Goal: Information Seeking & Learning: Learn about a topic

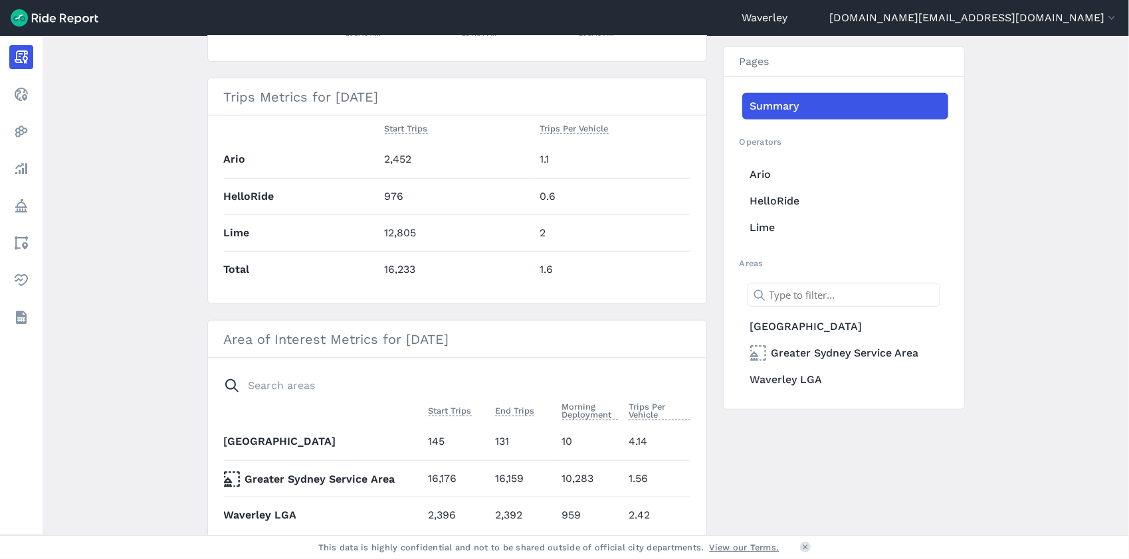
scroll to position [579, 0]
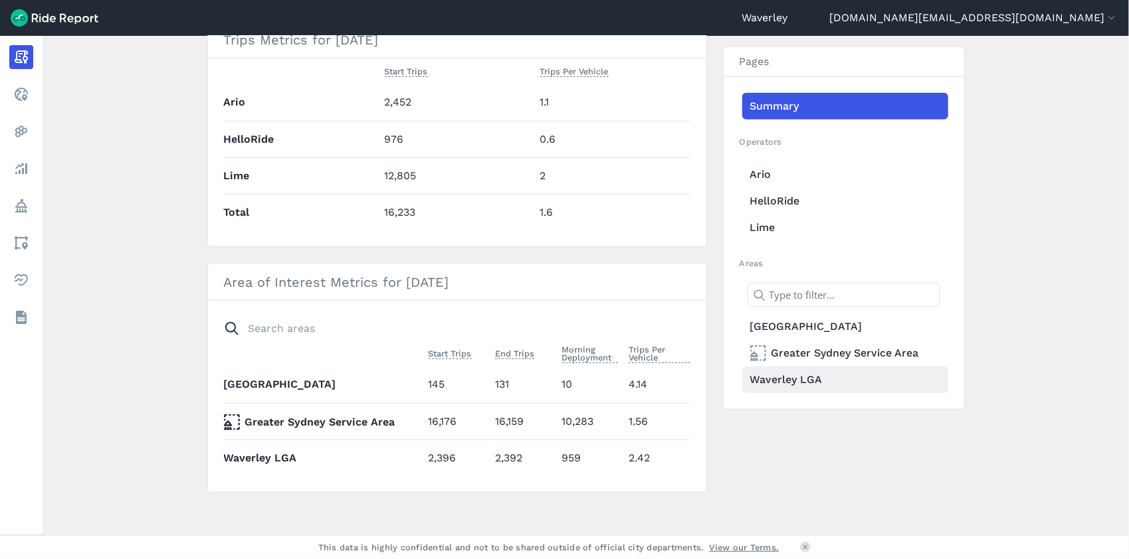
click at [795, 379] on link "Waverley LGA" at bounding box center [845, 380] width 206 height 27
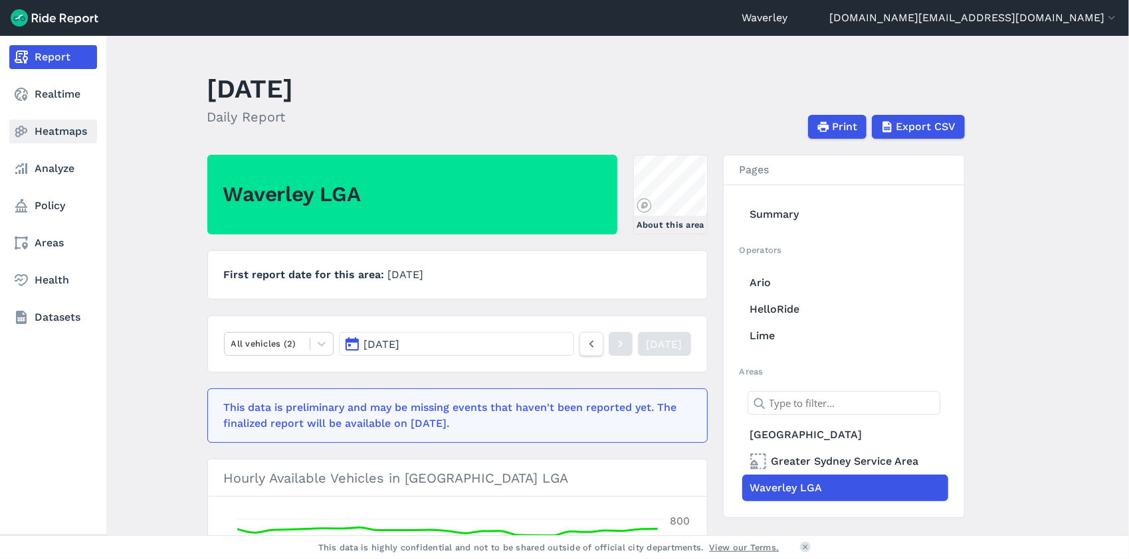
click at [70, 129] on link "Heatmaps" at bounding box center [53, 132] width 88 height 24
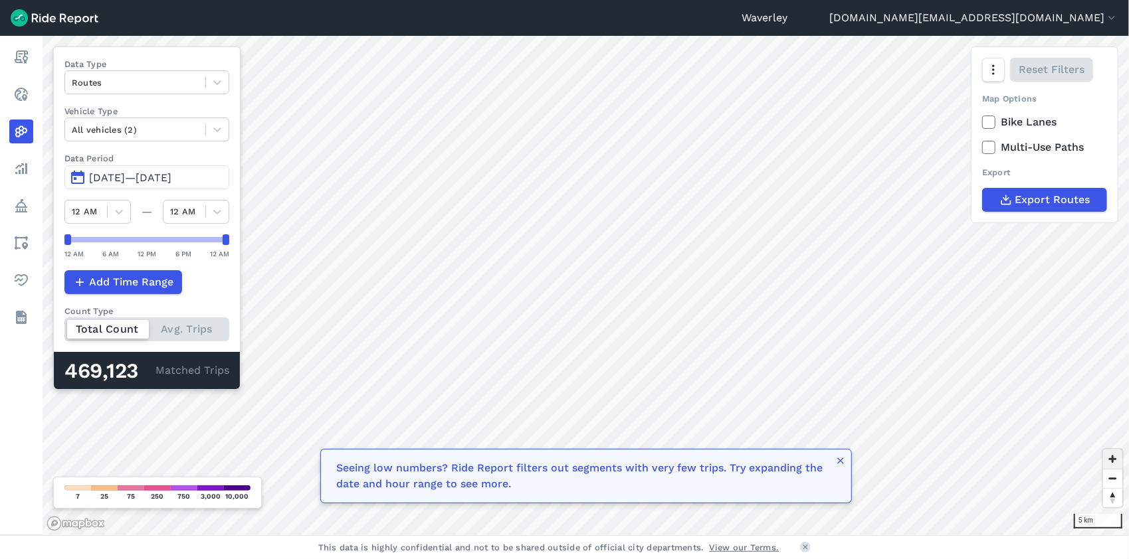
click at [1112, 461] on span "Zoom in" at bounding box center [1112, 459] width 19 height 19
click at [1111, 458] on span "Zoom in" at bounding box center [1112, 459] width 19 height 19
click at [81, 177] on button "[DATE]—[DATE]" at bounding box center [146, 177] width 165 height 24
click at [105, 177] on span "[DATE]—[DATE]" at bounding box center [130, 177] width 82 height 13
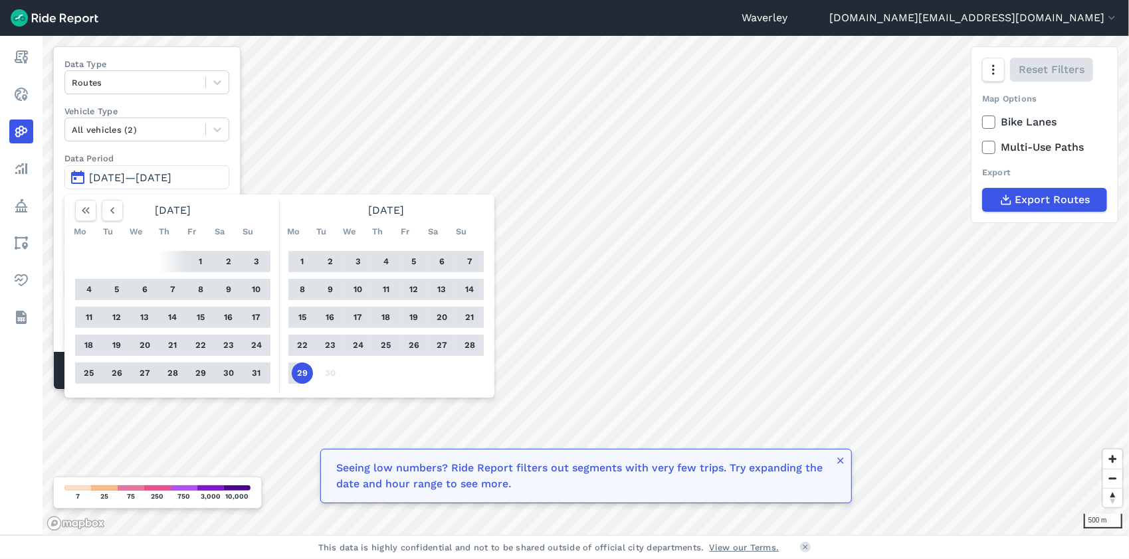
click at [298, 259] on button "1" at bounding box center [302, 261] width 21 height 21
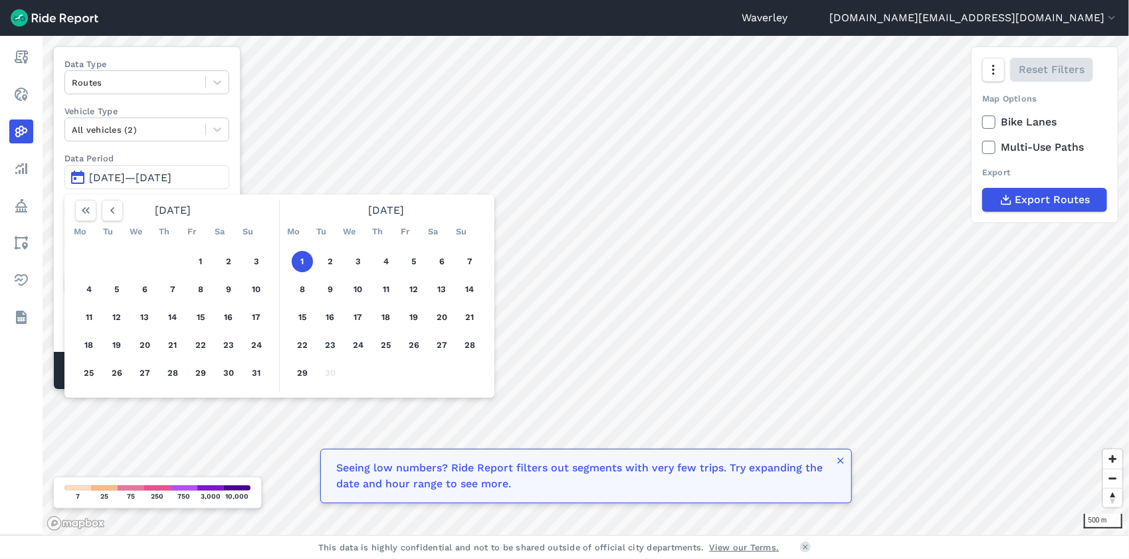
click at [302, 263] on button "1" at bounding box center [302, 261] width 21 height 21
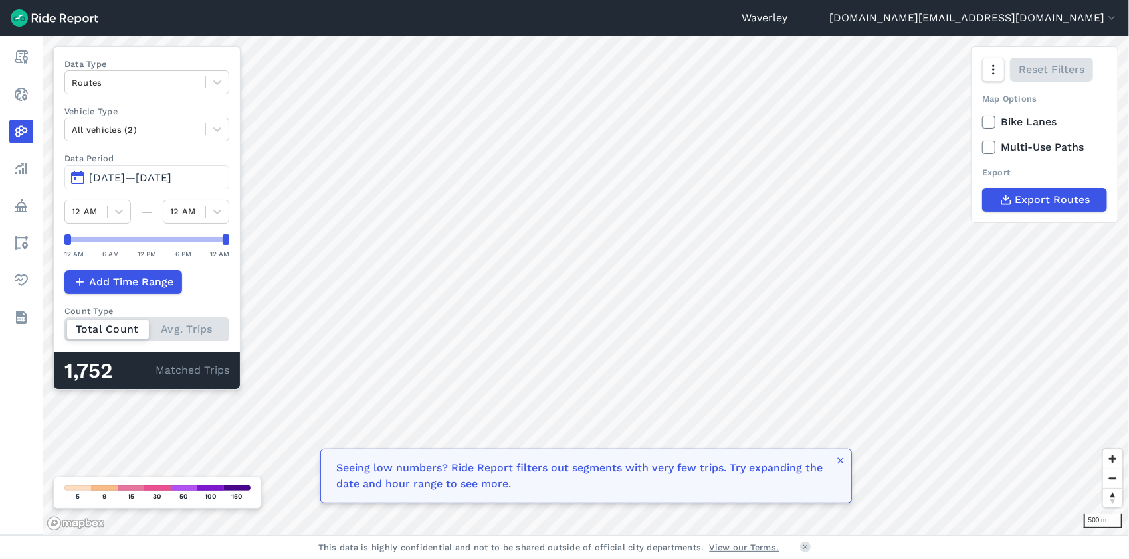
click at [78, 179] on button "[DATE]—[DATE]" at bounding box center [146, 177] width 165 height 24
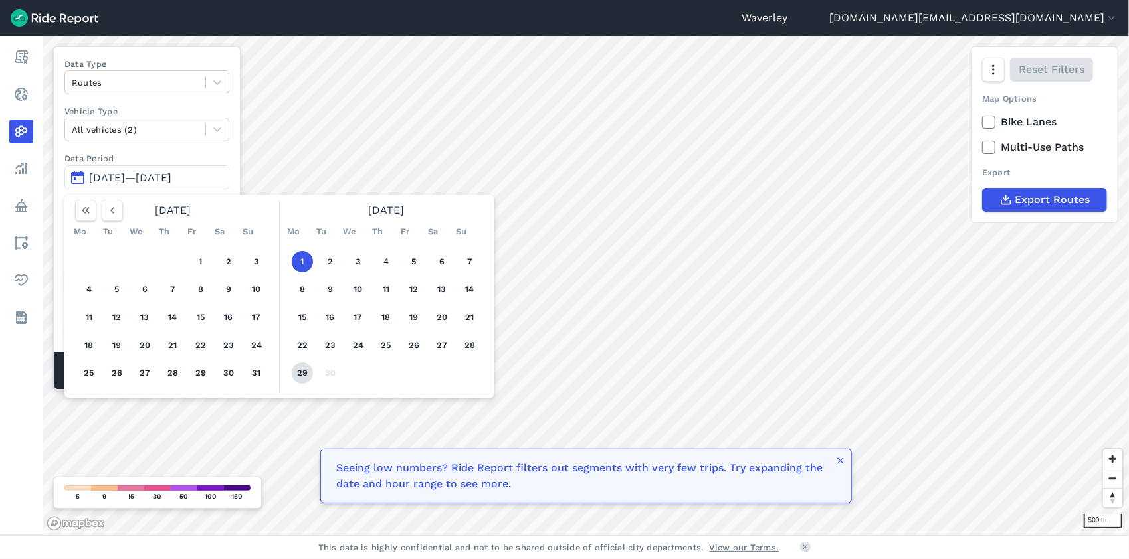
click at [305, 372] on button "29" at bounding box center [302, 373] width 21 height 21
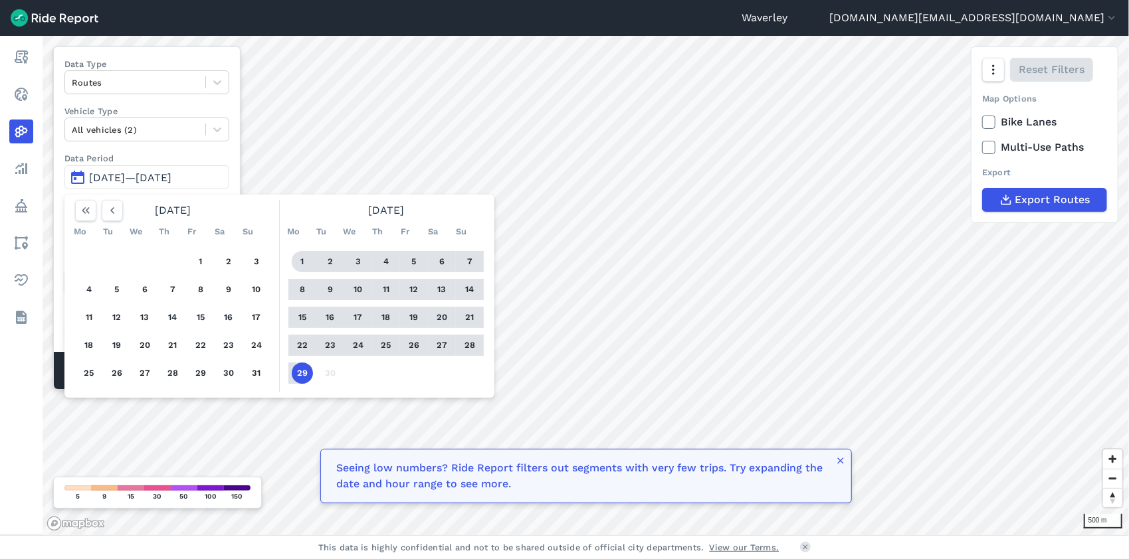
click at [303, 262] on button "1" at bounding box center [302, 261] width 21 height 21
click at [303, 262] on div "500 m Data Type Routes Vehicle Type All vehicles (2) Data Period [DATE]—[DATE] …" at bounding box center [586, 286] width 1086 height 500
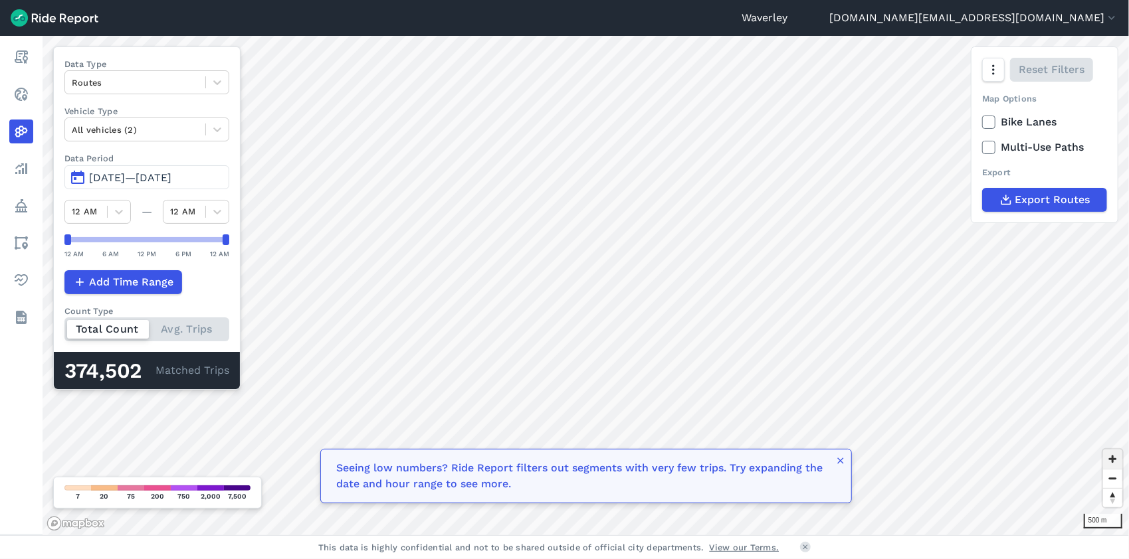
click at [1113, 460] on span "Zoom in" at bounding box center [1112, 459] width 19 height 19
click at [1111, 460] on span "Zoom in" at bounding box center [1112, 459] width 19 height 19
click at [1113, 487] on span "Zoom out" at bounding box center [1112, 479] width 19 height 19
click at [1113, 460] on span "Zoom in" at bounding box center [1112, 459] width 19 height 19
click at [1115, 461] on span "Zoom in" at bounding box center [1112, 459] width 19 height 19
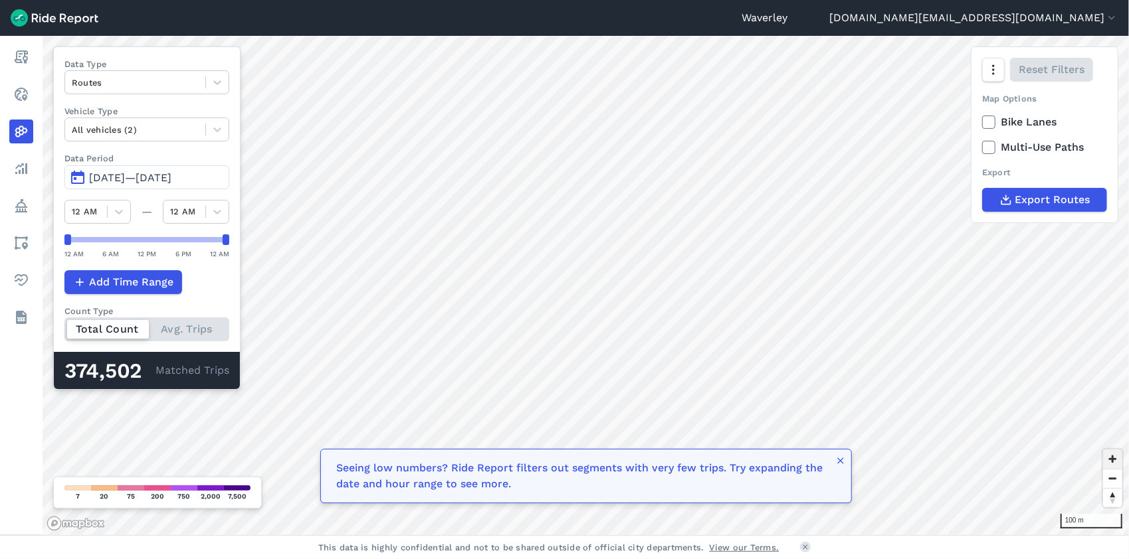
click at [1114, 459] on span "Zoom in" at bounding box center [1112, 459] width 19 height 19
click at [1113, 460] on span "Zoom in" at bounding box center [1112, 459] width 19 height 19
click at [1115, 478] on span "Zoom out" at bounding box center [1112, 479] width 19 height 19
click at [1116, 461] on span "Zoom in" at bounding box center [1112, 459] width 19 height 19
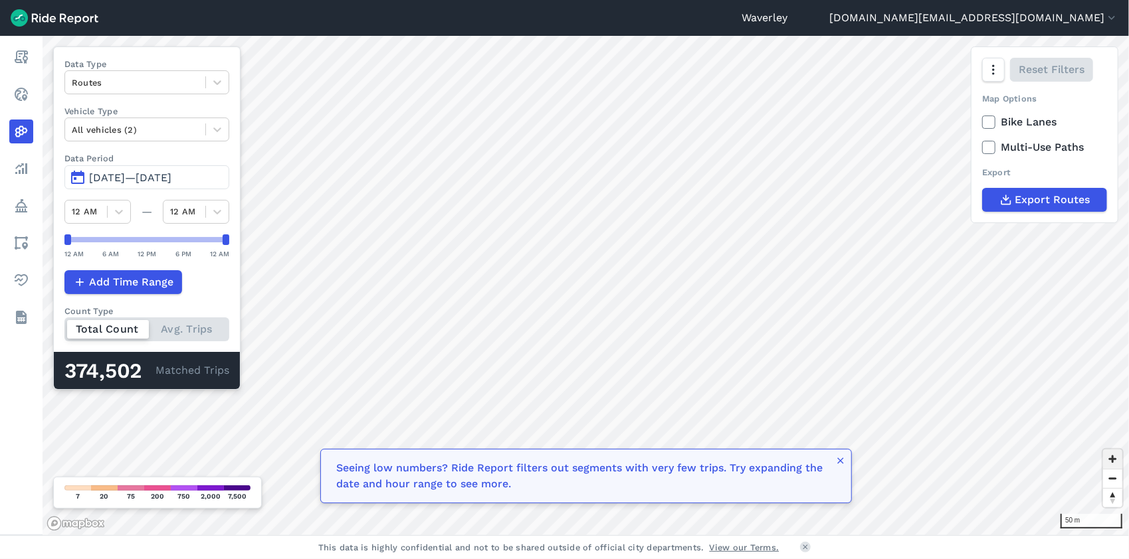
click at [1116, 461] on span "Zoom in" at bounding box center [1112, 459] width 19 height 19
click at [1112, 458] on span "Zoom in" at bounding box center [1112, 459] width 19 height 19
click at [1113, 458] on span "Zoom in" at bounding box center [1112, 459] width 19 height 19
click at [1116, 480] on span "Zoom out" at bounding box center [1112, 479] width 19 height 19
click at [1115, 480] on span "Zoom out" at bounding box center [1112, 479] width 19 height 19
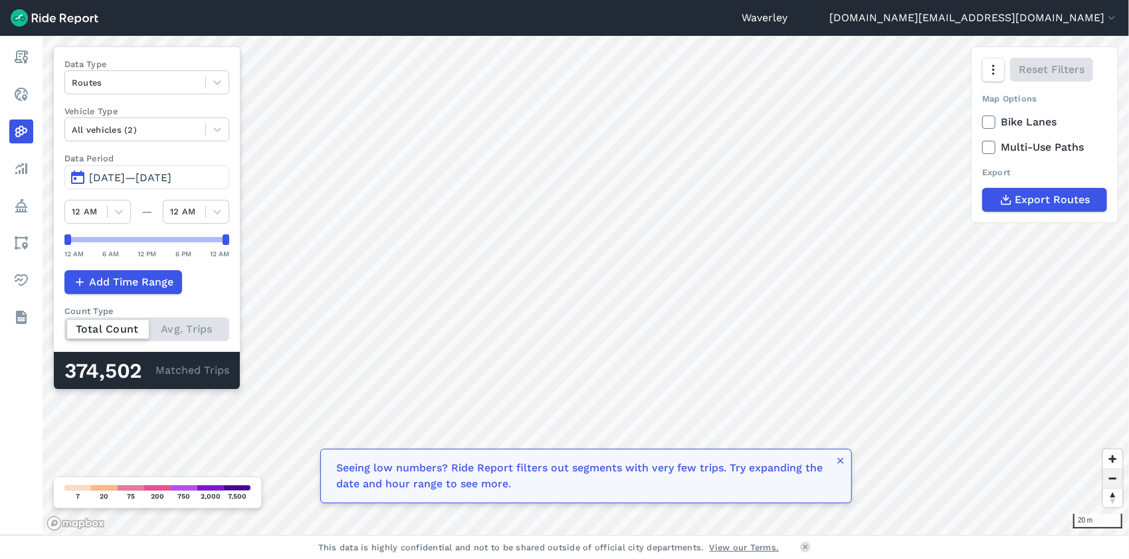
click at [1115, 480] on span "Zoom out" at bounding box center [1112, 479] width 19 height 19
click at [1112, 460] on span "Zoom in" at bounding box center [1112, 459] width 19 height 19
click at [1116, 462] on span "Zoom in" at bounding box center [1112, 459] width 19 height 19
click at [1115, 480] on span "Zoom out" at bounding box center [1112, 479] width 19 height 19
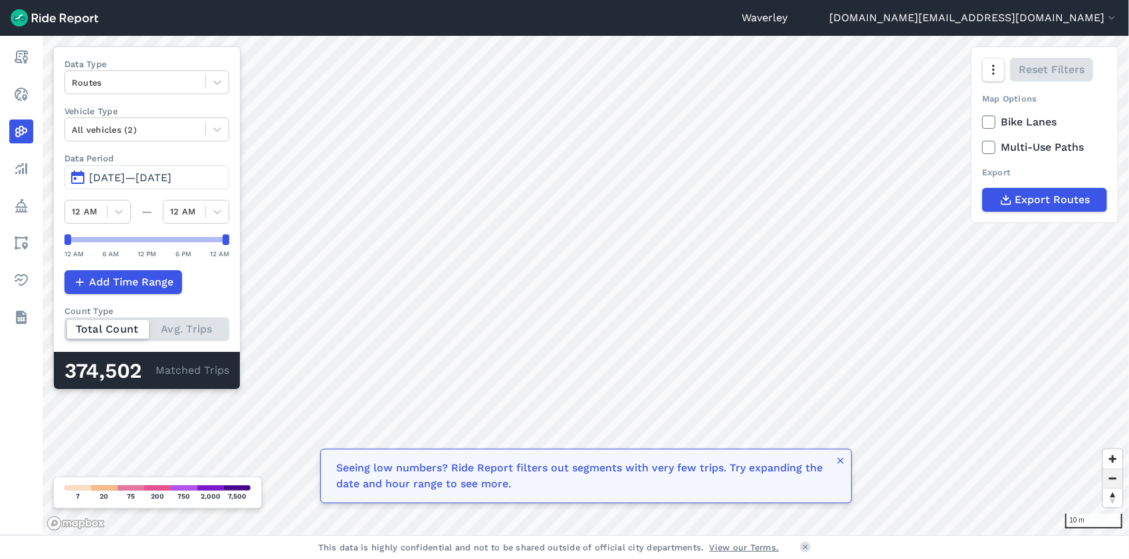
click at [1115, 480] on span "Zoom out" at bounding box center [1112, 479] width 19 height 19
click at [1115, 478] on span "Zoom out" at bounding box center [1112, 479] width 19 height 19
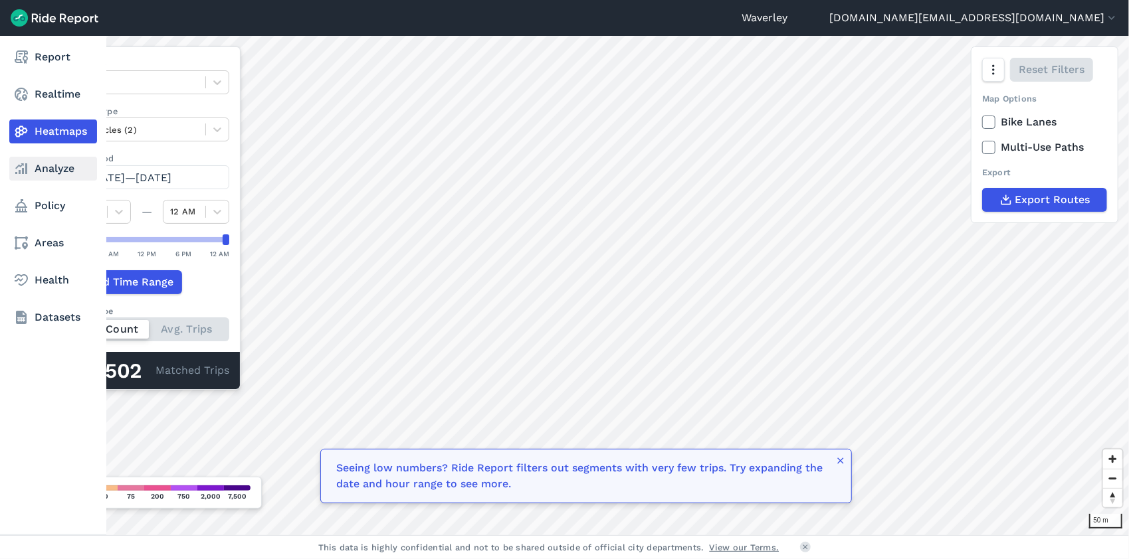
click at [58, 165] on link "Analyze" at bounding box center [53, 169] width 88 height 24
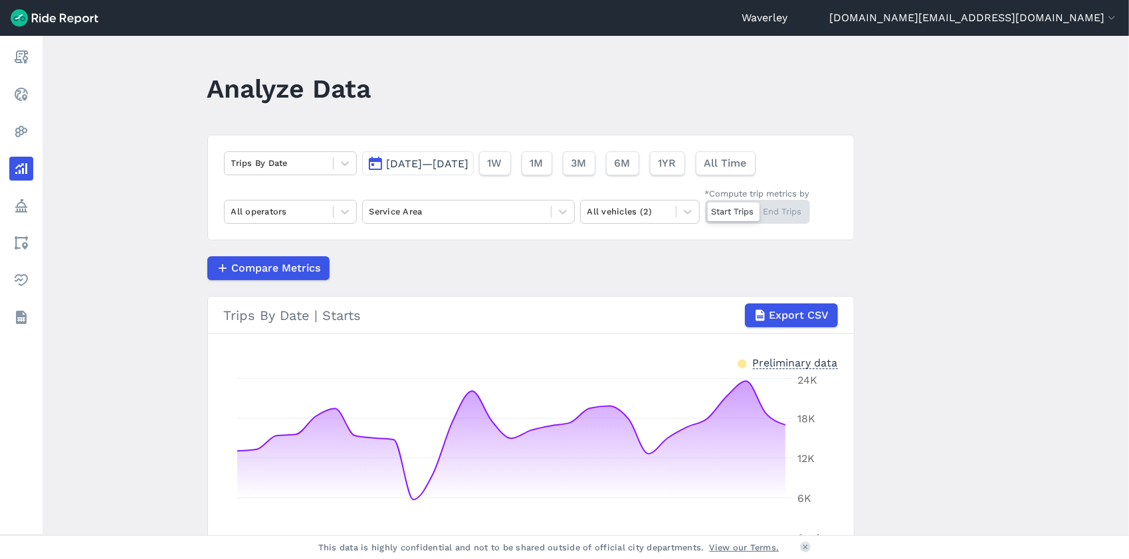
click at [469, 165] on span "[DATE]—[DATE]" at bounding box center [428, 163] width 82 height 13
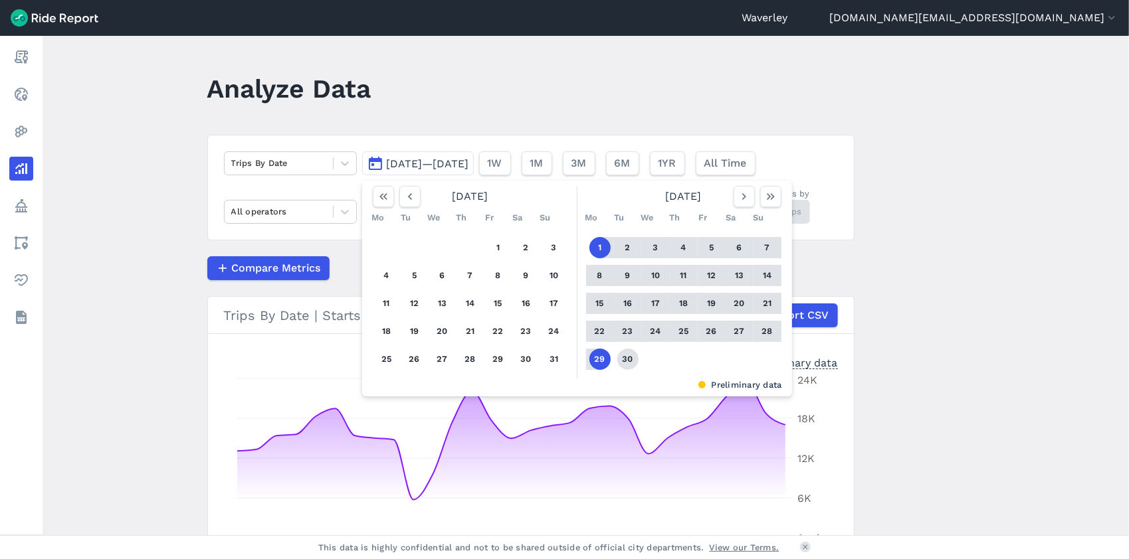
click at [630, 363] on button "30" at bounding box center [627, 359] width 21 height 21
click at [597, 244] on button "1" at bounding box center [599, 247] width 21 height 21
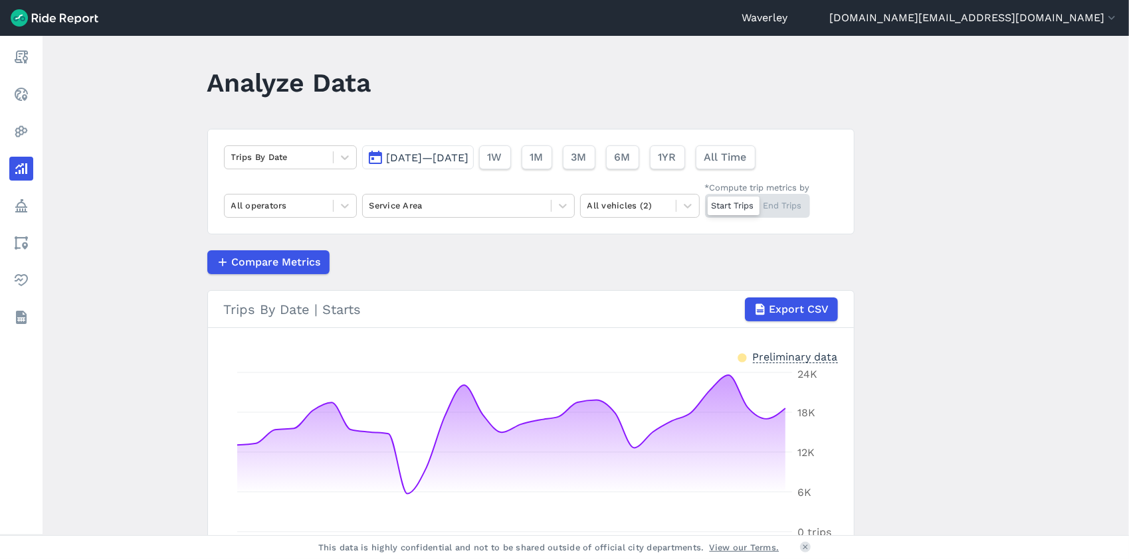
scroll to position [5, 0]
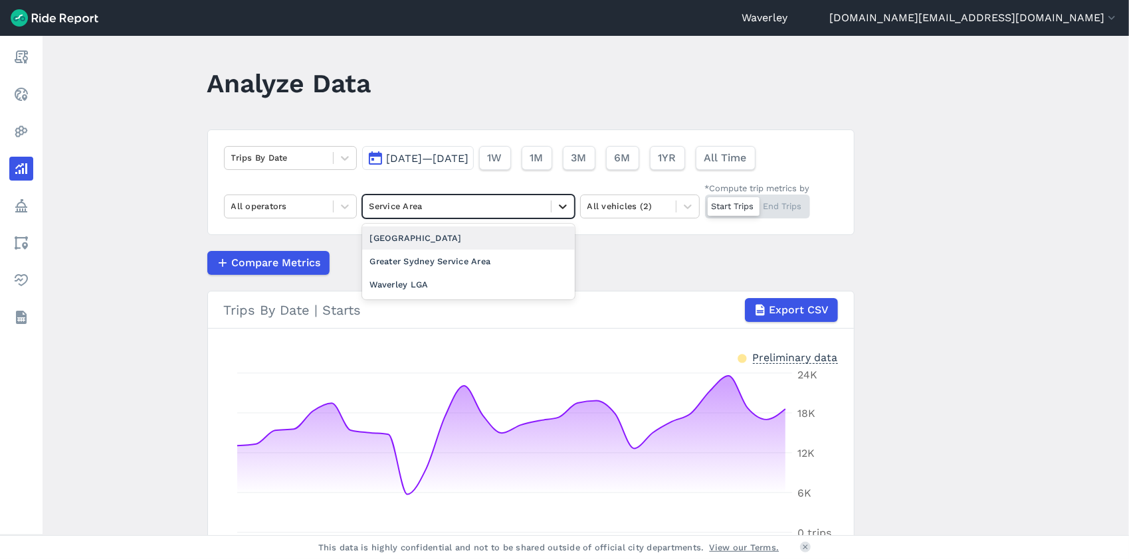
click at [563, 209] on icon at bounding box center [562, 206] width 13 height 13
click at [415, 286] on div "Waverley LGA" at bounding box center [468, 284] width 213 height 23
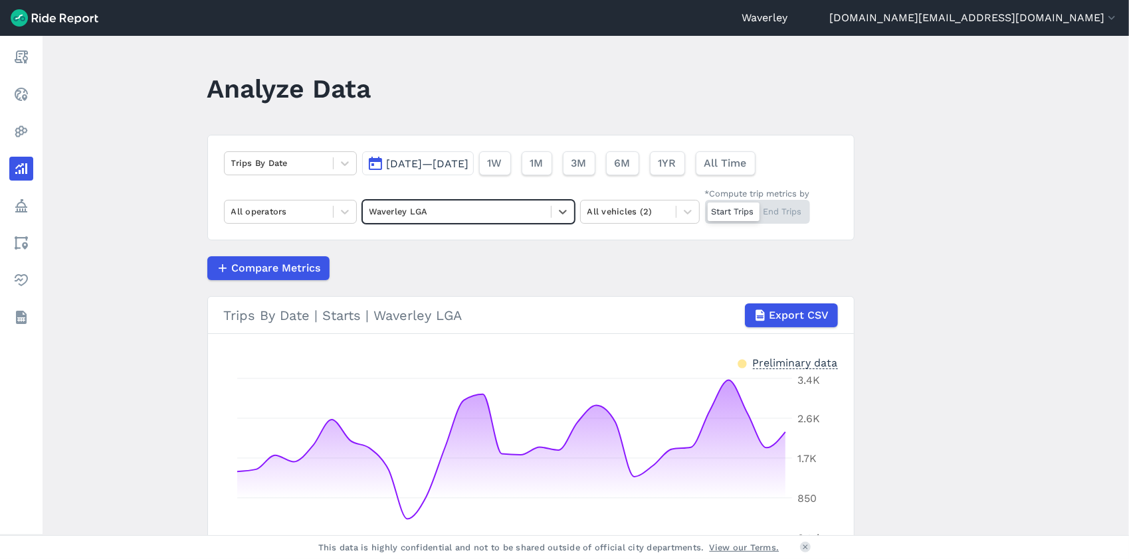
click at [375, 164] on button "[DATE]—[DATE]" at bounding box center [418, 163] width 112 height 24
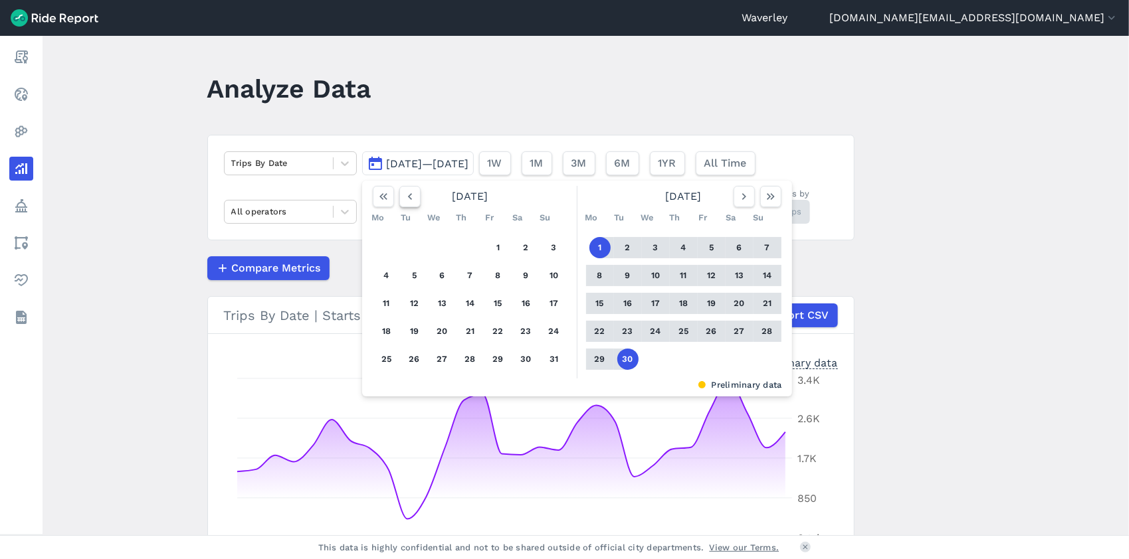
click at [408, 197] on icon "button" at bounding box center [409, 196] width 13 height 13
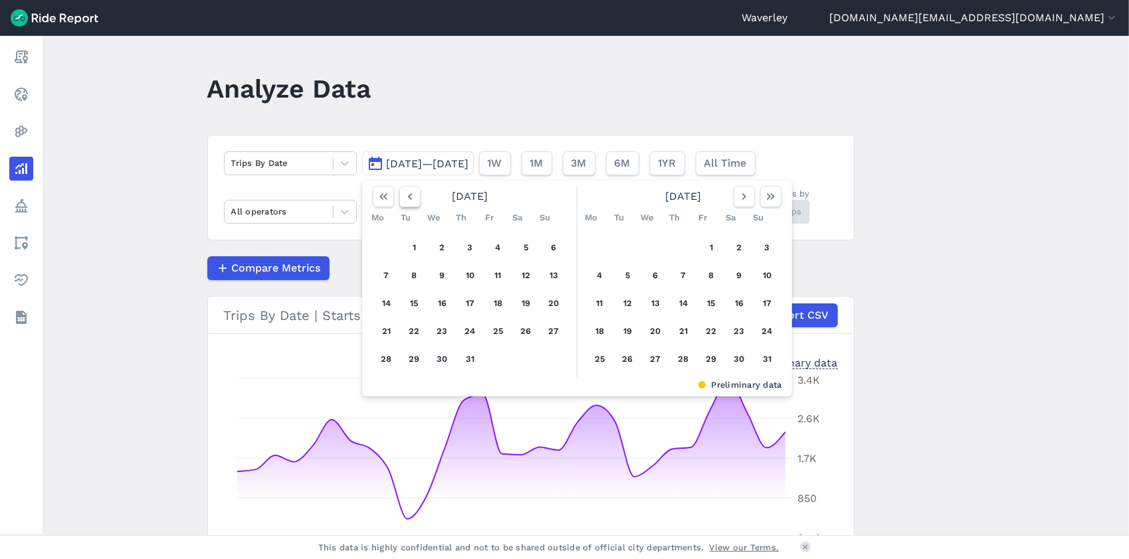
click at [405, 197] on icon "button" at bounding box center [409, 196] width 13 height 13
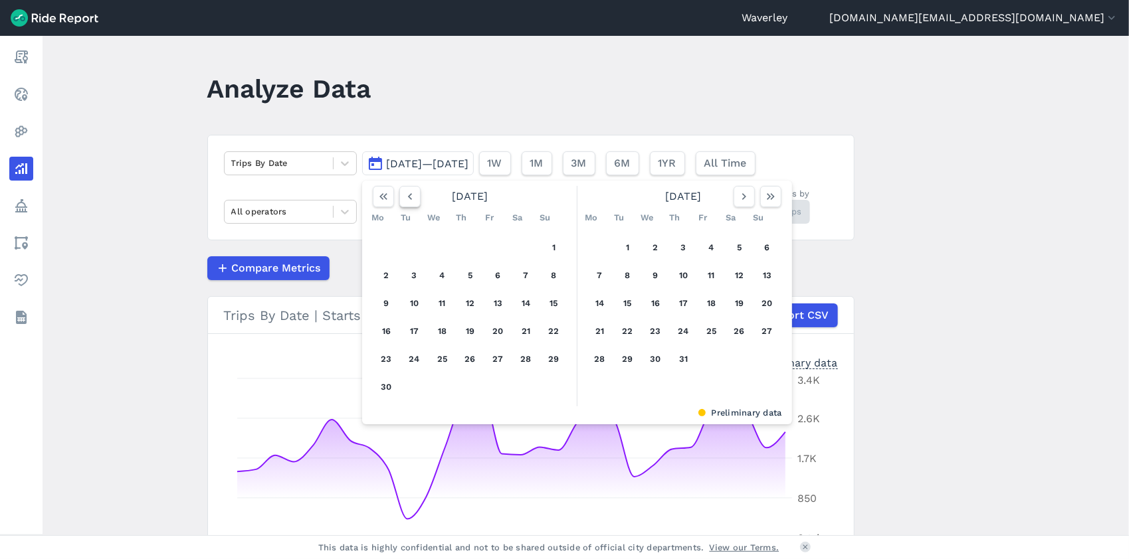
click at [405, 197] on icon "button" at bounding box center [409, 196] width 13 height 13
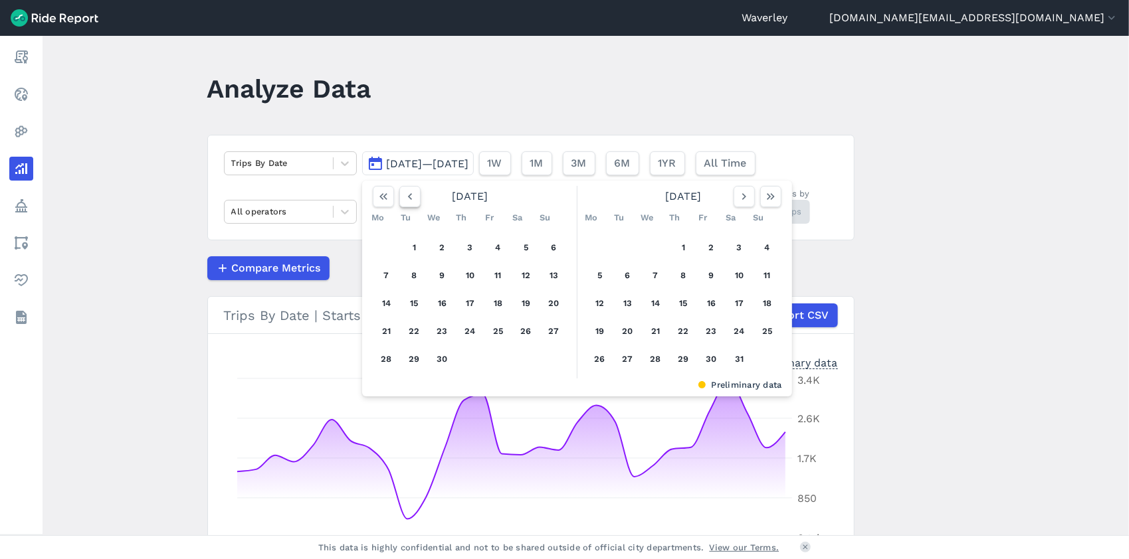
click at [405, 197] on icon "button" at bounding box center [409, 196] width 13 height 13
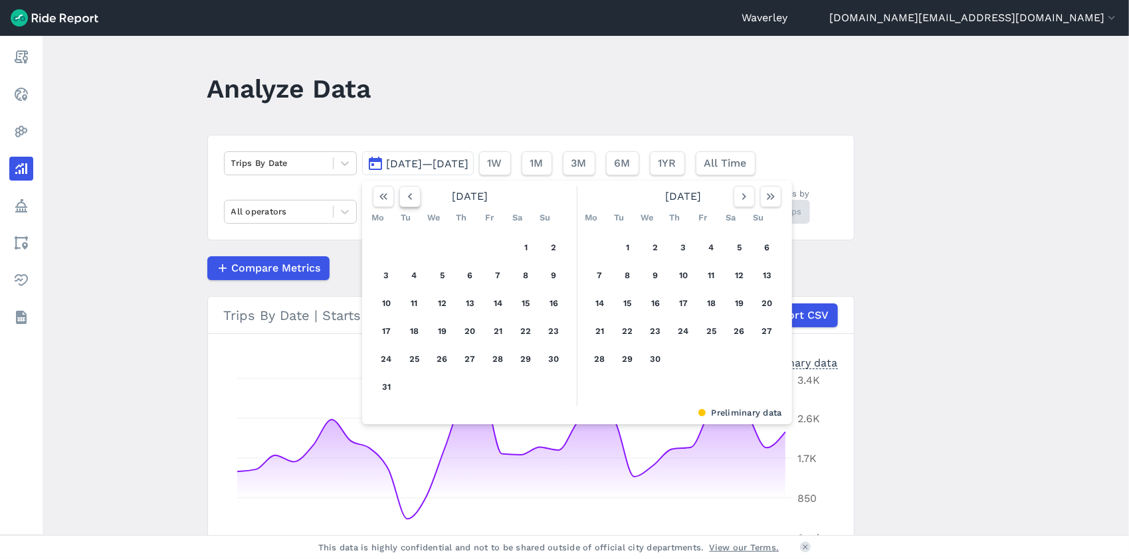
click at [405, 198] on icon "button" at bounding box center [409, 196] width 13 height 13
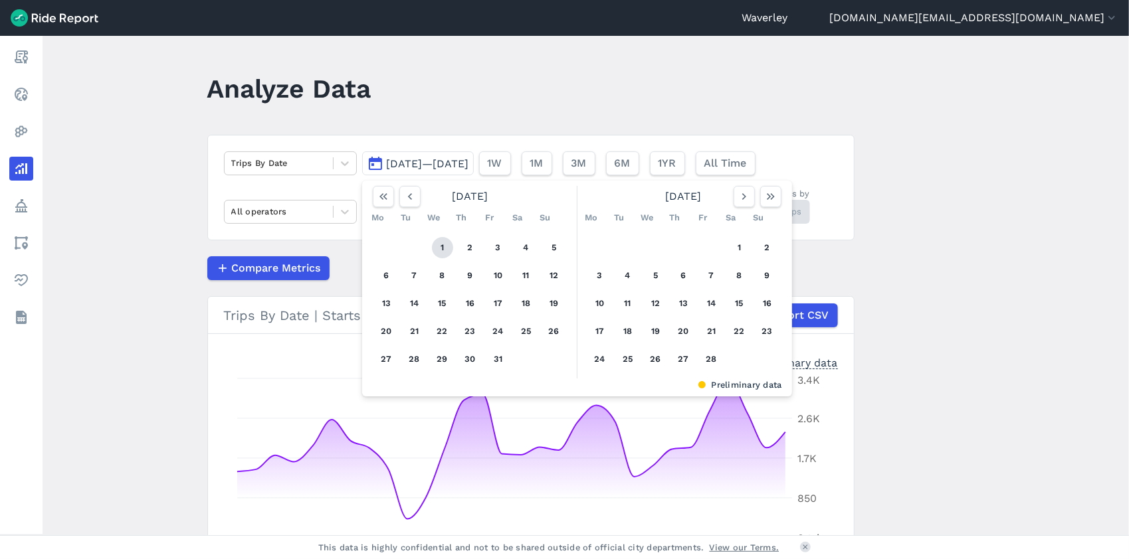
click at [444, 248] on button "1" at bounding box center [442, 247] width 21 height 21
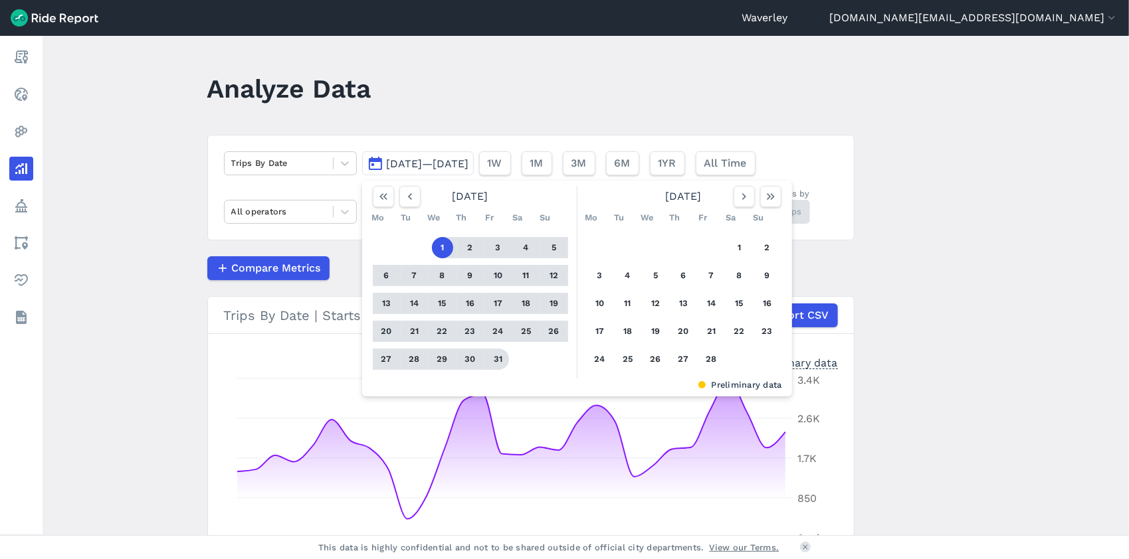
click at [494, 361] on button "31" at bounding box center [498, 359] width 21 height 21
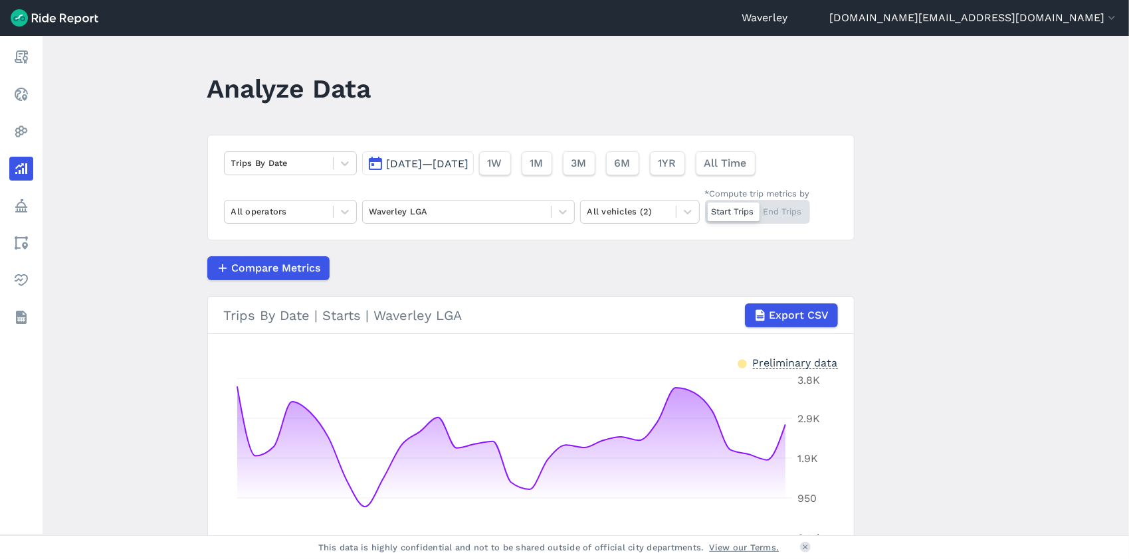
drag, startPoint x: 1124, startPoint y: 148, endPoint x: 1116, endPoint y: 177, distance: 29.7
click at [1116, 177] on main "Analyze Data Trips By Date [DATE]—[DATE] 1W 1M 3M 6M 1YR All Time All operators…" at bounding box center [586, 286] width 1086 height 500
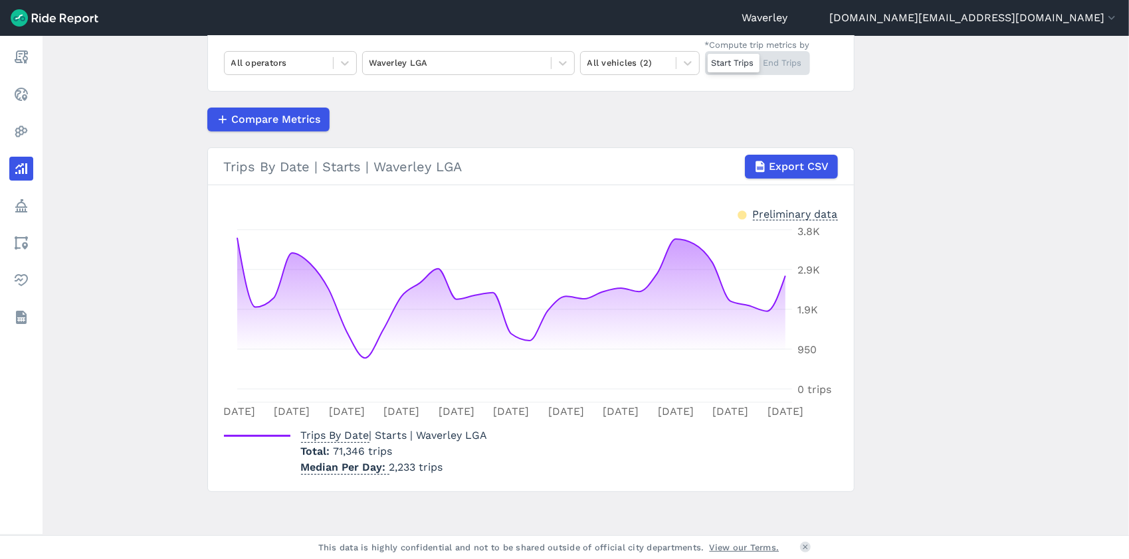
scroll to position [152, 0]
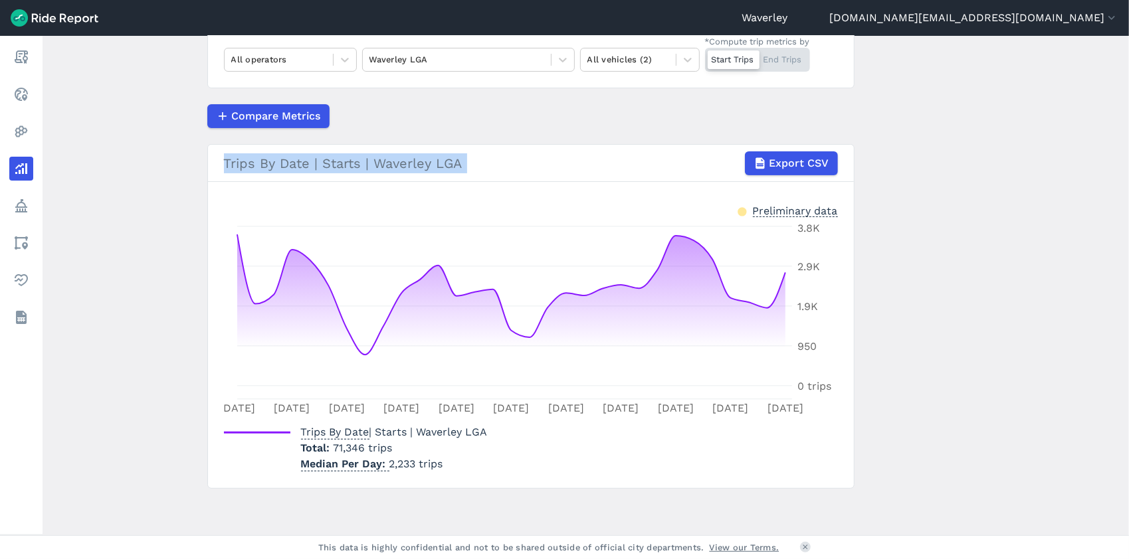
drag, startPoint x: 1124, startPoint y: 225, endPoint x: 1131, endPoint y: 124, distance: 101.2
click at [1128, 124] on html "Waverley [PERSON_NAME][DOMAIN_NAME][EMAIL_ADDRESS][DOMAIN_NAME] Settings Terms …" at bounding box center [564, 279] width 1129 height 559
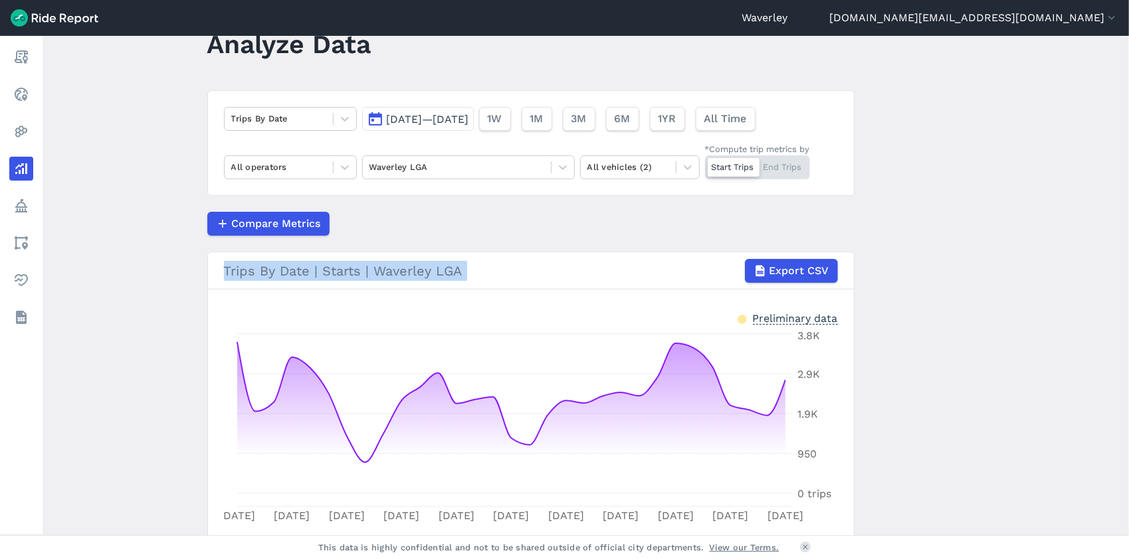
scroll to position [44, 0]
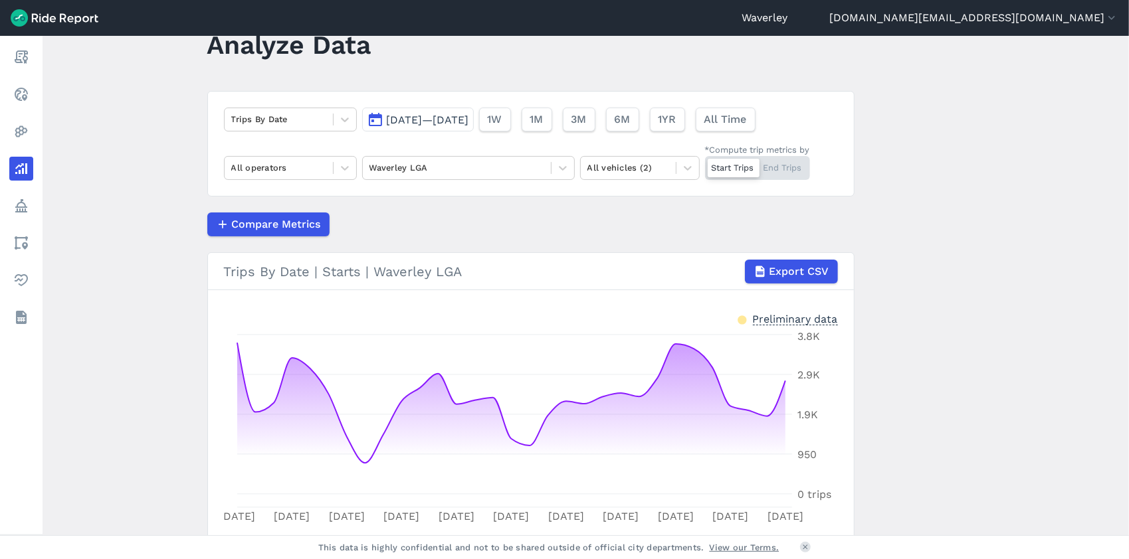
click at [793, 169] on div "Start Trips End Trips" at bounding box center [757, 168] width 105 height 24
click at [705, 165] on input "*Compute trip metrics by Start Trips End Trips" at bounding box center [705, 160] width 0 height 9
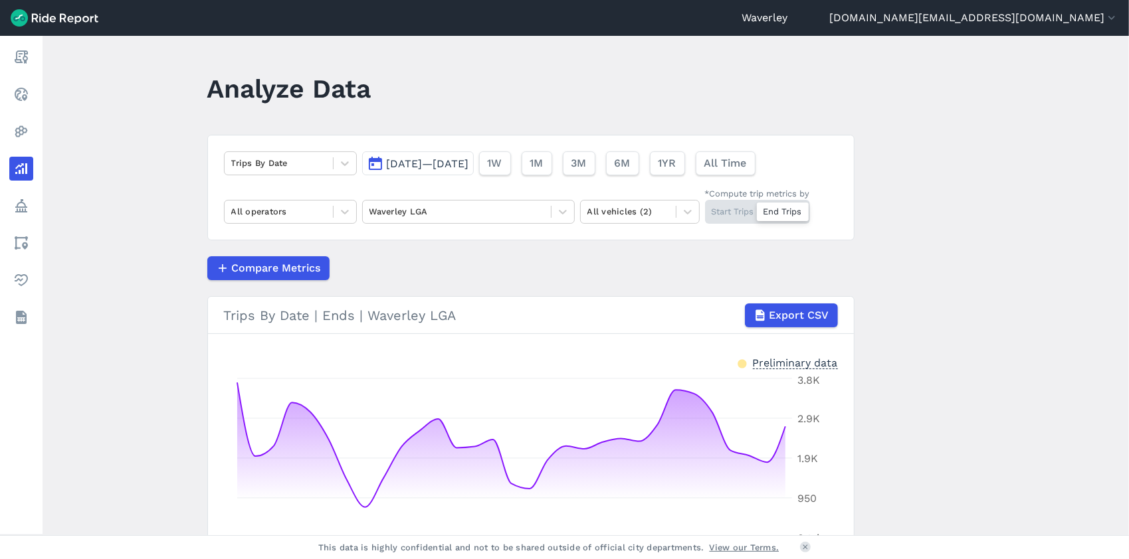
click at [372, 163] on button "[DATE]—[DATE]" at bounding box center [418, 163] width 112 height 24
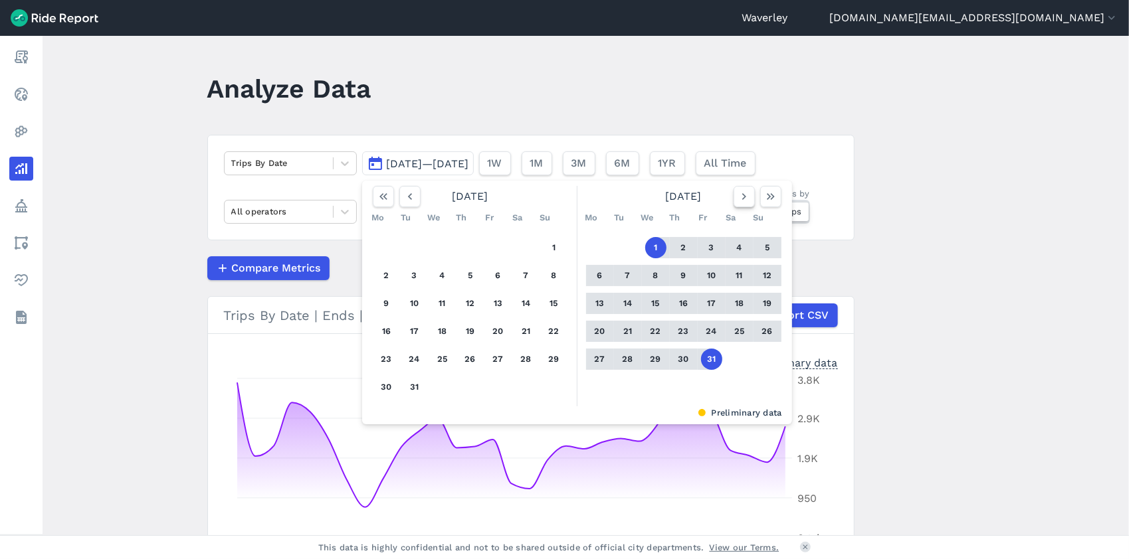
click at [741, 197] on icon "button" at bounding box center [743, 196] width 13 height 13
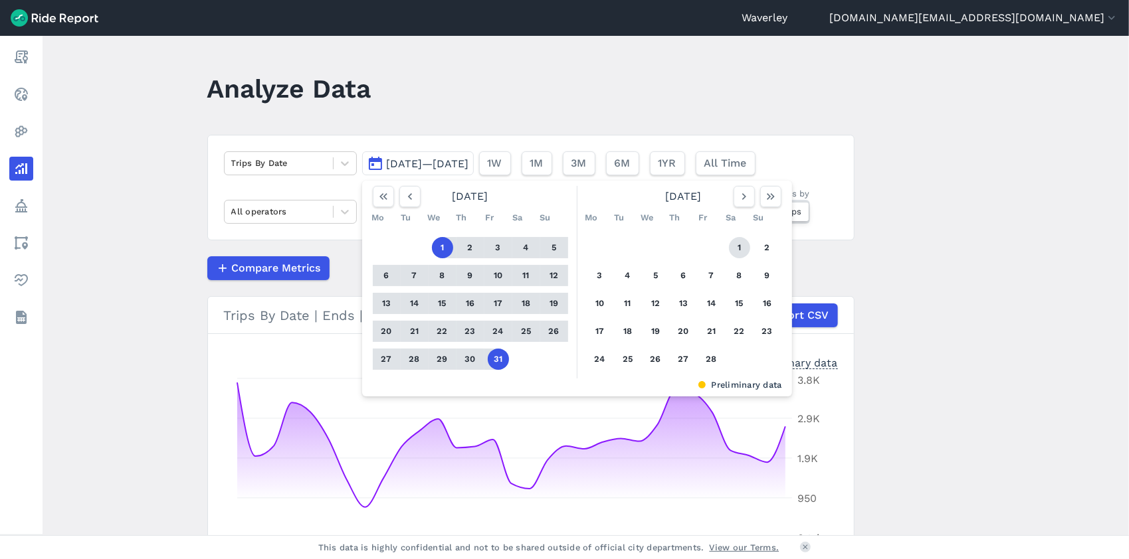
click at [735, 251] on button "1" at bounding box center [739, 247] width 21 height 21
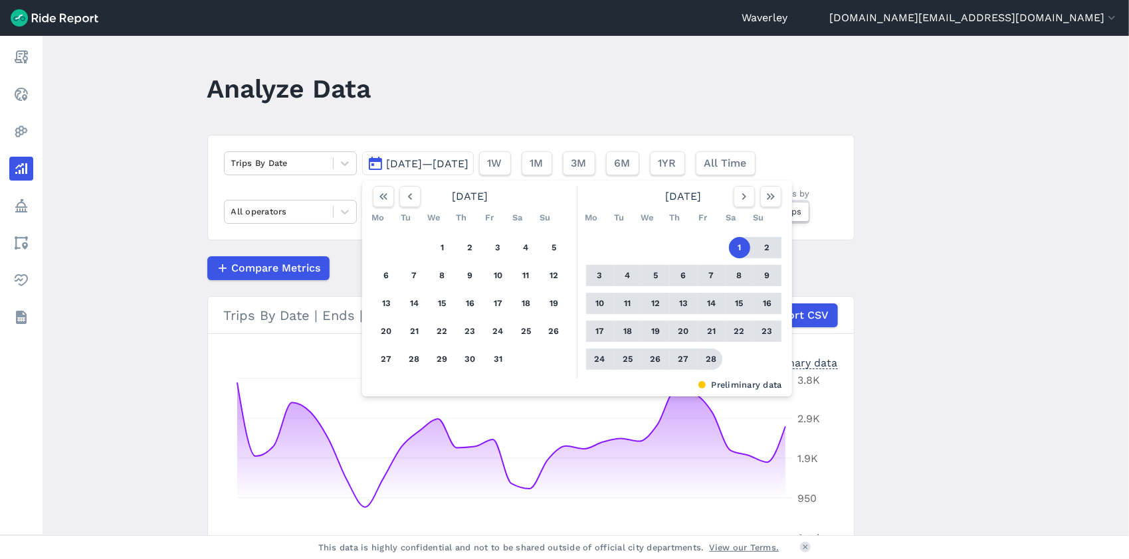
click at [711, 359] on button "28" at bounding box center [711, 359] width 21 height 21
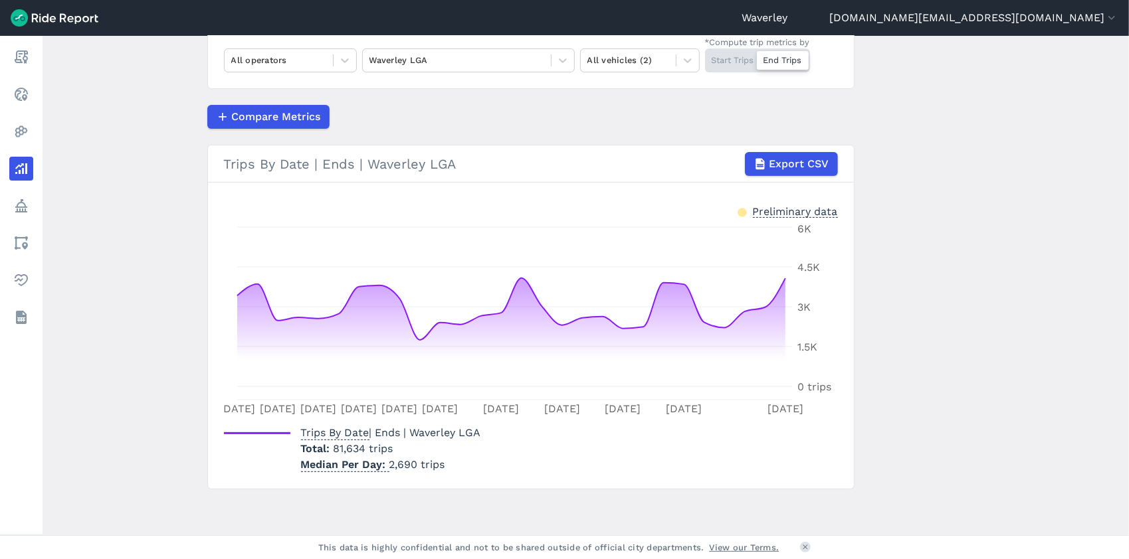
scroll to position [152, 0]
drag, startPoint x: 731, startPoint y: 56, endPoint x: 742, endPoint y: 61, distance: 12.5
click at [732, 58] on div "Start Trips End Trips" at bounding box center [757, 60] width 105 height 24
click at [705, 56] on input "*Compute trip metrics by Start Trips End Trips" at bounding box center [705, 52] width 0 height 9
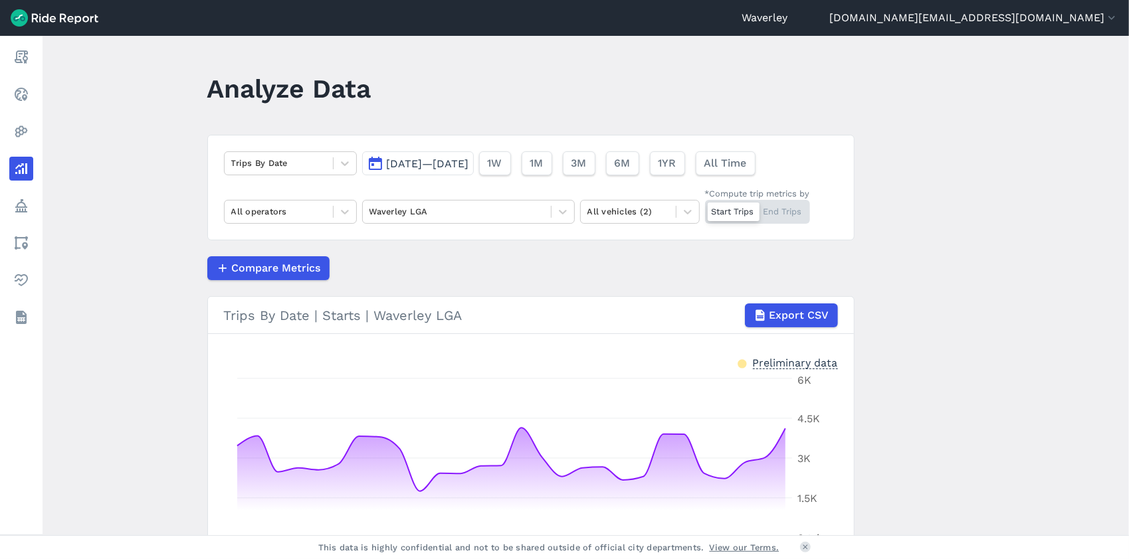
click at [375, 165] on button "[DATE]—[DATE]" at bounding box center [418, 163] width 112 height 24
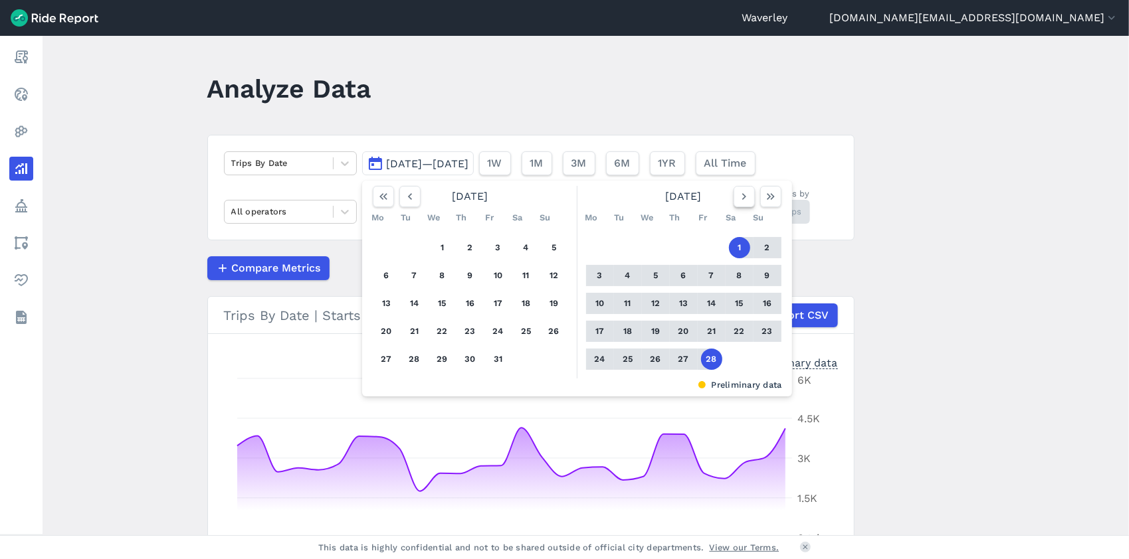
click at [740, 197] on icon "button" at bounding box center [743, 196] width 13 height 13
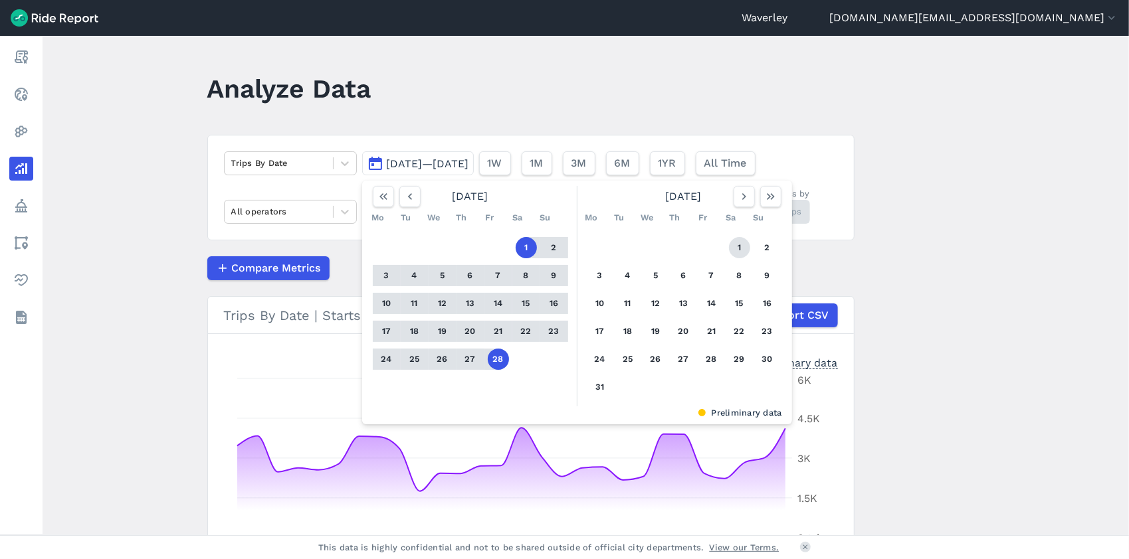
click at [735, 247] on button "1" at bounding box center [739, 247] width 21 height 21
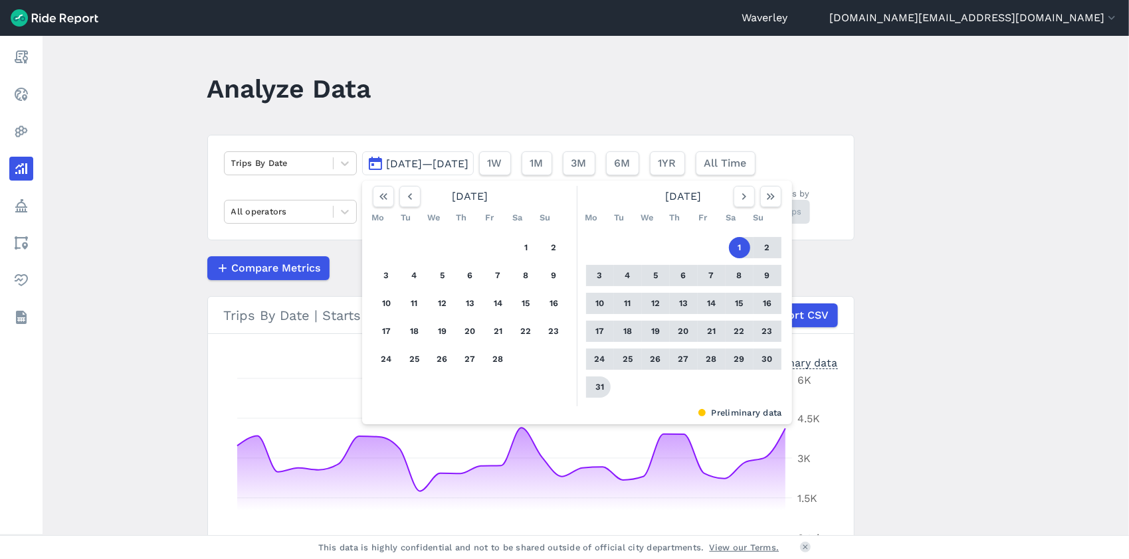
click at [597, 386] on button "31" at bounding box center [599, 387] width 21 height 21
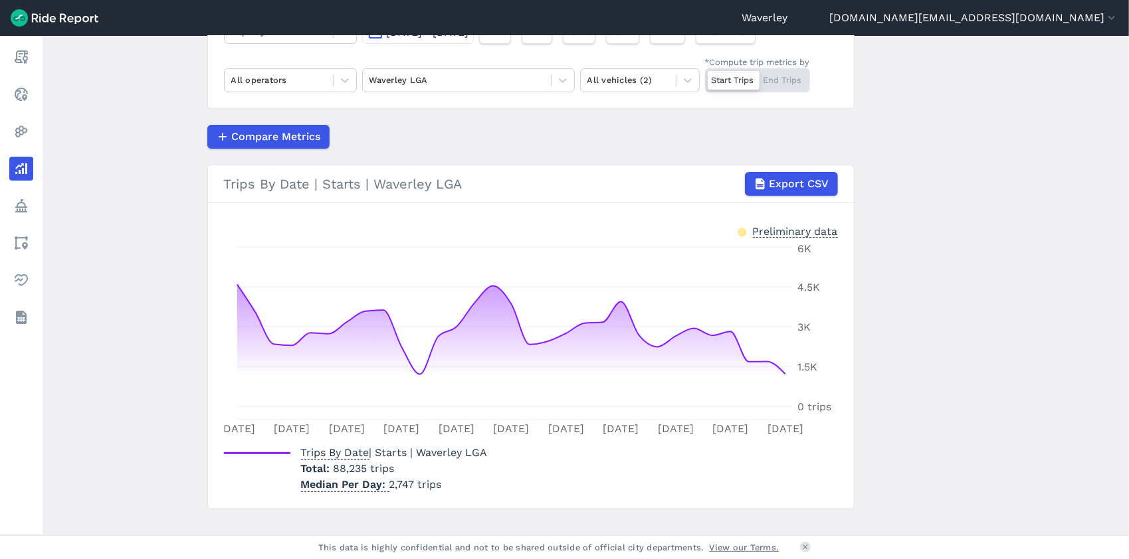
scroll to position [152, 0]
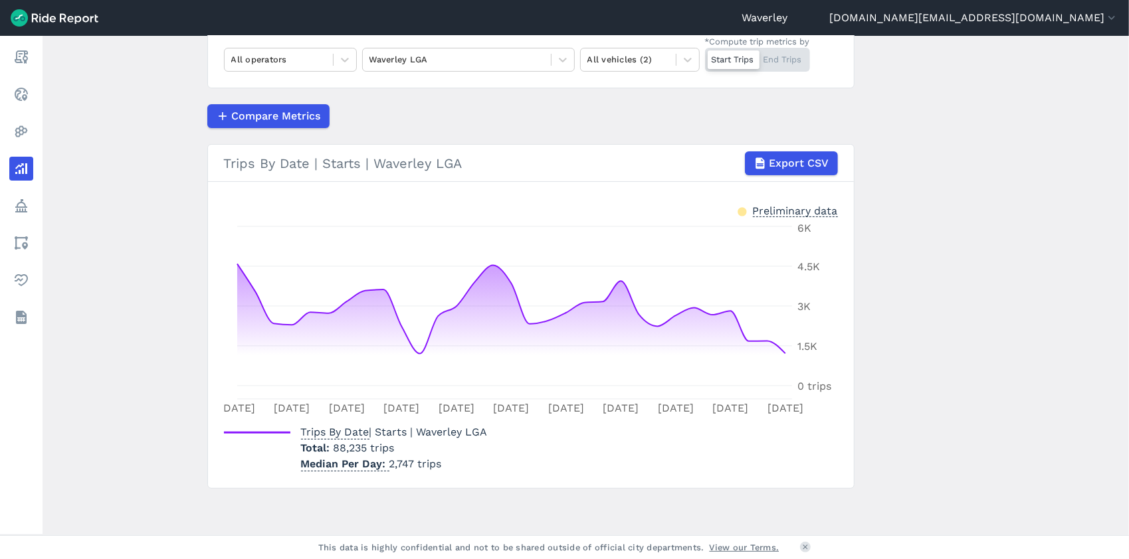
click at [737, 58] on div at bounding box center [733, 59] width 52 height 19
click at [705, 56] on input "*Compute trip metrics by Start Trips End Trips" at bounding box center [705, 52] width 0 height 9
click at [740, 58] on div "Start Trips End Trips" at bounding box center [757, 60] width 105 height 24
click at [705, 56] on input "*Compute trip metrics by Start Trips End Trips" at bounding box center [705, 52] width 0 height 9
click at [793, 58] on div "Start Trips End Trips" at bounding box center [757, 60] width 105 height 24
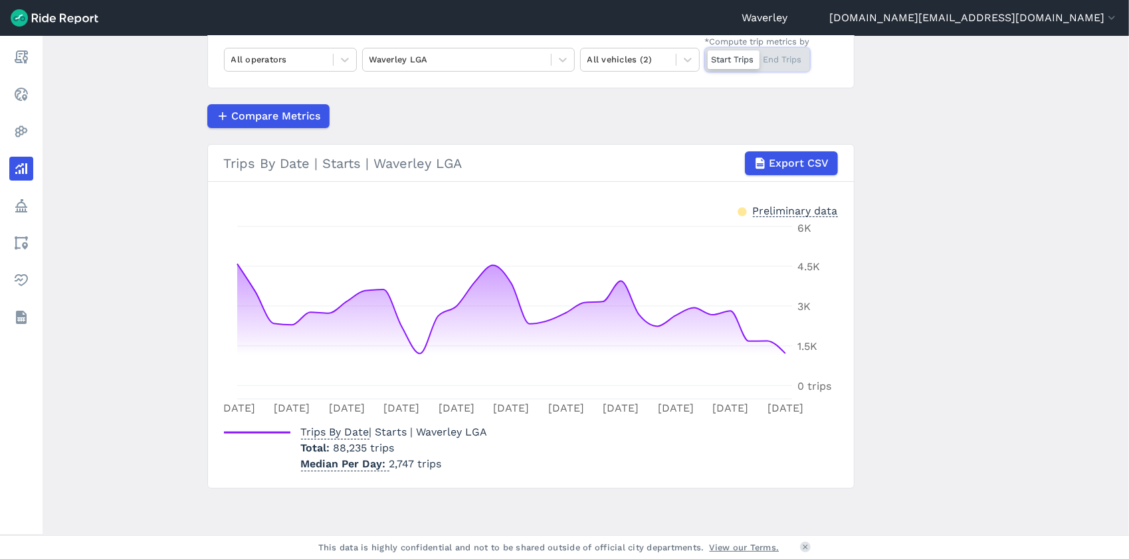
click at [705, 56] on input "*Compute trip metrics by Start Trips End Trips" at bounding box center [705, 52] width 0 height 9
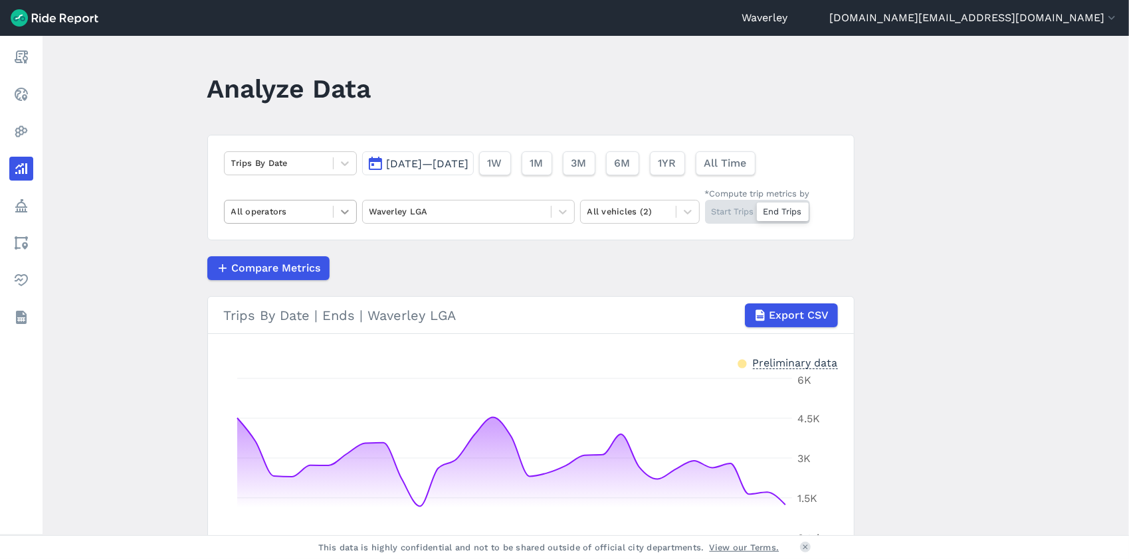
click at [347, 213] on icon at bounding box center [344, 211] width 13 height 13
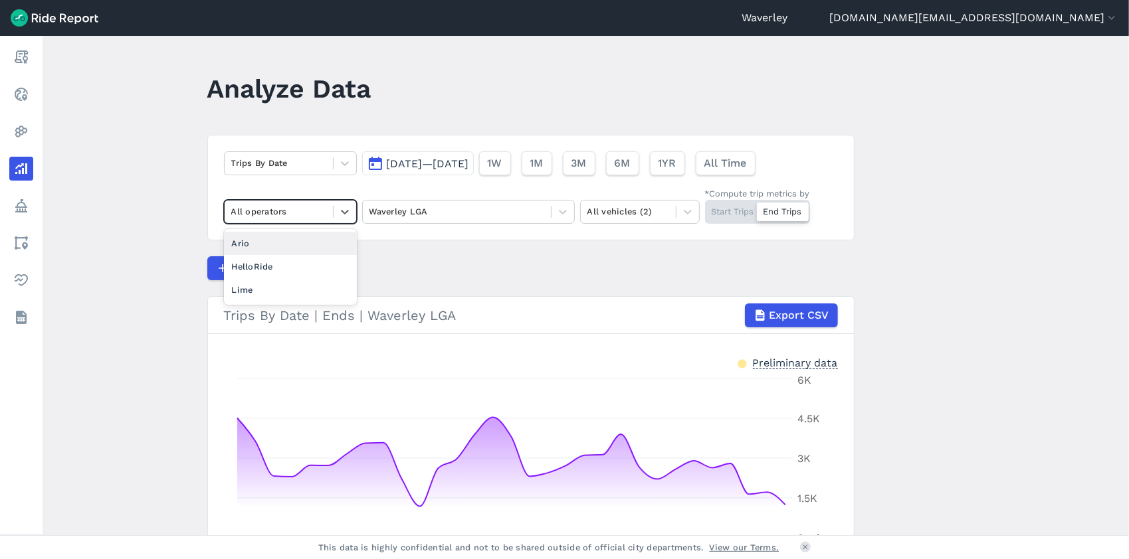
click at [373, 161] on button "[DATE]—[DATE]" at bounding box center [418, 163] width 112 height 24
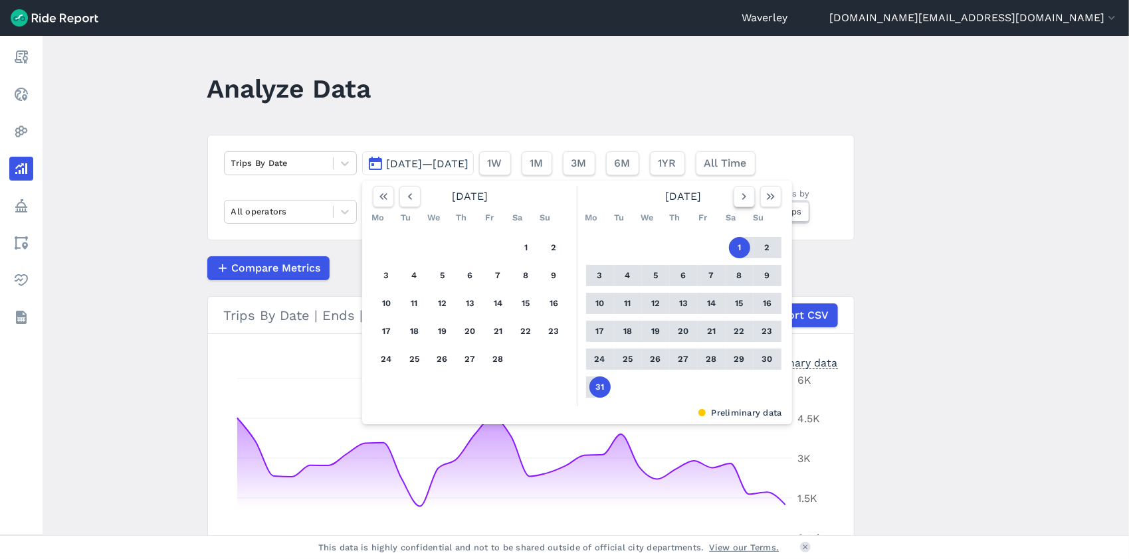
click at [741, 195] on use "button" at bounding box center [743, 196] width 4 height 7
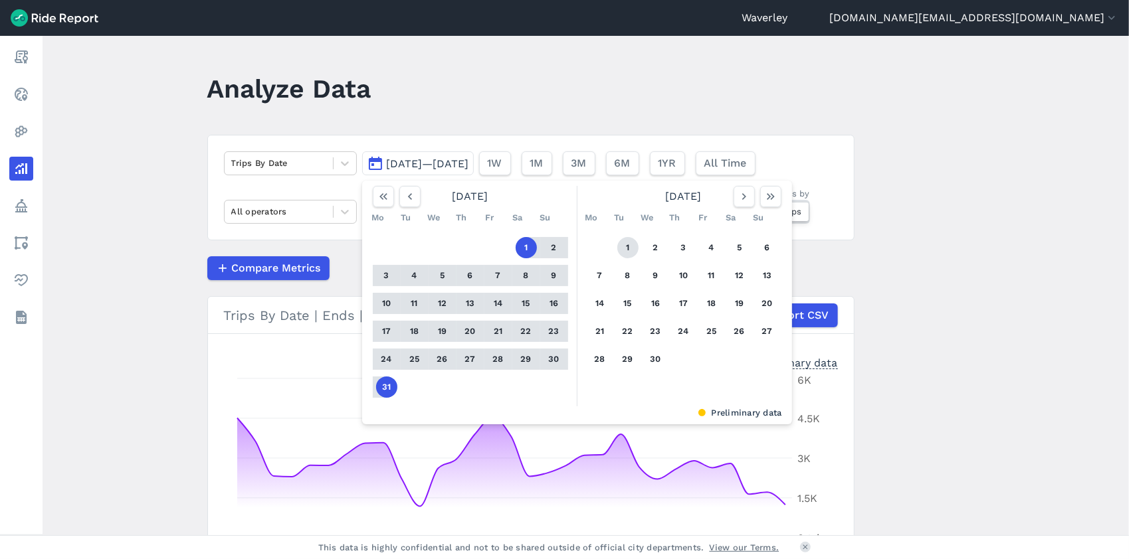
click at [626, 248] on button "1" at bounding box center [627, 247] width 21 height 21
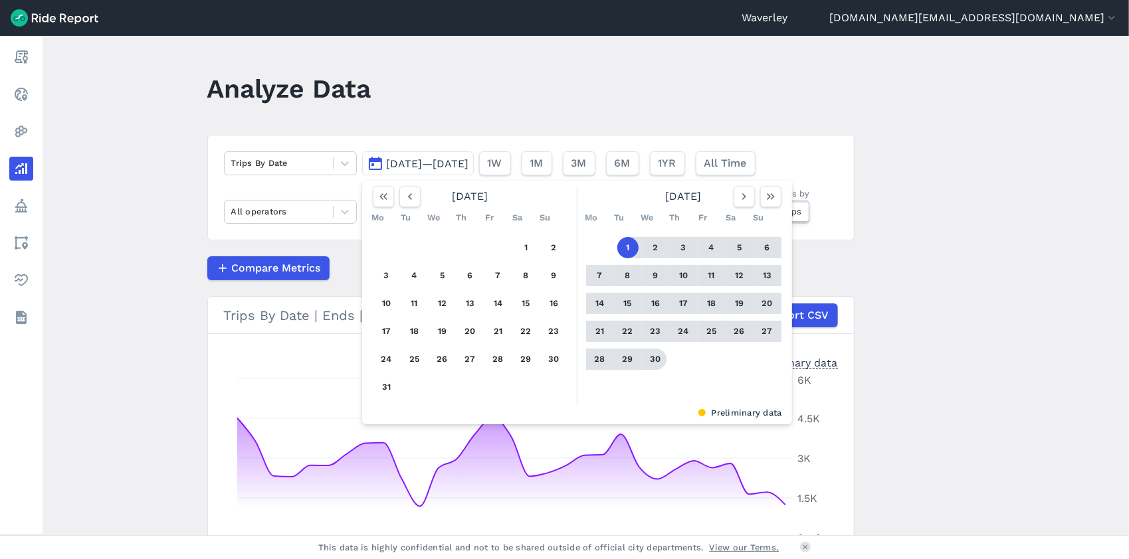
click at [654, 359] on button "30" at bounding box center [655, 359] width 21 height 21
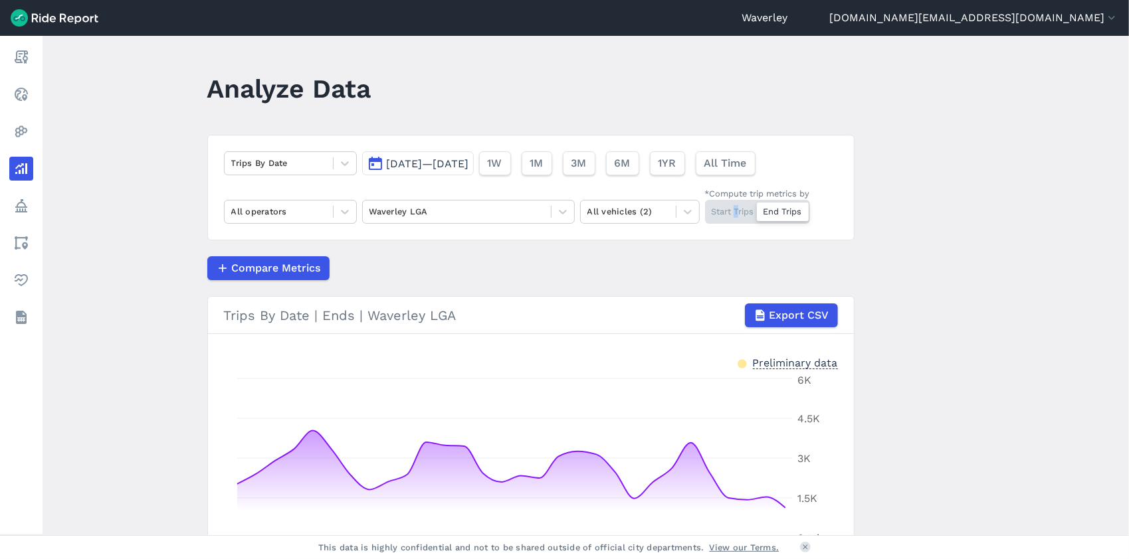
click at [735, 217] on div "Start Trips End Trips" at bounding box center [757, 212] width 105 height 24
drag, startPoint x: 735, startPoint y: 217, endPoint x: 715, endPoint y: 211, distance: 20.6
click at [715, 211] on div "Start Trips End Trips" at bounding box center [757, 212] width 105 height 24
click at [705, 209] on input "*Compute trip metrics by Start Trips End Trips" at bounding box center [705, 204] width 0 height 9
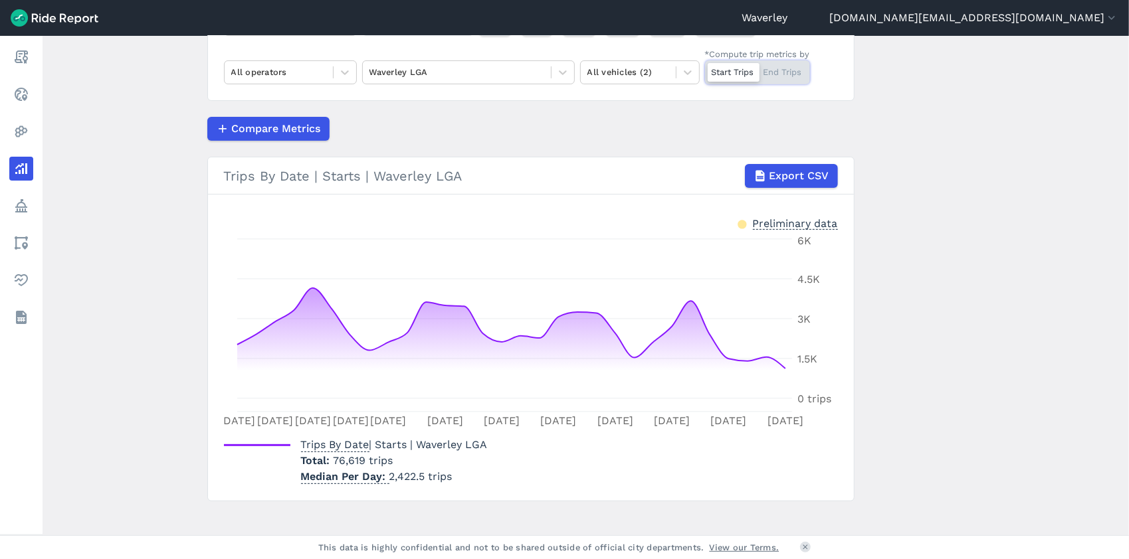
scroll to position [142, 0]
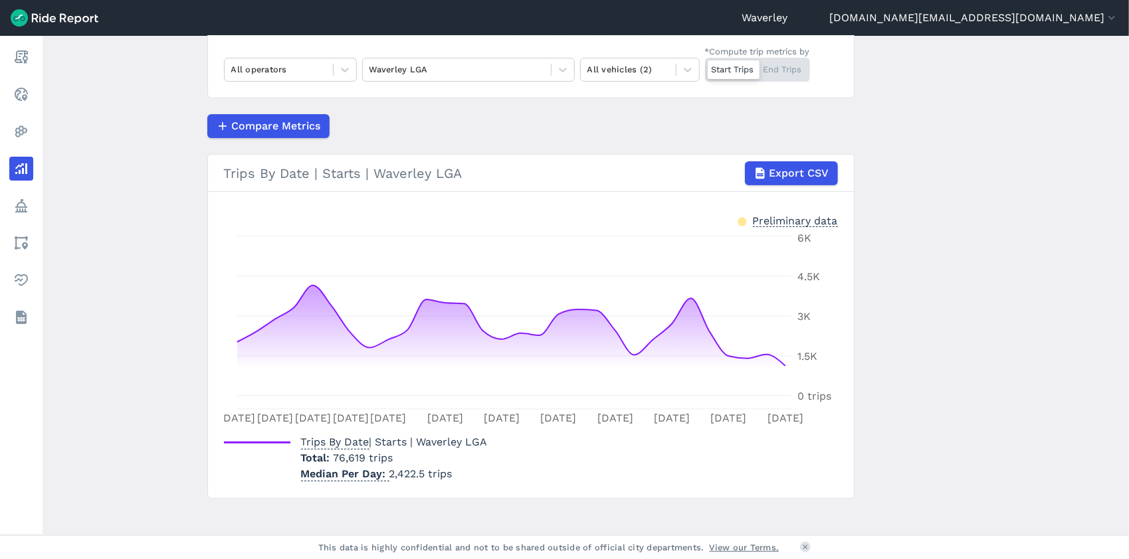
click at [789, 69] on div "Start Trips End Trips" at bounding box center [757, 70] width 105 height 24
click at [705, 66] on input "*Compute trip metrics by Start Trips End Trips" at bounding box center [705, 62] width 0 height 9
drag, startPoint x: 1123, startPoint y: 255, endPoint x: 1125, endPoint y: 100, distance: 155.5
click at [1125, 100] on main "Analyze Data Trips By Date [DATE]—[DATE] 1W 1M 3M 6M 1YR All Time All operators…" at bounding box center [586, 286] width 1086 height 500
click at [725, 71] on div "Start Trips End Trips" at bounding box center [757, 70] width 105 height 24
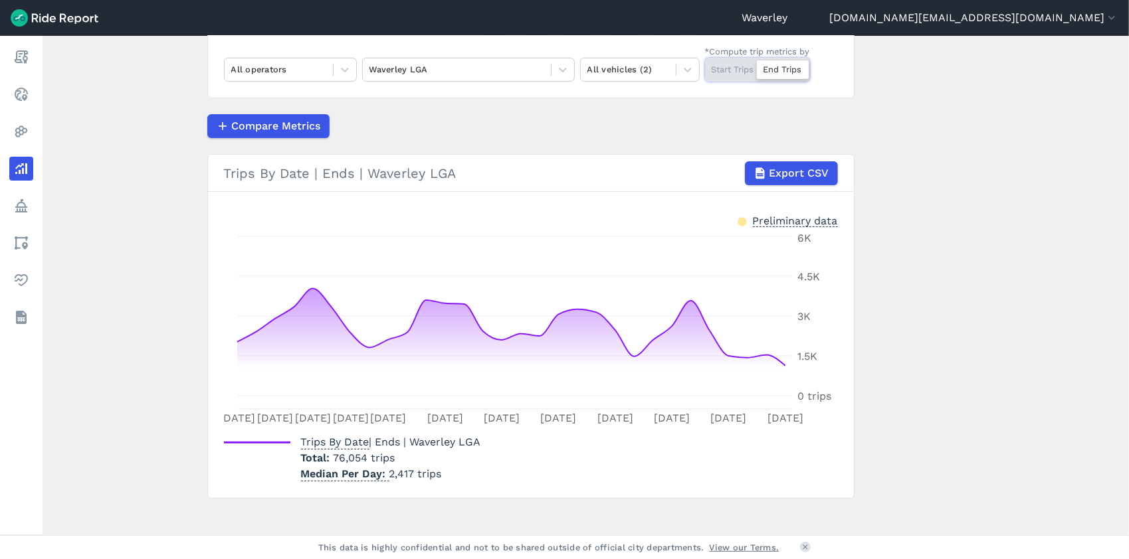
click at [705, 66] on input "*Compute trip metrics by Start Trips End Trips" at bounding box center [705, 62] width 0 height 9
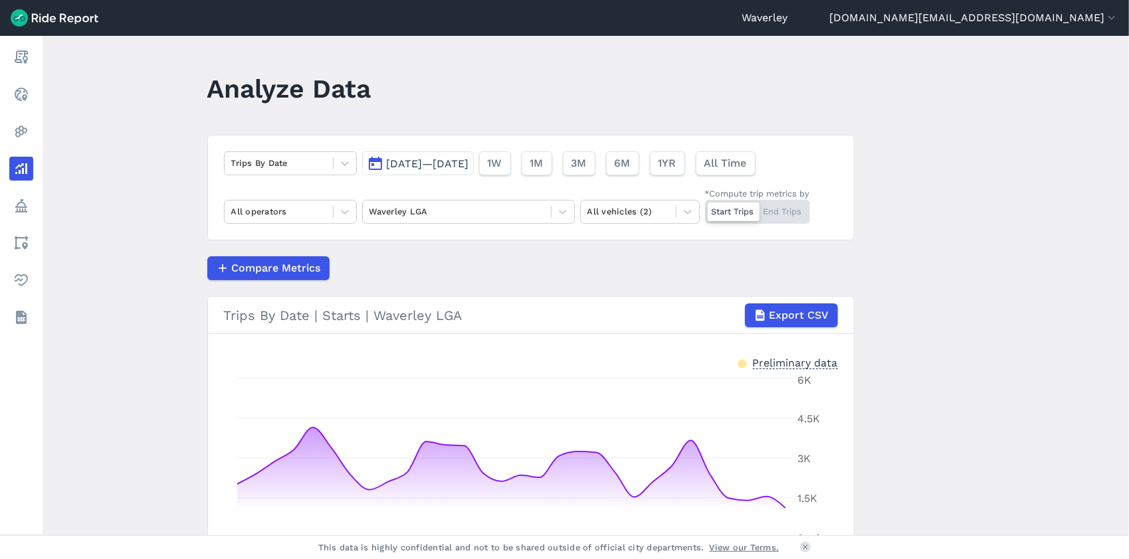
click at [371, 165] on button "[DATE]—[DATE]" at bounding box center [418, 163] width 112 height 24
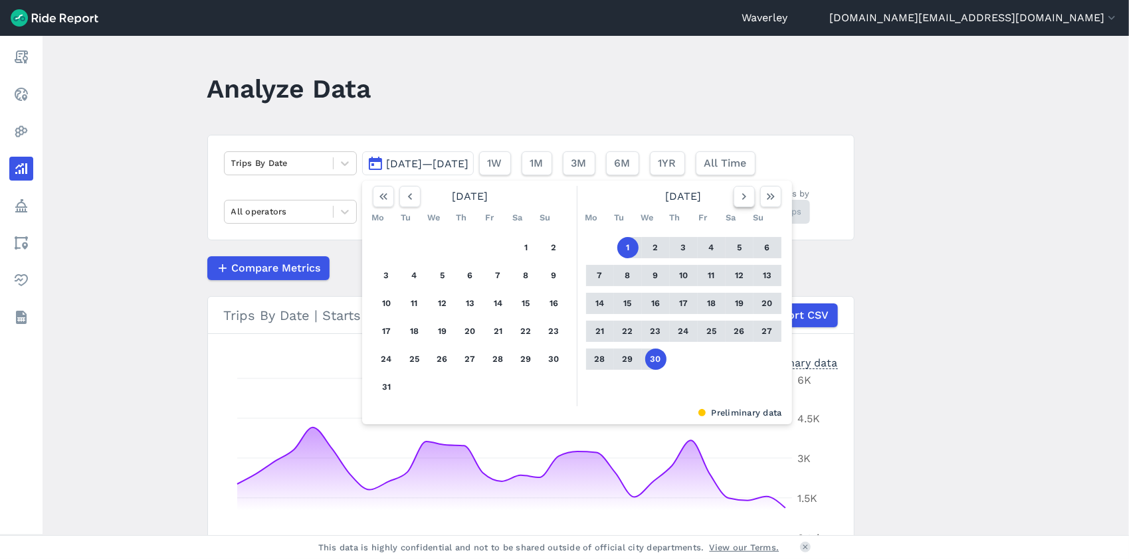
click at [744, 196] on icon "button" at bounding box center [743, 196] width 13 height 13
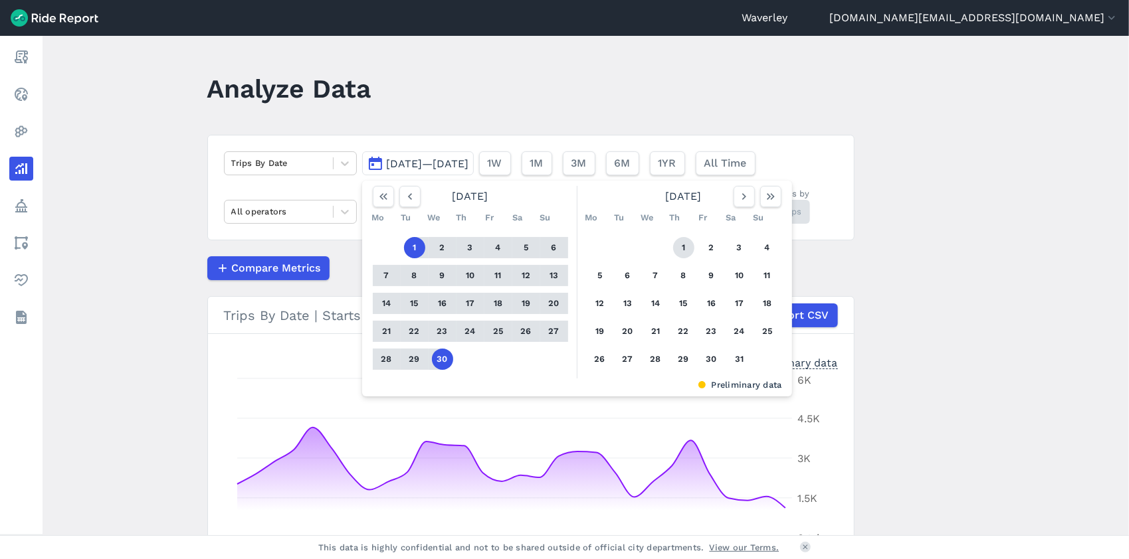
click at [682, 247] on button "1" at bounding box center [683, 247] width 21 height 21
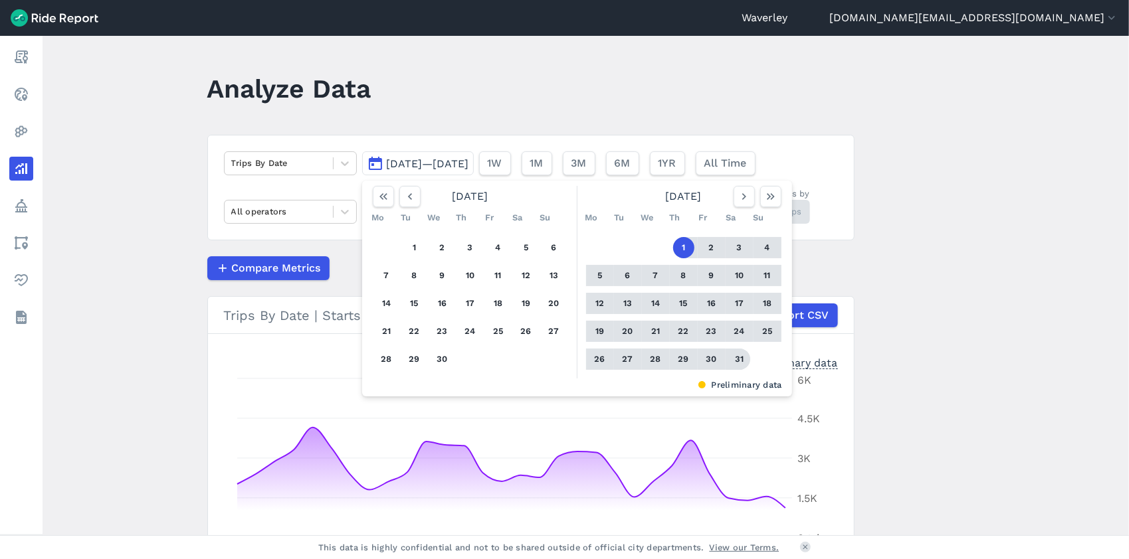
click at [735, 356] on button "31" at bounding box center [739, 359] width 21 height 21
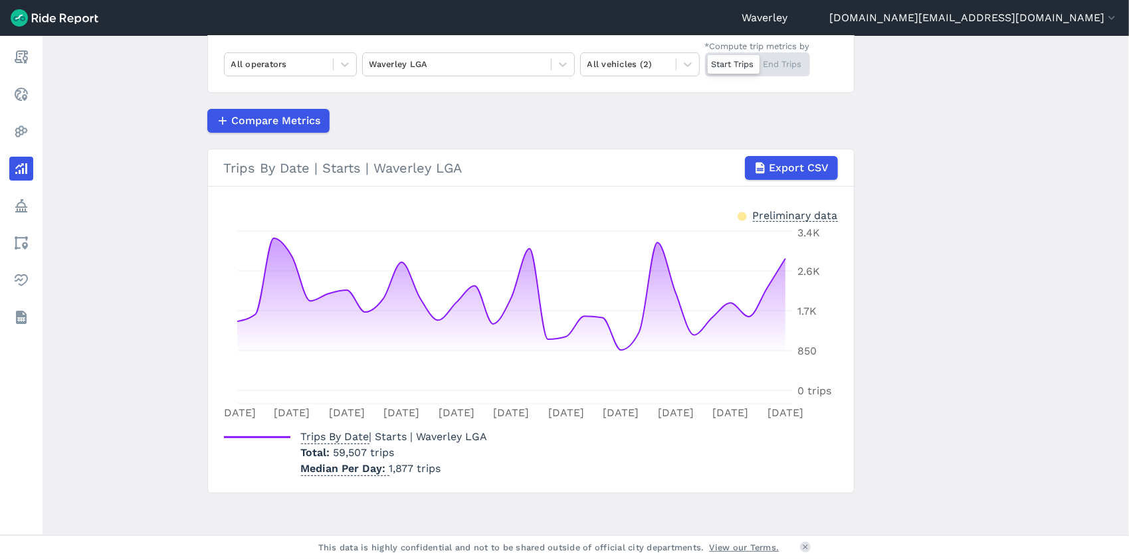
scroll to position [152, 0]
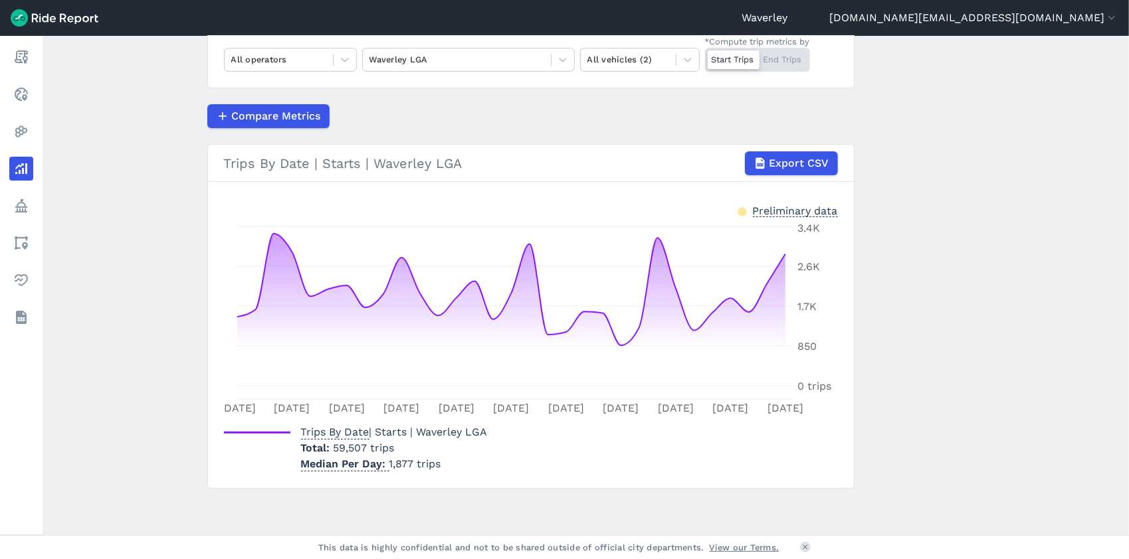
click at [789, 213] on div "Preliminary data" at bounding box center [795, 210] width 85 height 14
click at [785, 58] on div "Start Trips End Trips" at bounding box center [757, 60] width 105 height 24
click at [705, 56] on input "*Compute trip metrics by Start Trips End Trips" at bounding box center [705, 52] width 0 height 9
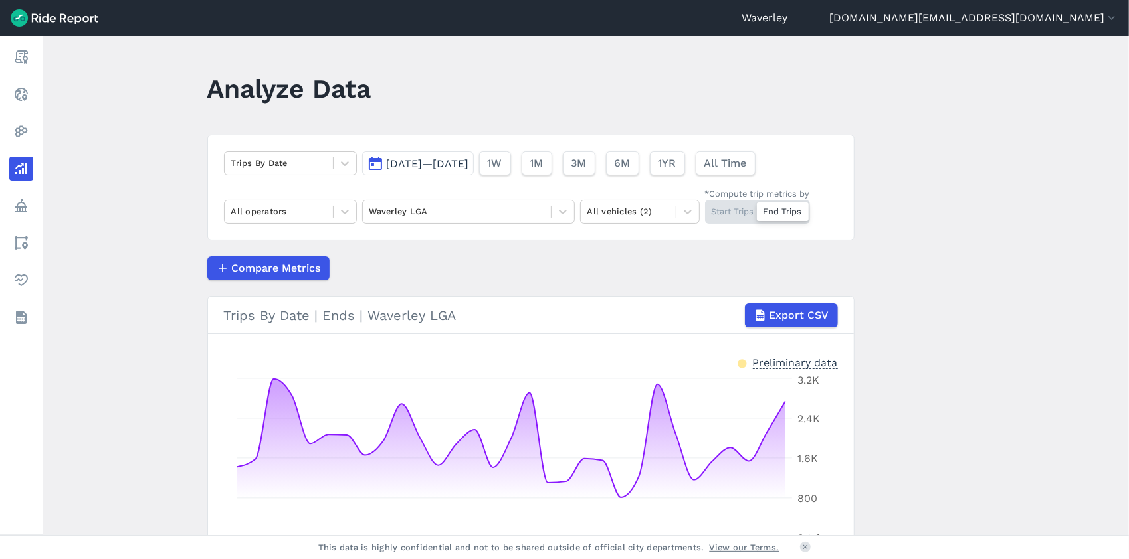
click at [372, 166] on button "[DATE]—[DATE]" at bounding box center [418, 163] width 112 height 24
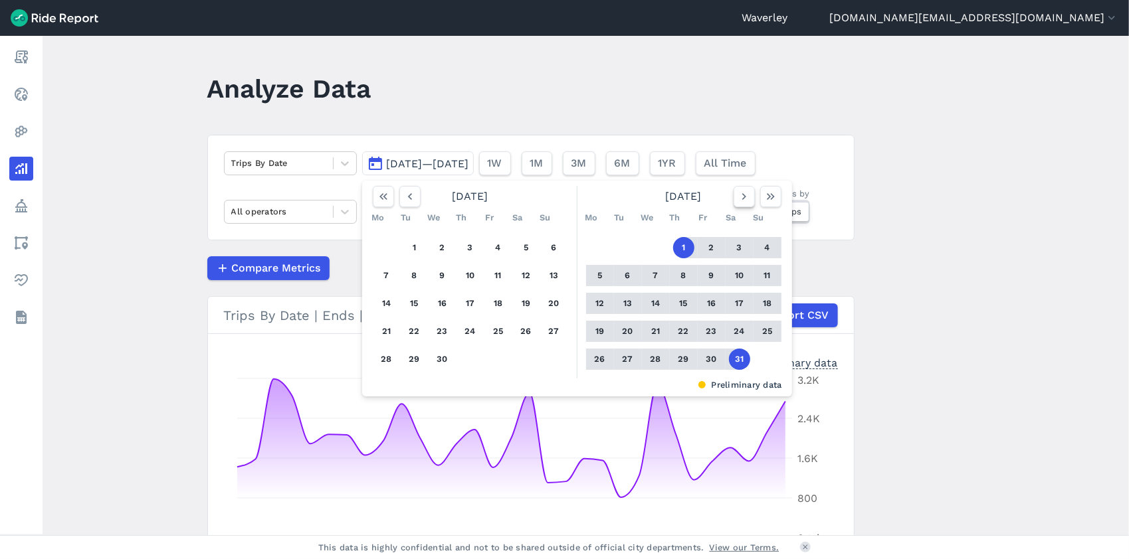
click at [743, 199] on icon "button" at bounding box center [743, 196] width 13 height 13
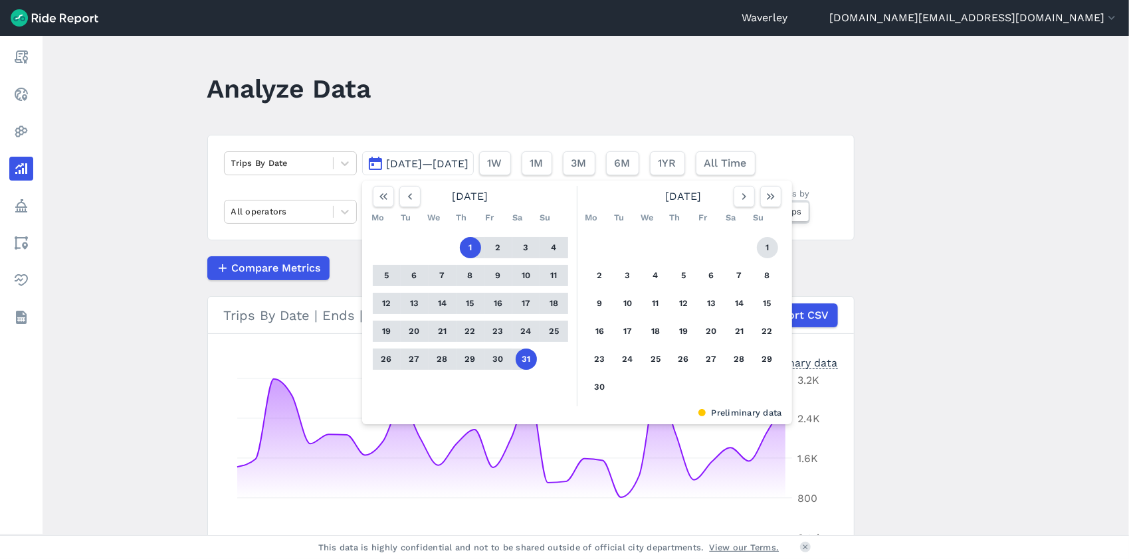
click at [767, 250] on button "1" at bounding box center [767, 247] width 21 height 21
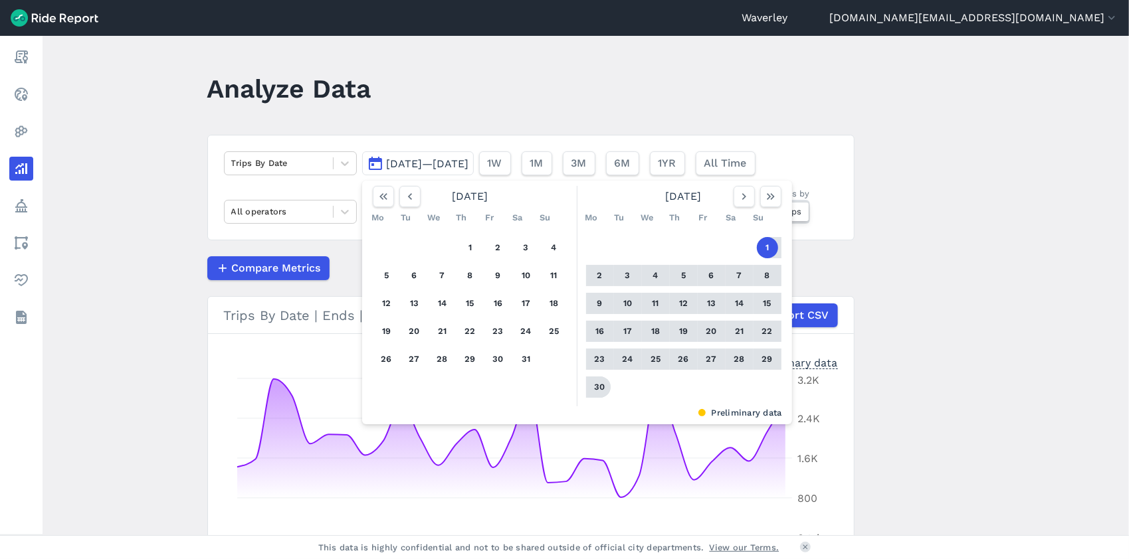
click at [597, 388] on button "30" at bounding box center [599, 387] width 21 height 21
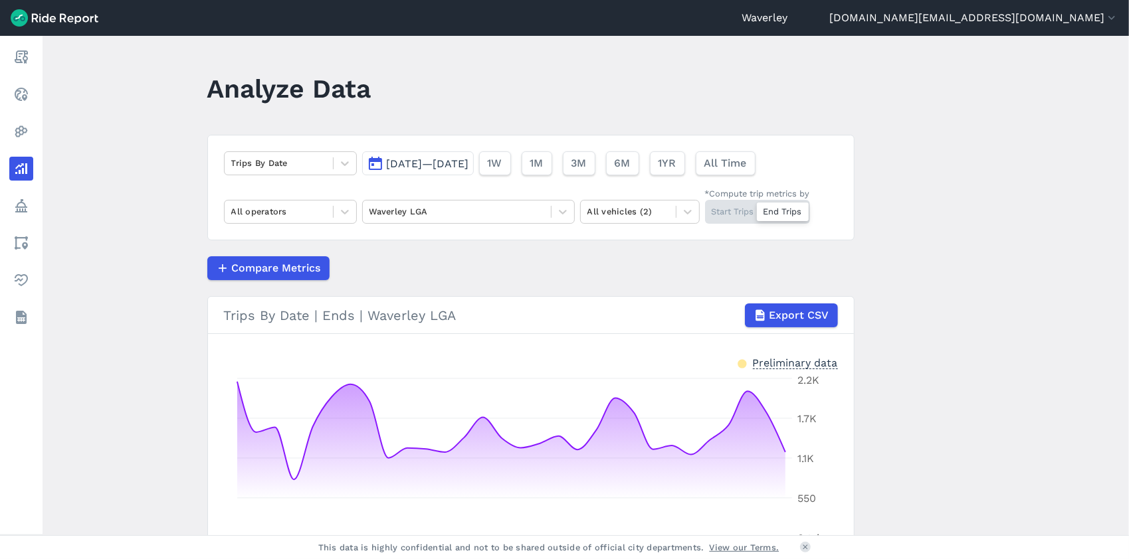
click at [733, 214] on div "Start Trips End Trips" at bounding box center [757, 212] width 105 height 24
click at [705, 209] on input "*Compute trip metrics by Start Trips End Trips" at bounding box center [705, 204] width 0 height 9
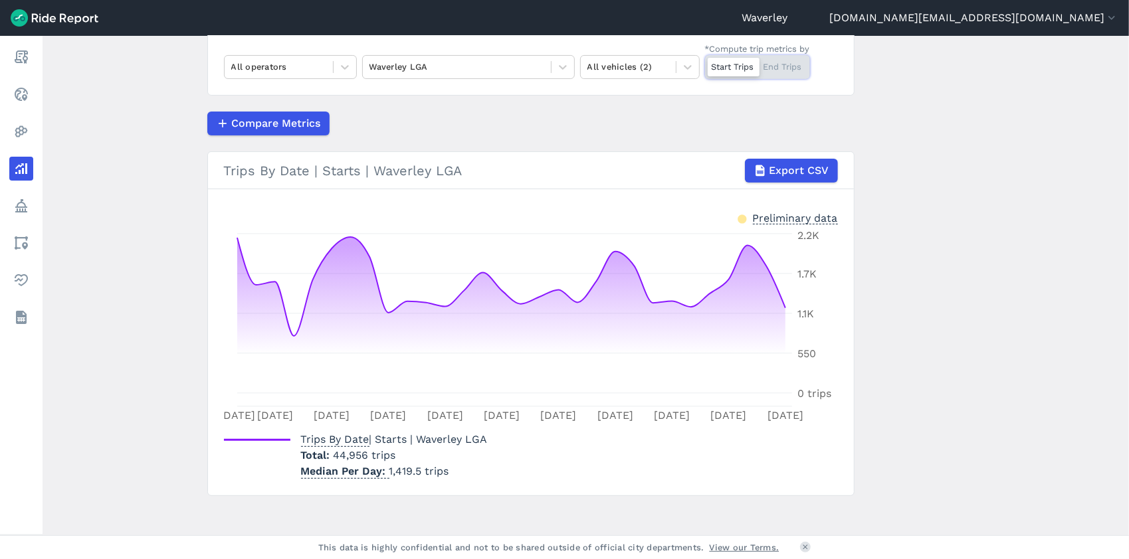
scroll to position [152, 0]
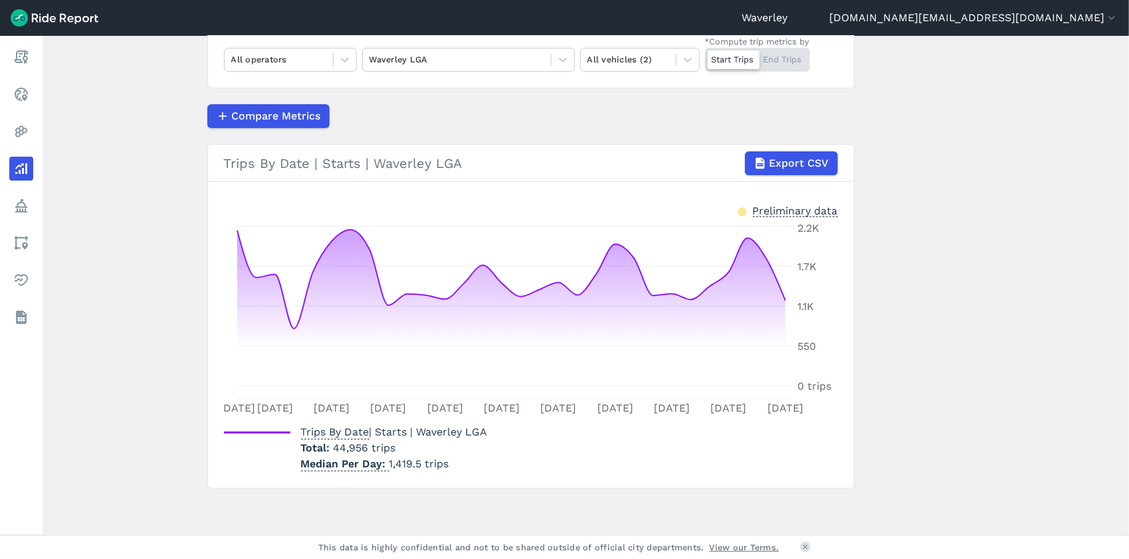
click at [795, 58] on div "Start Trips End Trips" at bounding box center [757, 60] width 105 height 24
click at [705, 56] on input "*Compute trip metrics by Start Trips End Trips" at bounding box center [705, 52] width 0 height 9
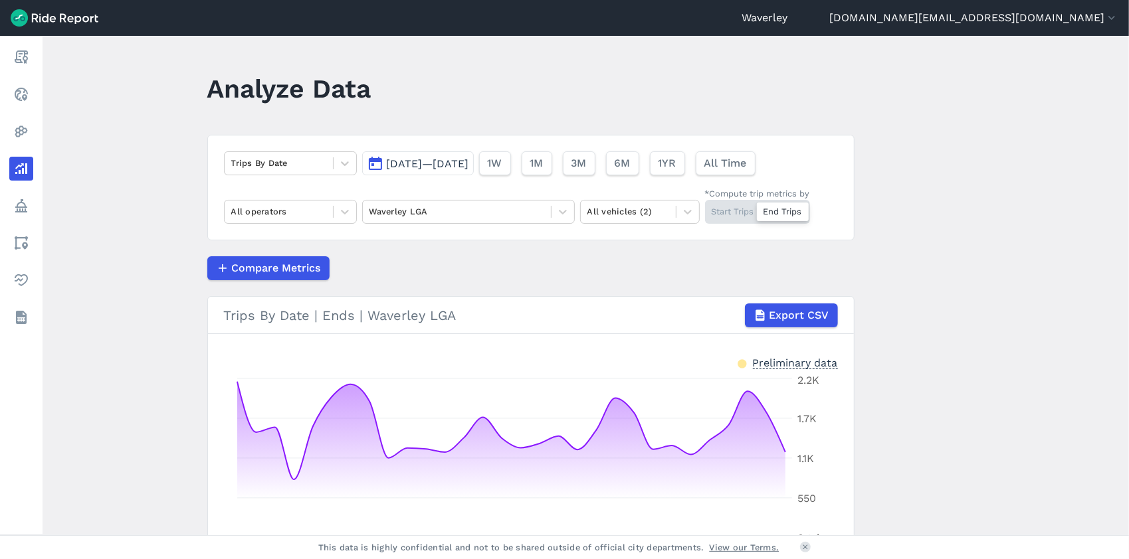
click at [374, 162] on button "[DATE]—[DATE]" at bounding box center [418, 163] width 112 height 24
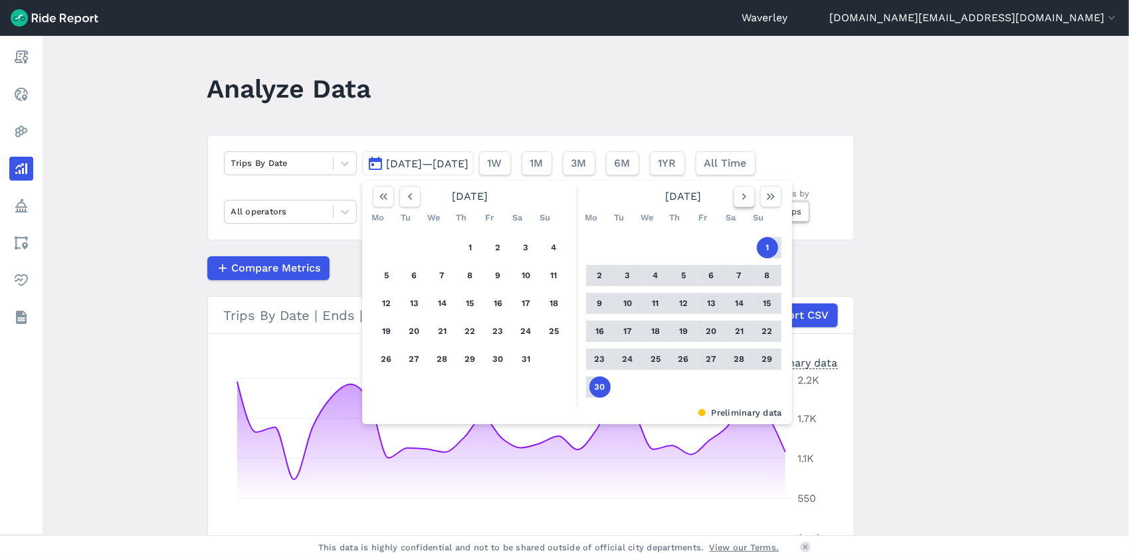
click at [739, 199] on icon "button" at bounding box center [743, 196] width 13 height 13
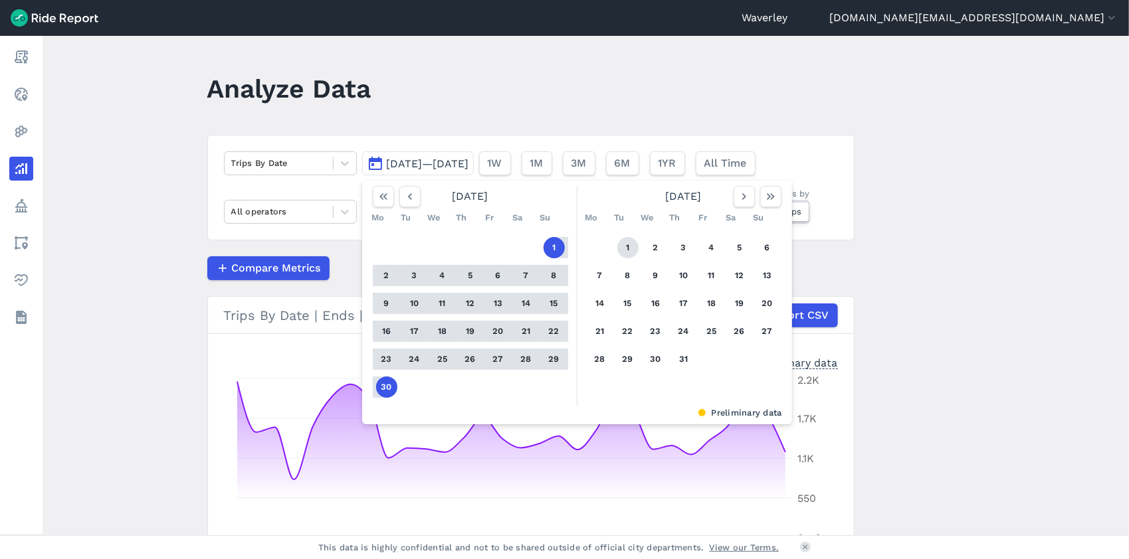
drag, startPoint x: 629, startPoint y: 248, endPoint x: 622, endPoint y: 249, distance: 6.8
click at [628, 248] on button "1" at bounding box center [627, 247] width 21 height 21
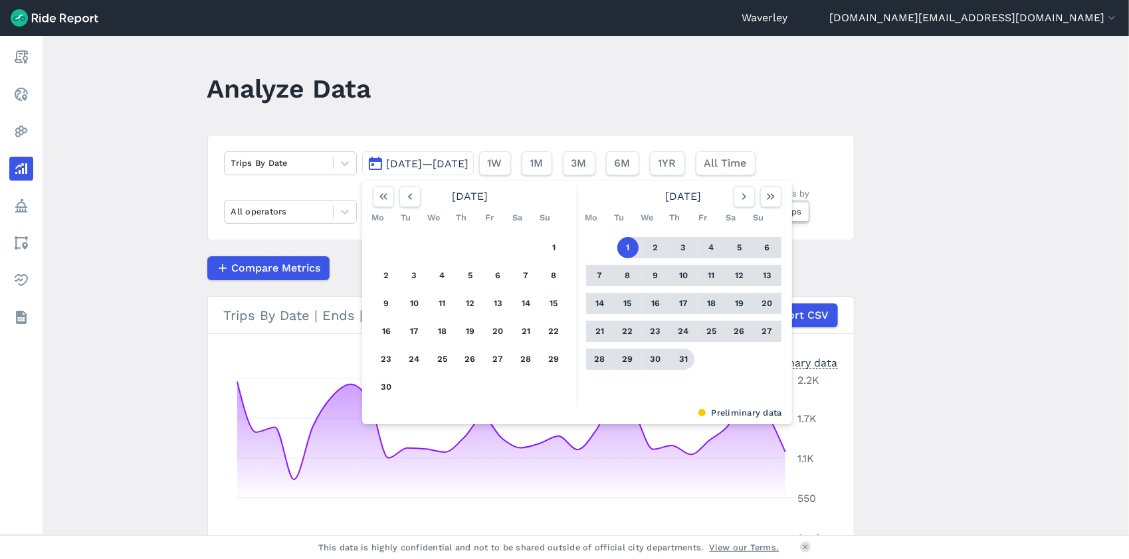
click at [679, 359] on button "31" at bounding box center [683, 359] width 21 height 21
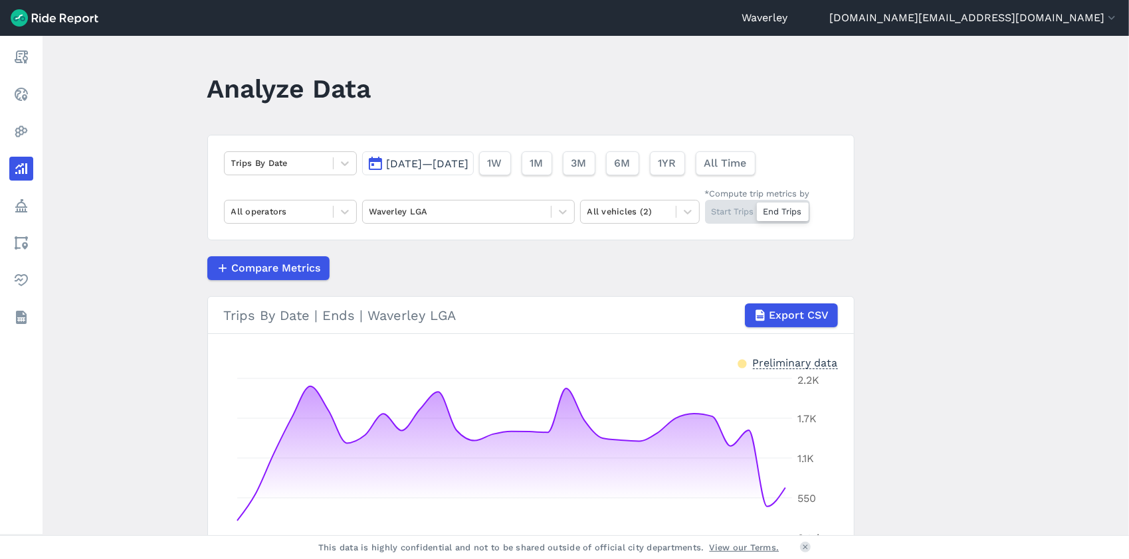
drag, startPoint x: 732, startPoint y: 209, endPoint x: 777, endPoint y: 218, distance: 46.0
click at [732, 210] on div "Start Trips End Trips" at bounding box center [757, 212] width 105 height 24
click at [705, 209] on input "*Compute trip metrics by Start Trips End Trips" at bounding box center [705, 204] width 0 height 9
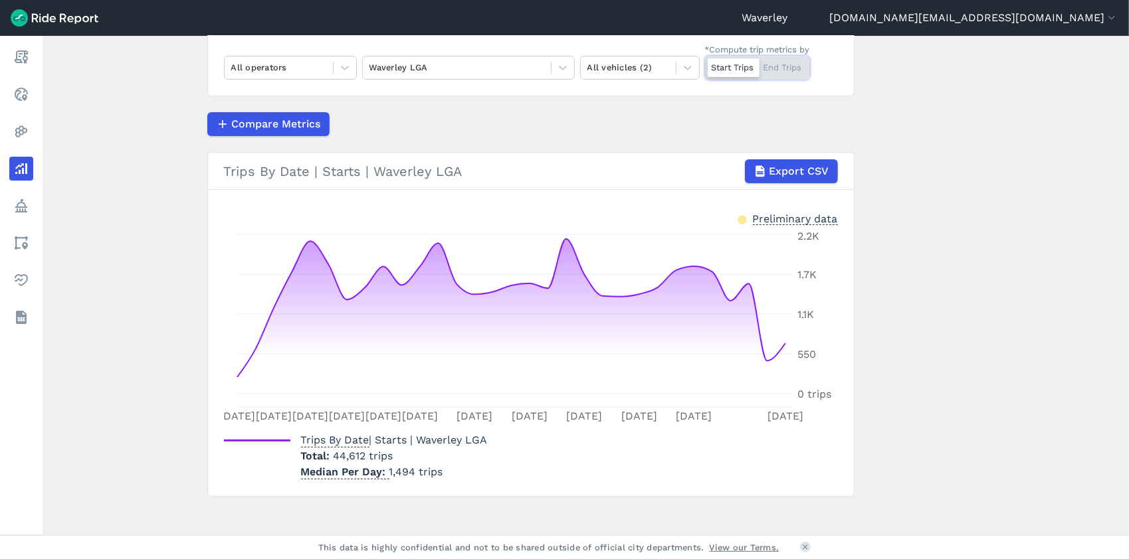
scroll to position [152, 0]
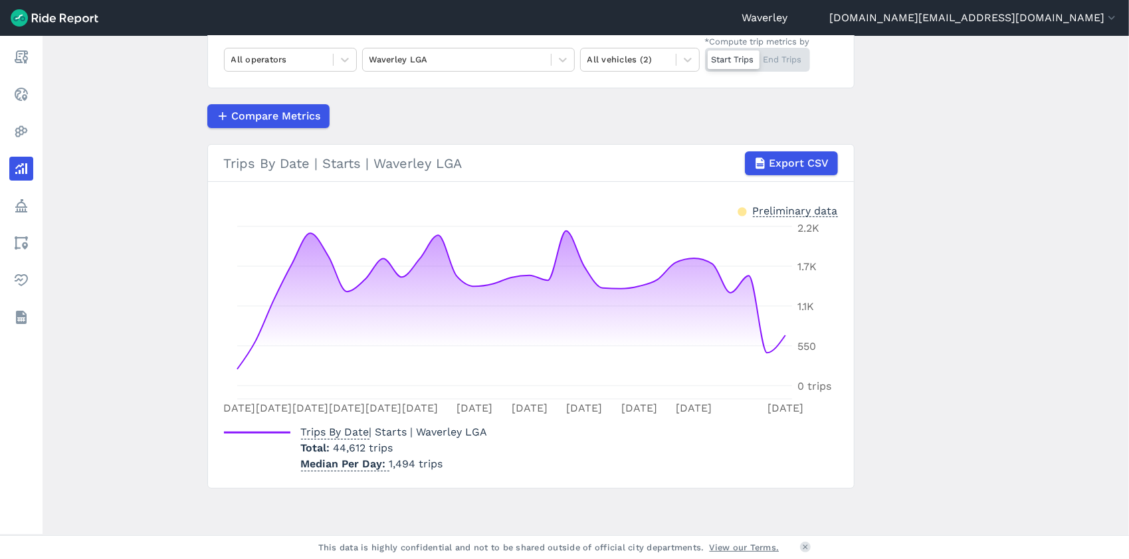
click at [779, 54] on div "Start Trips End Trips" at bounding box center [757, 60] width 105 height 24
click at [705, 54] on input "*Compute trip metrics by Start Trips End Trips" at bounding box center [705, 52] width 0 height 9
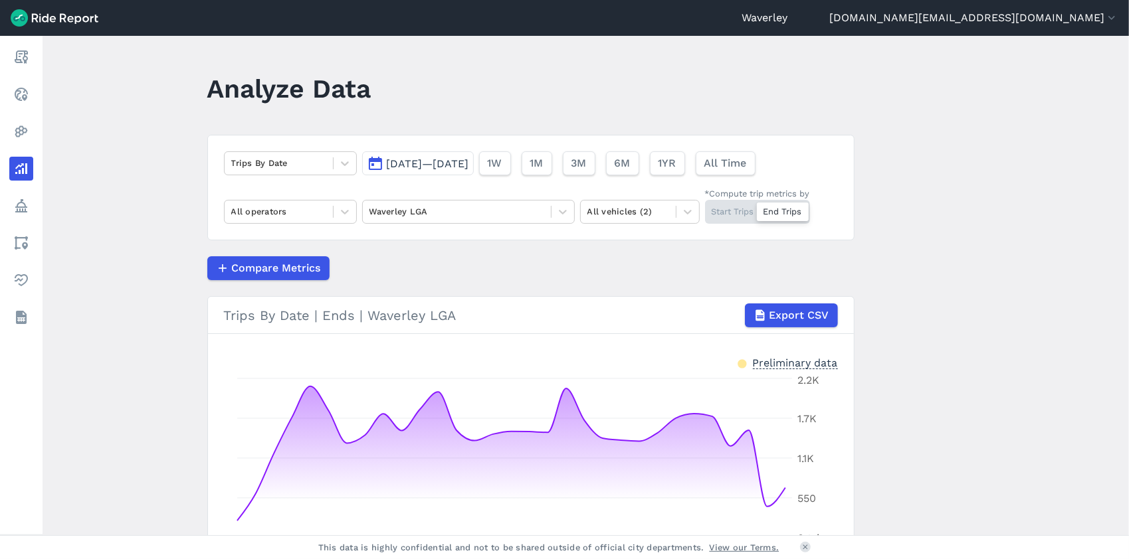
click at [372, 162] on button "[DATE]—[DATE]" at bounding box center [418, 163] width 112 height 24
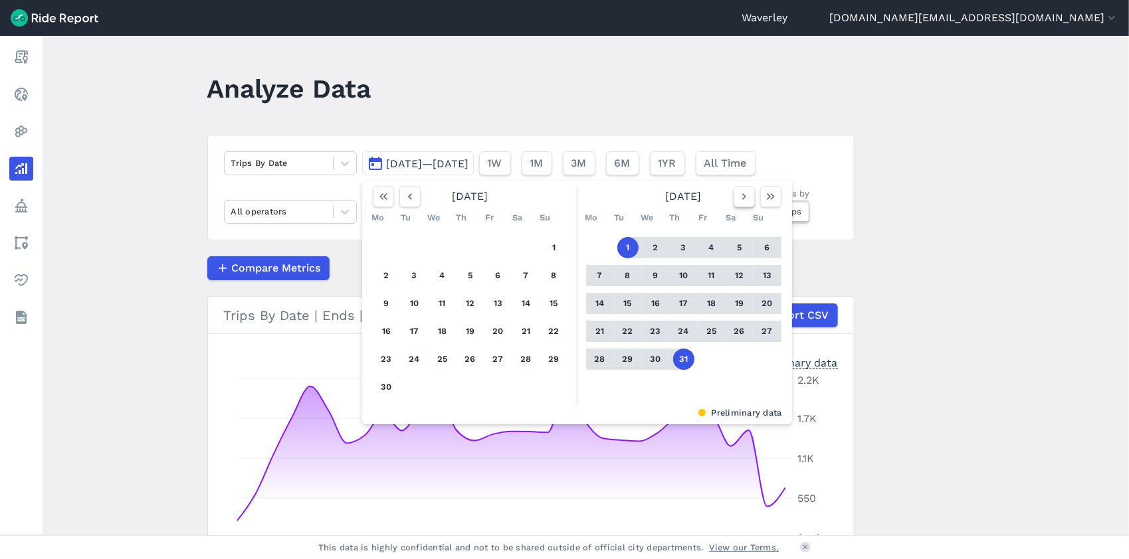
click at [745, 198] on icon "button" at bounding box center [743, 196] width 13 height 13
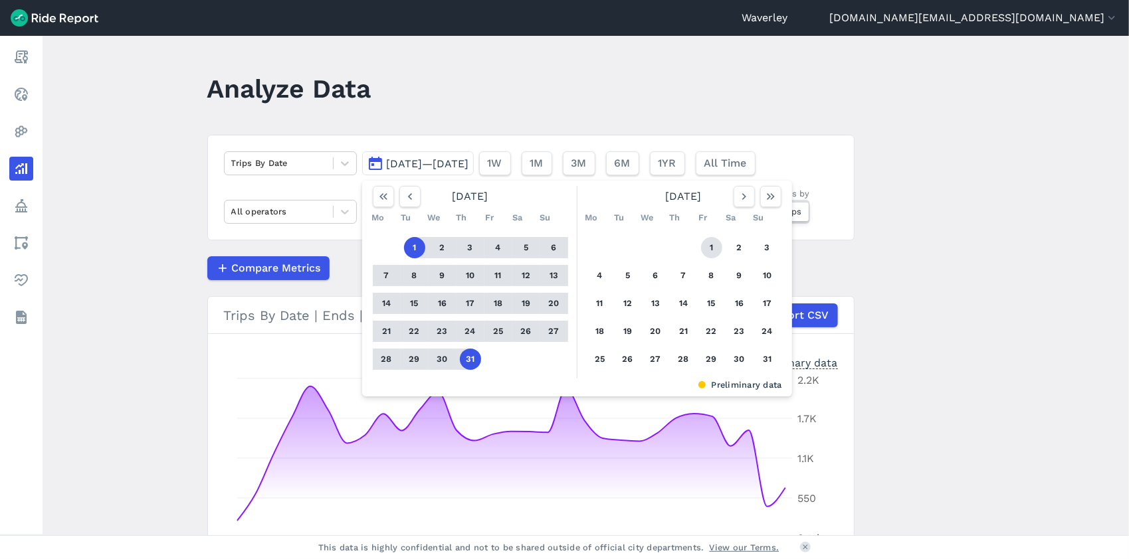
click at [703, 250] on button "1" at bounding box center [711, 247] width 21 height 21
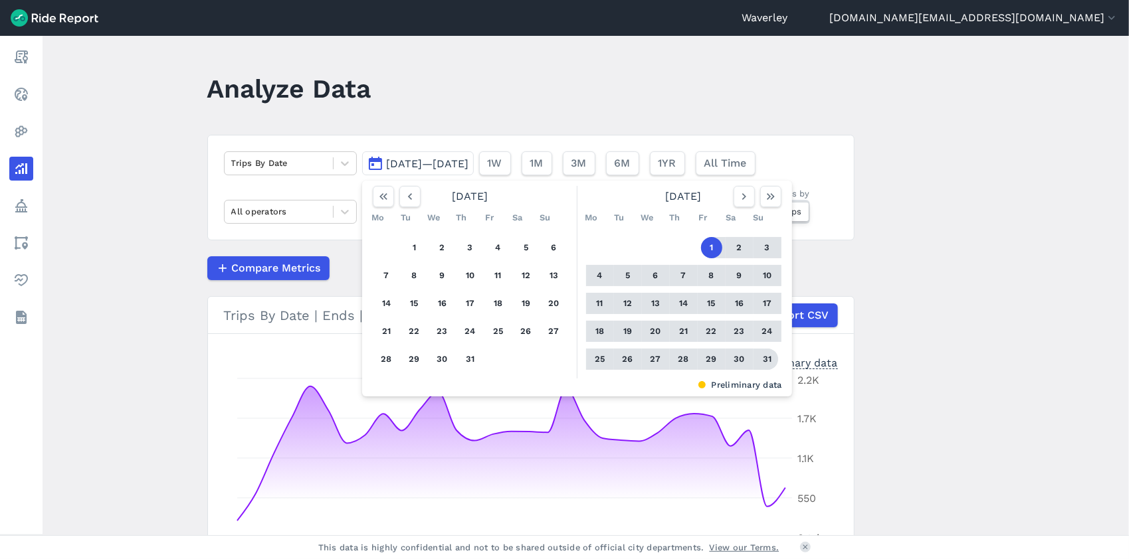
click at [764, 358] on button "31" at bounding box center [767, 359] width 21 height 21
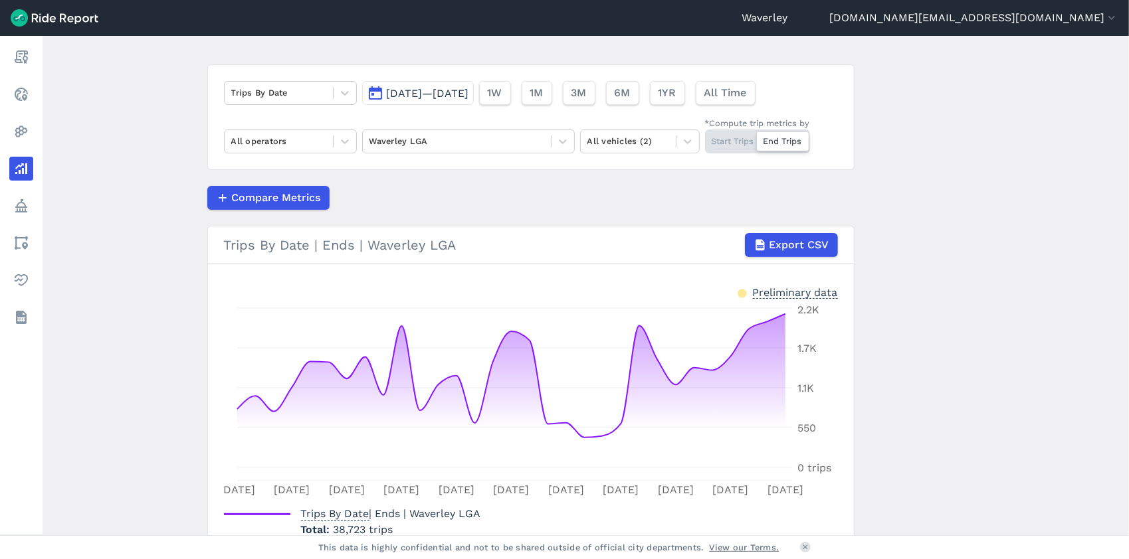
scroll to position [152, 0]
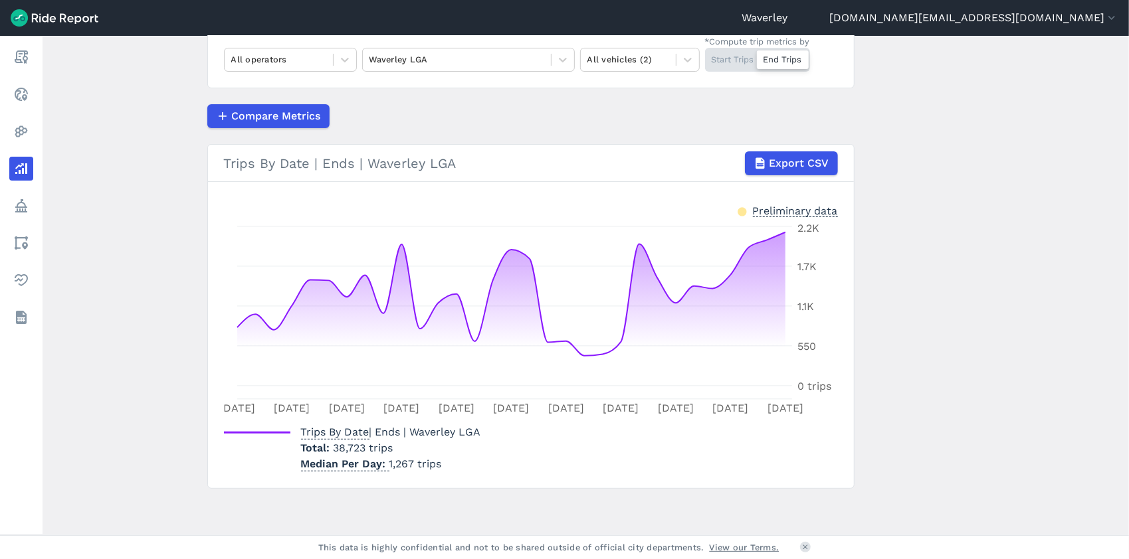
click at [727, 60] on div "Start Trips End Trips" at bounding box center [757, 60] width 105 height 24
click at [705, 56] on input "*Compute trip metrics by Start Trips End Trips" at bounding box center [705, 52] width 0 height 9
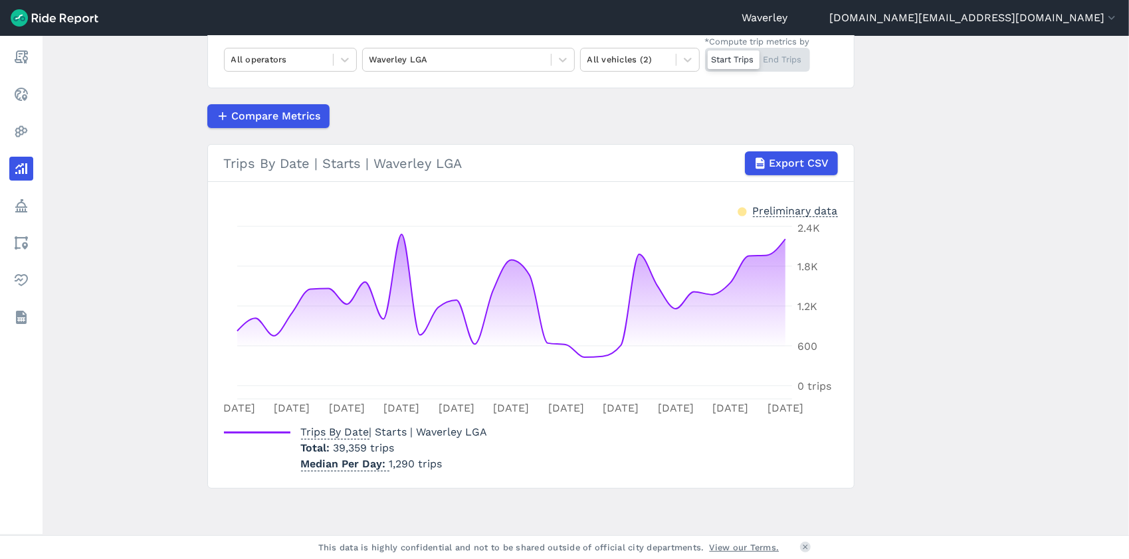
click at [779, 60] on div "Start Trips End Trips" at bounding box center [757, 60] width 105 height 24
click at [705, 56] on input "*Compute trip metrics by Start Trips End Trips" at bounding box center [705, 52] width 0 height 9
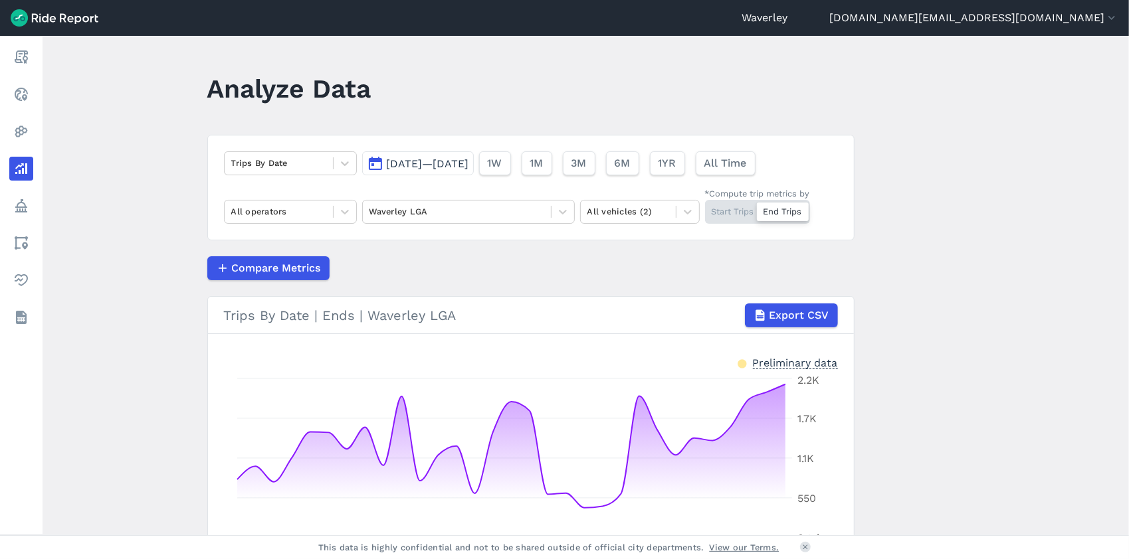
click at [469, 162] on span "[DATE]—[DATE]" at bounding box center [428, 163] width 82 height 13
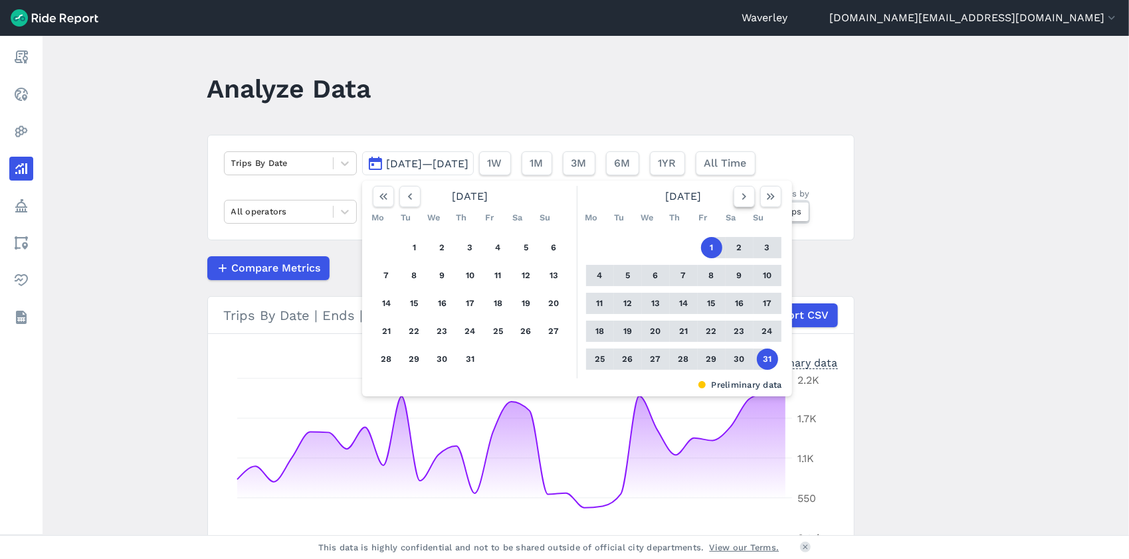
click at [737, 197] on icon "button" at bounding box center [743, 196] width 13 height 13
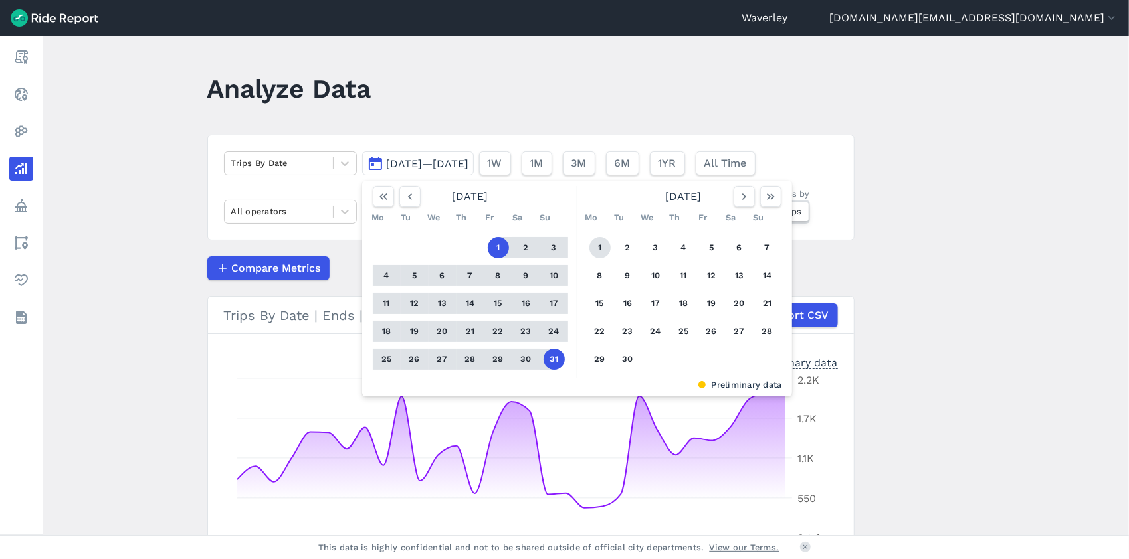
click at [594, 247] on button "1" at bounding box center [599, 247] width 21 height 21
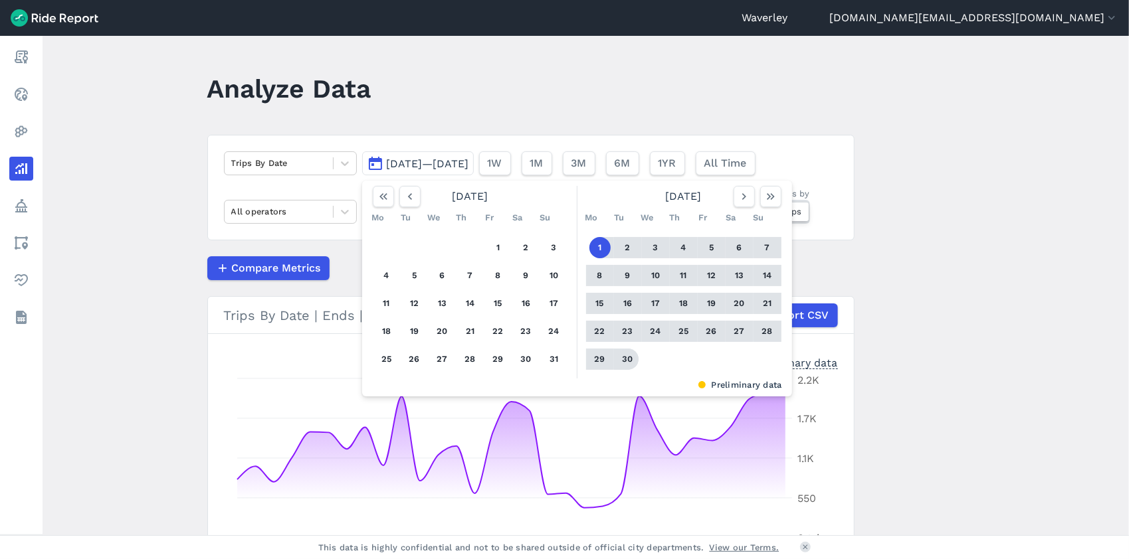
click at [628, 358] on button "30" at bounding box center [627, 359] width 21 height 21
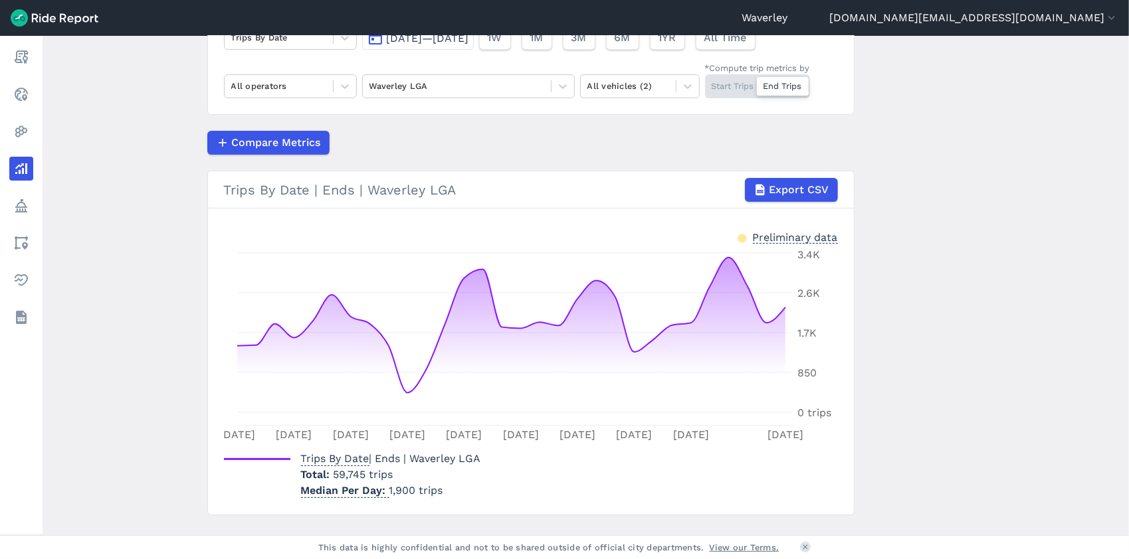
scroll to position [133, 0]
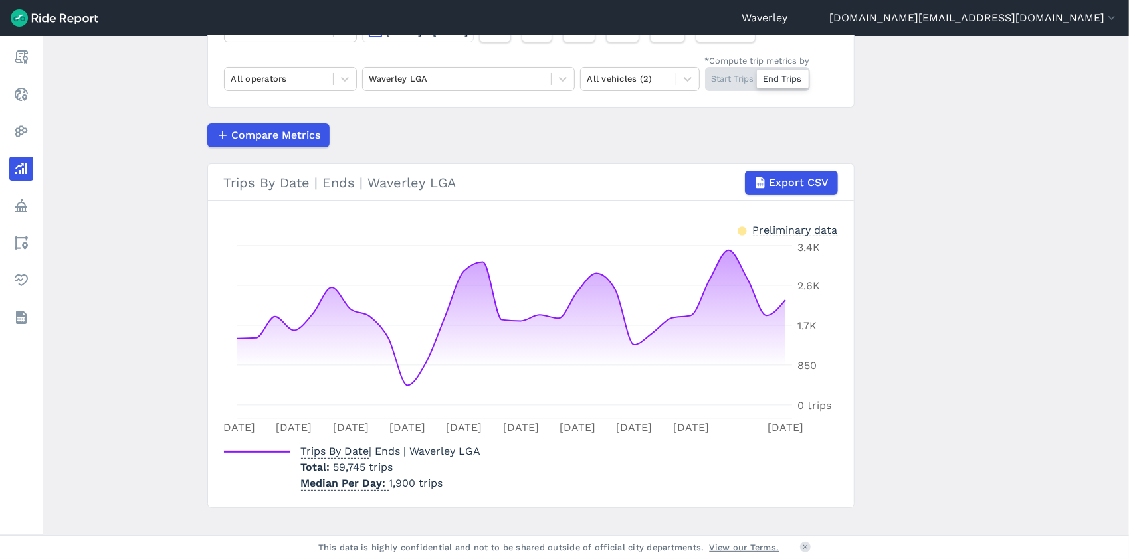
click at [728, 78] on div "Start Trips End Trips" at bounding box center [757, 79] width 105 height 24
click at [705, 76] on input "*Compute trip metrics by Start Trips End Trips" at bounding box center [705, 71] width 0 height 9
click at [786, 78] on div "Start Trips End Trips" at bounding box center [757, 79] width 105 height 24
click at [705, 76] on input "*Compute trip metrics by Start Trips End Trips" at bounding box center [705, 71] width 0 height 9
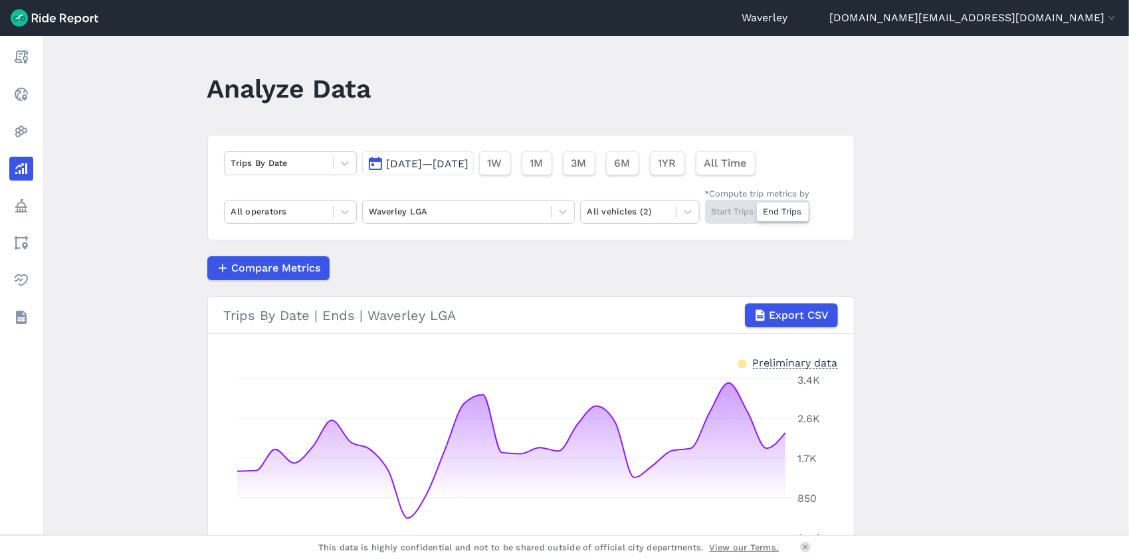
click at [378, 165] on button "[DATE]—[DATE]" at bounding box center [418, 163] width 112 height 24
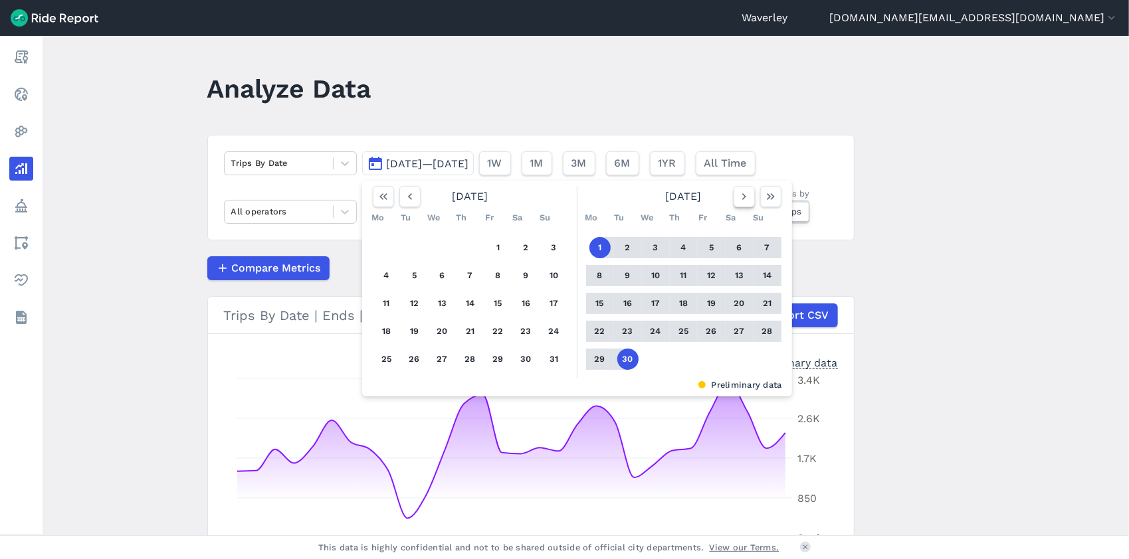
click at [741, 198] on use "button" at bounding box center [743, 196] width 4 height 7
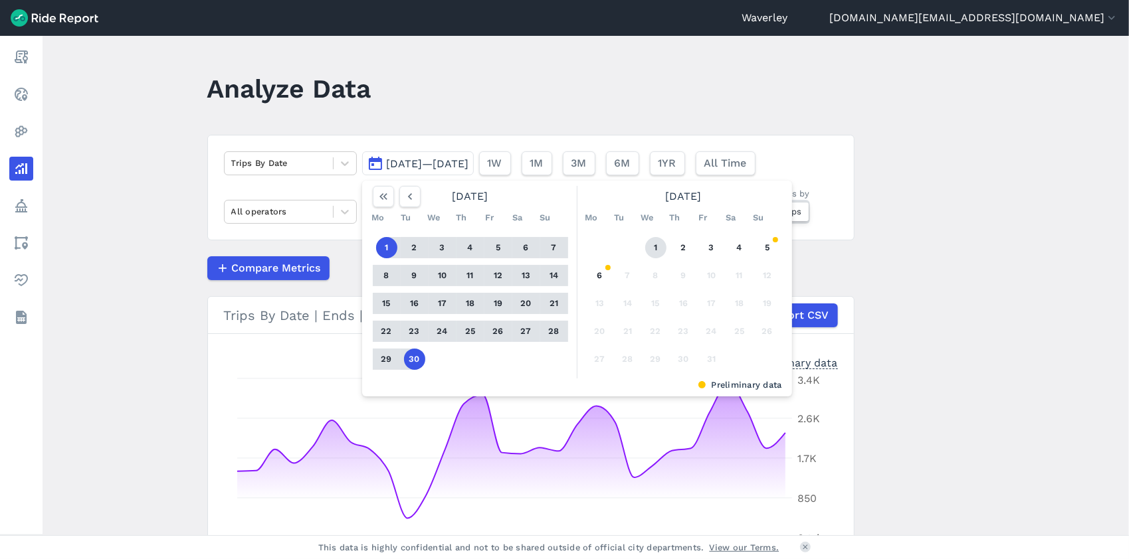
click at [652, 244] on button "1" at bounding box center [655, 247] width 21 height 21
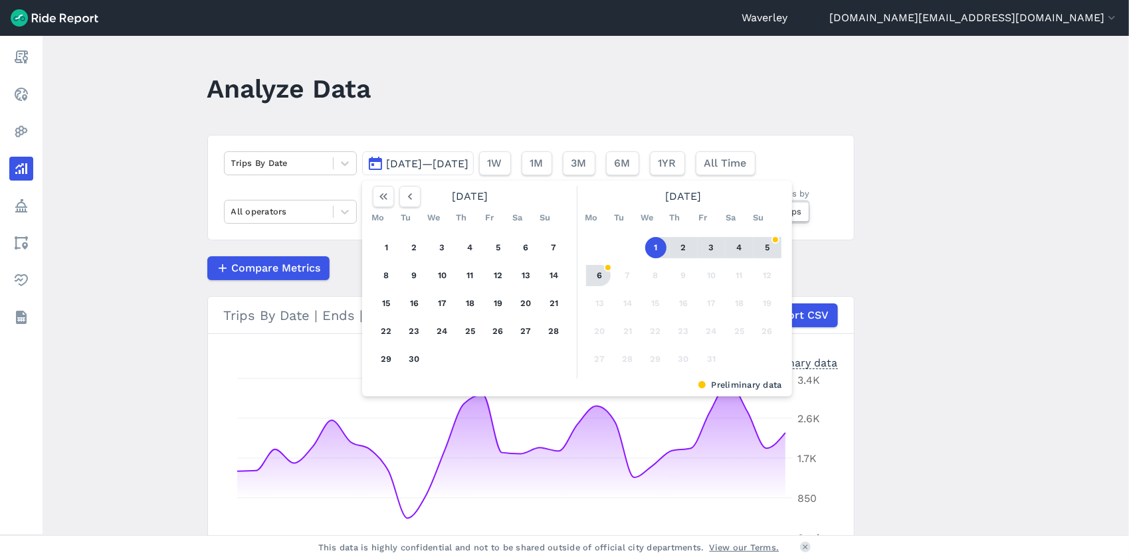
click at [602, 275] on button "6" at bounding box center [599, 275] width 21 height 21
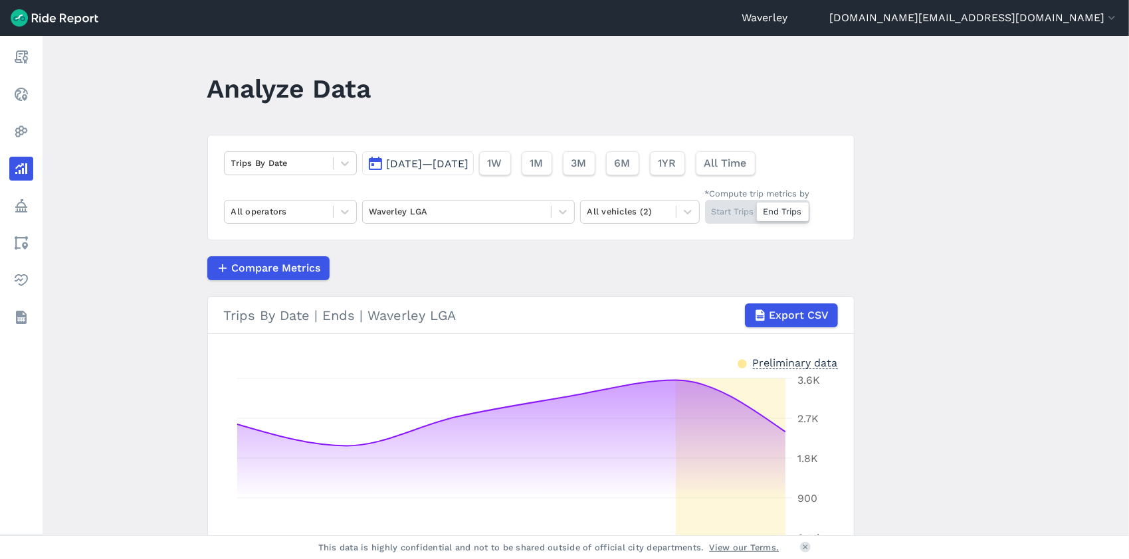
click at [375, 165] on button "[DATE]—[DATE]" at bounding box center [418, 163] width 112 height 24
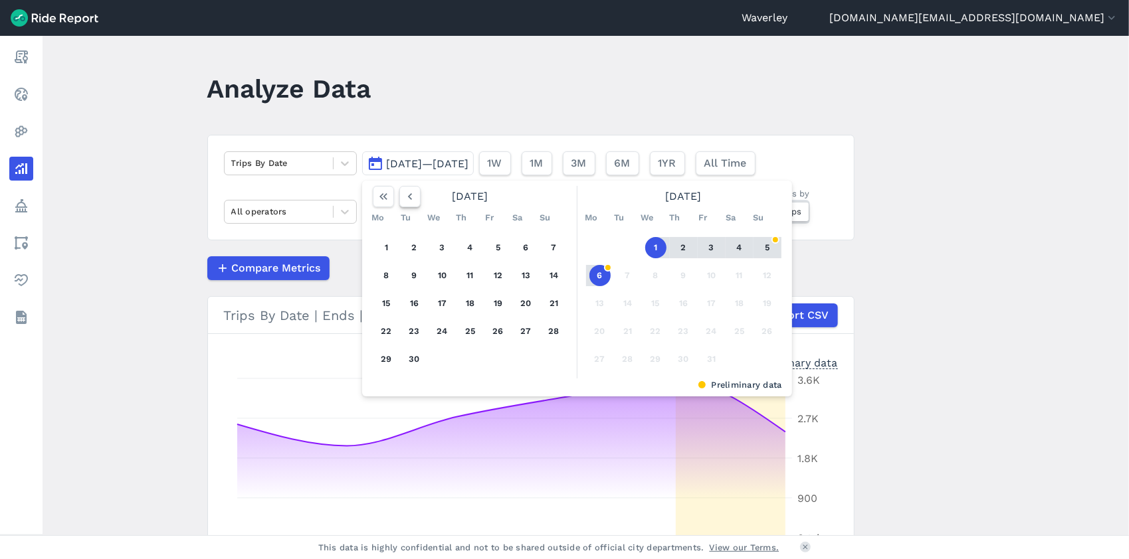
click at [407, 197] on use "button" at bounding box center [409, 196] width 4 height 7
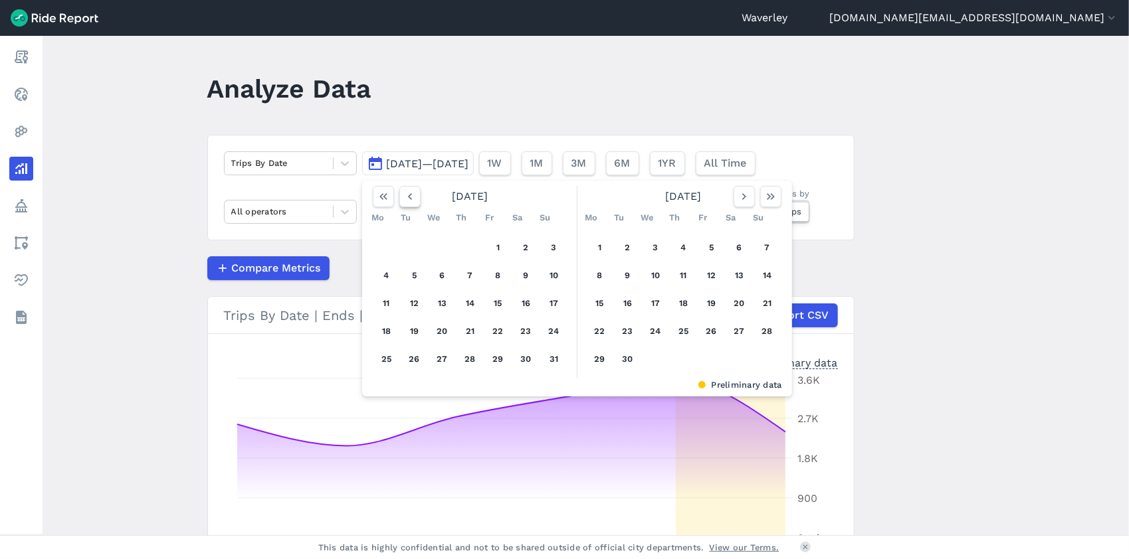
click at [407, 197] on use "button" at bounding box center [409, 196] width 4 height 7
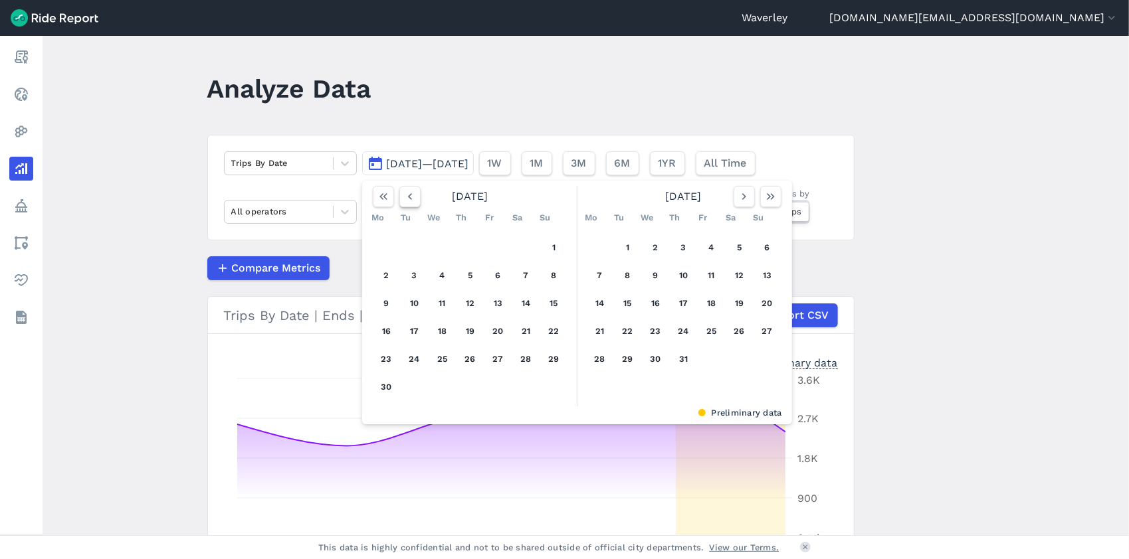
click at [407, 197] on use "button" at bounding box center [409, 196] width 4 height 7
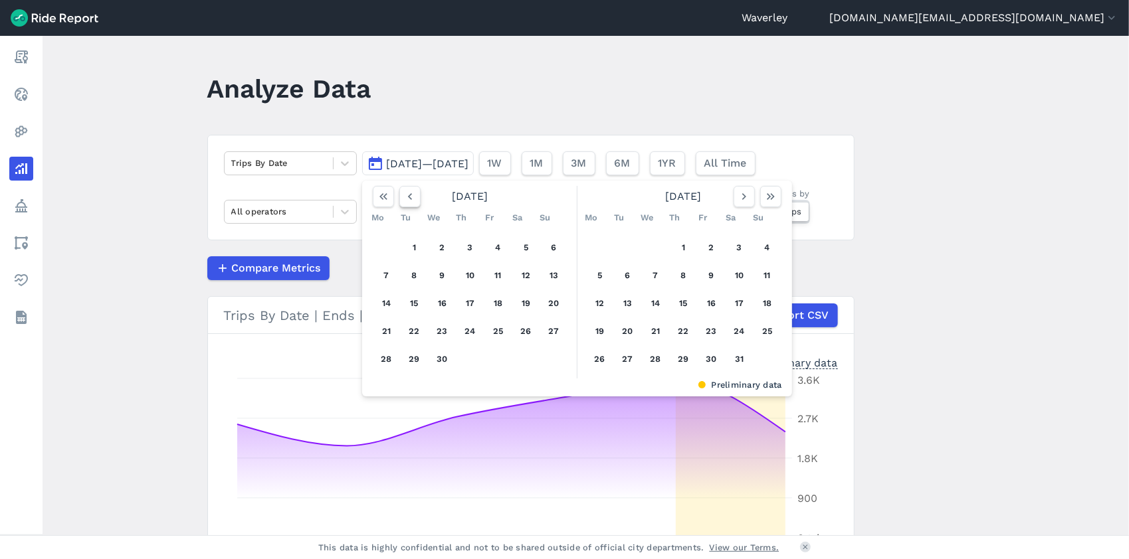
click at [407, 197] on use "button" at bounding box center [409, 196] width 4 height 7
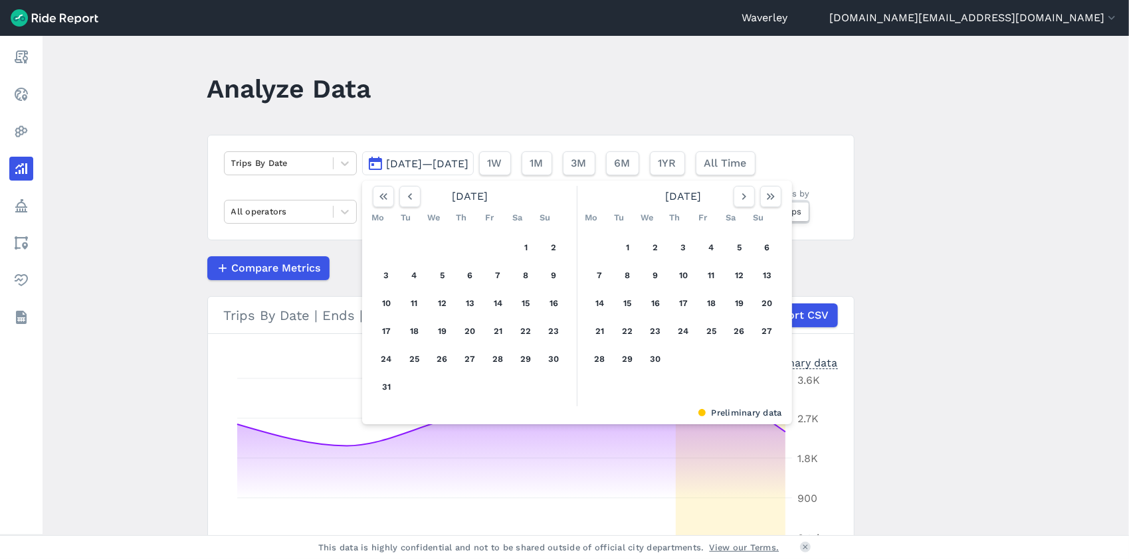
click at [375, 163] on button "[DATE]—[DATE]" at bounding box center [418, 163] width 112 height 24
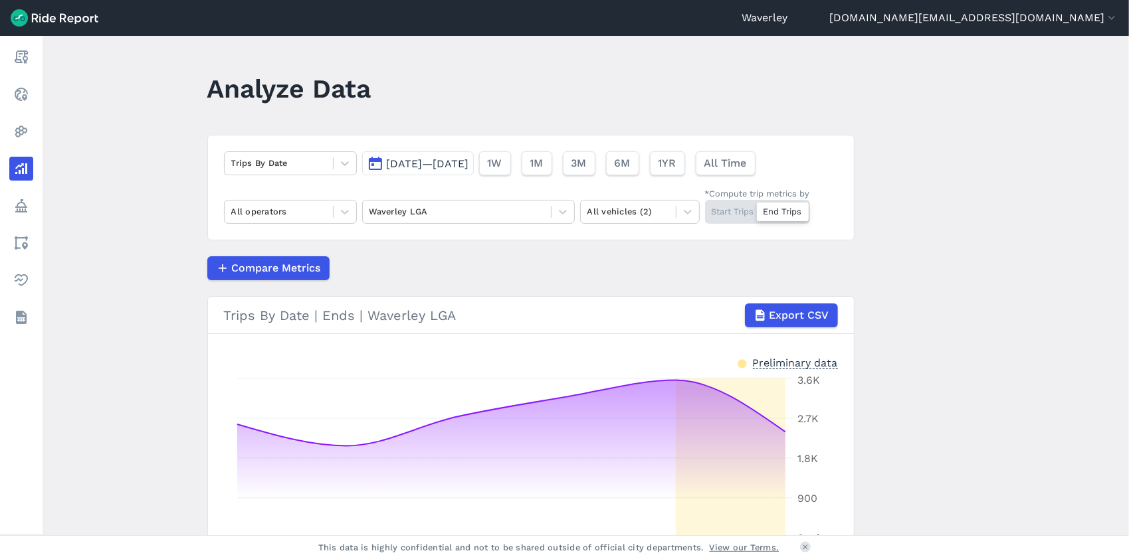
click at [375, 166] on button "[DATE]—[DATE]" at bounding box center [418, 163] width 112 height 24
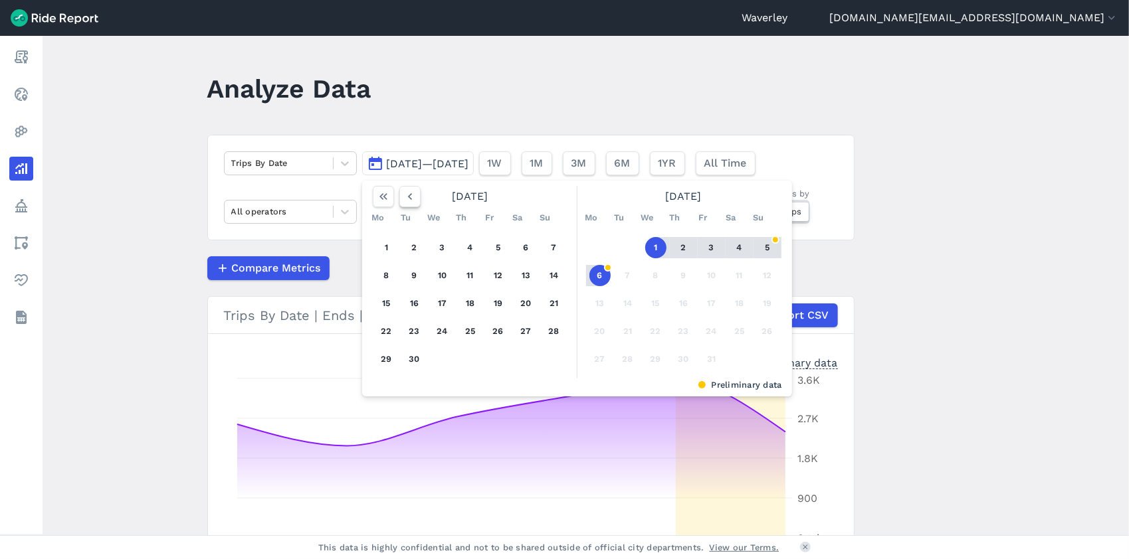
click at [404, 196] on icon "button" at bounding box center [409, 196] width 13 height 13
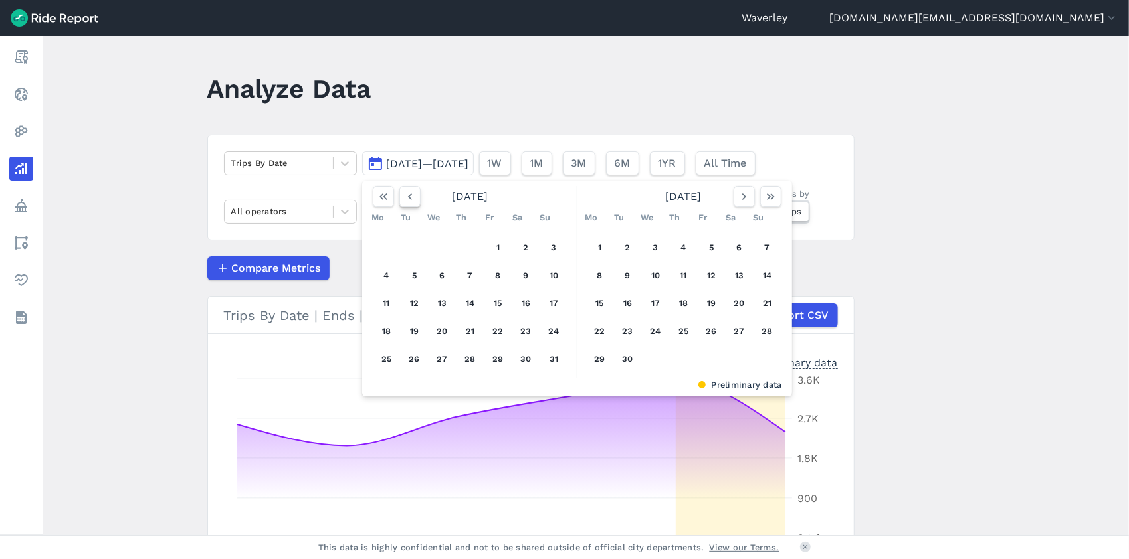
click at [407, 197] on use "button" at bounding box center [409, 196] width 4 height 7
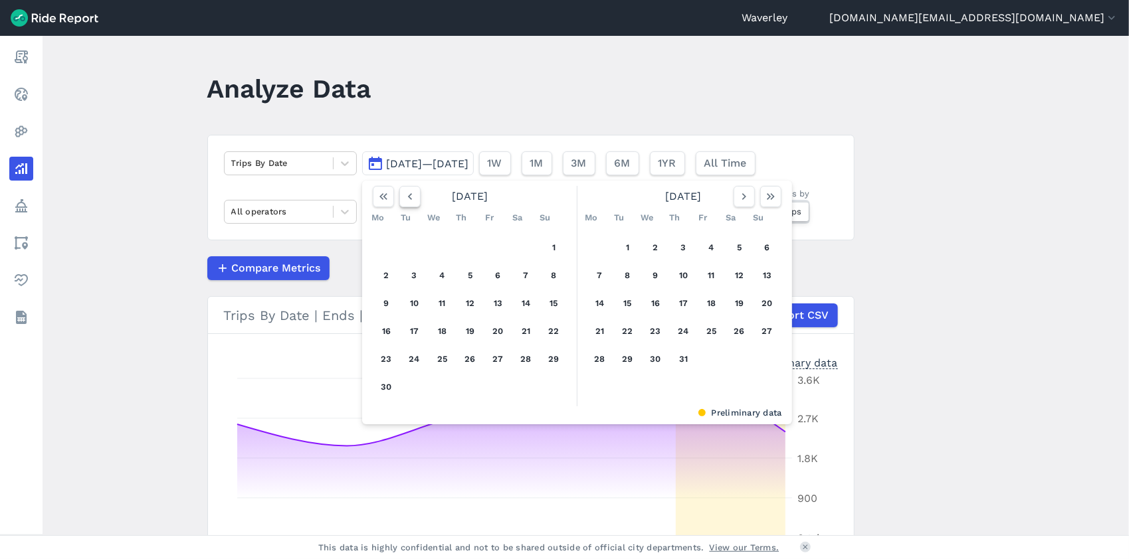
click at [407, 197] on use "button" at bounding box center [409, 196] width 4 height 7
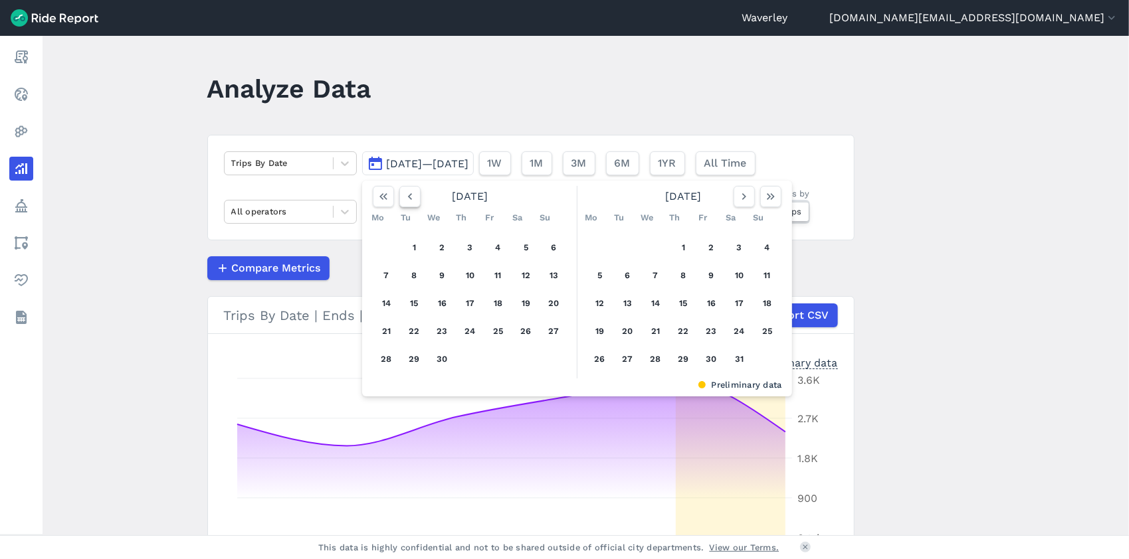
click at [408, 197] on icon "button" at bounding box center [409, 196] width 13 height 13
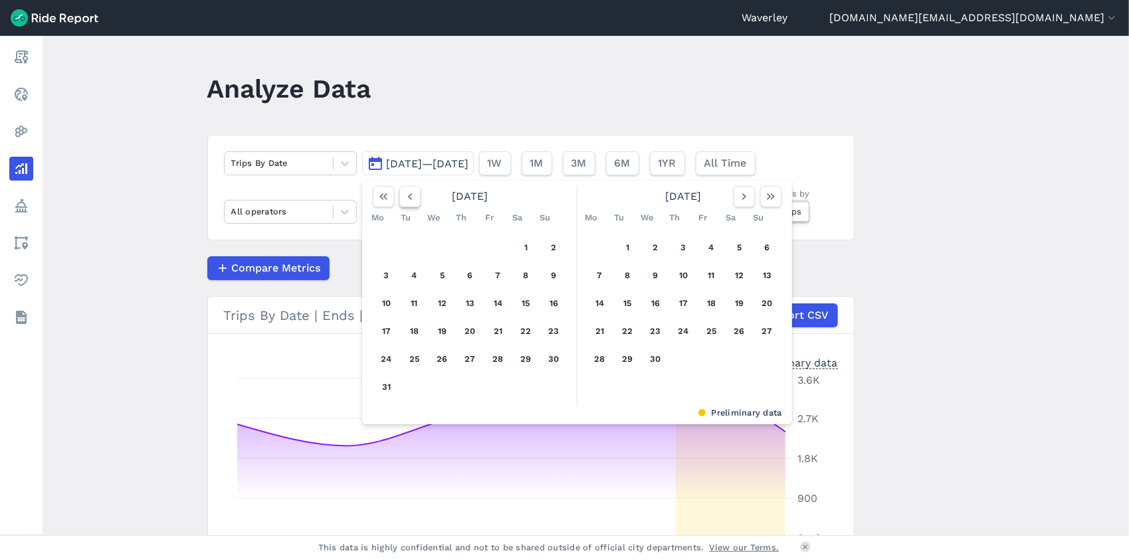
click at [411, 197] on icon "button" at bounding box center [409, 196] width 13 height 13
click at [523, 246] on button "1" at bounding box center [526, 247] width 21 height 21
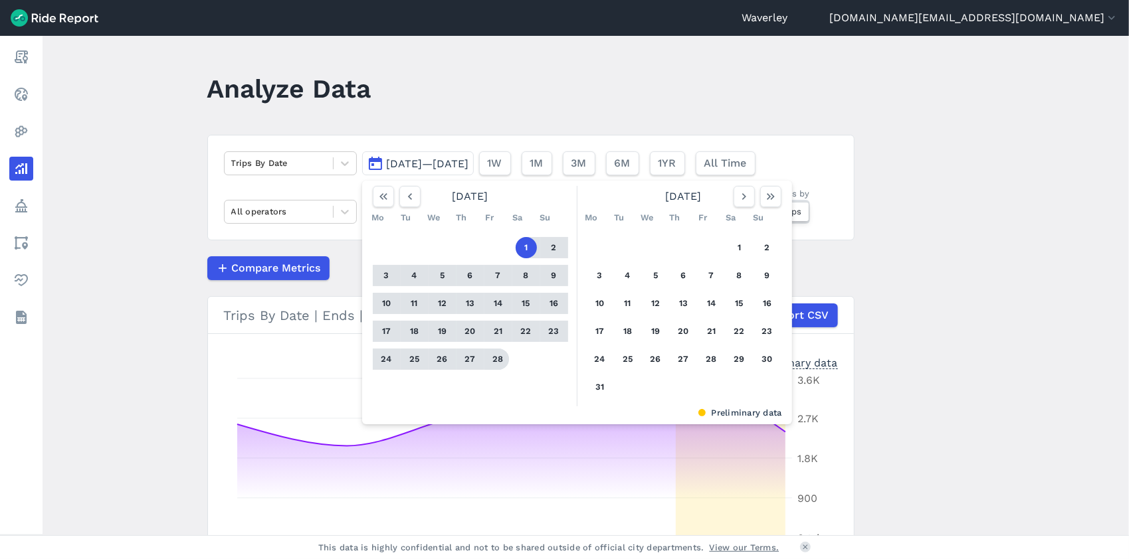
click at [496, 360] on button "28" at bounding box center [498, 359] width 21 height 21
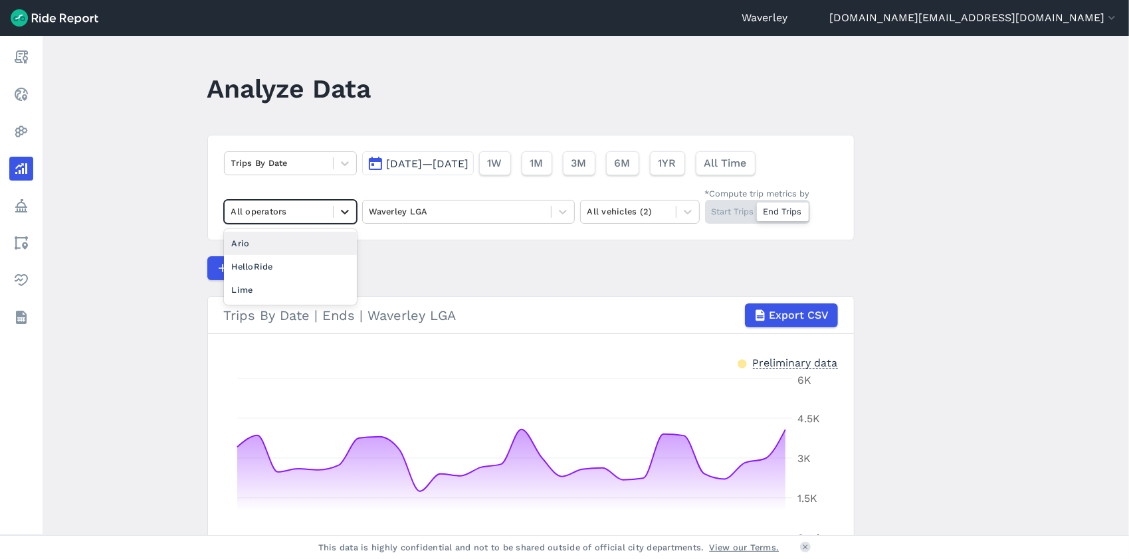
click at [346, 214] on icon at bounding box center [344, 211] width 13 height 13
drag, startPoint x: 277, startPoint y: 244, endPoint x: 284, endPoint y: 244, distance: 7.3
click at [278, 244] on div "Ario" at bounding box center [290, 243] width 133 height 23
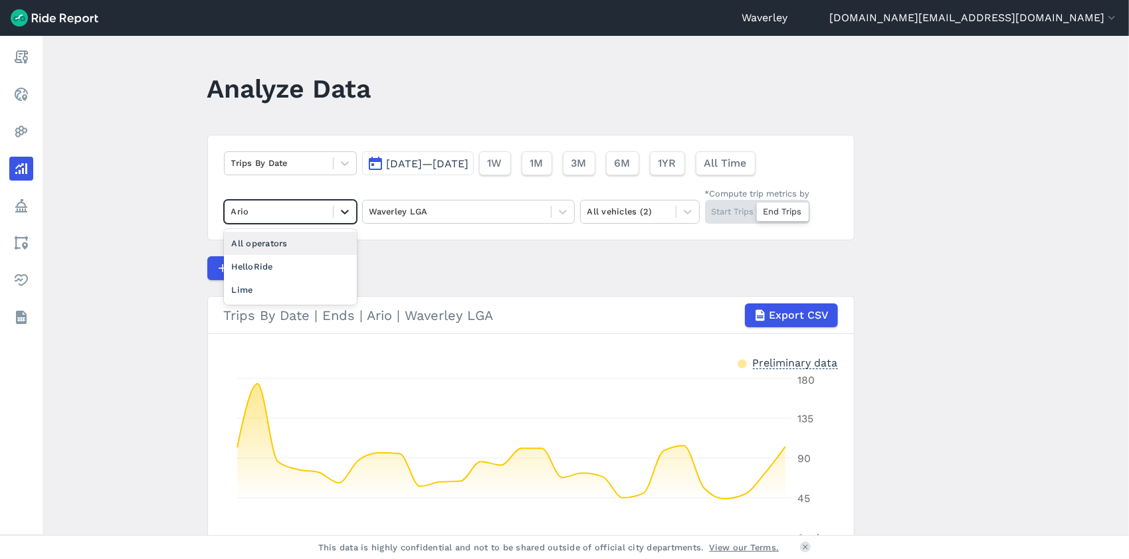
click at [344, 211] on icon at bounding box center [345, 212] width 8 height 5
click at [278, 270] on div "HelloRide" at bounding box center [290, 266] width 133 height 23
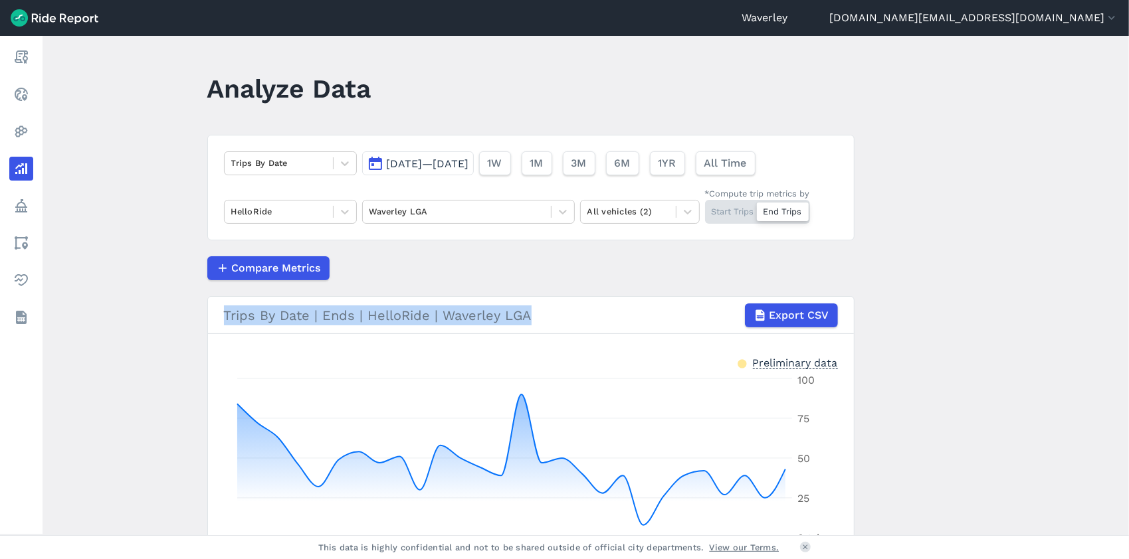
drag, startPoint x: 1124, startPoint y: 227, endPoint x: 1116, endPoint y: 295, distance: 68.9
click at [1116, 295] on main "Analyze Data Trips By Date [DATE]—[DATE] 1W 1M 3M 6M 1YR All Time HelloRide Wav…" at bounding box center [586, 286] width 1086 height 500
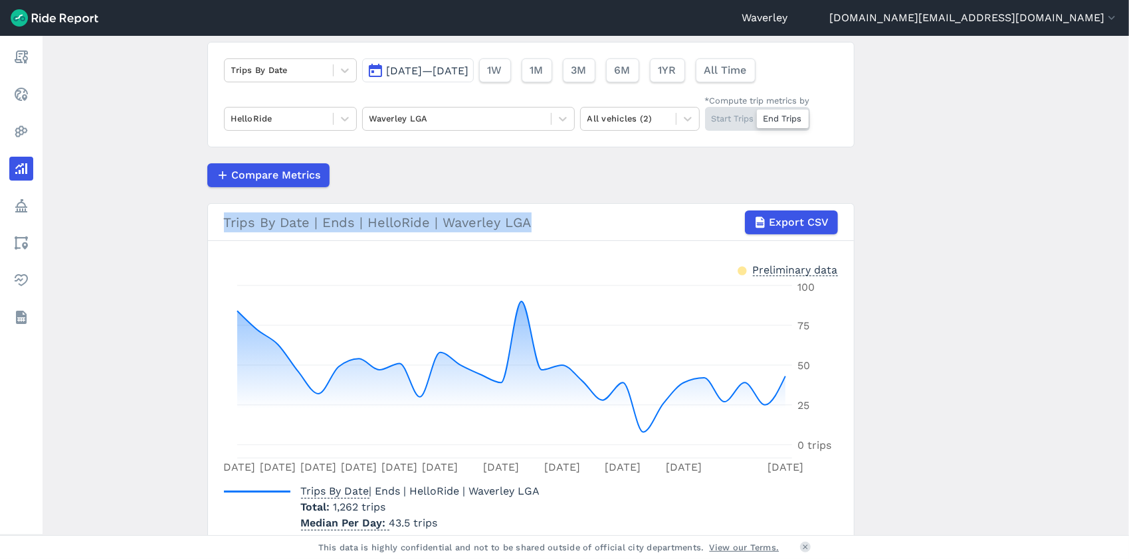
scroll to position [152, 0]
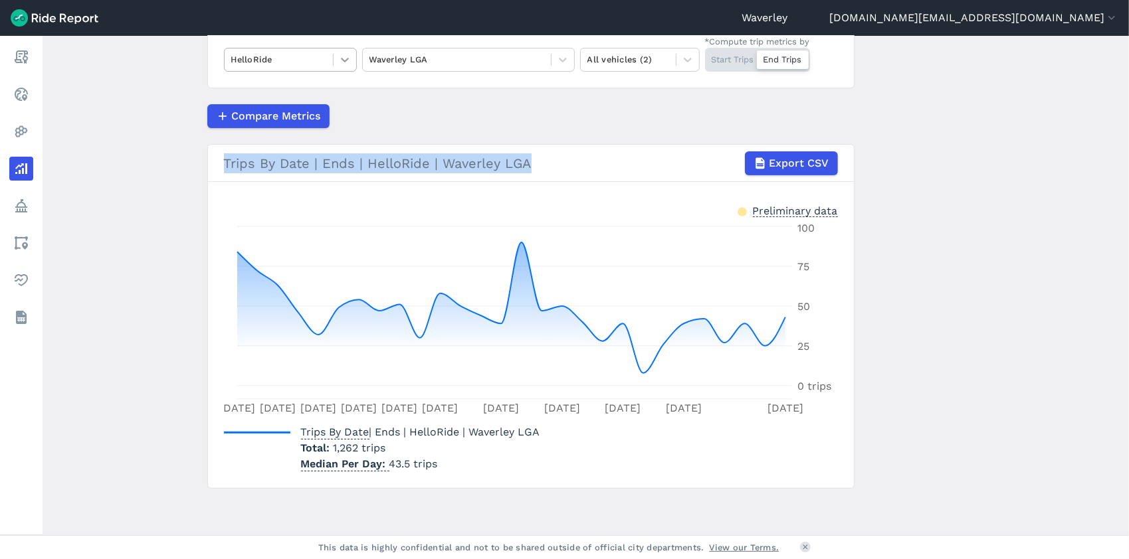
click at [343, 58] on icon at bounding box center [344, 59] width 13 height 13
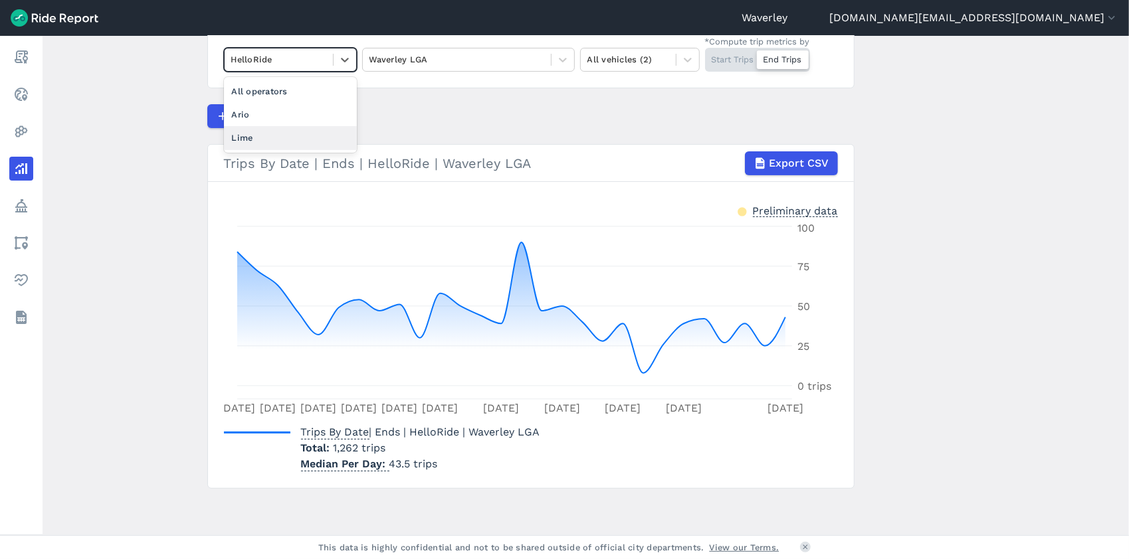
click at [271, 139] on div "Lime" at bounding box center [290, 137] width 133 height 23
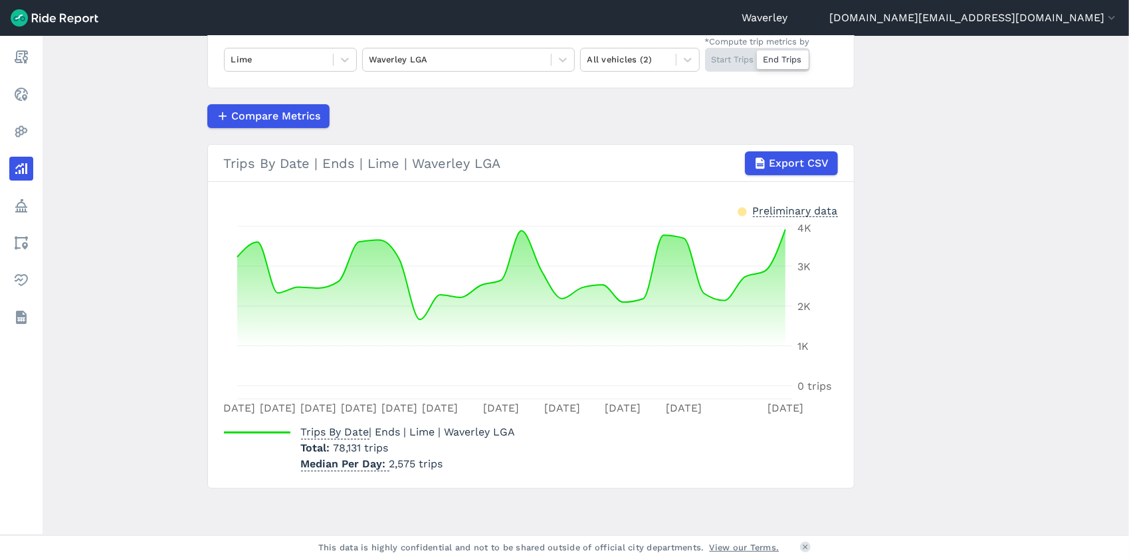
drag, startPoint x: 1121, startPoint y: 302, endPoint x: 1119, endPoint y: 283, distance: 19.4
click at [1119, 288] on main "Analyze Data Trips By Date [DATE]—[DATE] 1W 1M 3M 6M 1YR All Time Lime Waverley…" at bounding box center [586, 286] width 1086 height 500
drag, startPoint x: 1119, startPoint y: 282, endPoint x: 1117, endPoint y: 264, distance: 18.0
click at [1119, 286] on main "Analyze Data Trips By Date [DATE]—[DATE] 1W 1M 3M 6M 1YR All Time Lime Waverley…" at bounding box center [586, 286] width 1086 height 500
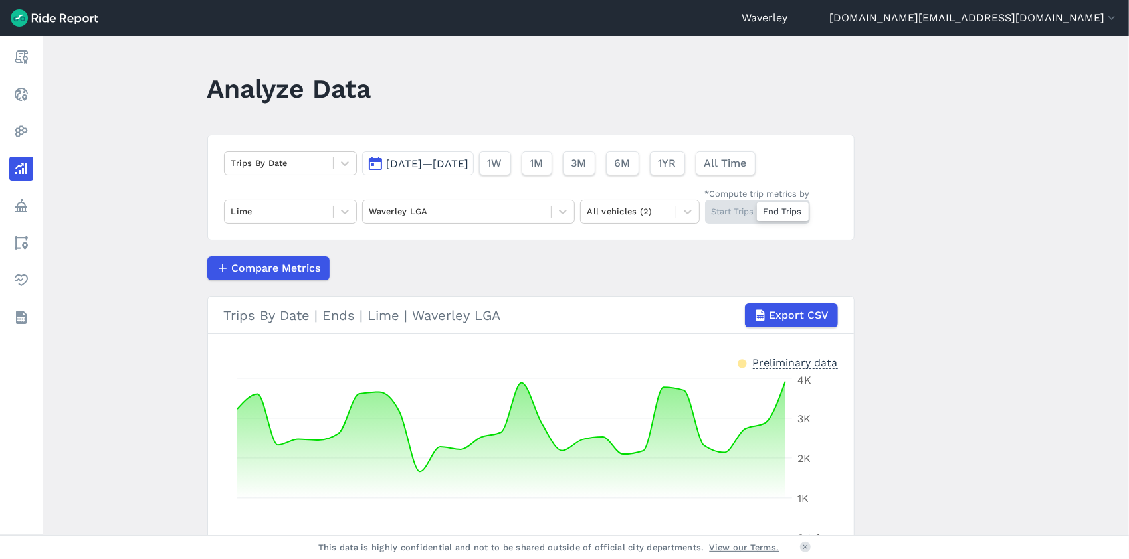
click at [370, 164] on button "[DATE]—[DATE]" at bounding box center [418, 163] width 112 height 24
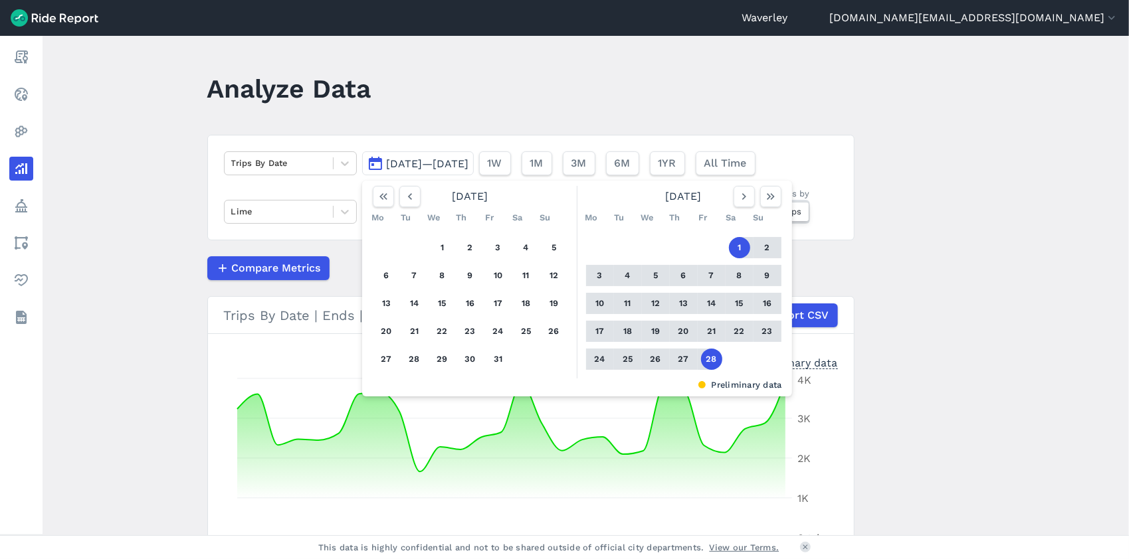
drag, startPoint x: 739, startPoint y: 195, endPoint x: 748, endPoint y: 208, distance: 15.7
click at [746, 209] on div "[DATE] Mo Tu We Th Fr Sa Su 1 2 3 4 5 6 7 8 9 10 11 12 13 14 15 16 17 18 19 20 …" at bounding box center [681, 282] width 209 height 193
click at [743, 199] on icon "button" at bounding box center [743, 196] width 13 height 13
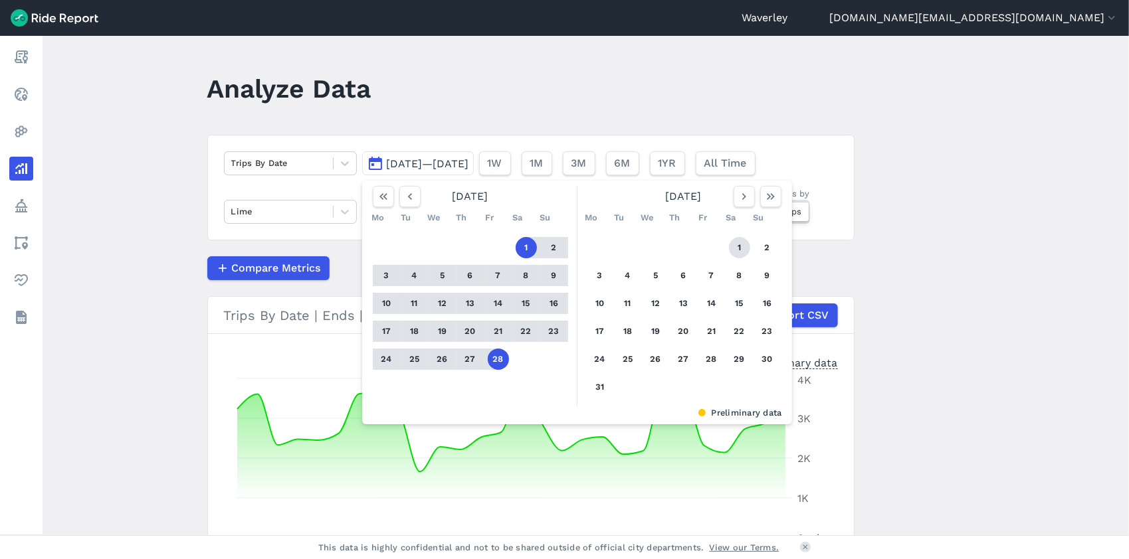
click at [740, 248] on button "1" at bounding box center [739, 247] width 21 height 21
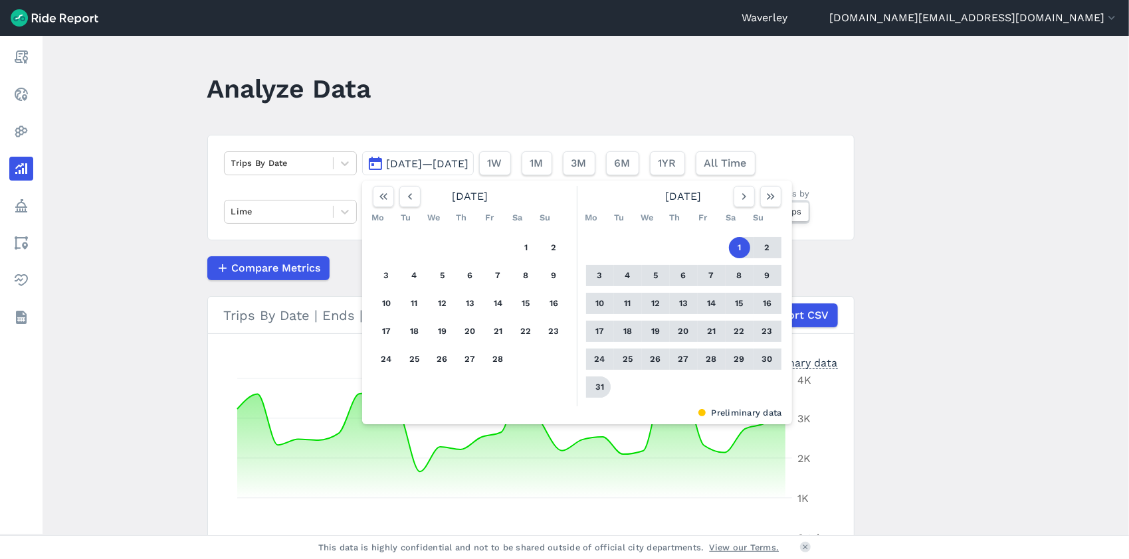
click at [599, 385] on button "31" at bounding box center [599, 387] width 21 height 21
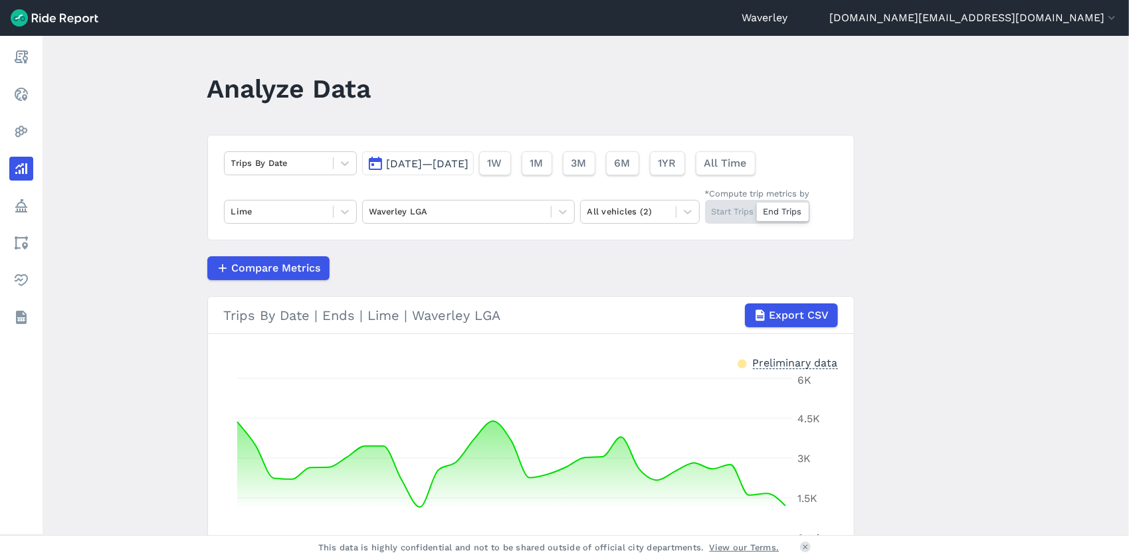
click at [733, 217] on div "Start Trips End Trips" at bounding box center [757, 212] width 105 height 24
click at [705, 209] on input "*Compute trip metrics by Start Trips End Trips" at bounding box center [705, 204] width 0 height 9
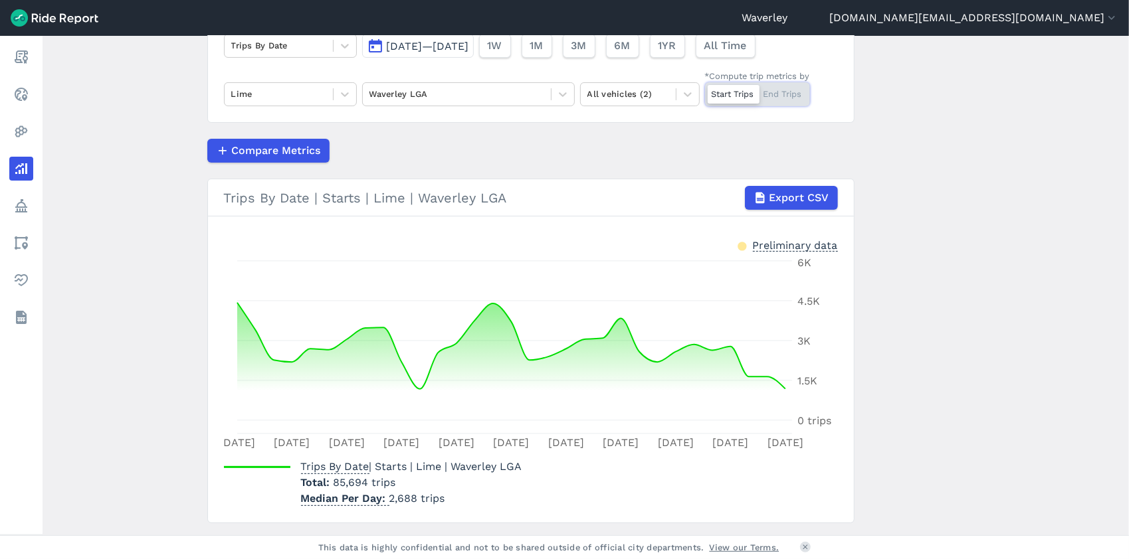
scroll to position [116, 0]
click at [348, 96] on icon at bounding box center [344, 95] width 13 height 13
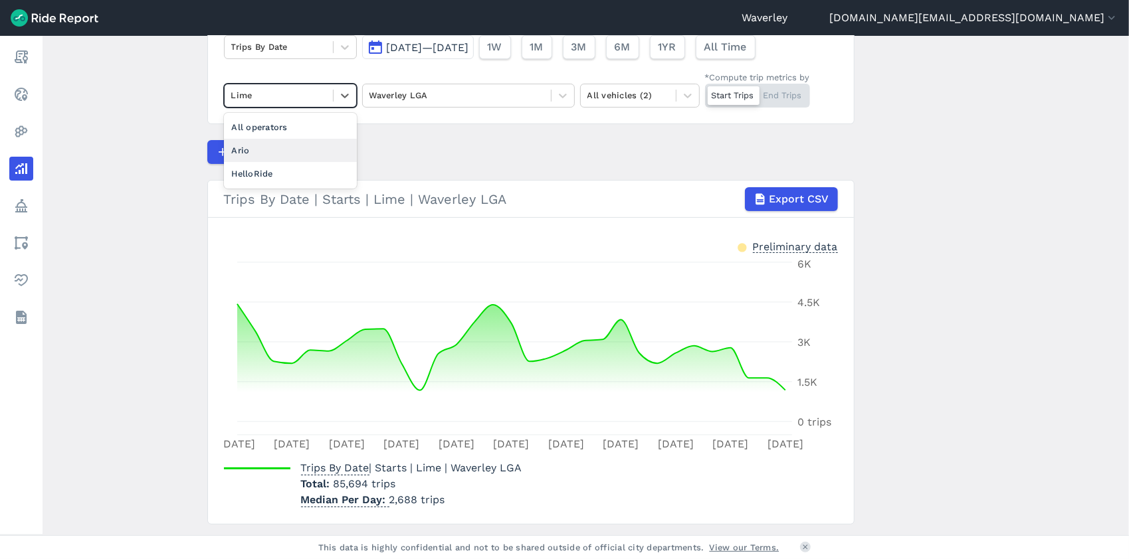
click at [286, 150] on div "Ario" at bounding box center [290, 150] width 133 height 23
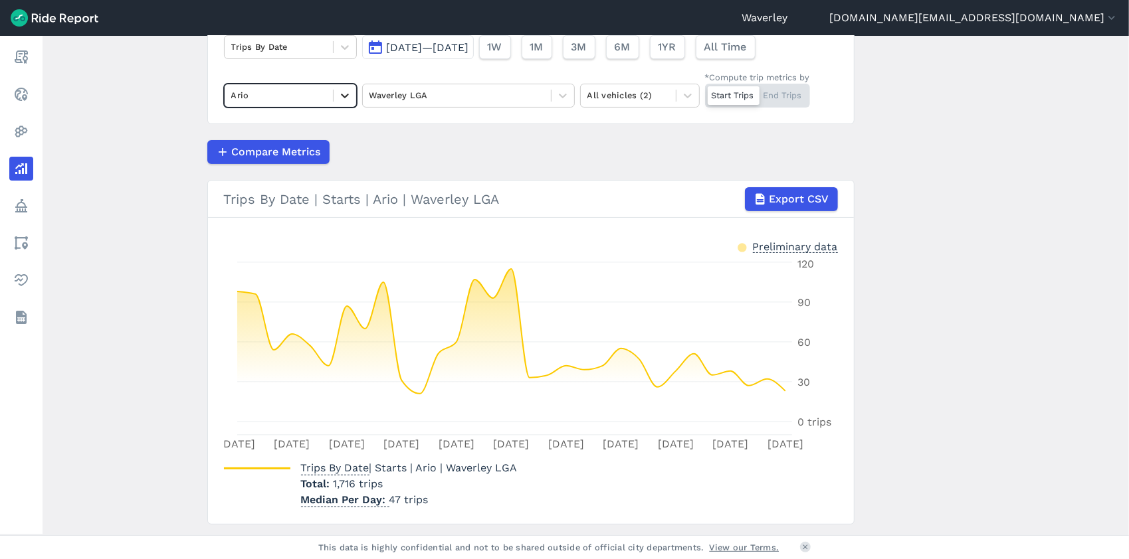
click at [345, 95] on icon at bounding box center [345, 96] width 8 height 5
click at [278, 150] on div "HelloRide" at bounding box center [290, 150] width 133 height 23
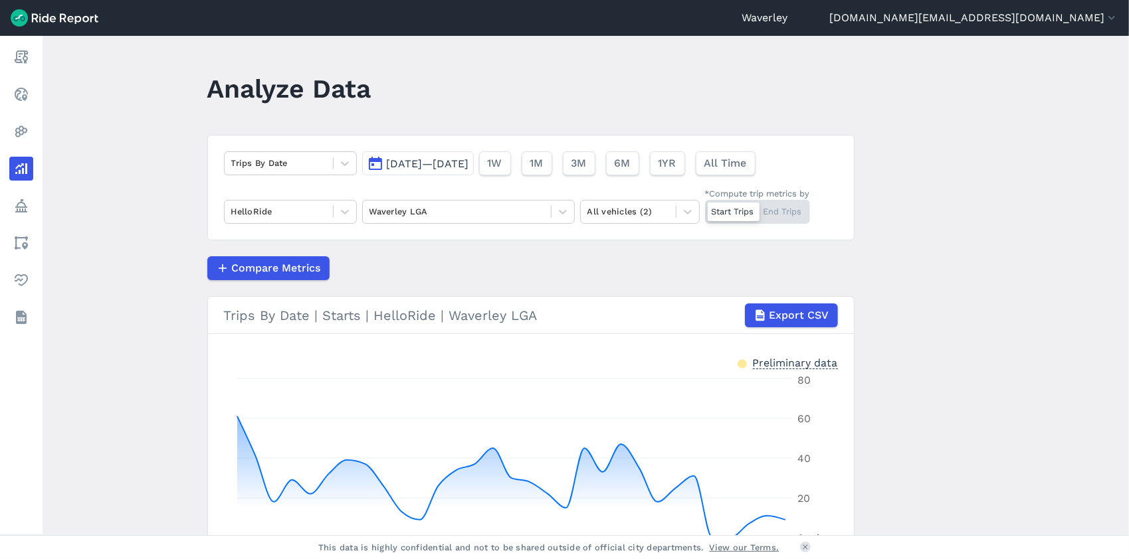
click at [377, 163] on button "[DATE]—[DATE]" at bounding box center [418, 163] width 112 height 24
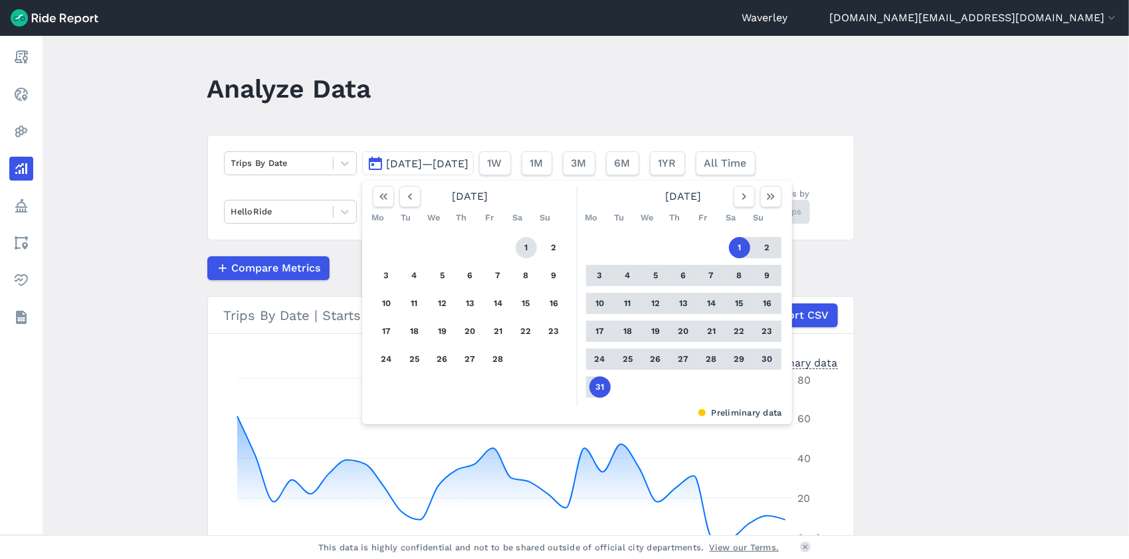
click at [525, 247] on button "1" at bounding box center [526, 247] width 21 height 21
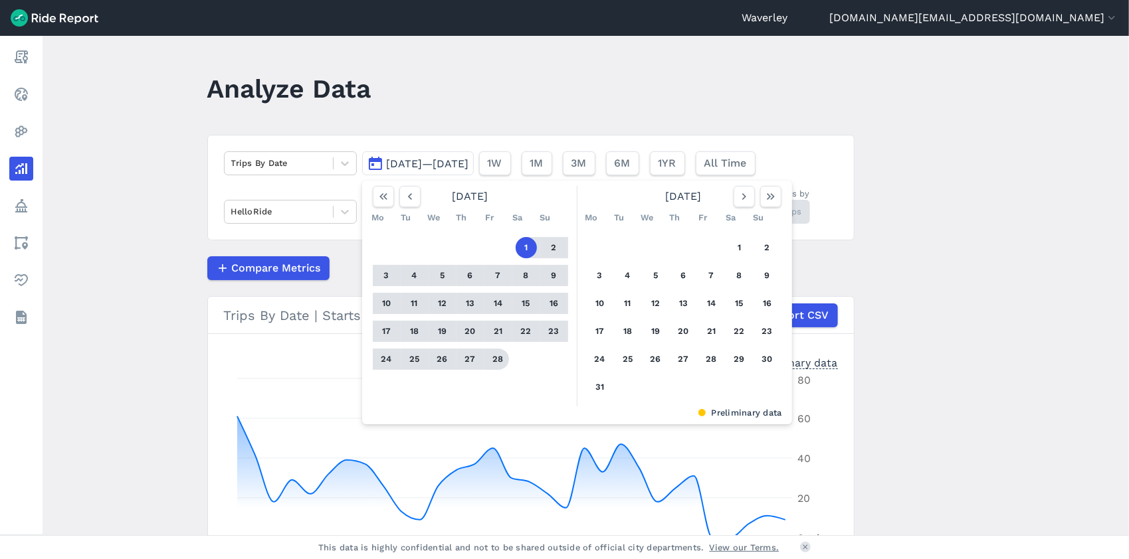
click at [497, 361] on button "28" at bounding box center [498, 359] width 21 height 21
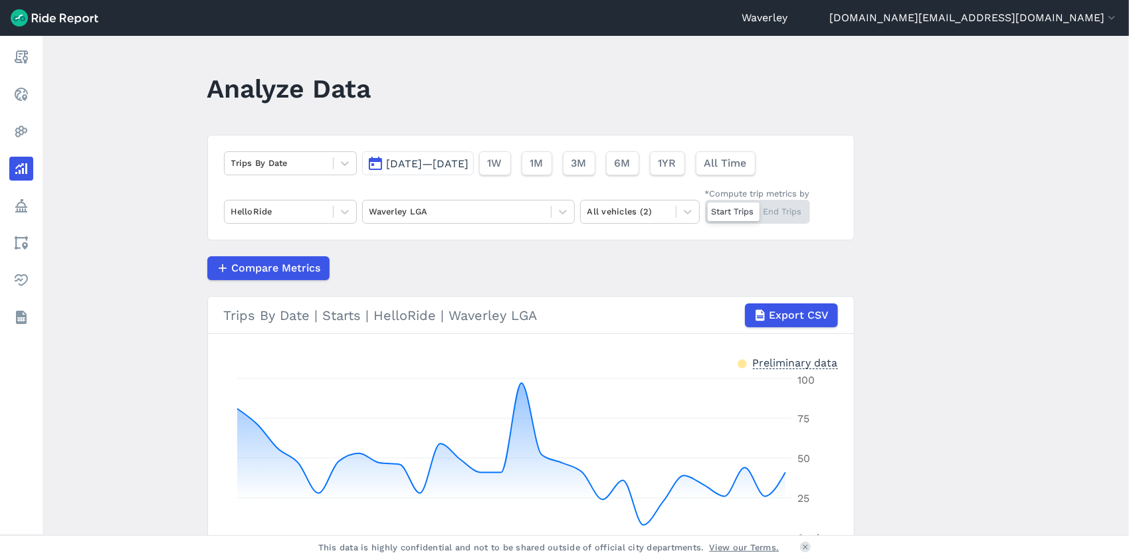
click at [720, 213] on div at bounding box center [733, 212] width 52 height 19
click at [705, 209] on input "*Compute trip metrics by Start Trips End Trips" at bounding box center [705, 204] width 0 height 9
click at [735, 210] on div "Start Trips End Trips" at bounding box center [757, 212] width 105 height 24
click at [705, 209] on input "*Compute trip metrics by Start Trips End Trips" at bounding box center [705, 204] width 0 height 9
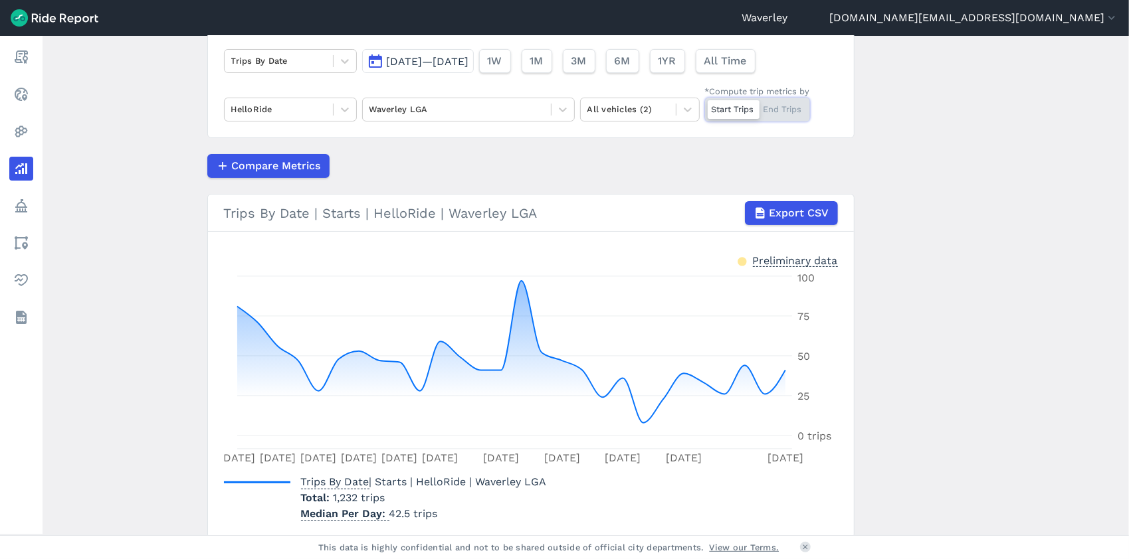
scroll to position [152, 0]
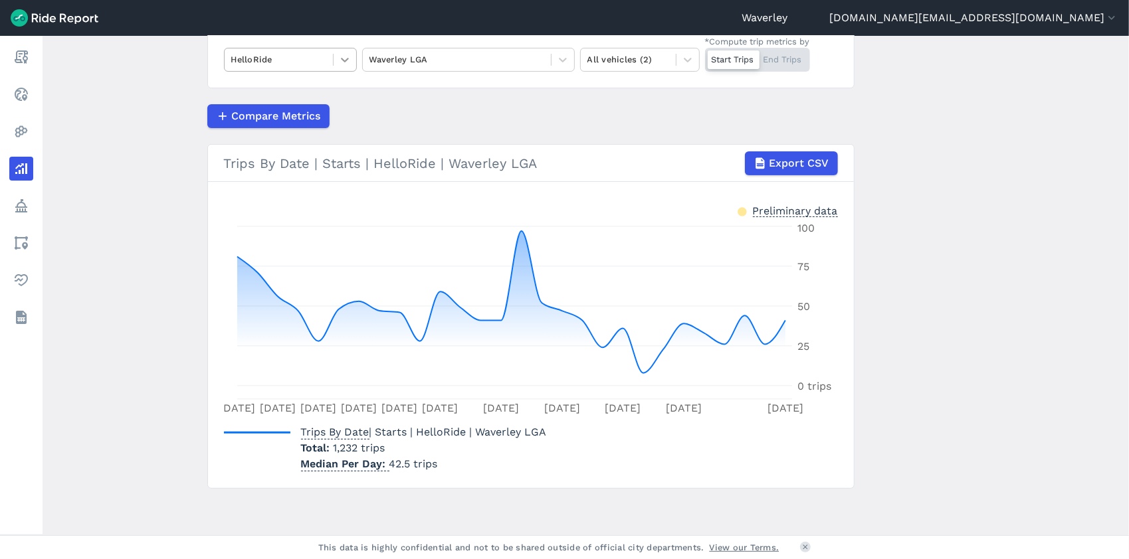
click at [343, 60] on icon at bounding box center [345, 60] width 8 height 5
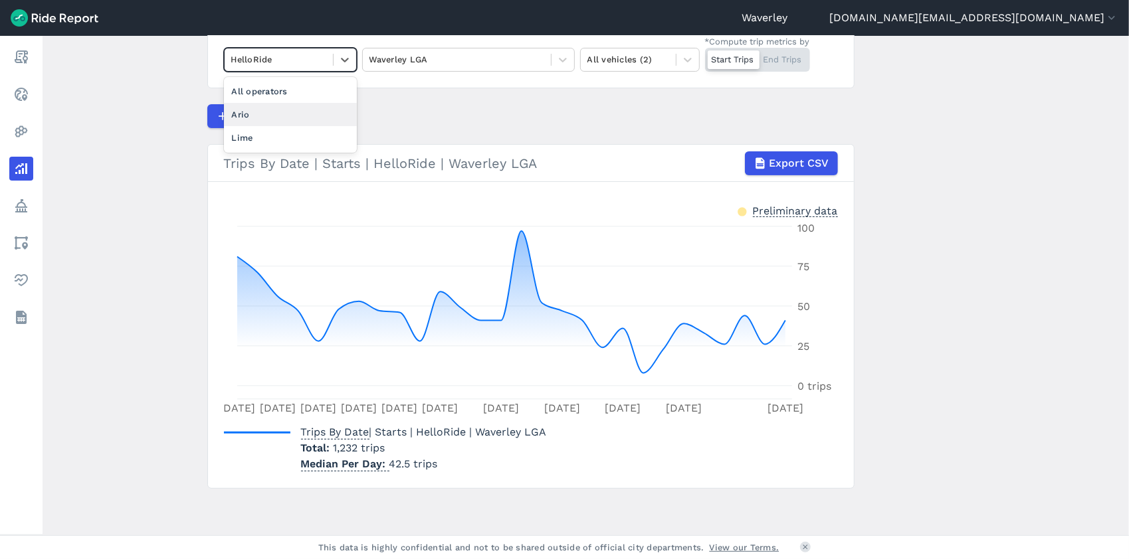
click at [306, 110] on div "Ario" at bounding box center [290, 114] width 133 height 23
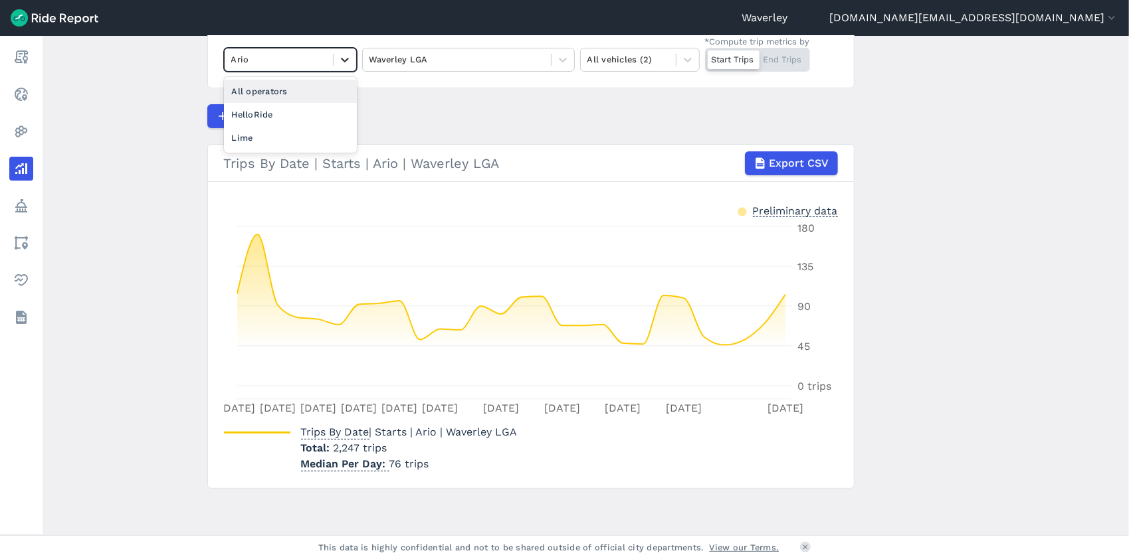
click at [343, 58] on icon at bounding box center [344, 59] width 13 height 13
click at [269, 137] on div "Lime" at bounding box center [290, 137] width 133 height 23
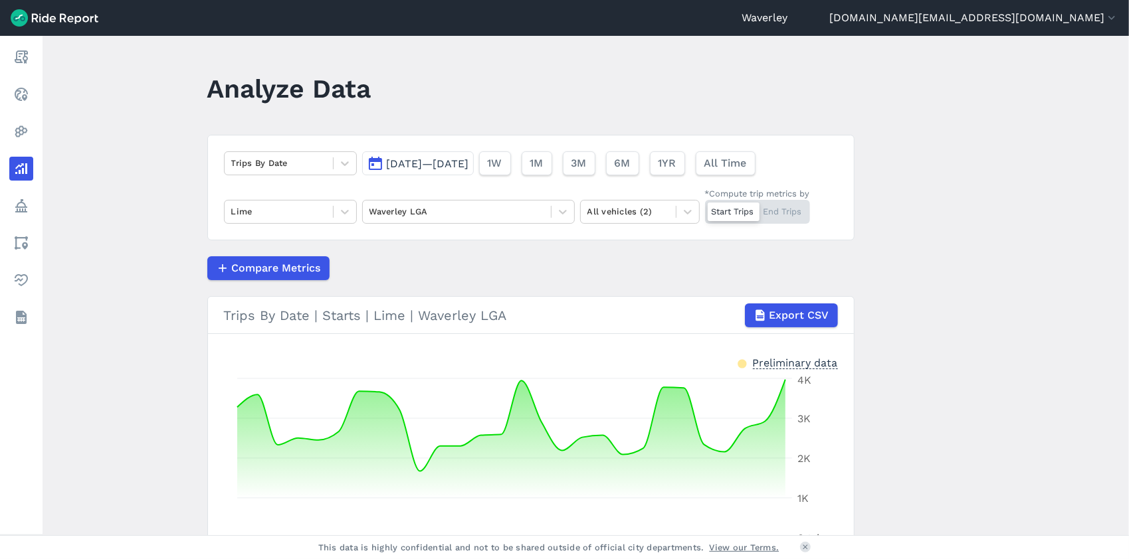
click at [371, 165] on button "[DATE]—[DATE]" at bounding box center [418, 163] width 112 height 24
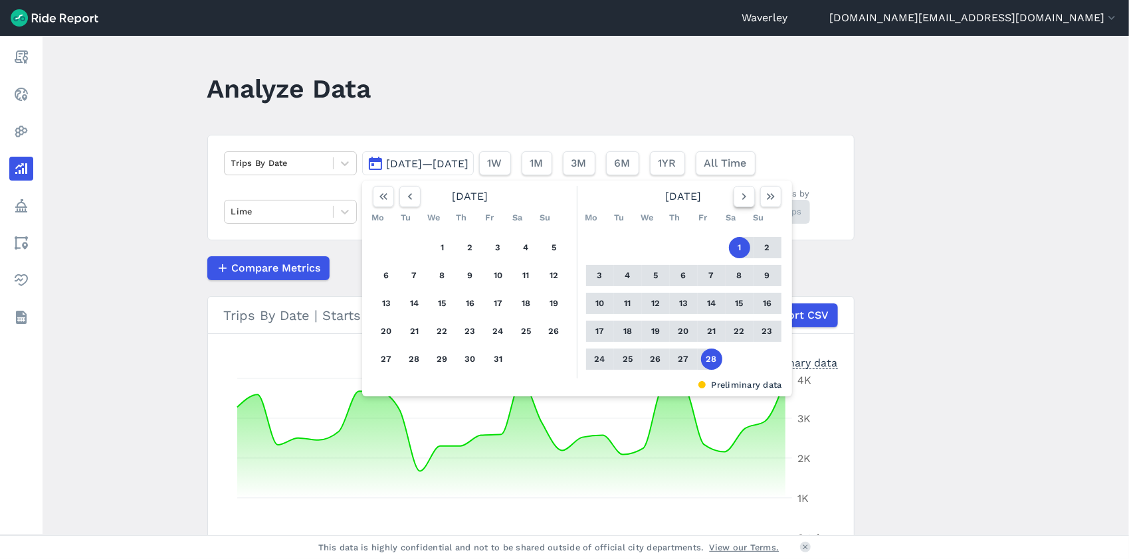
click at [740, 197] on icon "button" at bounding box center [743, 196] width 13 height 13
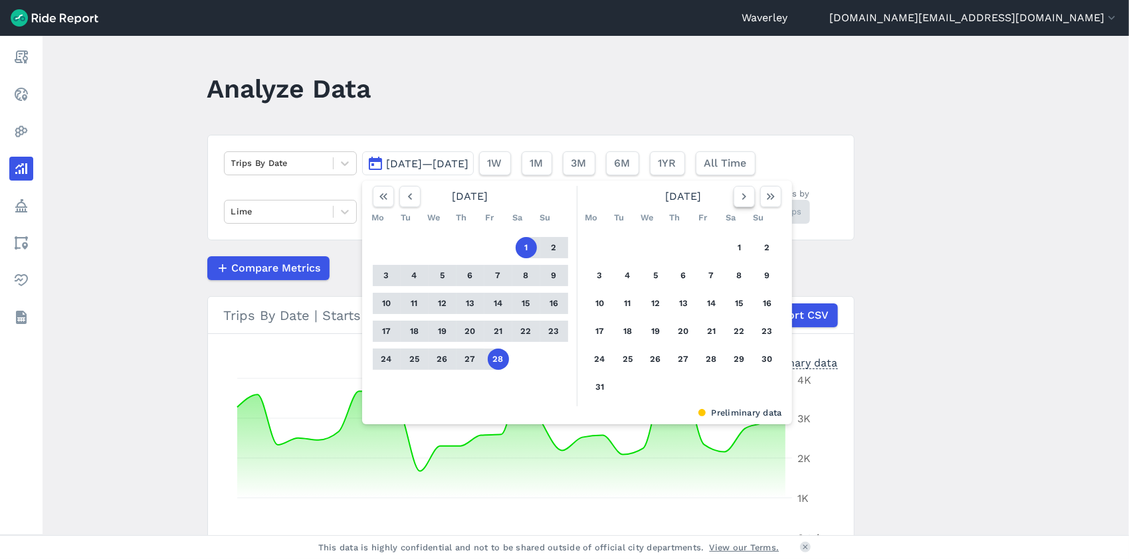
click at [740, 197] on icon "button" at bounding box center [743, 196] width 13 height 13
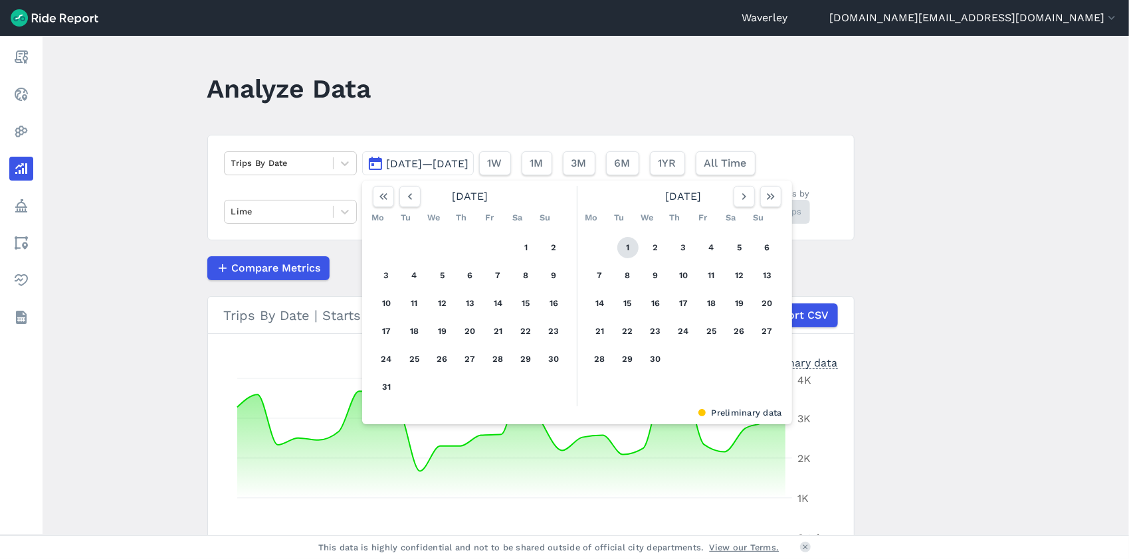
click at [627, 245] on button "1" at bounding box center [627, 247] width 21 height 21
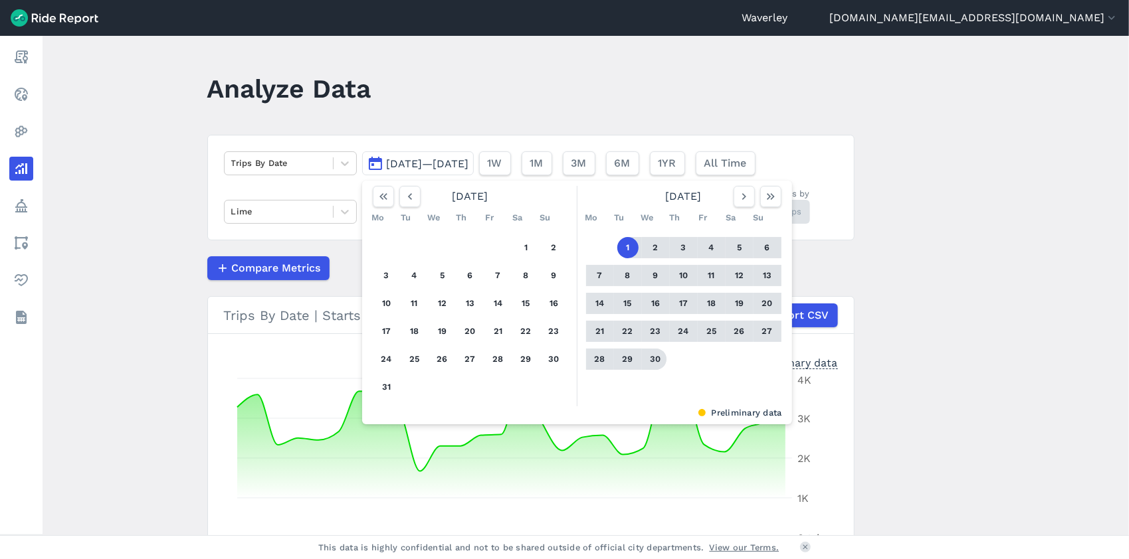
click at [649, 357] on button "30" at bounding box center [655, 359] width 21 height 21
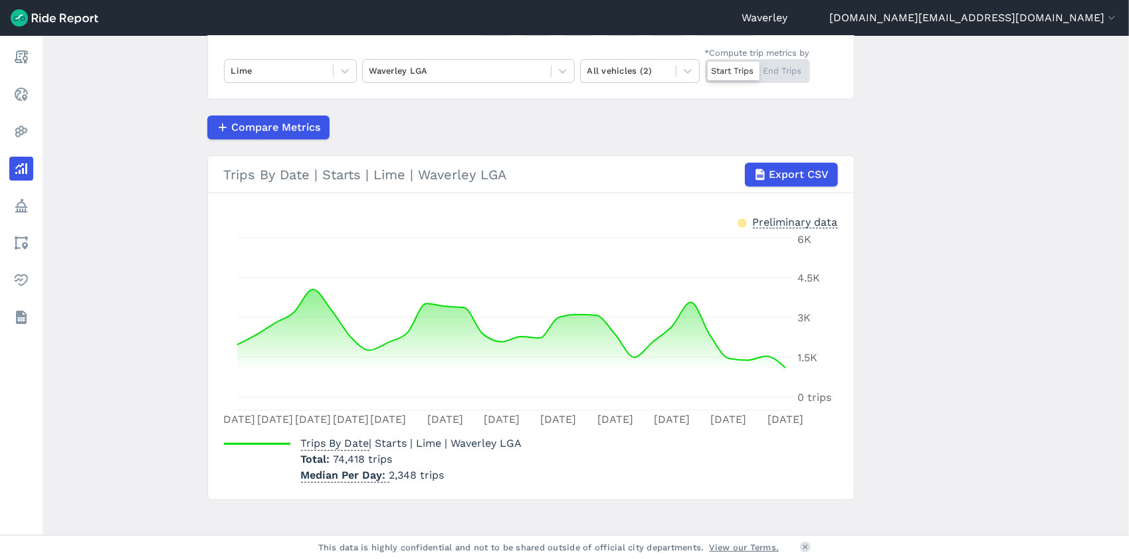
scroll to position [152, 0]
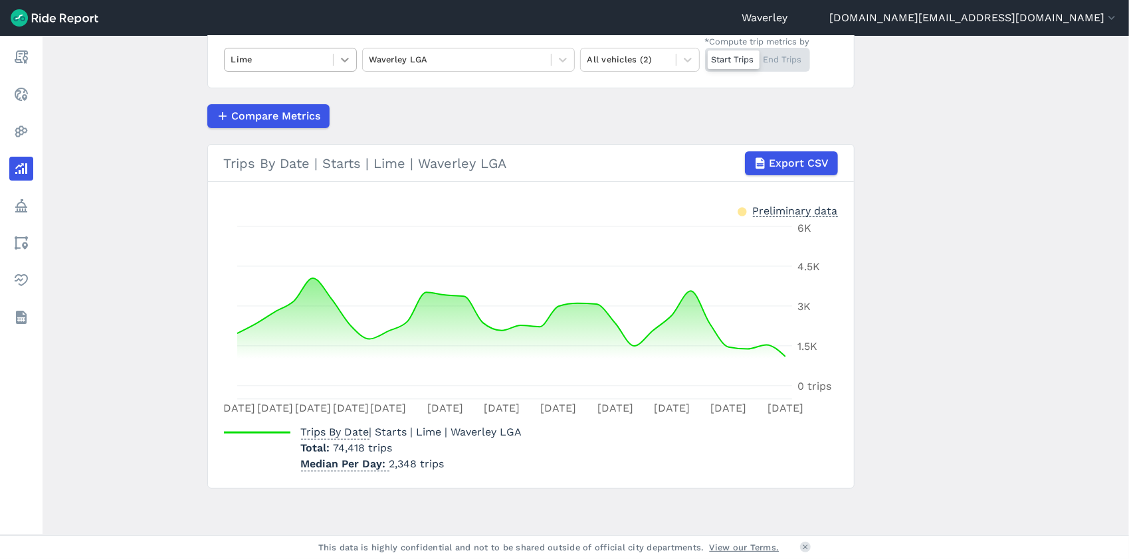
click at [343, 59] on icon at bounding box center [344, 59] width 13 height 13
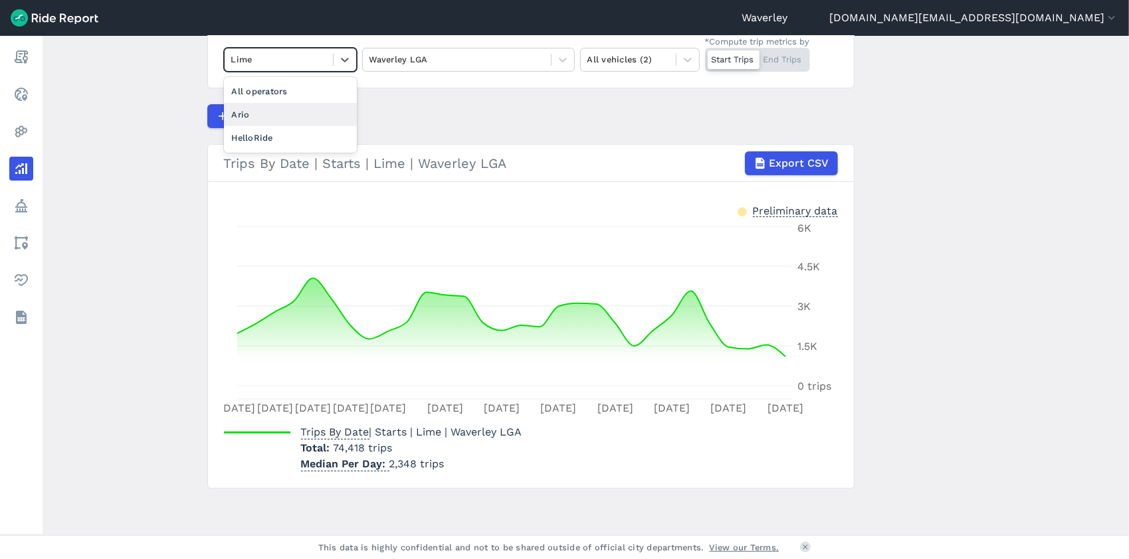
click at [275, 114] on div "Ario" at bounding box center [290, 114] width 133 height 23
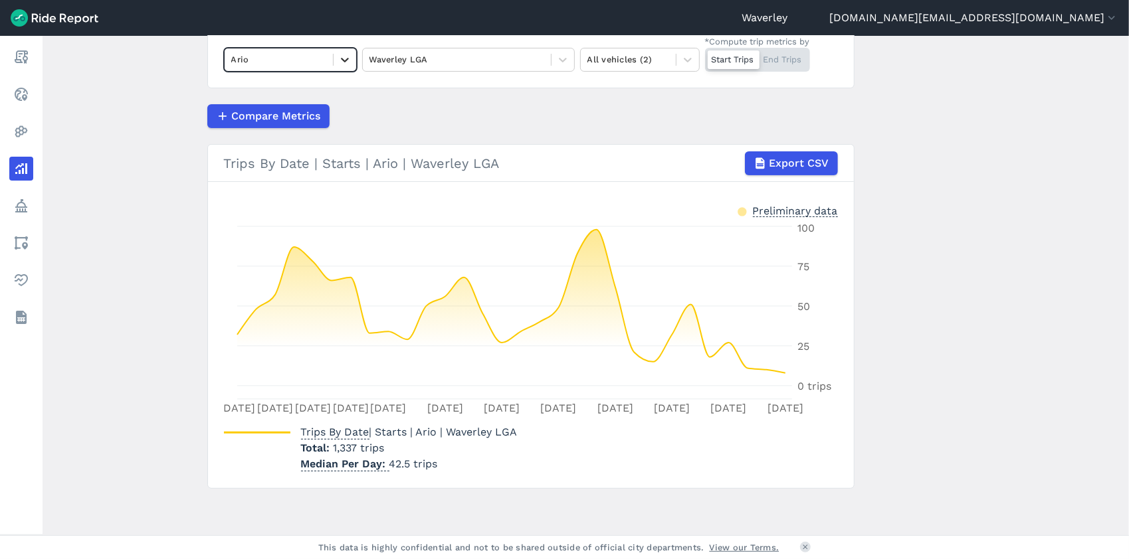
click at [341, 59] on icon at bounding box center [345, 60] width 8 height 5
click at [279, 114] on div "HelloRide" at bounding box center [290, 114] width 133 height 23
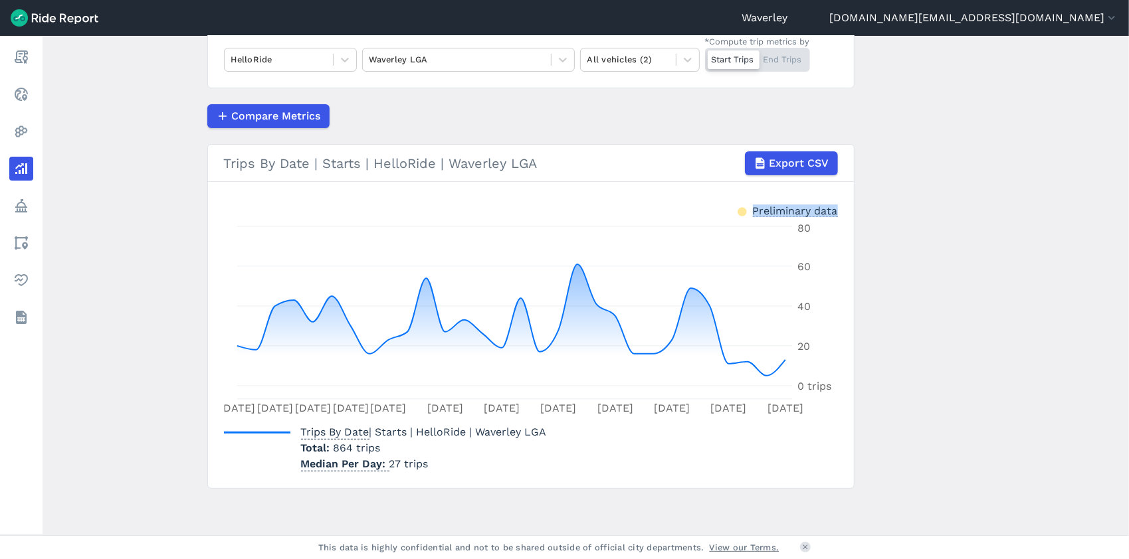
drag, startPoint x: 1124, startPoint y: 297, endPoint x: 1128, endPoint y: 148, distance: 148.9
click at [1128, 148] on html "Waverley [PERSON_NAME][DOMAIN_NAME][EMAIL_ADDRESS][DOMAIN_NAME] Settings Terms …" at bounding box center [564, 279] width 1129 height 559
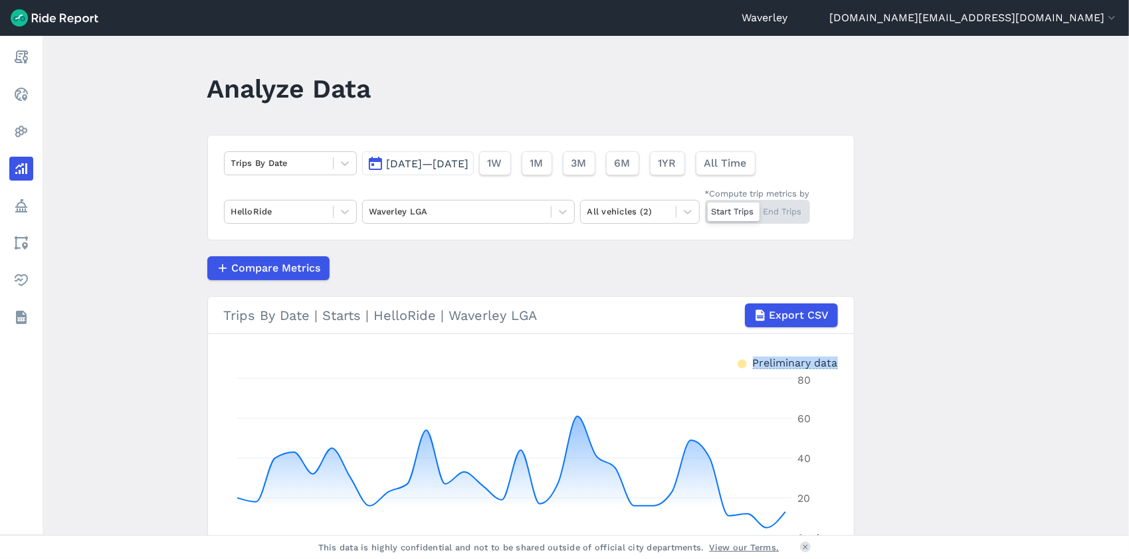
click at [373, 163] on button "[DATE]—[DATE]" at bounding box center [418, 163] width 112 height 24
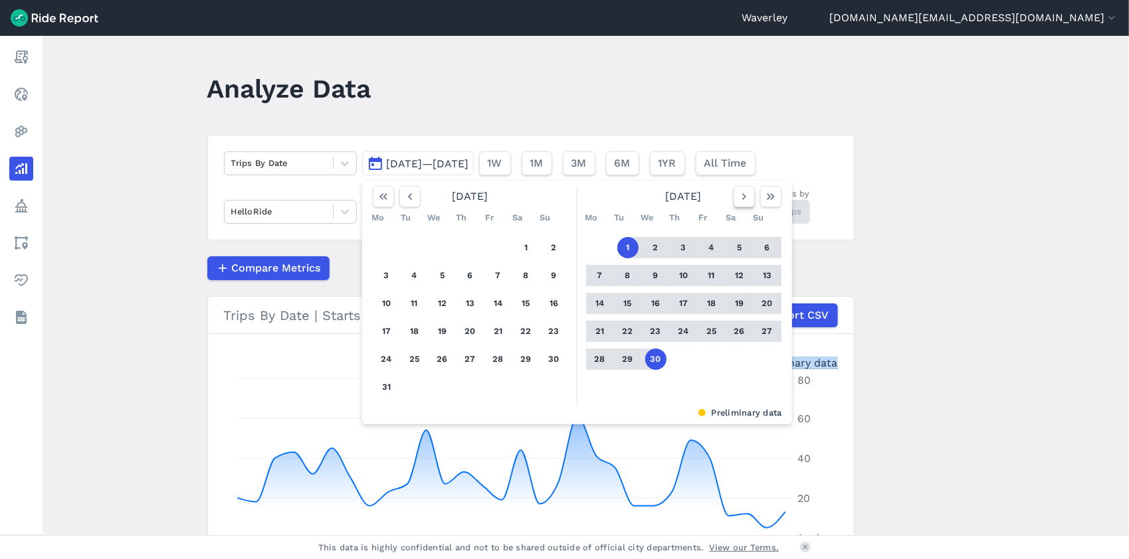
click at [741, 197] on use "button" at bounding box center [743, 196] width 4 height 7
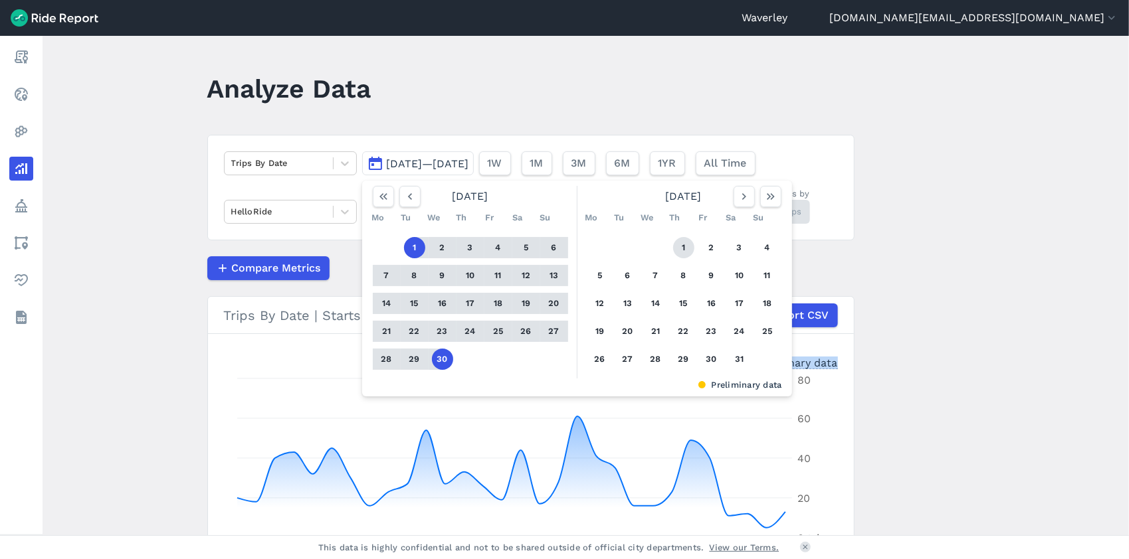
click at [680, 248] on button "1" at bounding box center [683, 247] width 21 height 21
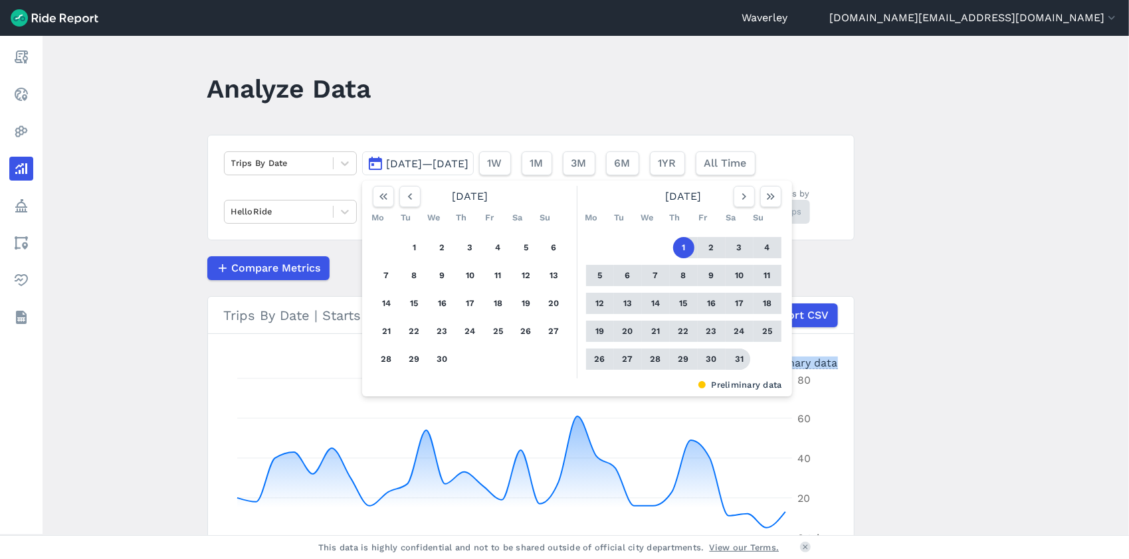
click at [743, 358] on button "31" at bounding box center [739, 359] width 21 height 21
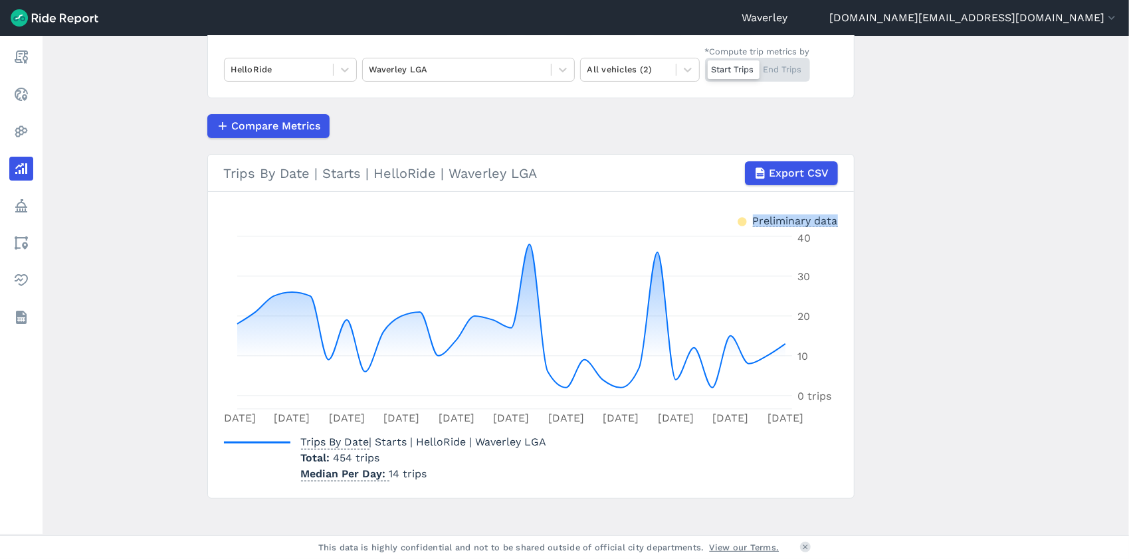
scroll to position [152, 0]
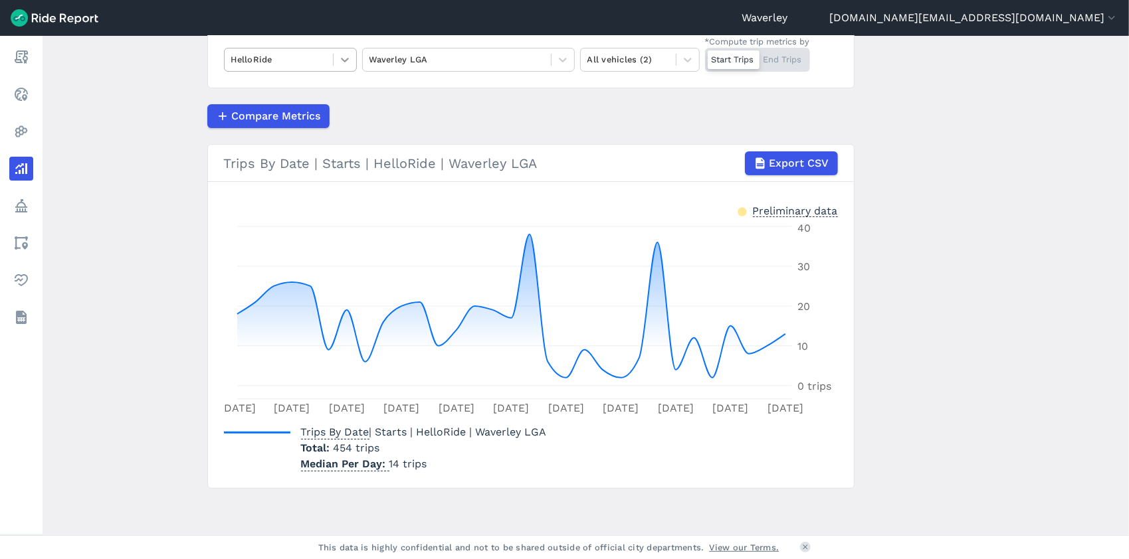
click at [344, 58] on icon at bounding box center [344, 59] width 13 height 13
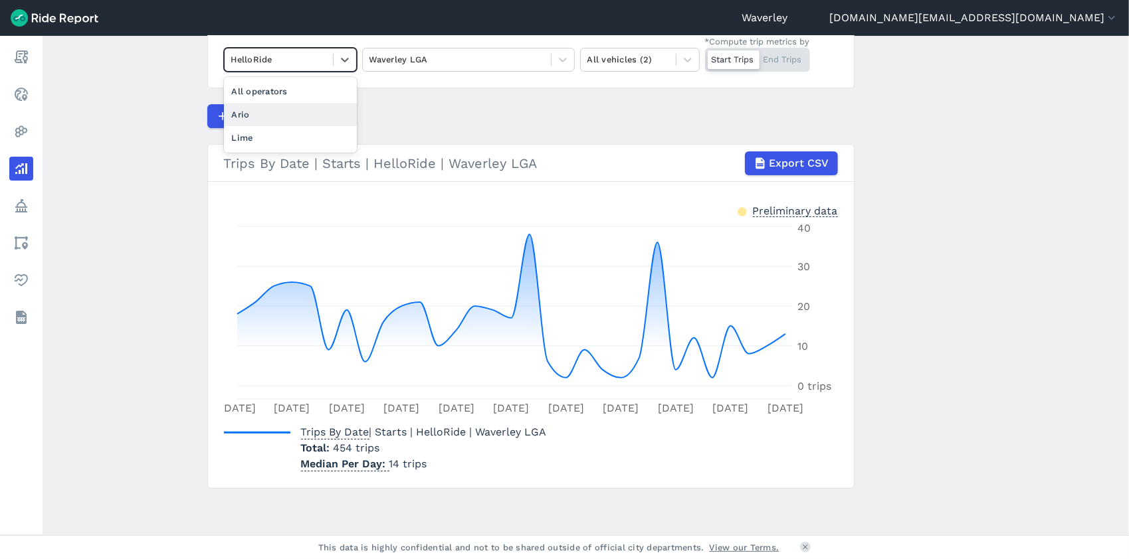
click at [293, 116] on div "Ario" at bounding box center [290, 114] width 133 height 23
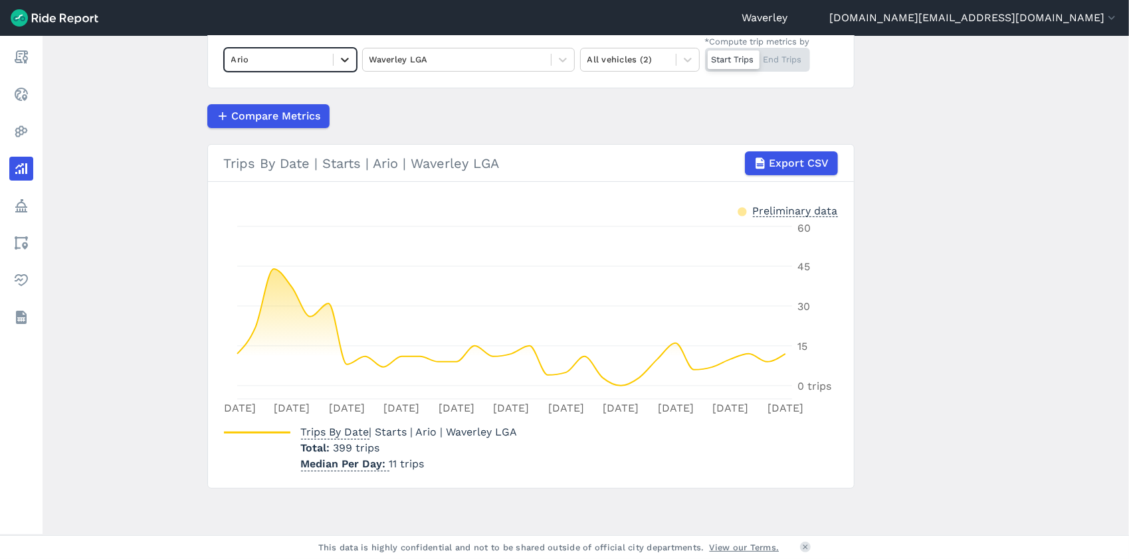
click at [343, 57] on icon at bounding box center [344, 59] width 13 height 13
click at [262, 138] on div "Lime" at bounding box center [290, 137] width 133 height 23
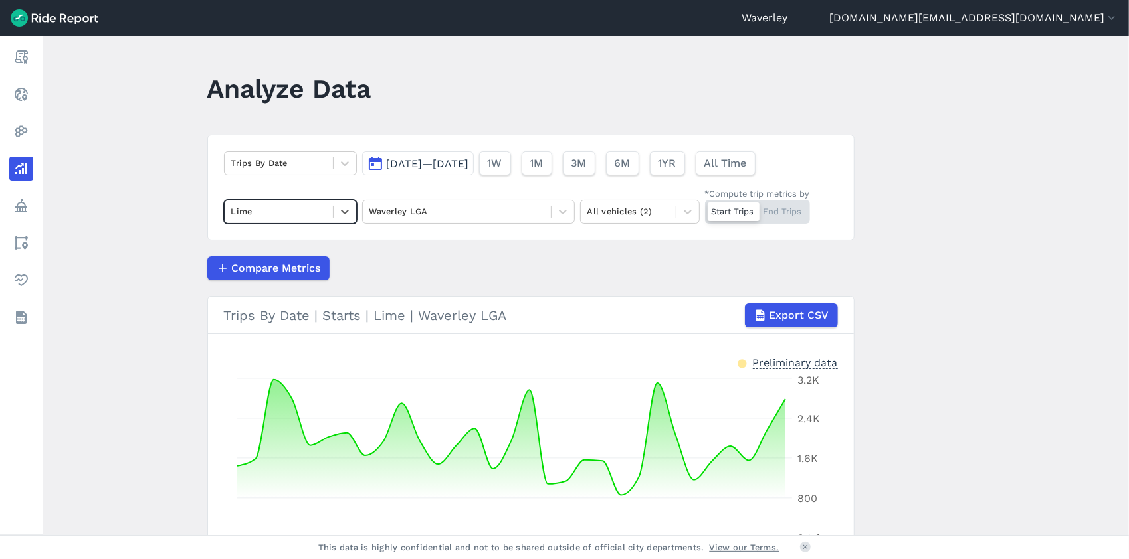
click at [375, 162] on button "[DATE]—[DATE]" at bounding box center [418, 163] width 112 height 24
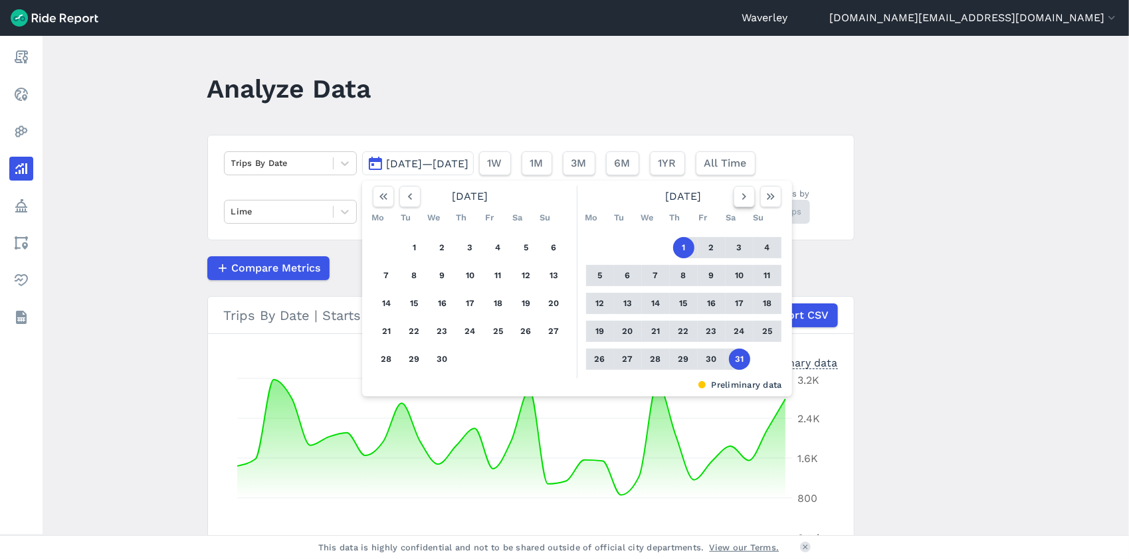
click at [743, 197] on use "button" at bounding box center [743, 196] width 4 height 7
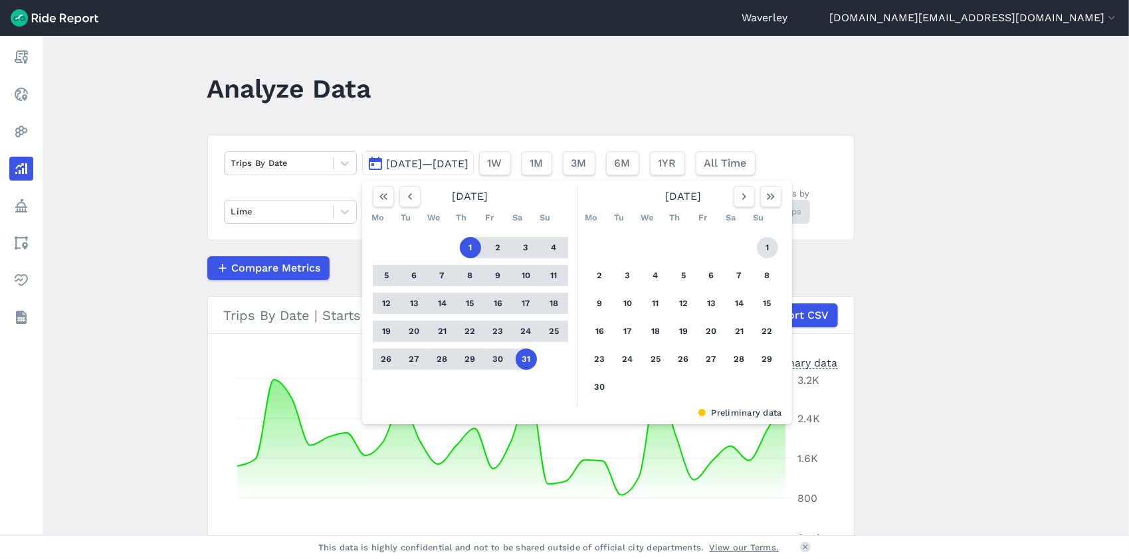
click at [760, 247] on button "1" at bounding box center [767, 247] width 21 height 21
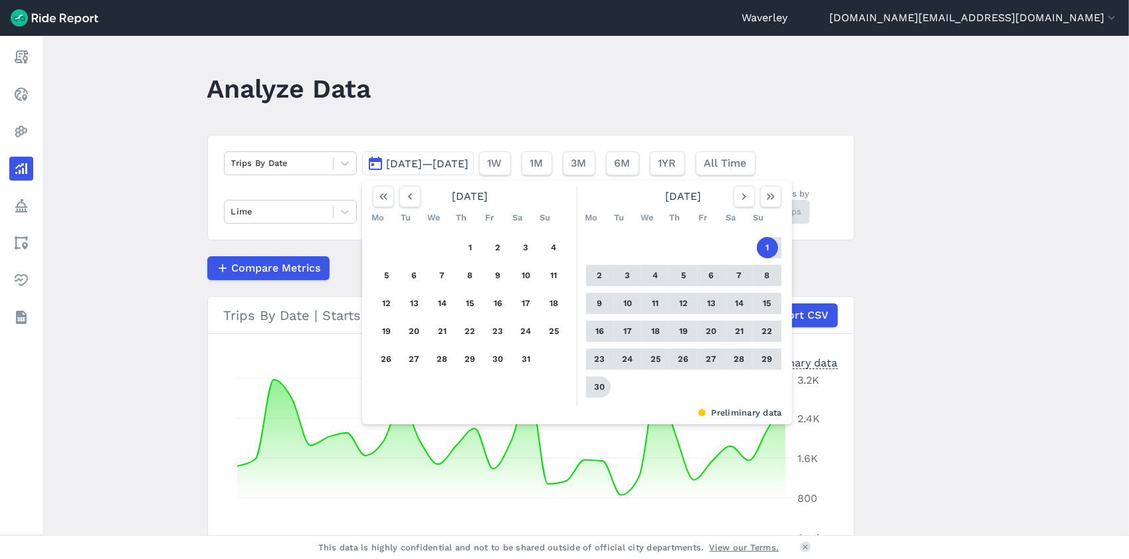
click at [604, 386] on button "30" at bounding box center [599, 387] width 21 height 21
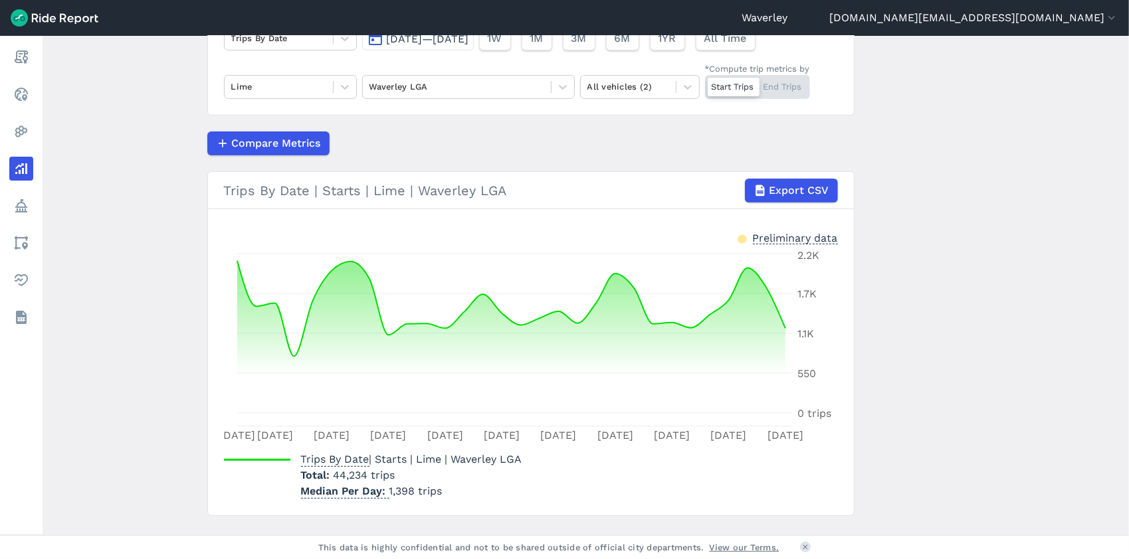
scroll to position [152, 0]
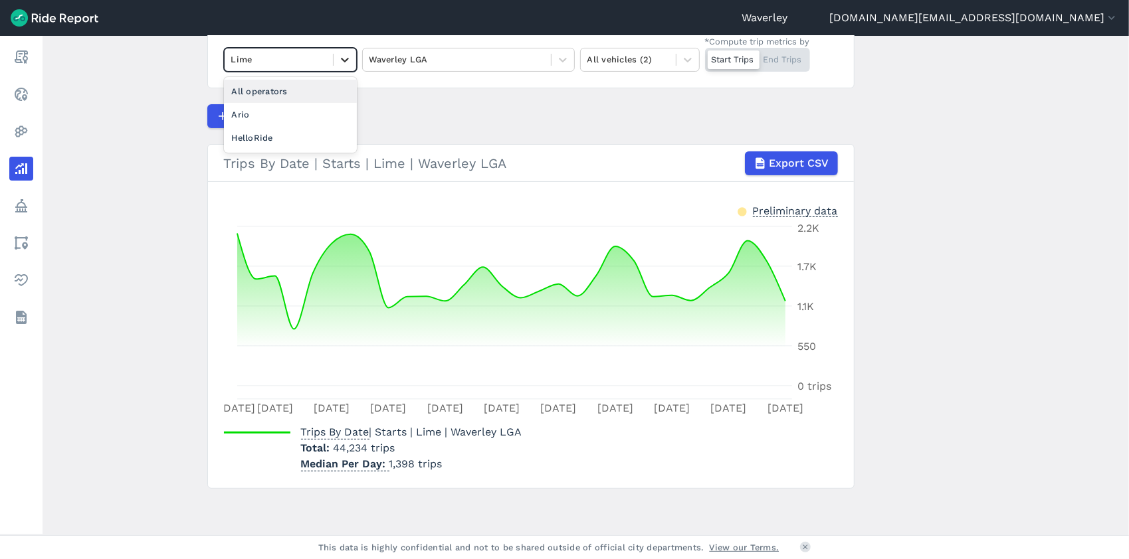
click at [345, 60] on icon at bounding box center [344, 59] width 13 height 13
drag, startPoint x: 256, startPoint y: 112, endPoint x: 264, endPoint y: 112, distance: 8.7
click at [257, 112] on div "Ario" at bounding box center [290, 114] width 133 height 23
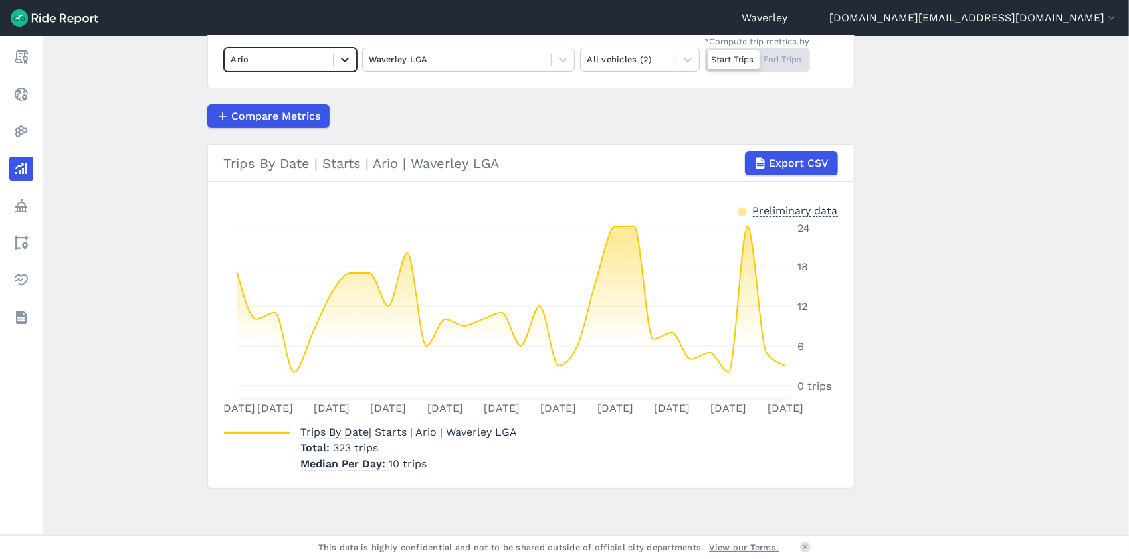
click at [341, 59] on icon at bounding box center [344, 59] width 13 height 13
drag, startPoint x: 298, startPoint y: 112, endPoint x: 356, endPoint y: 113, distance: 57.8
click at [299, 112] on div "HelloRide" at bounding box center [290, 114] width 133 height 23
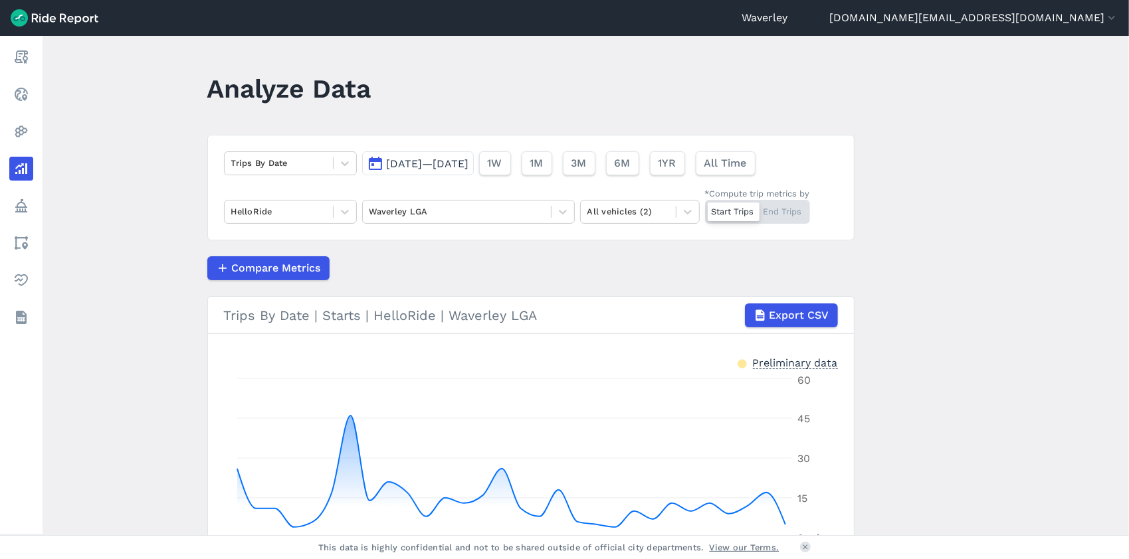
click at [379, 163] on button "[DATE]—[DATE]" at bounding box center [418, 163] width 112 height 24
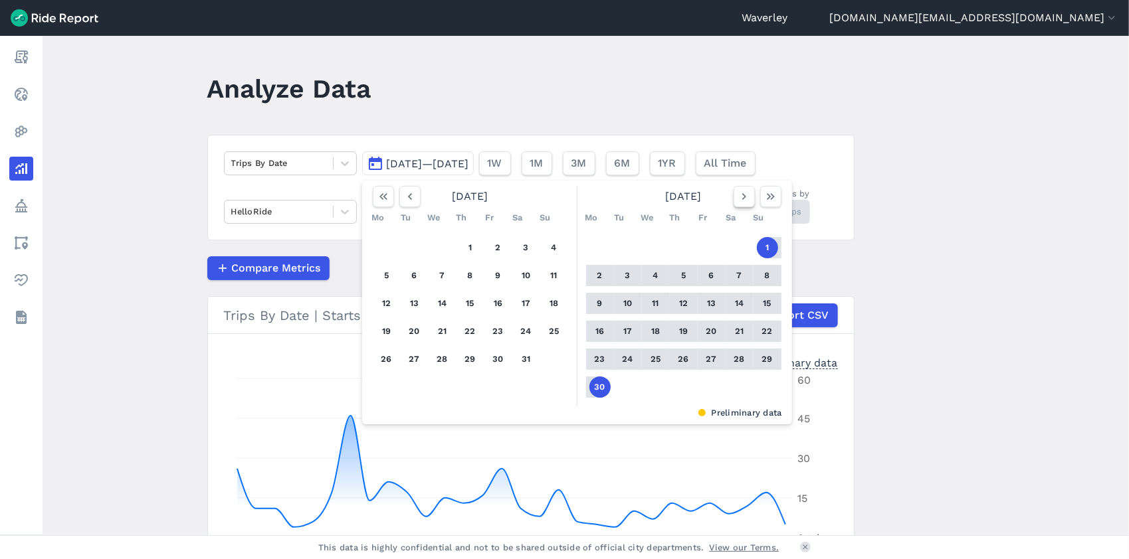
click at [739, 196] on icon "button" at bounding box center [743, 196] width 13 height 13
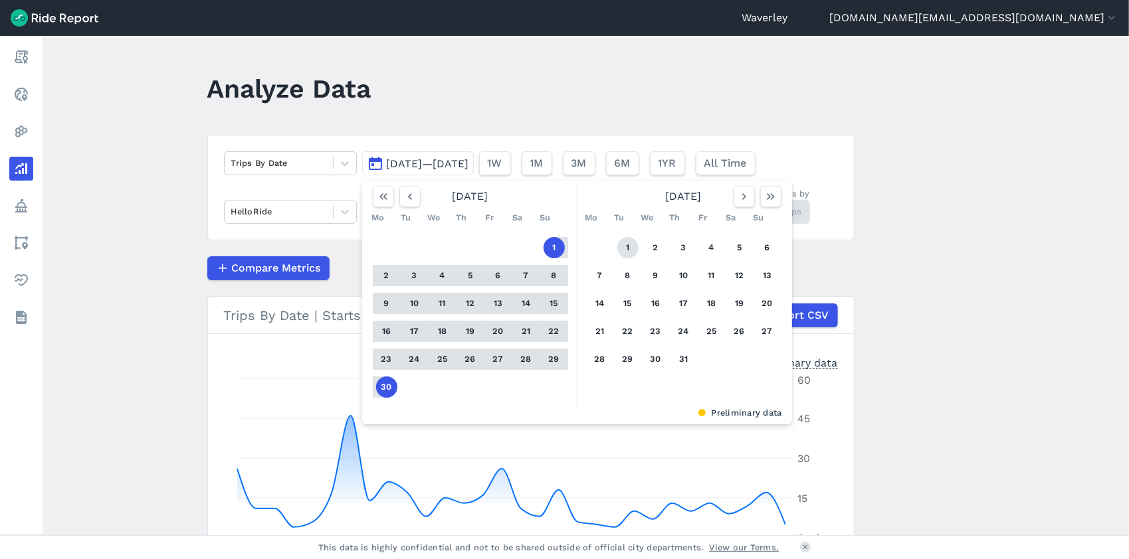
click at [628, 246] on button "1" at bounding box center [627, 247] width 21 height 21
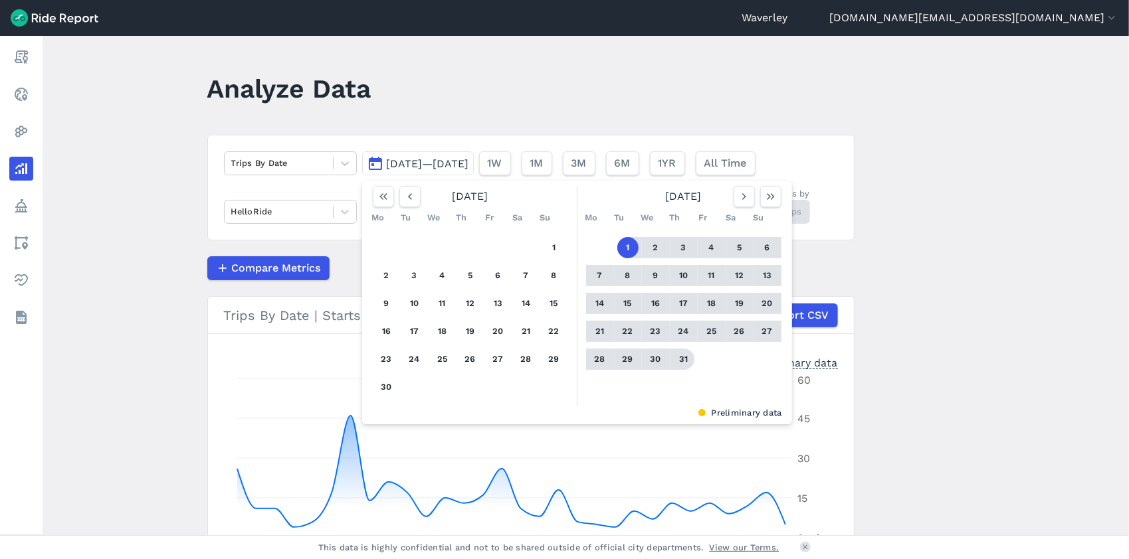
click at [685, 357] on button "31" at bounding box center [683, 359] width 21 height 21
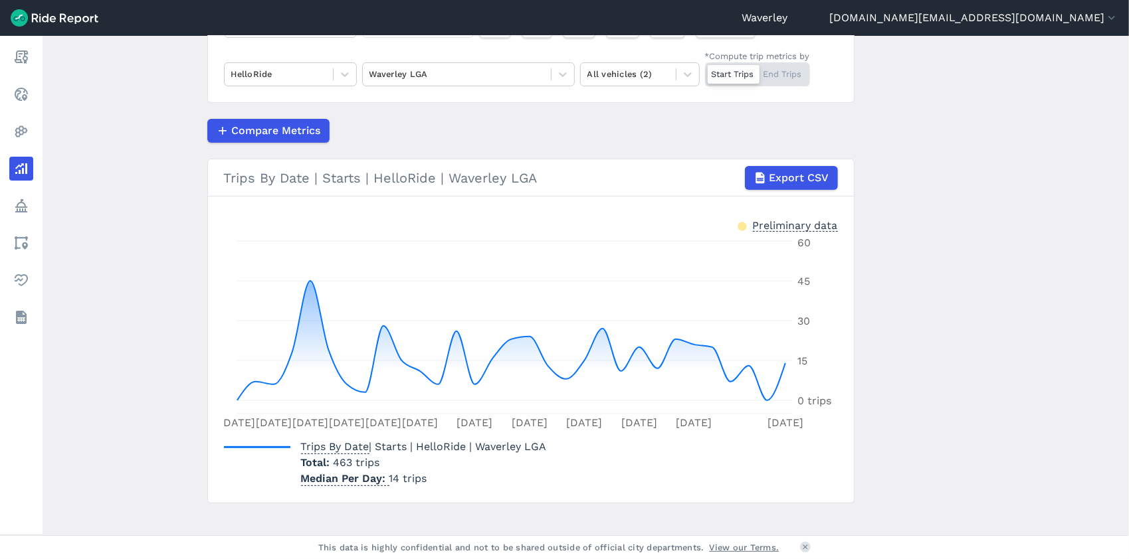
scroll to position [138, 0]
click at [341, 74] on icon at bounding box center [344, 73] width 13 height 13
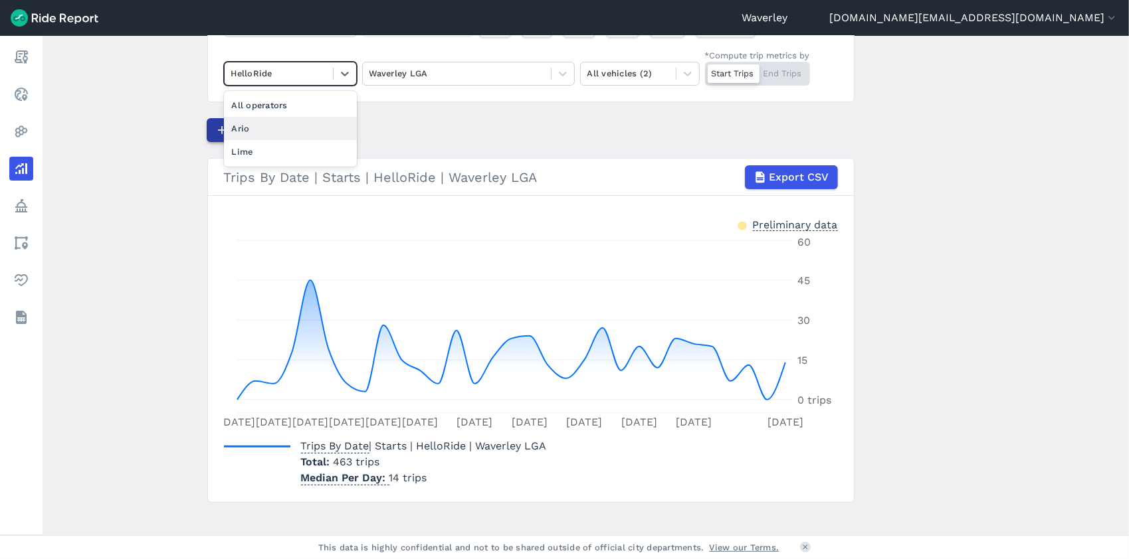
drag, startPoint x: 267, startPoint y: 120, endPoint x: 285, endPoint y: 127, distance: 19.1
click at [270, 122] on div "Ario" at bounding box center [290, 128] width 133 height 23
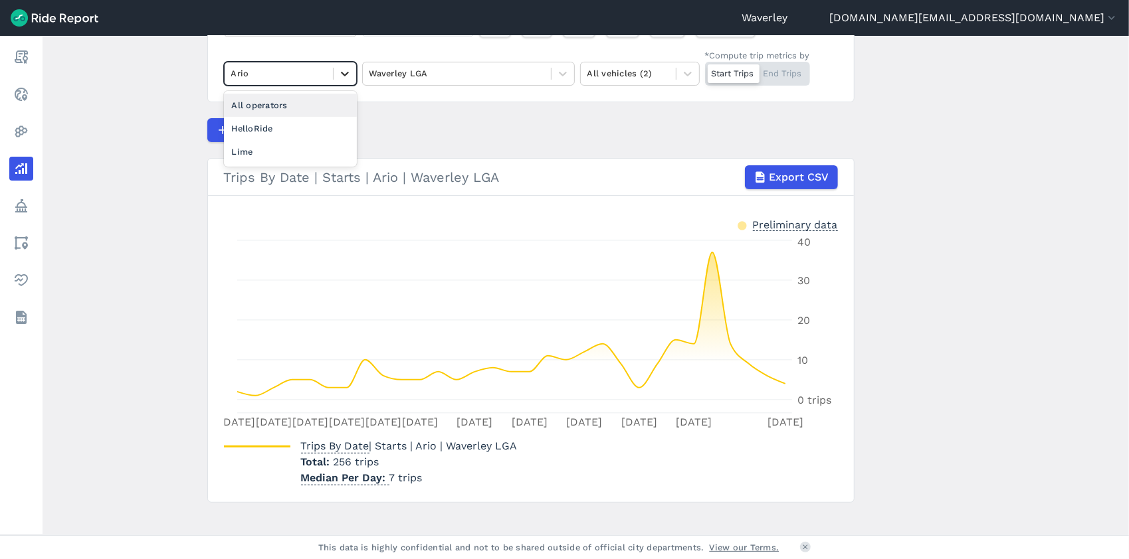
click at [346, 70] on icon at bounding box center [344, 73] width 13 height 13
click at [255, 150] on div "Lime" at bounding box center [290, 151] width 133 height 23
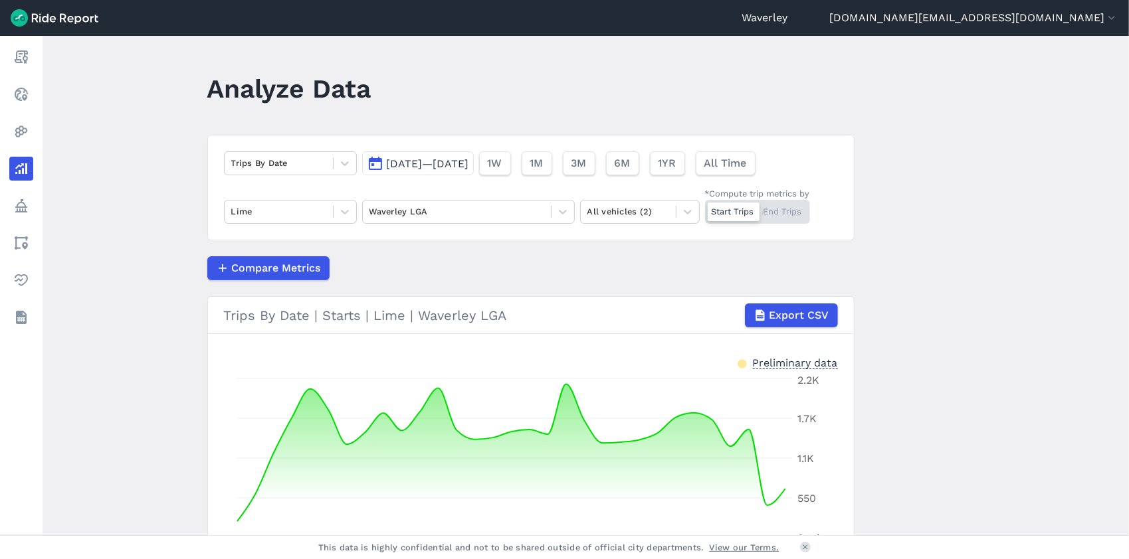
click at [375, 163] on button "[DATE]—[DATE]" at bounding box center [418, 163] width 112 height 24
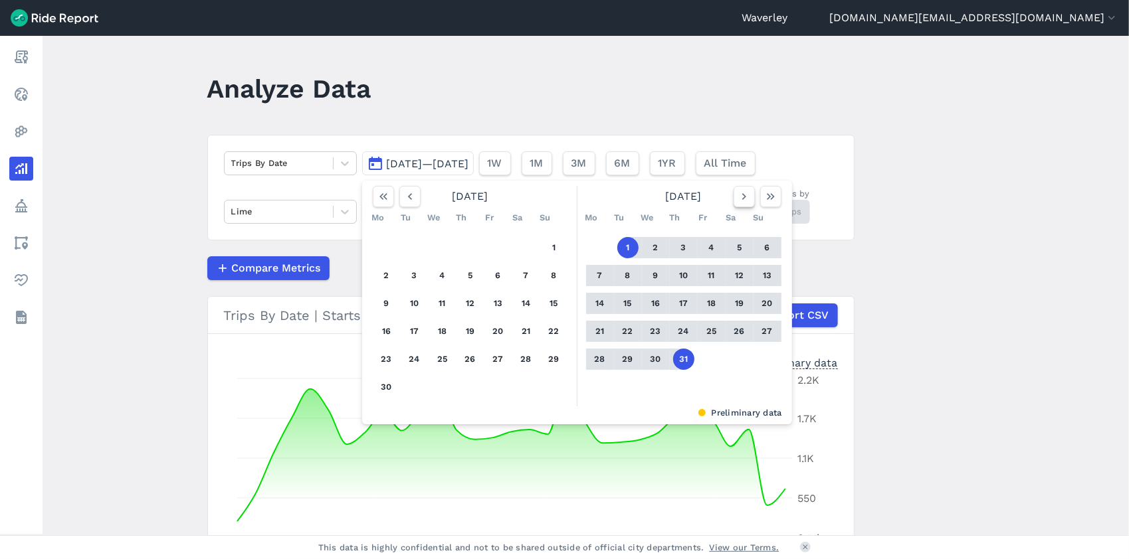
click at [743, 195] on icon "button" at bounding box center [743, 196] width 13 height 13
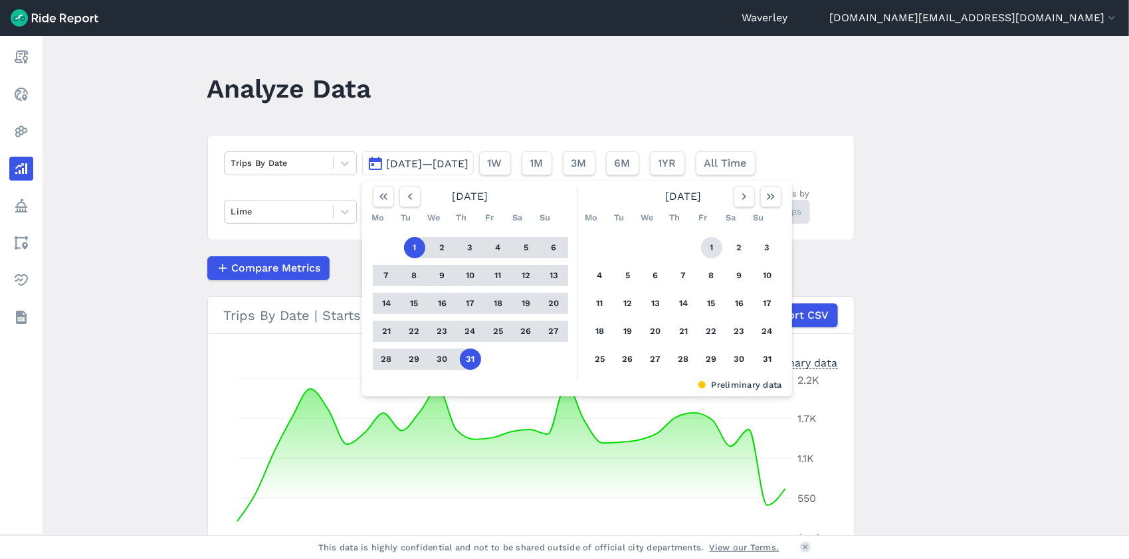
click at [705, 248] on button "1" at bounding box center [711, 247] width 21 height 21
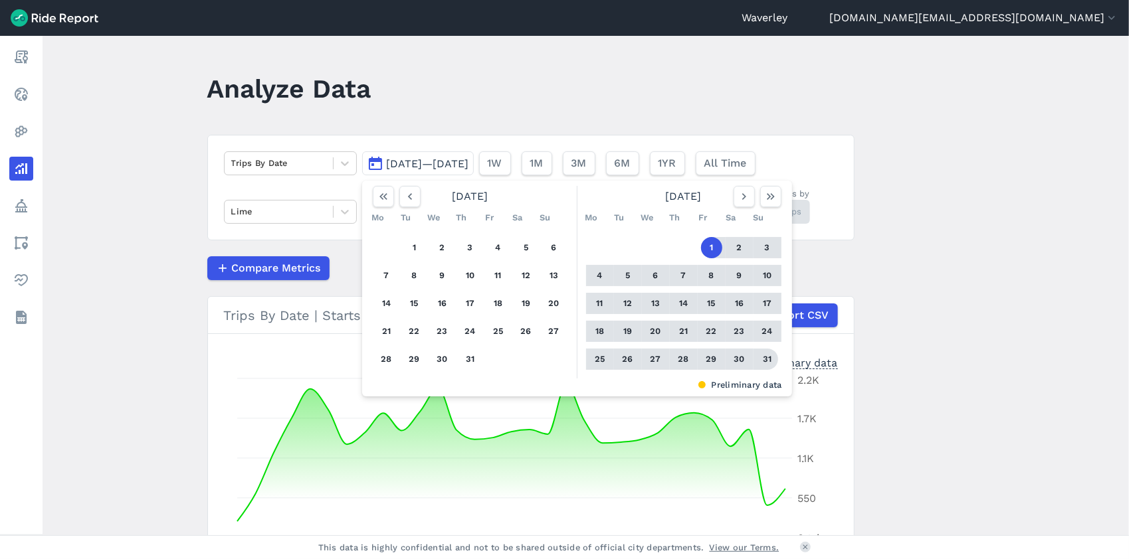
click at [765, 359] on button "31" at bounding box center [767, 359] width 21 height 21
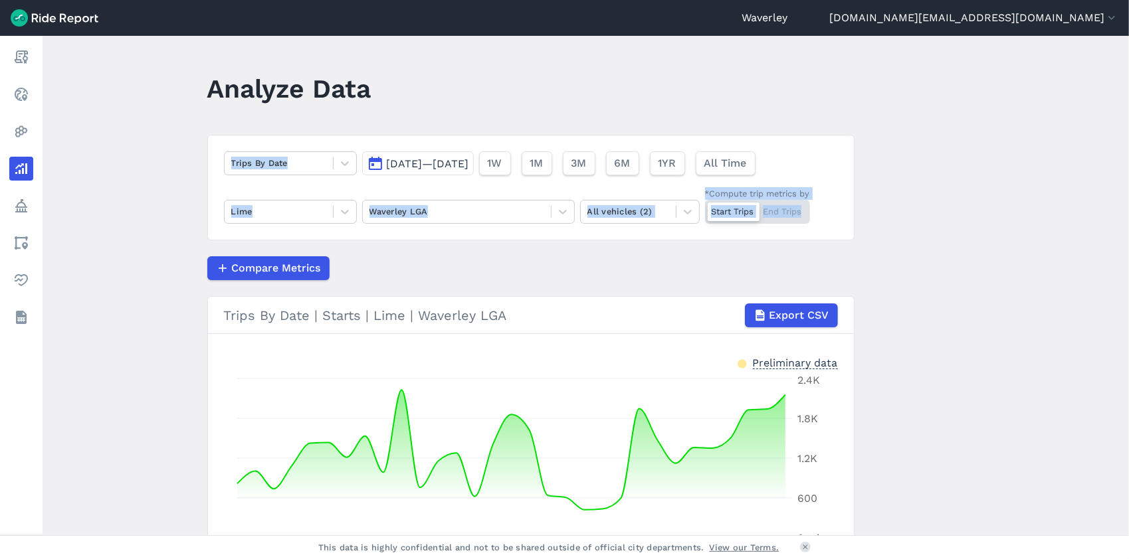
drag, startPoint x: 1123, startPoint y: 145, endPoint x: 1120, endPoint y: 224, distance: 79.1
click at [1120, 224] on main "Analyze Data Trips By Date [DATE]—[DATE] 1W 1M 3M 6M 1YR All Time Lime Waverley…" at bounding box center [586, 286] width 1086 height 500
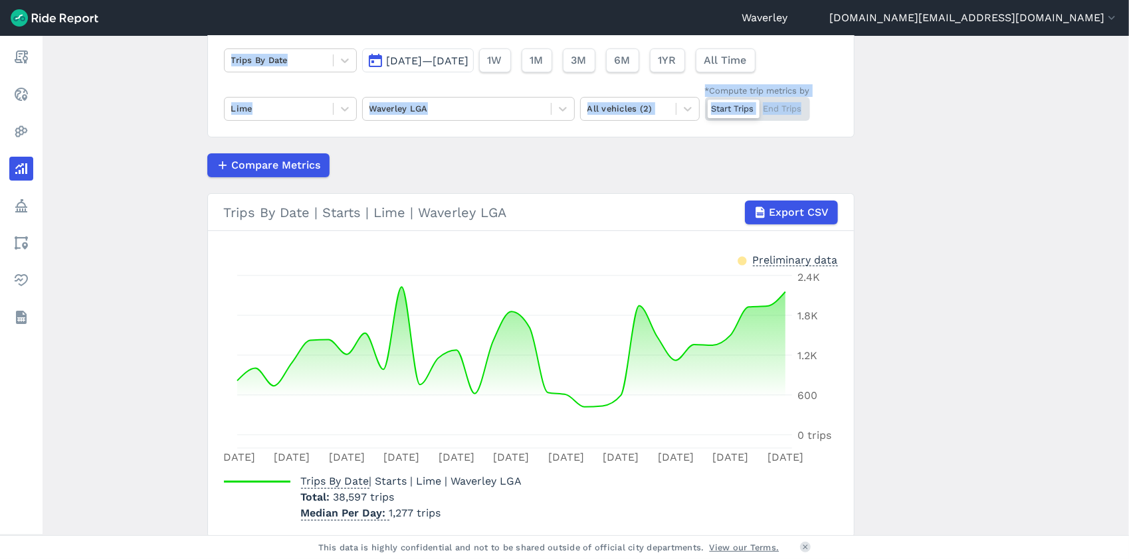
scroll to position [152, 0]
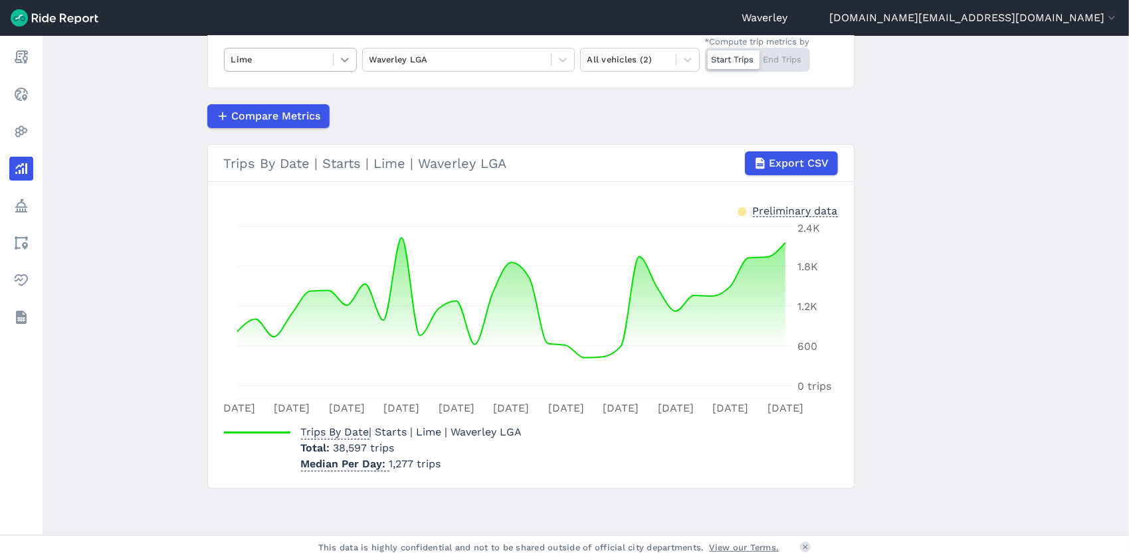
click at [343, 61] on icon at bounding box center [345, 60] width 8 height 5
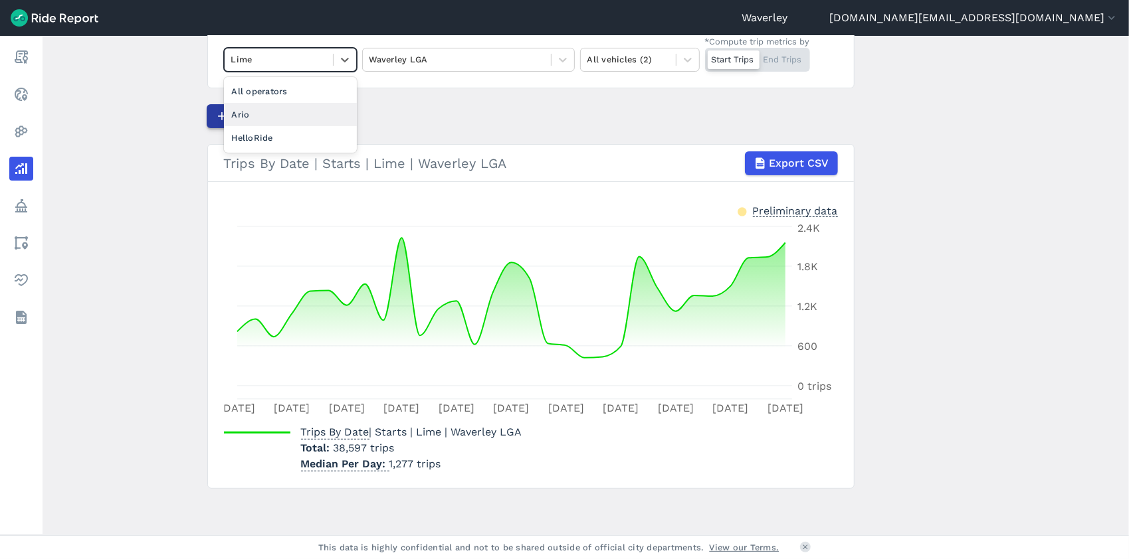
drag, startPoint x: 261, startPoint y: 112, endPoint x: 280, endPoint y: 112, distance: 19.3
click at [263, 112] on div "Ario" at bounding box center [290, 114] width 133 height 23
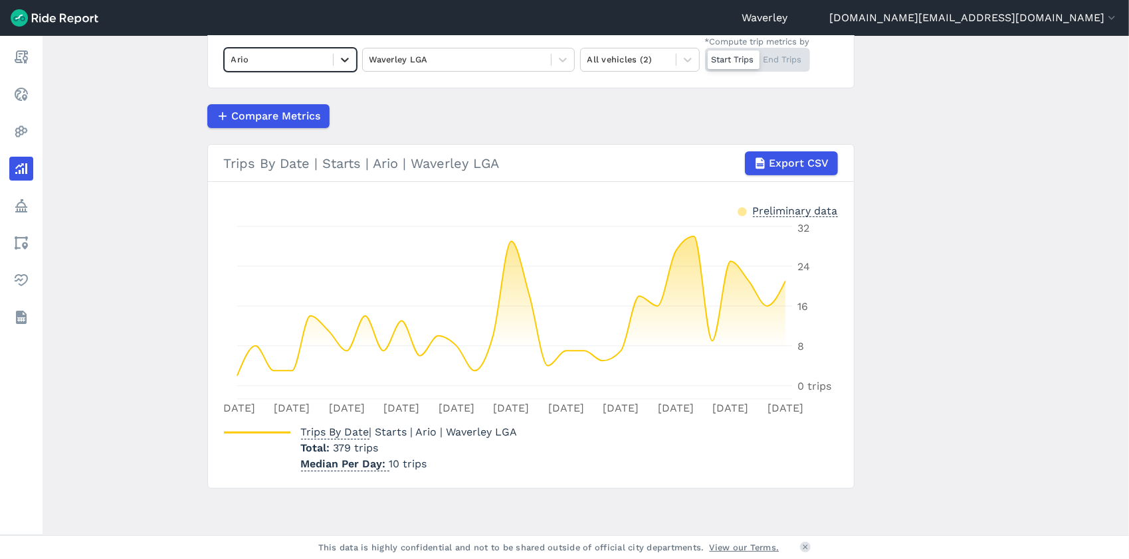
click at [344, 59] on icon at bounding box center [345, 60] width 8 height 5
click at [275, 113] on div "HelloRide" at bounding box center [290, 114] width 133 height 23
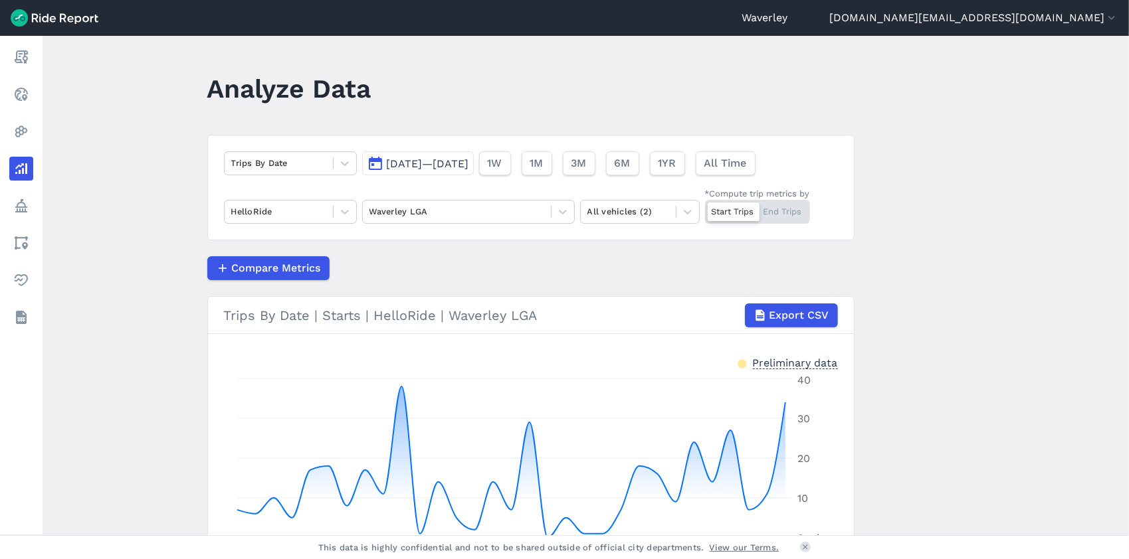
drag, startPoint x: 373, startPoint y: 159, endPoint x: 384, endPoint y: 161, distance: 11.4
click at [373, 160] on button "[DATE]—[DATE]" at bounding box center [418, 163] width 112 height 24
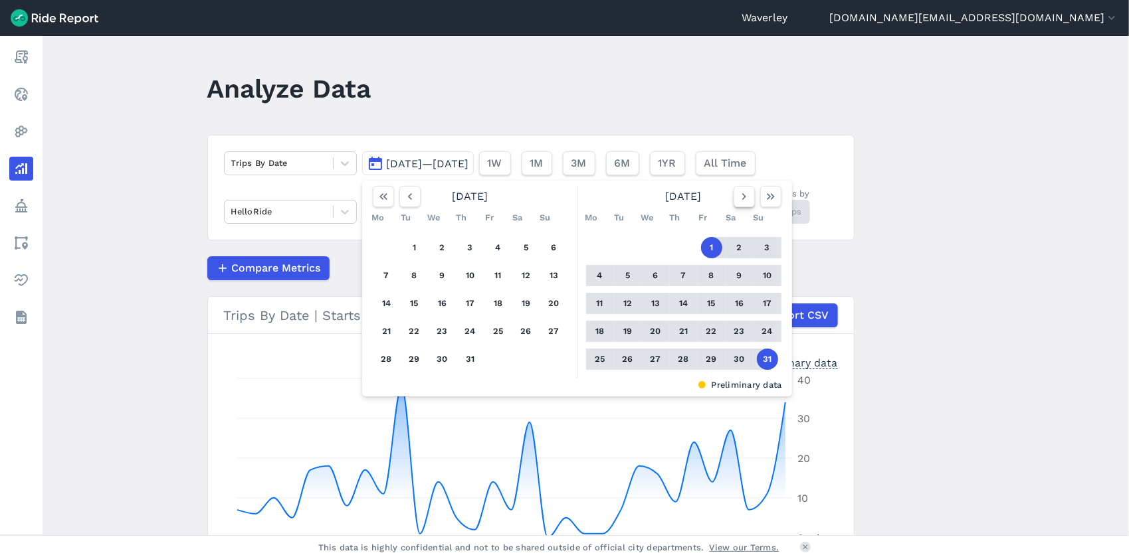
click at [739, 195] on icon "button" at bounding box center [743, 196] width 13 height 13
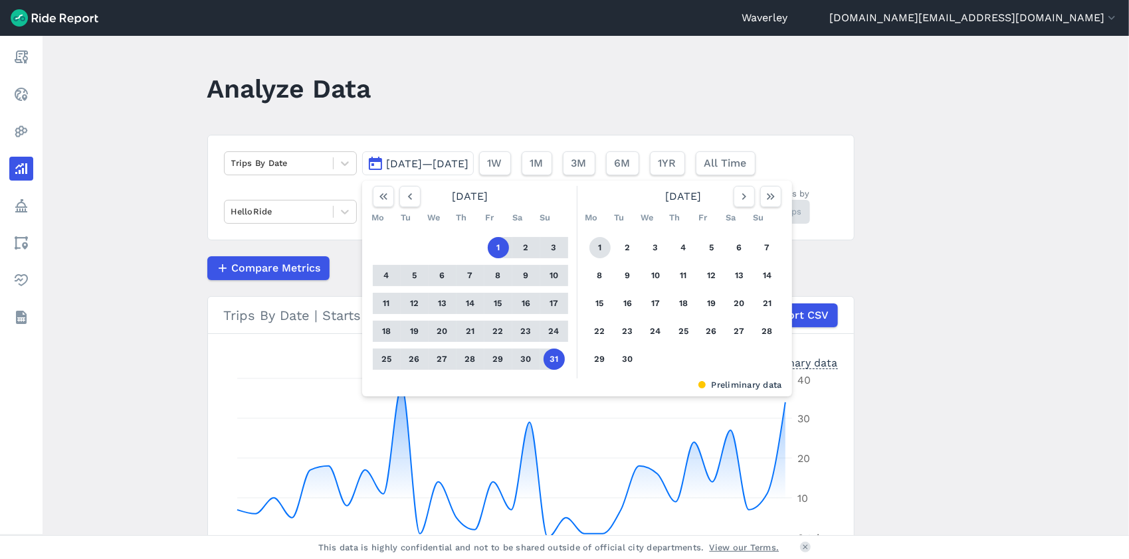
click at [595, 246] on button "1" at bounding box center [599, 247] width 21 height 21
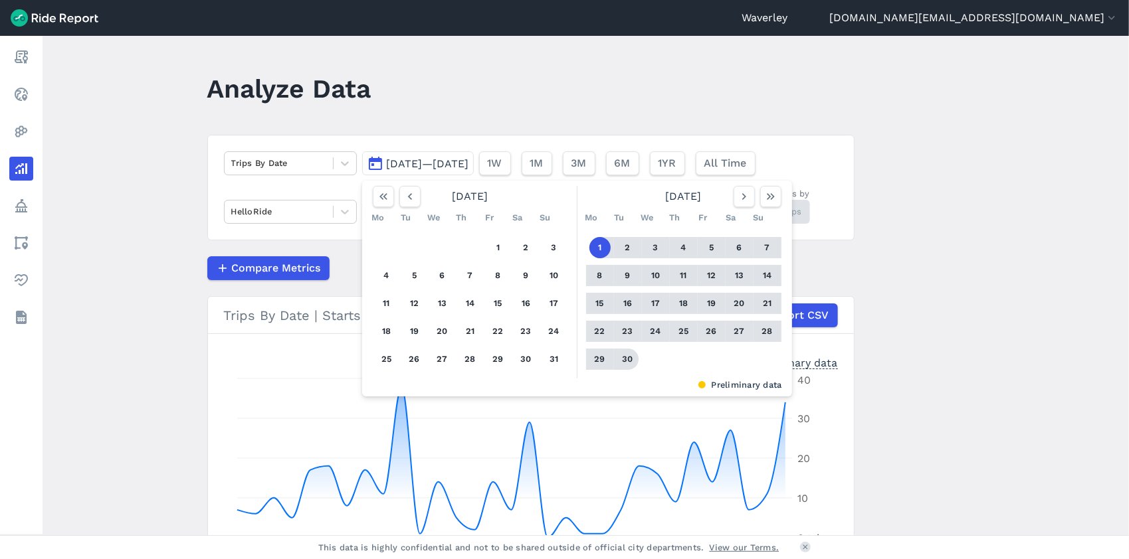
click at [627, 360] on button "30" at bounding box center [627, 359] width 21 height 21
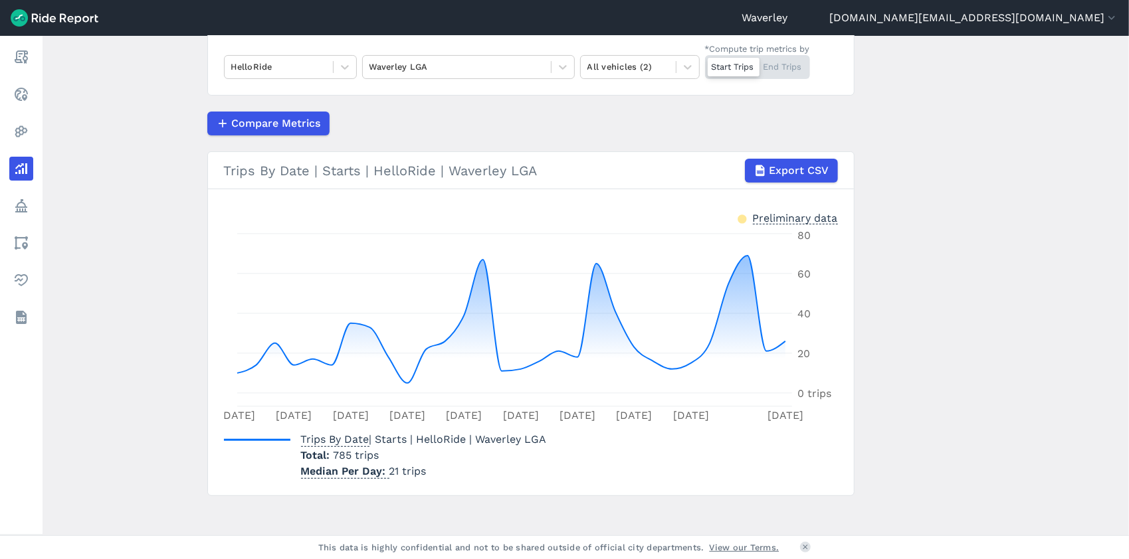
scroll to position [152, 0]
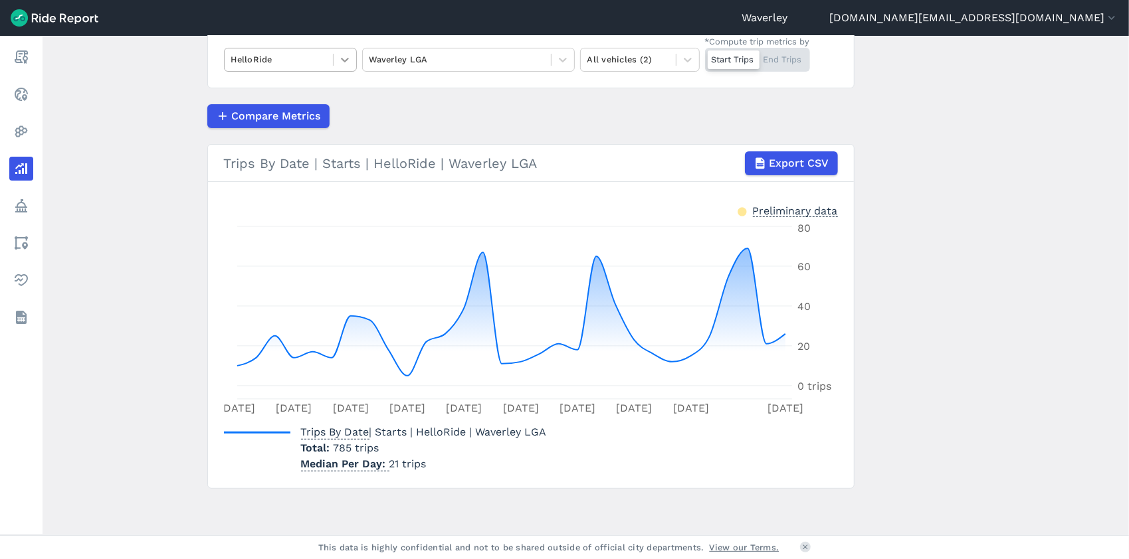
click at [343, 59] on icon at bounding box center [344, 59] width 13 height 13
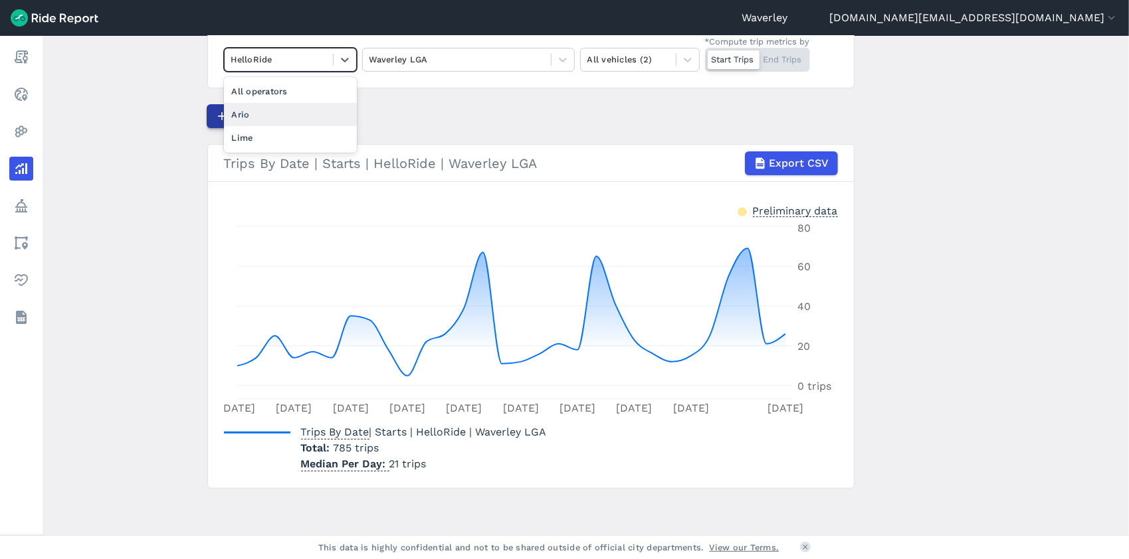
drag, startPoint x: 280, startPoint y: 114, endPoint x: 325, endPoint y: 112, distance: 44.6
click at [281, 114] on div "Ario" at bounding box center [290, 114] width 133 height 23
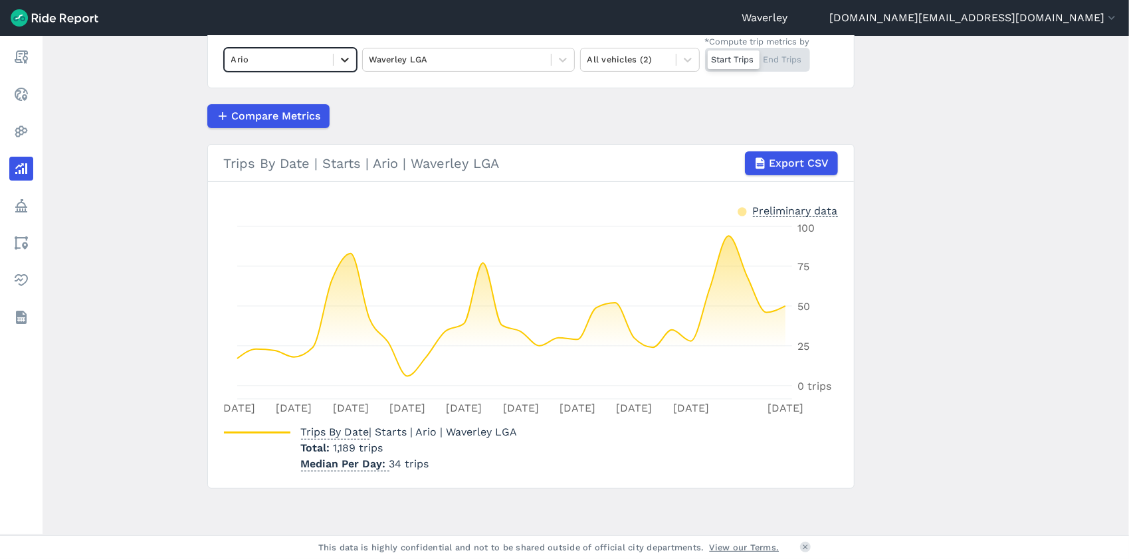
click at [347, 62] on icon at bounding box center [344, 59] width 13 height 13
click at [275, 138] on div "Lime" at bounding box center [290, 137] width 133 height 23
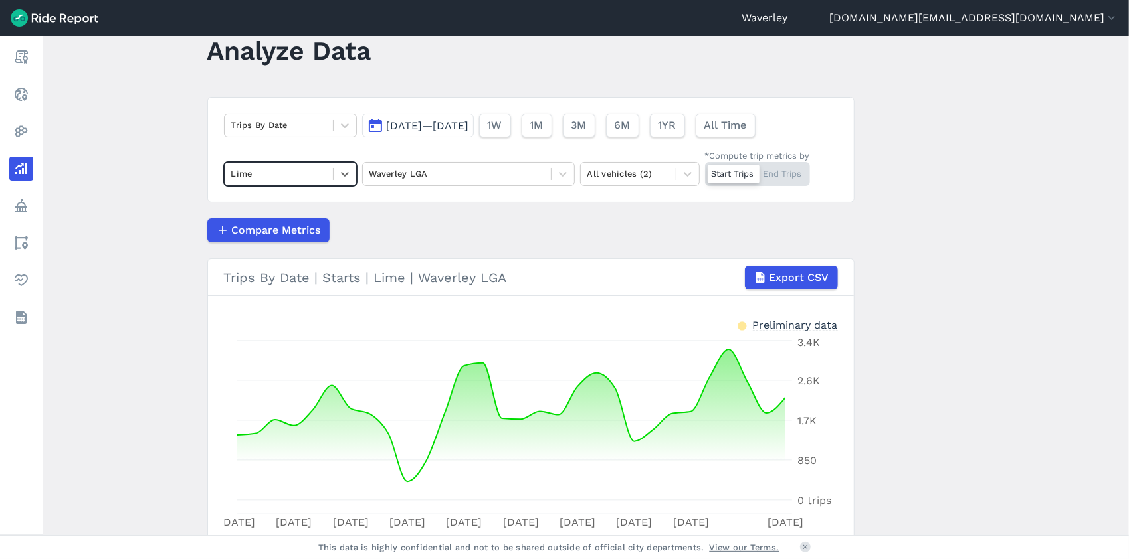
scroll to position [57, 0]
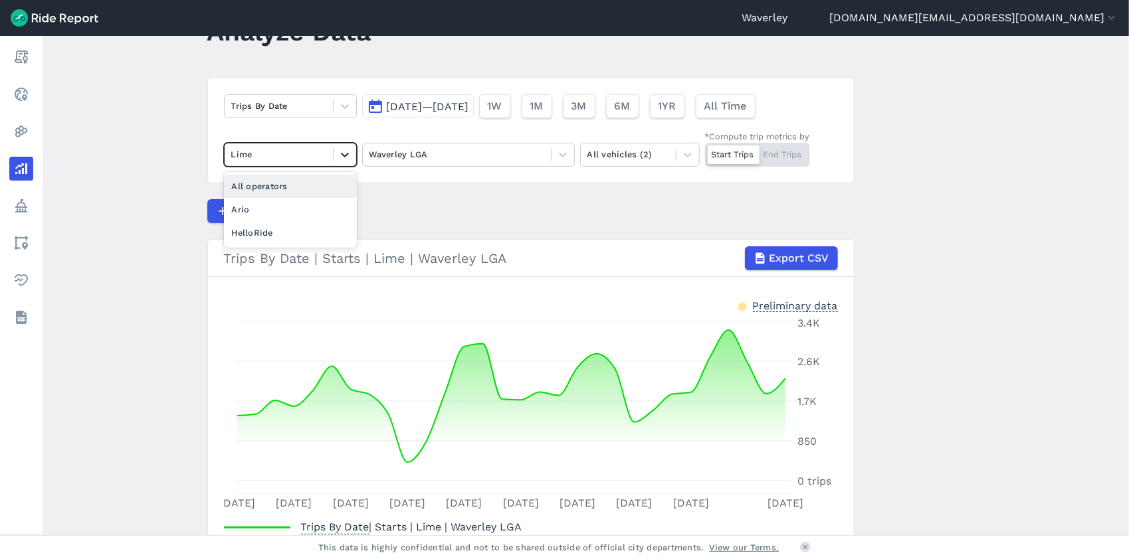
click at [341, 153] on icon at bounding box center [345, 155] width 8 height 5
click at [278, 212] on div "Ario" at bounding box center [290, 209] width 133 height 23
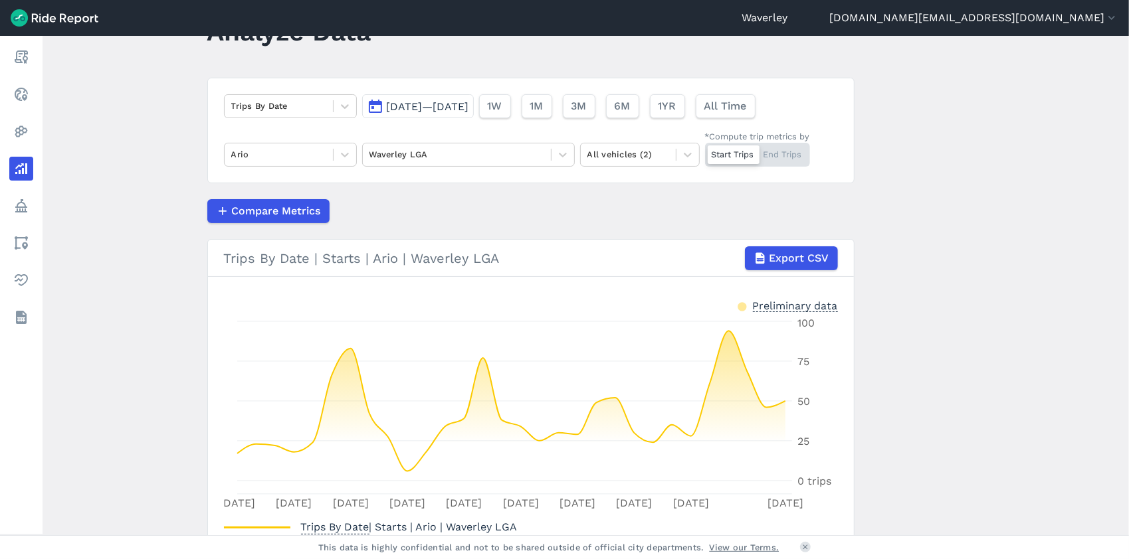
drag, startPoint x: 1124, startPoint y: 249, endPoint x: 1111, endPoint y: 348, distance: 99.9
click at [1111, 348] on main "Analyze Data Trips By Date [DATE]—[DATE] 1W 1M 3M 6M 1YR All Time Ario Waverley…" at bounding box center [586, 286] width 1086 height 500
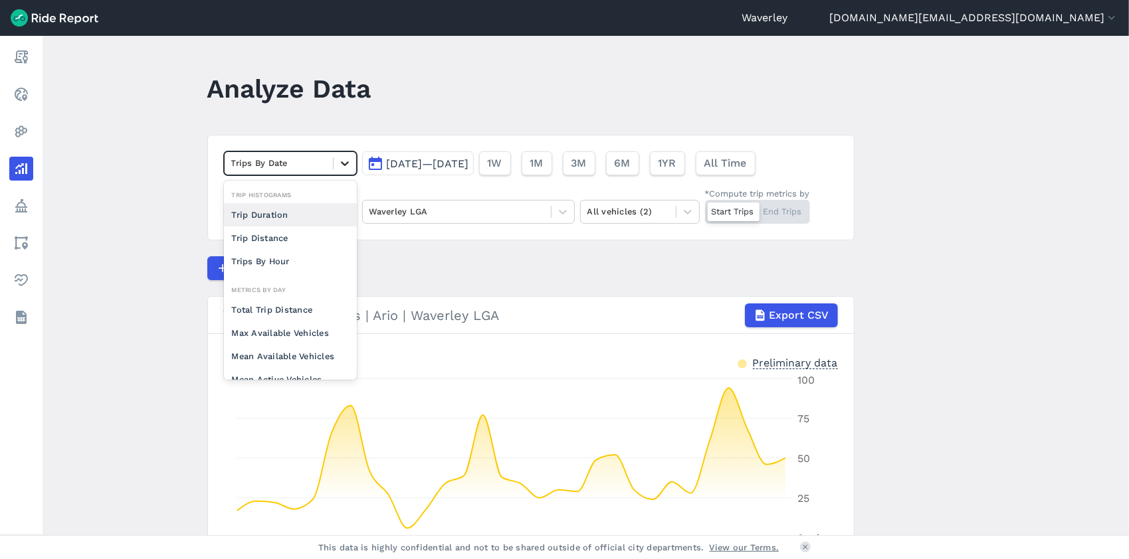
click at [345, 165] on icon at bounding box center [344, 163] width 13 height 13
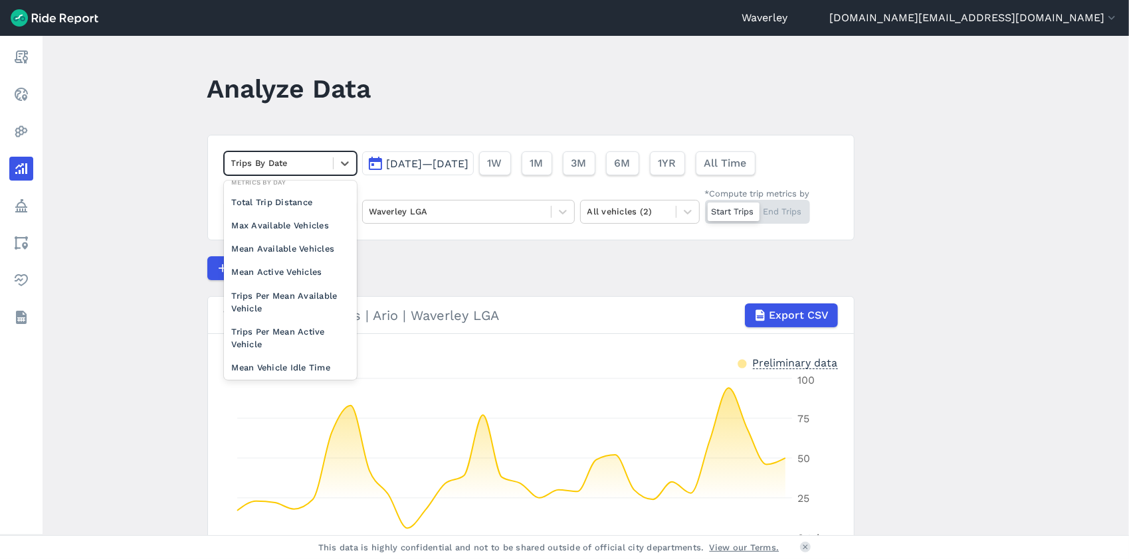
scroll to position [115, 0]
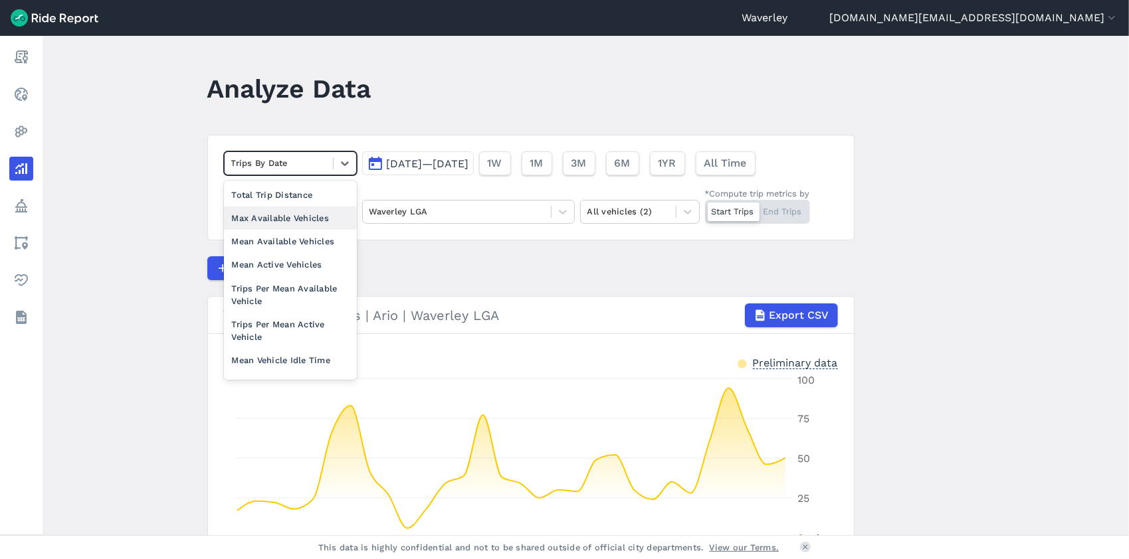
click at [312, 217] on div "Max Available Vehicles" at bounding box center [290, 218] width 133 height 23
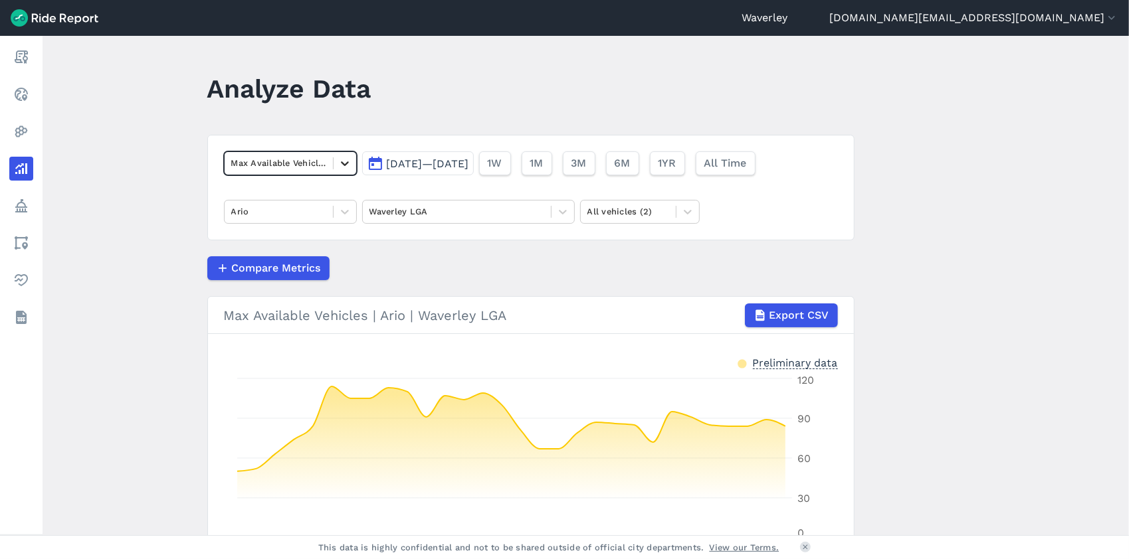
click at [344, 163] on icon at bounding box center [345, 163] width 8 height 5
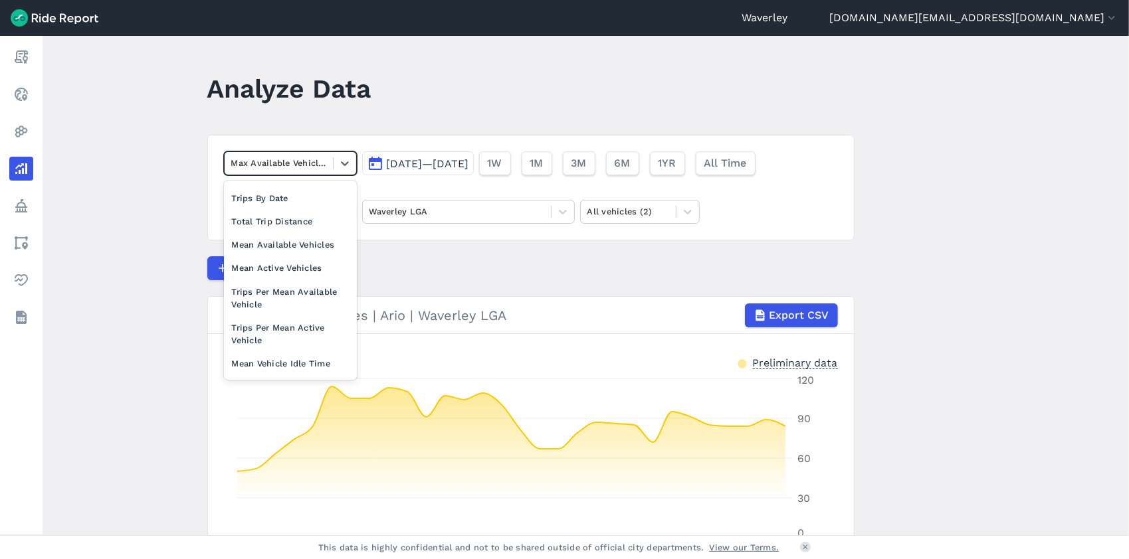
scroll to position [115, 0]
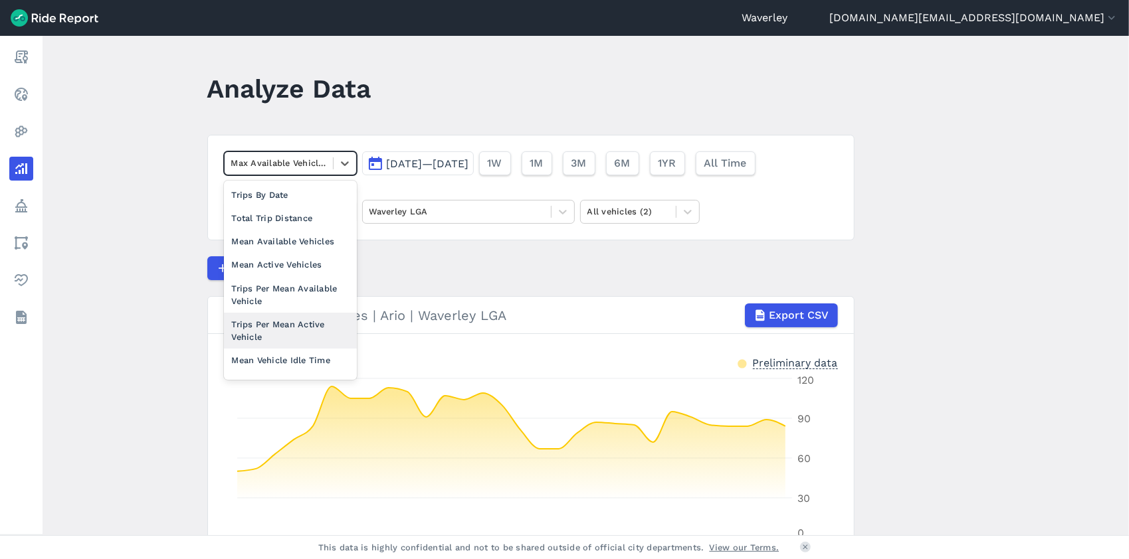
click at [310, 324] on div "Trips Per Mean Active Vehicle" at bounding box center [290, 331] width 133 height 36
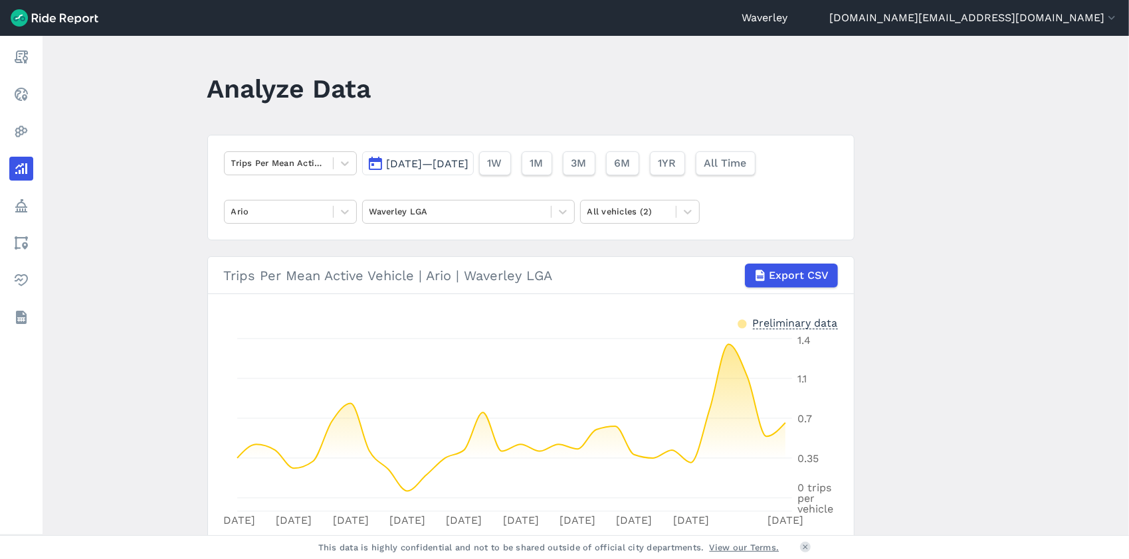
click at [379, 163] on button "[DATE]—[DATE]" at bounding box center [418, 163] width 112 height 24
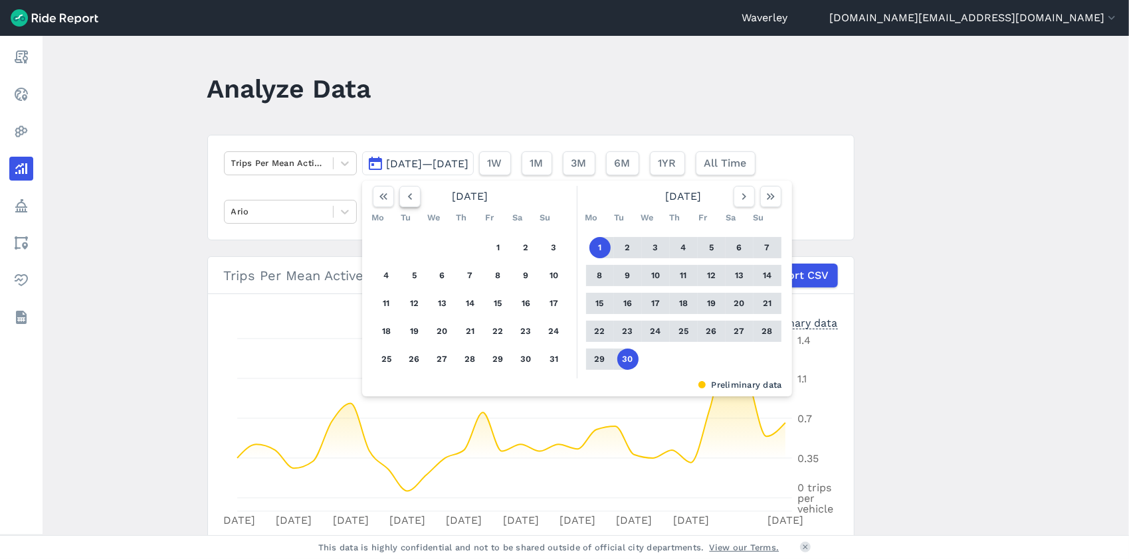
click at [405, 195] on icon "button" at bounding box center [409, 196] width 13 height 13
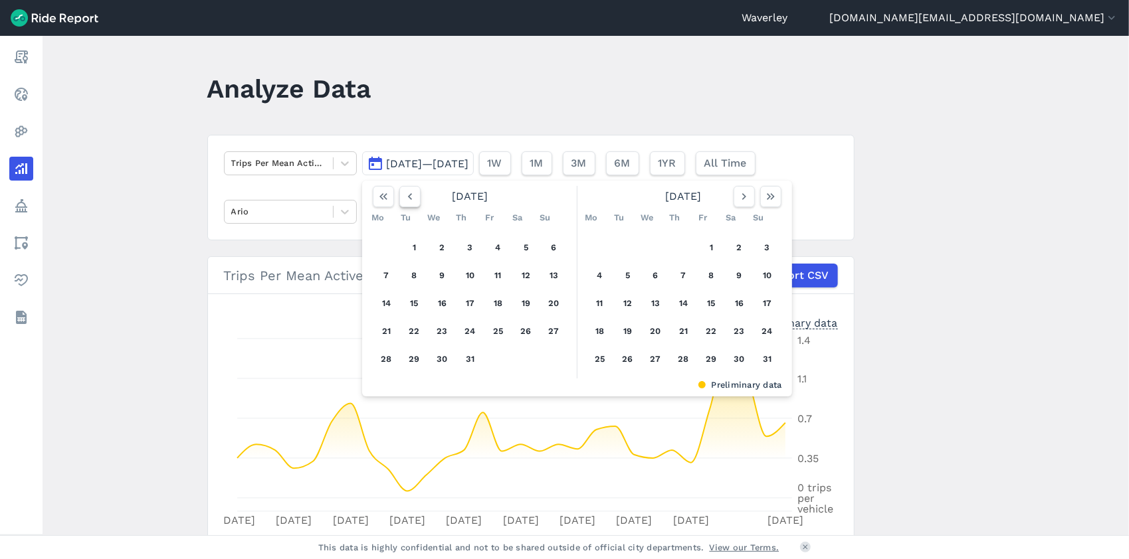
click at [409, 195] on icon "button" at bounding box center [409, 196] width 13 height 13
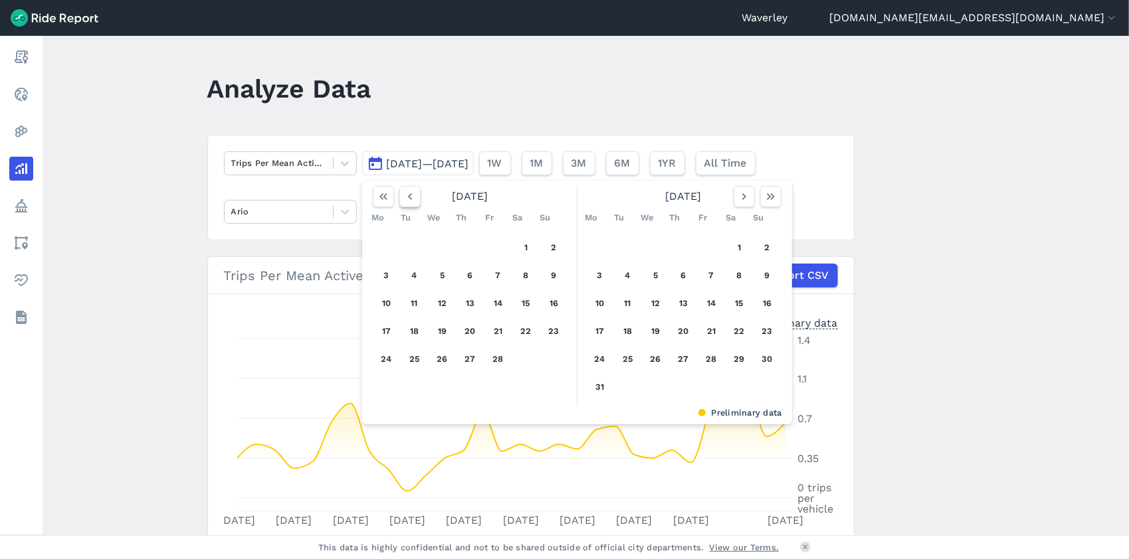
click at [409, 195] on icon "button" at bounding box center [409, 196] width 13 height 13
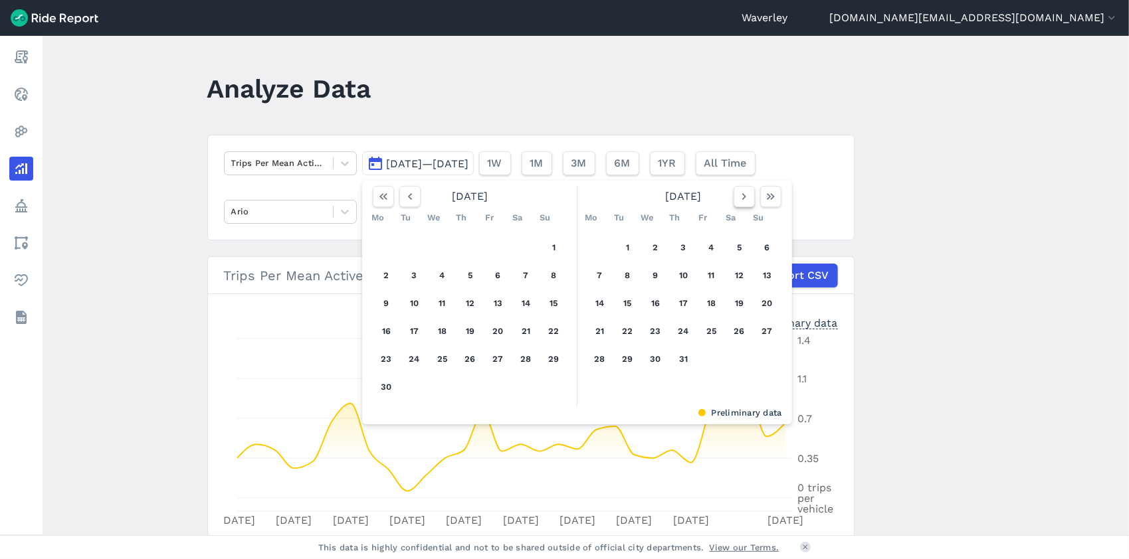
click at [739, 194] on icon "button" at bounding box center [743, 196] width 13 height 13
click at [412, 247] on button "1" at bounding box center [414, 247] width 21 height 21
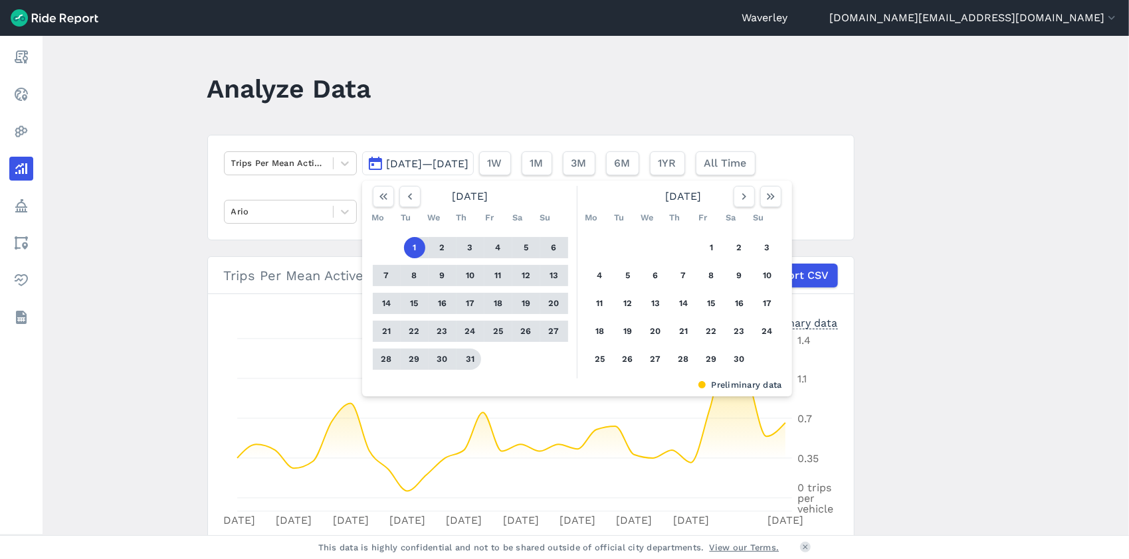
click at [472, 365] on button "31" at bounding box center [470, 359] width 21 height 21
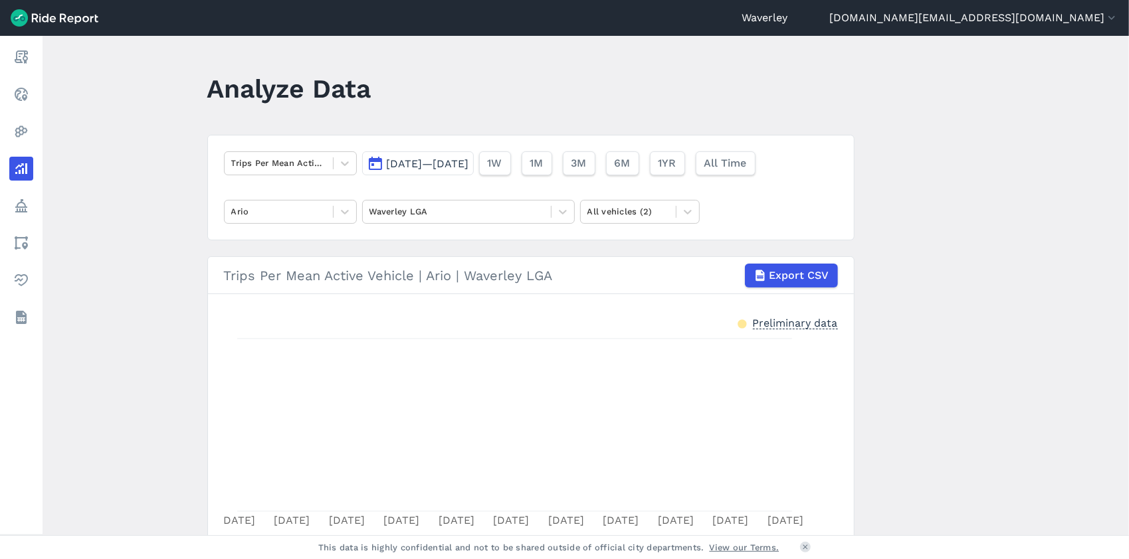
scroll to position [84, 0]
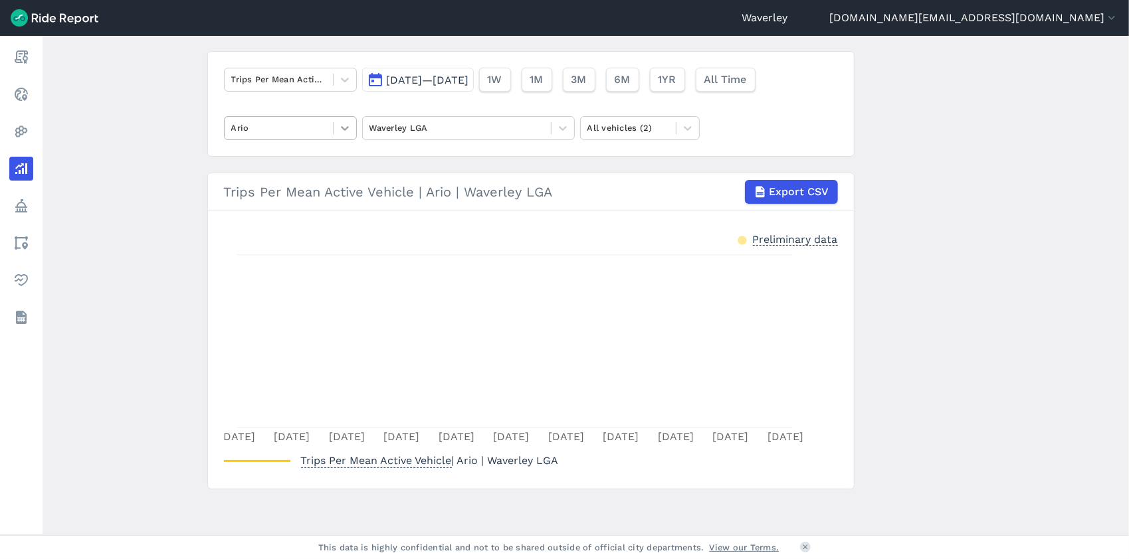
click at [344, 126] on icon at bounding box center [344, 128] width 13 height 13
click at [264, 182] on div "Lime" at bounding box center [290, 182] width 133 height 23
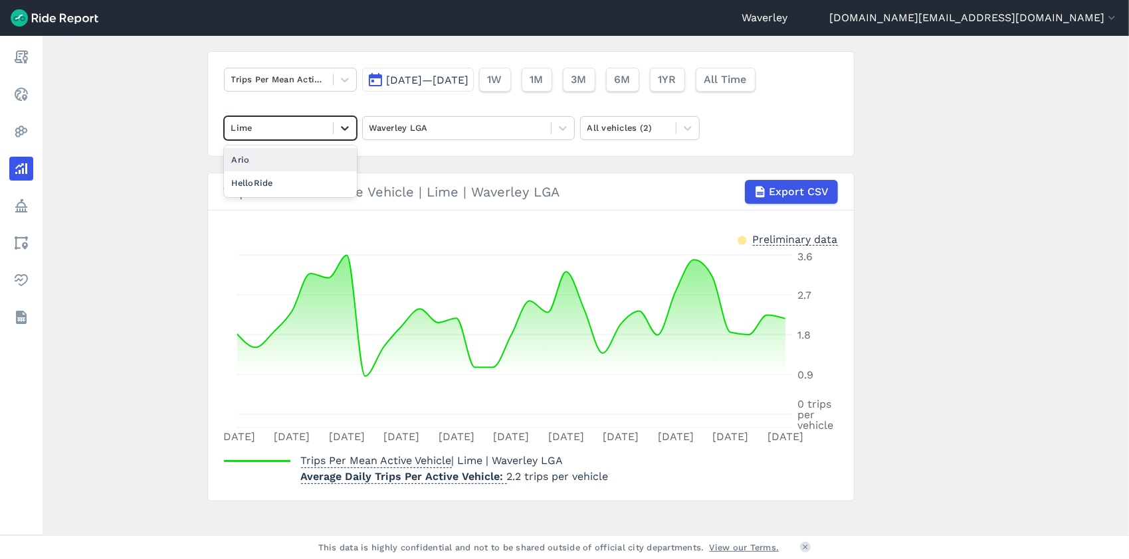
click at [344, 129] on icon at bounding box center [344, 128] width 13 height 13
click at [309, 182] on div "HelloRide" at bounding box center [290, 182] width 133 height 23
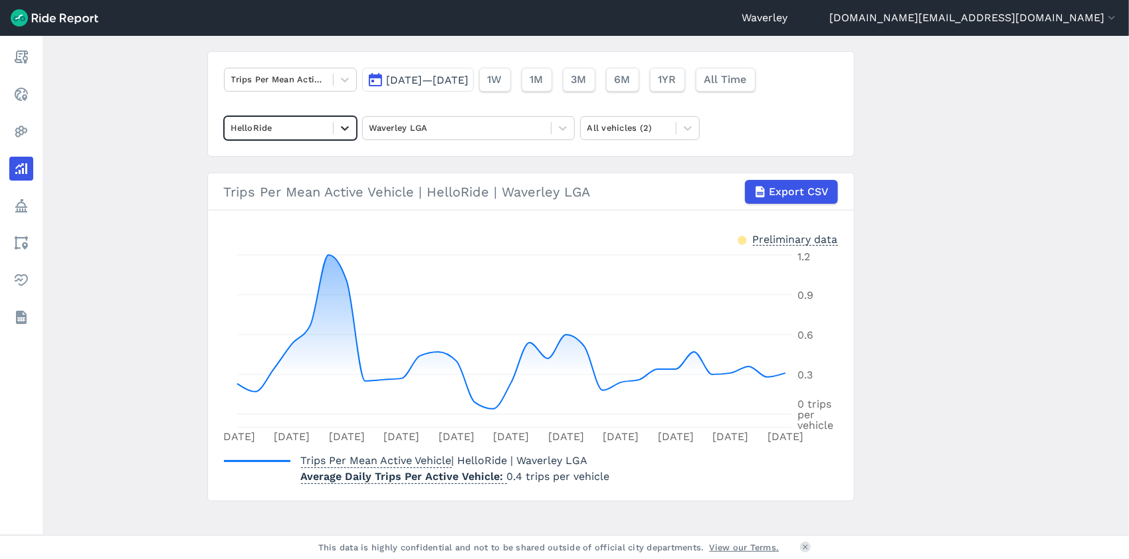
click at [345, 128] on icon at bounding box center [344, 128] width 13 height 13
click at [458, 230] on section "Trips Per Mean Active Vehicle | HelloRide | Waverley LGA Export CSV Preliminary…" at bounding box center [530, 337] width 647 height 329
click at [345, 128] on icon at bounding box center [344, 128] width 13 height 13
click at [292, 97] on div "Trips Per Mean Active Vehicle [DATE]—[DATE] 1W 1M 3M 6M 1YR All Time option Ari…" at bounding box center [530, 104] width 647 height 106
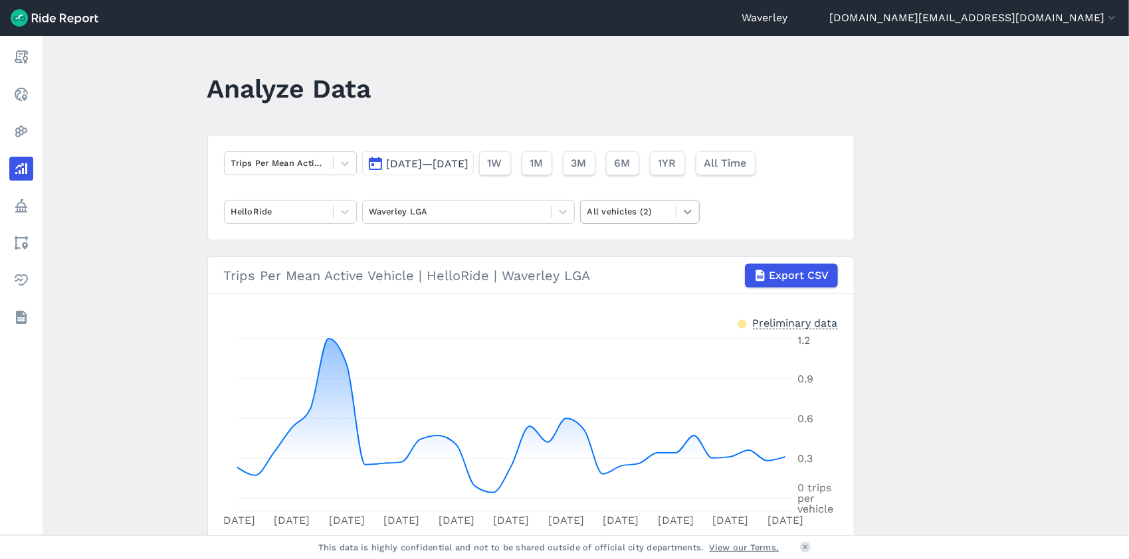
click at [687, 210] on icon at bounding box center [687, 211] width 13 height 13
click at [622, 240] on div "E-Bikes" at bounding box center [640, 243] width 120 height 23
click at [341, 211] on icon at bounding box center [344, 211] width 13 height 13
click at [482, 238] on div "Trips Per Mean Active Vehicle [DATE]—[DATE] 1W 1M 3M 6M 1YR All Time option Ari…" at bounding box center [530, 188] width 647 height 106
click at [368, 161] on button "[DATE]—[DATE]" at bounding box center [418, 163] width 112 height 24
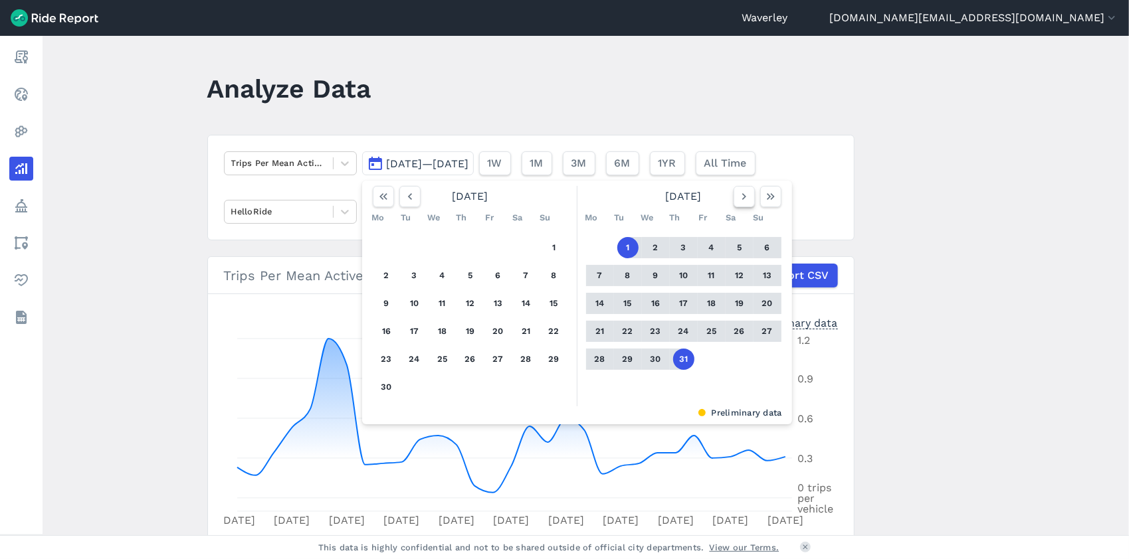
click at [739, 195] on icon "button" at bounding box center [743, 196] width 13 height 13
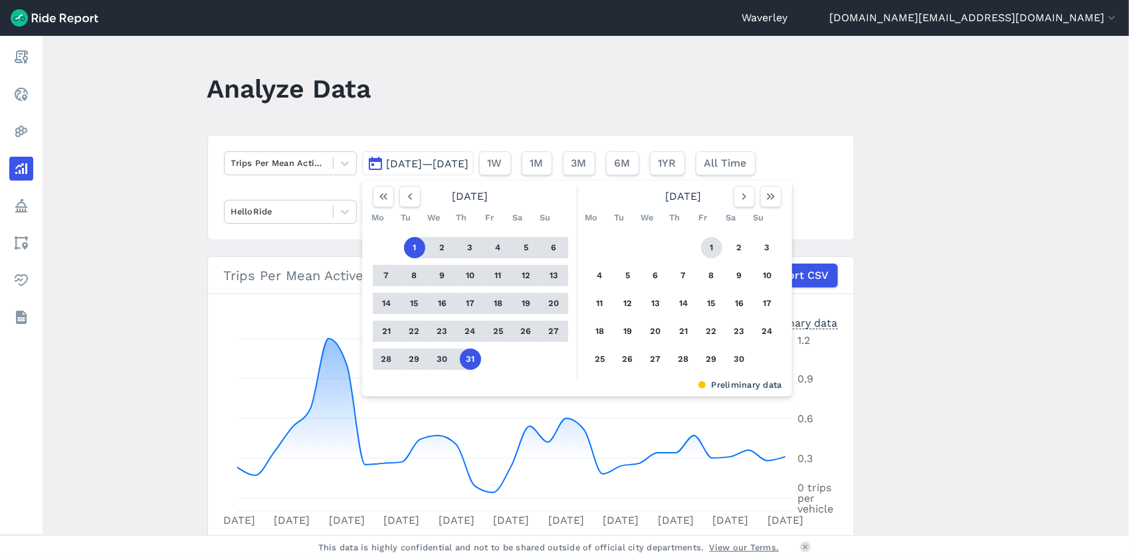
click at [709, 246] on button "1" at bounding box center [711, 247] width 21 height 21
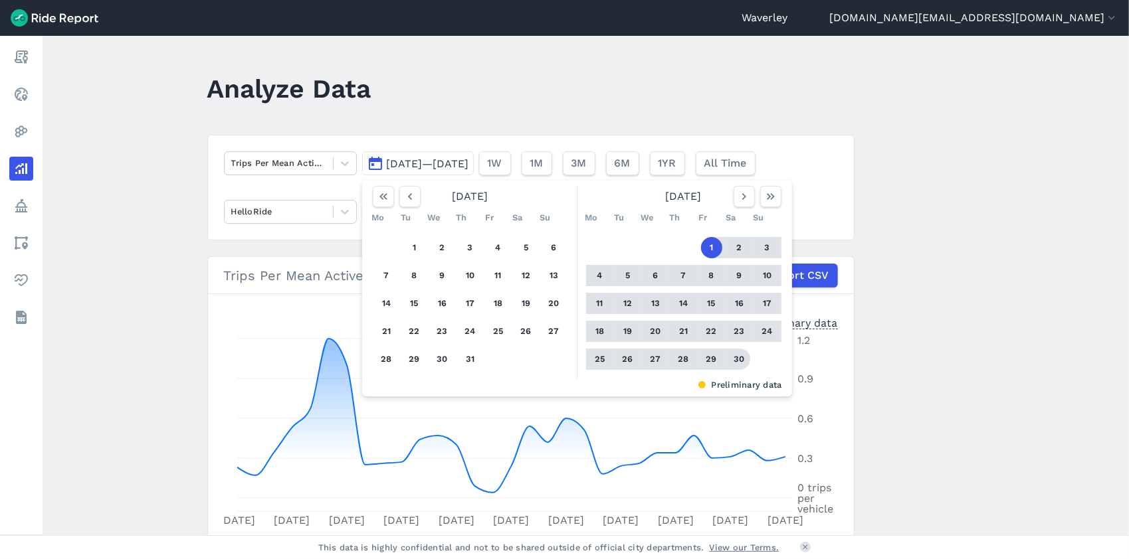
click at [737, 357] on button "30" at bounding box center [739, 359] width 21 height 21
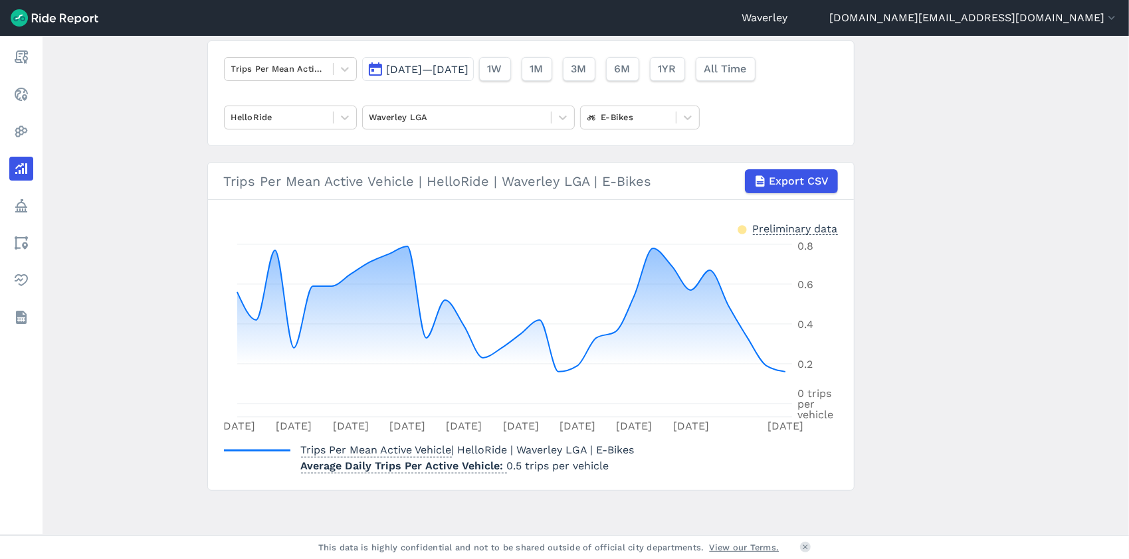
scroll to position [96, 0]
click at [344, 117] on icon at bounding box center [344, 116] width 13 height 13
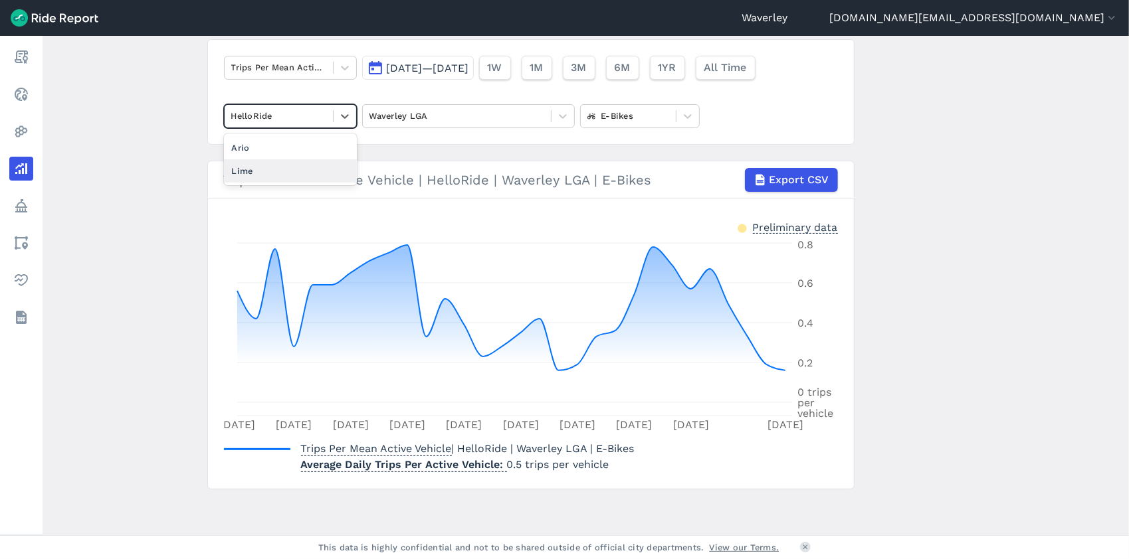
click at [272, 170] on div "Lime" at bounding box center [290, 170] width 133 height 23
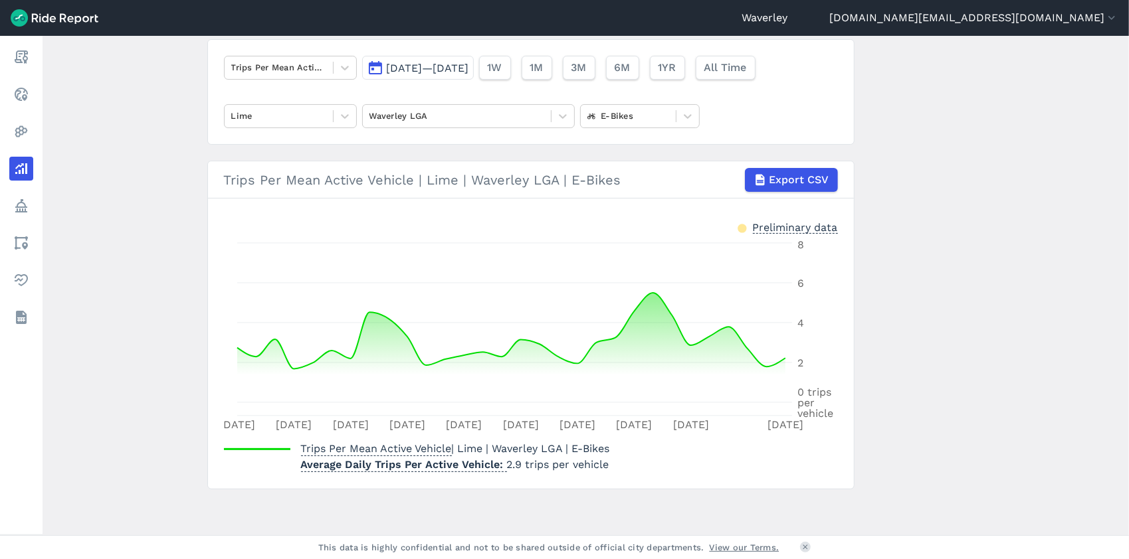
click at [375, 68] on button "[DATE]—[DATE]" at bounding box center [418, 68] width 112 height 24
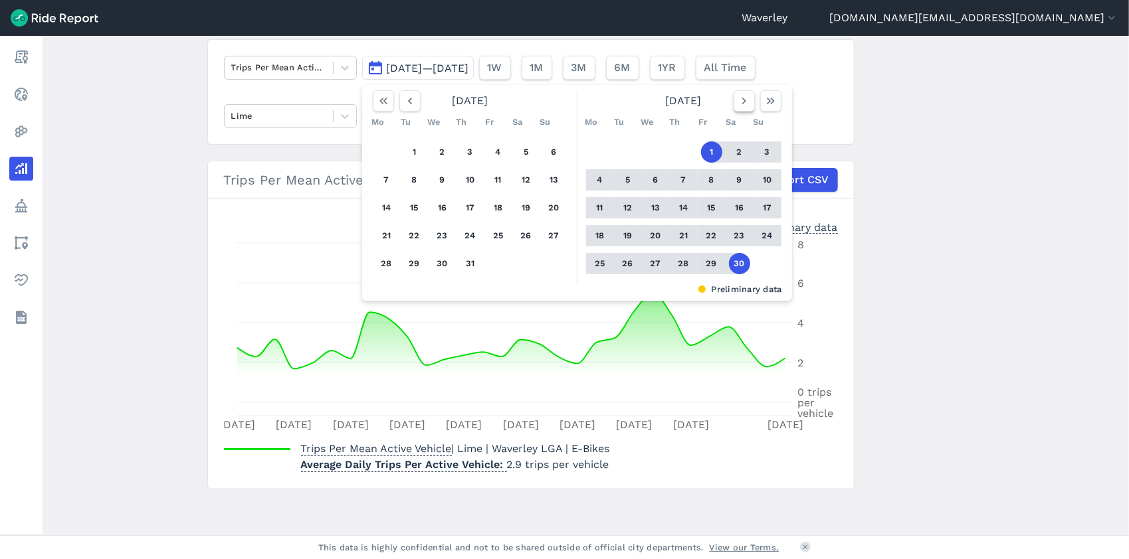
click at [743, 102] on icon "button" at bounding box center [743, 100] width 13 height 13
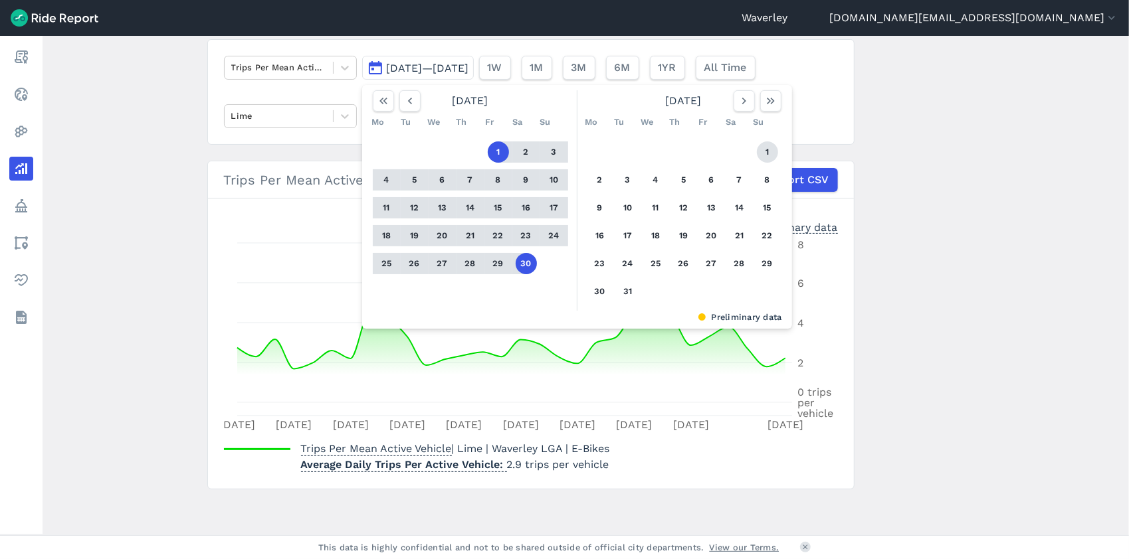
click at [767, 150] on button "1" at bounding box center [767, 151] width 21 height 21
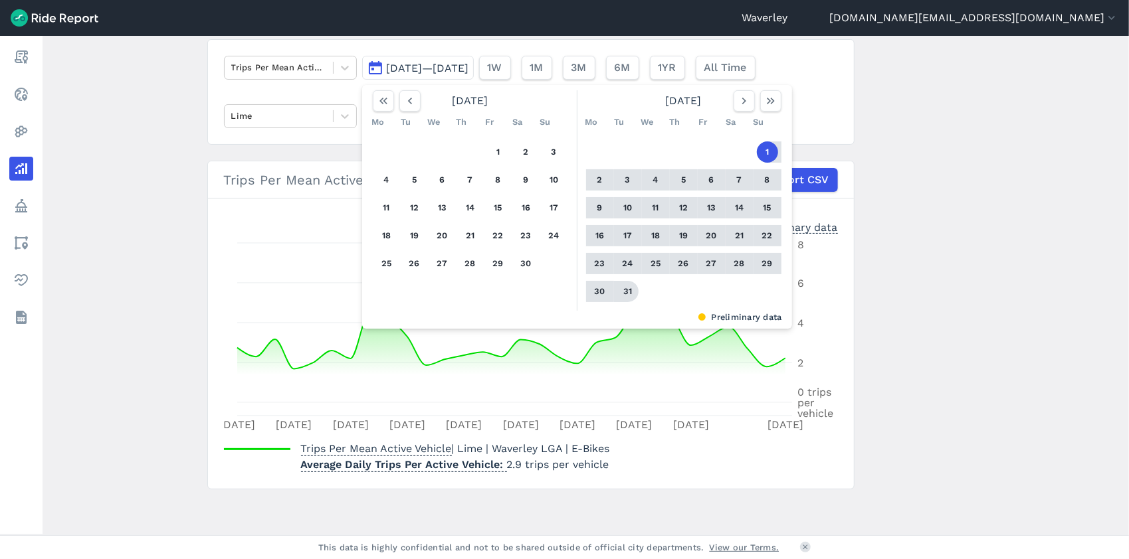
click at [630, 290] on button "31" at bounding box center [627, 291] width 21 height 21
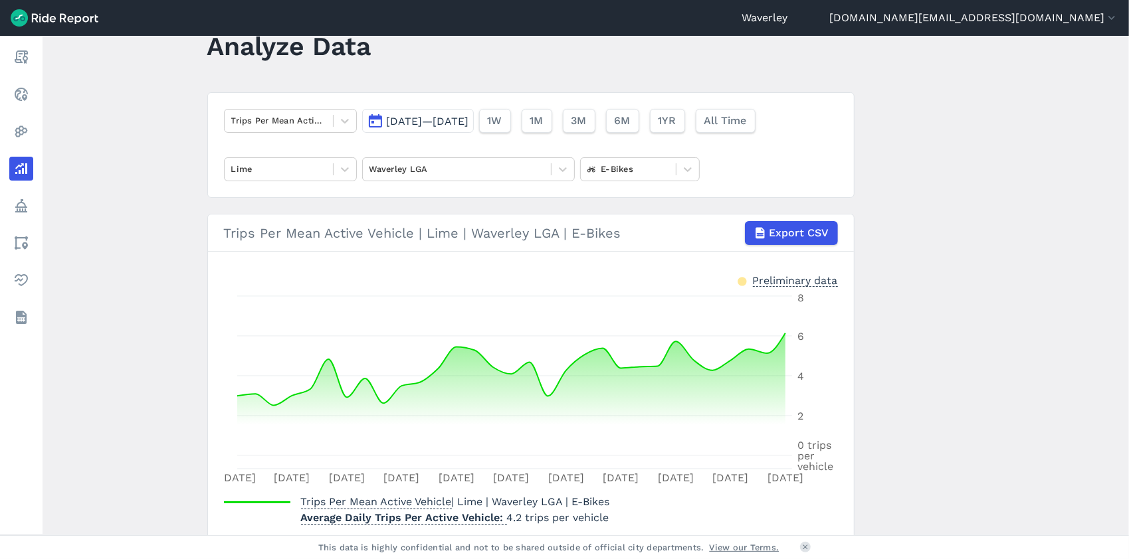
scroll to position [25, 0]
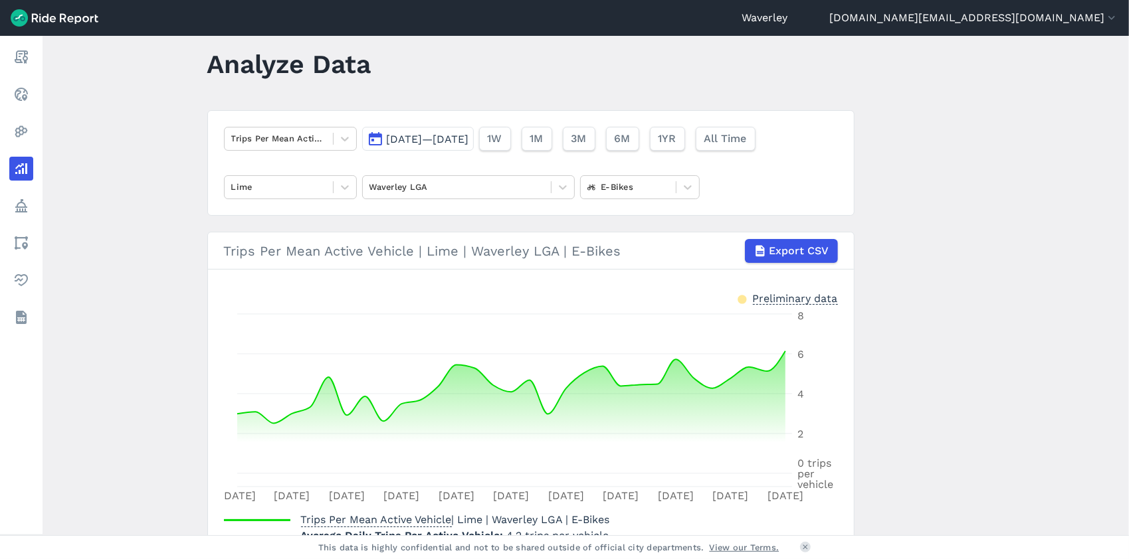
click at [369, 139] on button "[DATE]—[DATE]" at bounding box center [418, 139] width 112 height 24
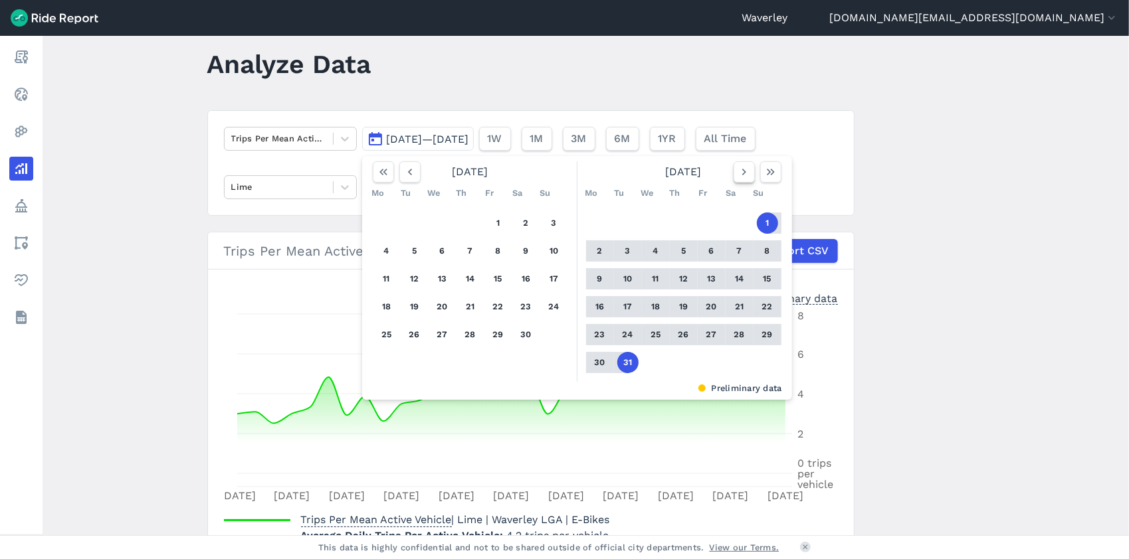
click at [741, 171] on icon "button" at bounding box center [743, 171] width 13 height 13
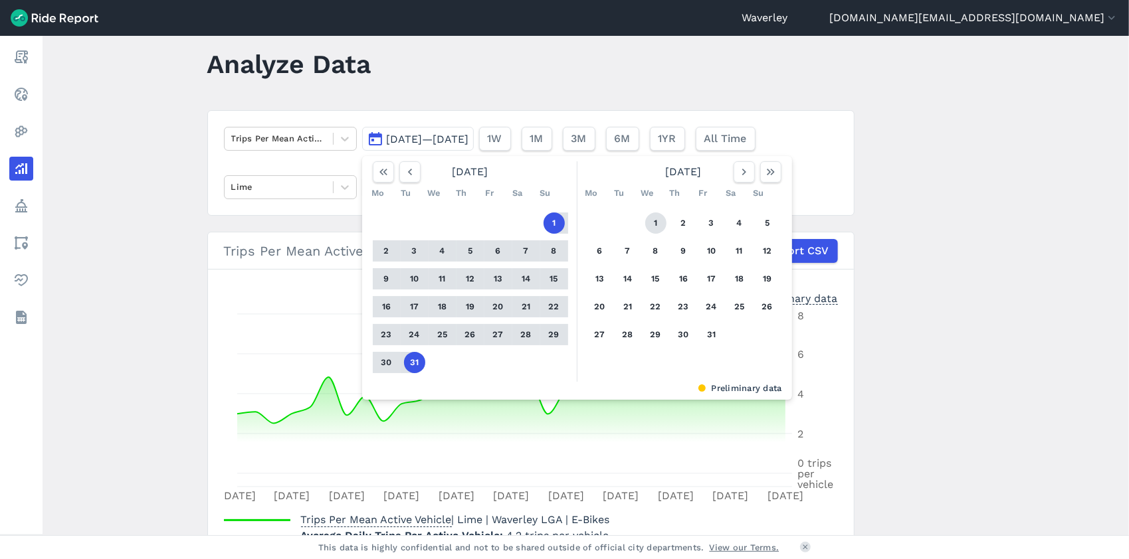
click at [652, 221] on button "1" at bounding box center [655, 223] width 21 height 21
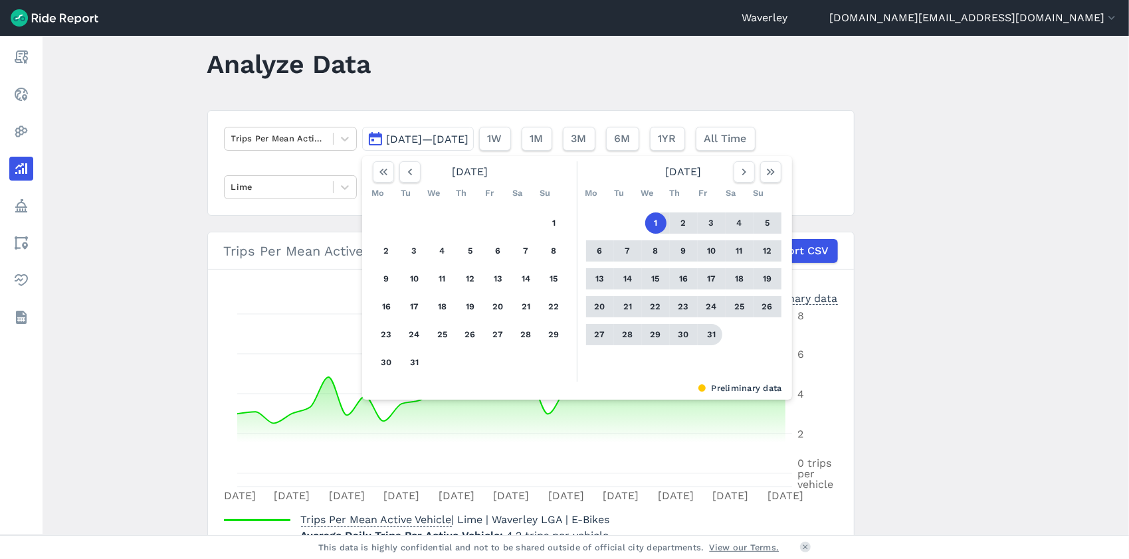
click at [713, 335] on button "31" at bounding box center [711, 334] width 21 height 21
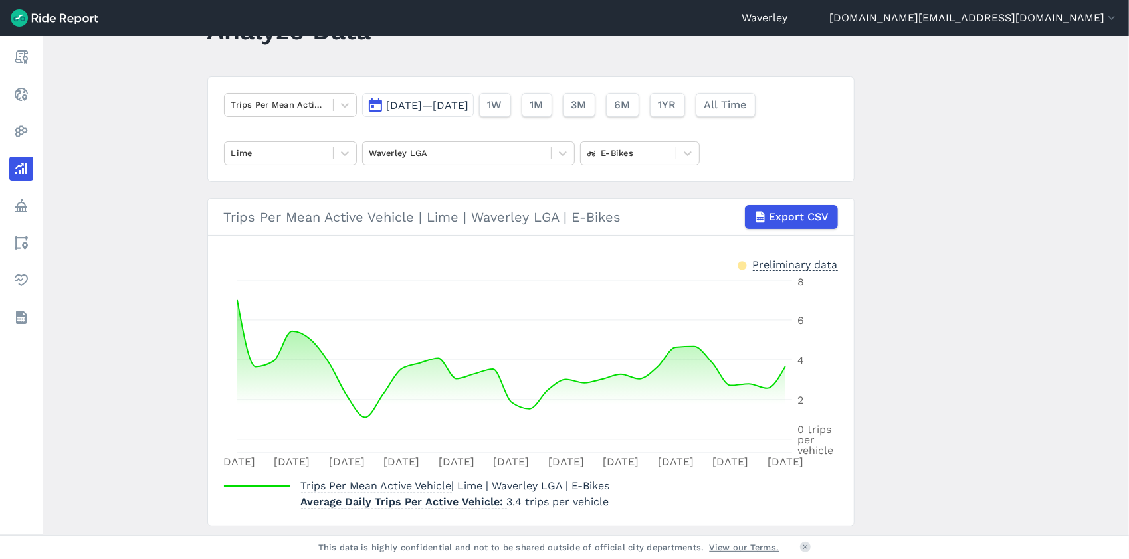
scroll to position [96, 0]
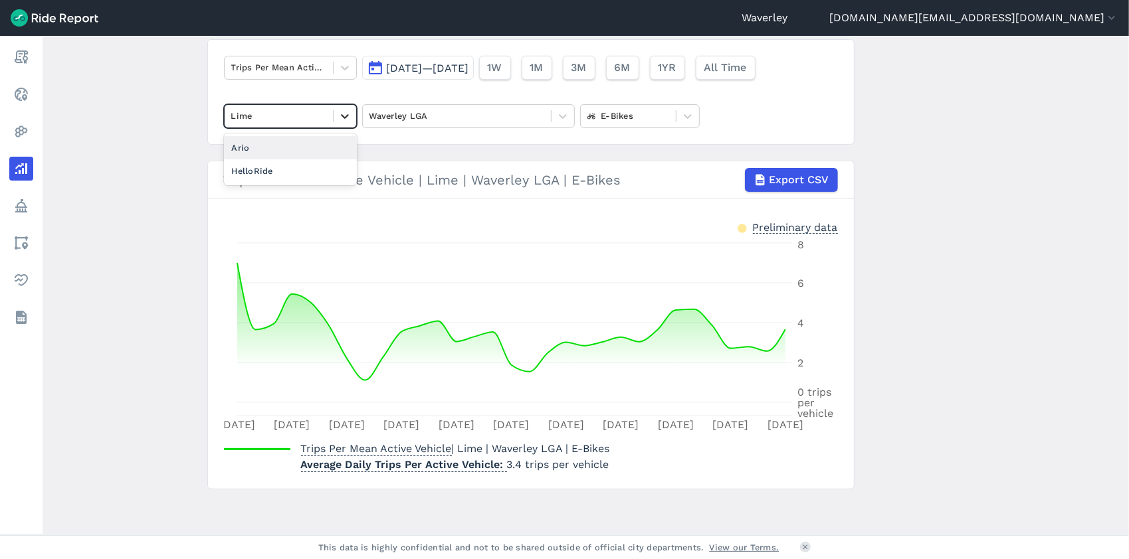
click at [342, 117] on icon at bounding box center [345, 116] width 8 height 5
drag, startPoint x: 285, startPoint y: 171, endPoint x: 300, endPoint y: 170, distance: 15.3
click at [286, 171] on div "HelloRide" at bounding box center [290, 170] width 133 height 23
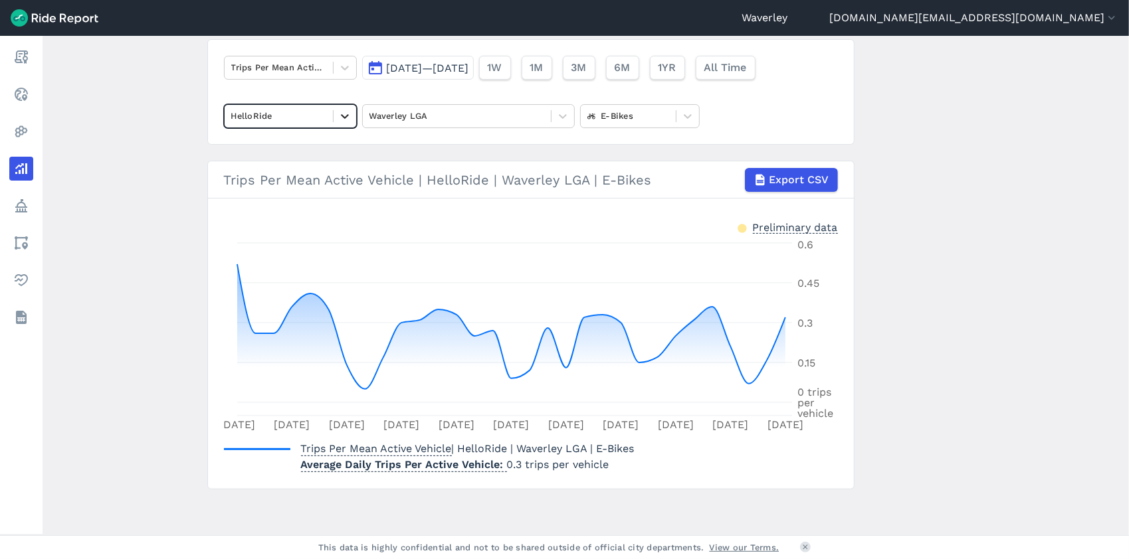
click at [344, 115] on icon at bounding box center [345, 116] width 8 height 5
click at [250, 147] on div "Ario" at bounding box center [290, 147] width 133 height 23
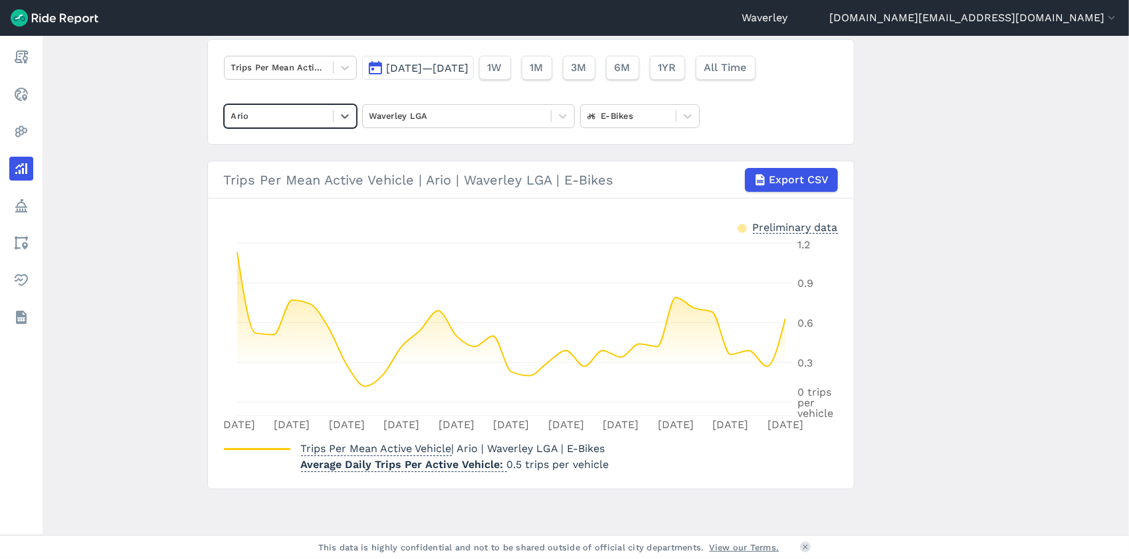
click at [375, 69] on button "[DATE]—[DATE]" at bounding box center [418, 68] width 112 height 24
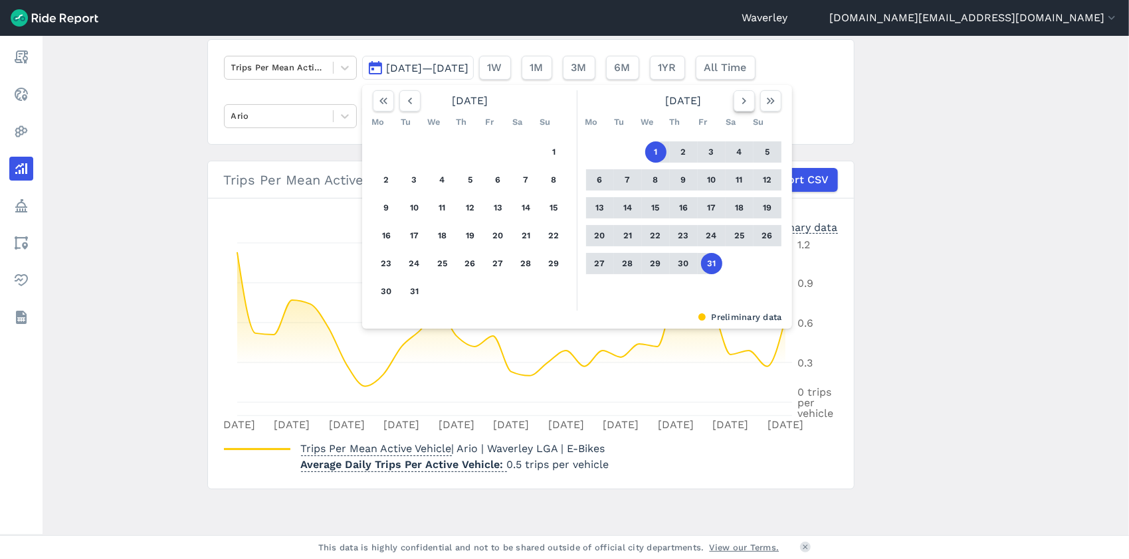
click at [739, 99] on icon "button" at bounding box center [743, 100] width 13 height 13
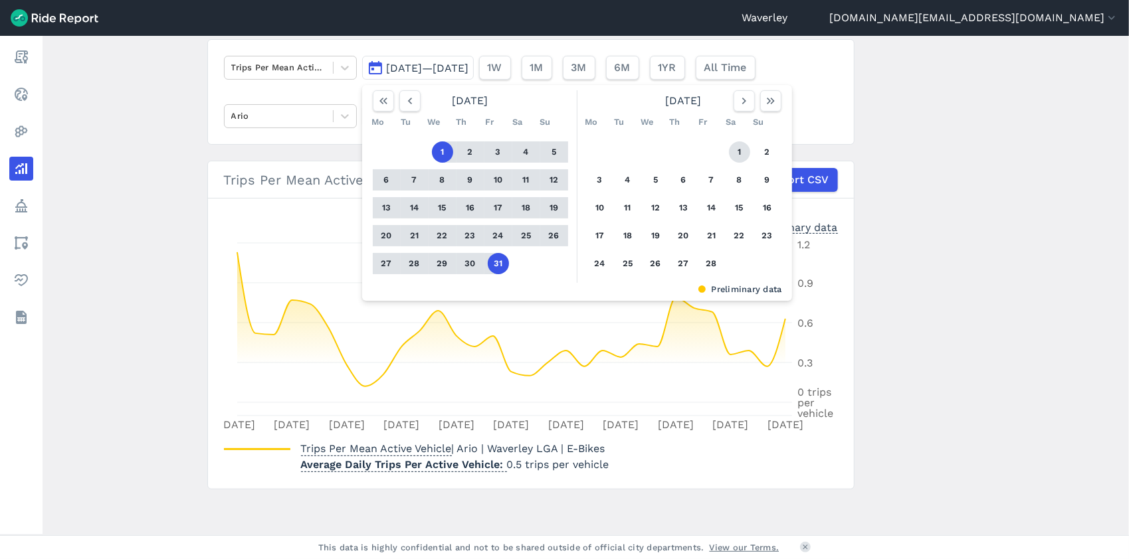
click at [737, 152] on button "1" at bounding box center [739, 151] width 21 height 21
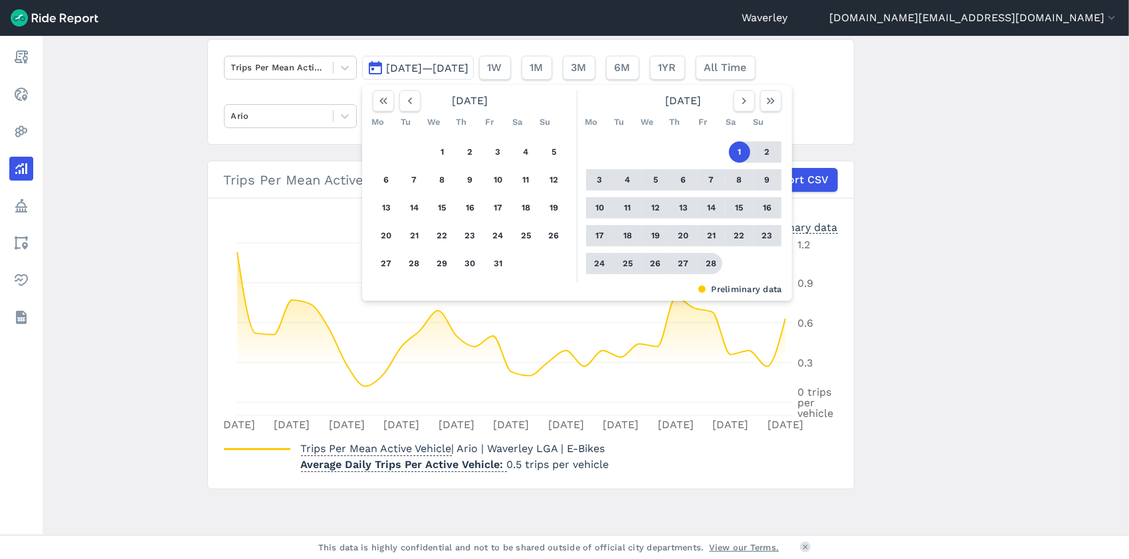
click at [711, 262] on button "28" at bounding box center [711, 263] width 21 height 21
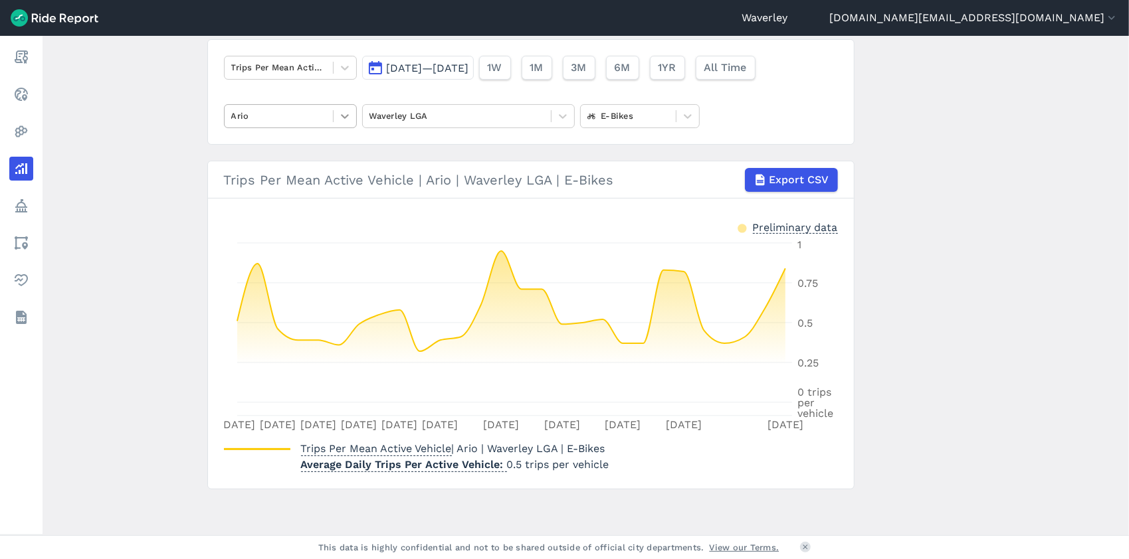
click at [347, 116] on icon at bounding box center [344, 116] width 13 height 13
click at [288, 174] on div "Lime" at bounding box center [290, 170] width 133 height 23
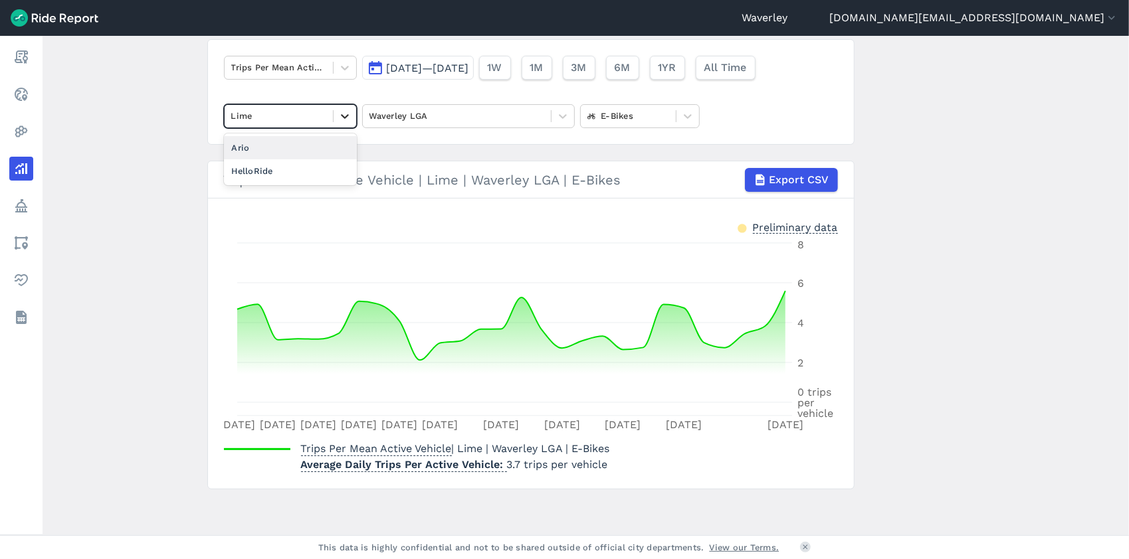
click at [343, 117] on icon at bounding box center [344, 116] width 13 height 13
click at [286, 149] on div "Ario" at bounding box center [290, 147] width 133 height 23
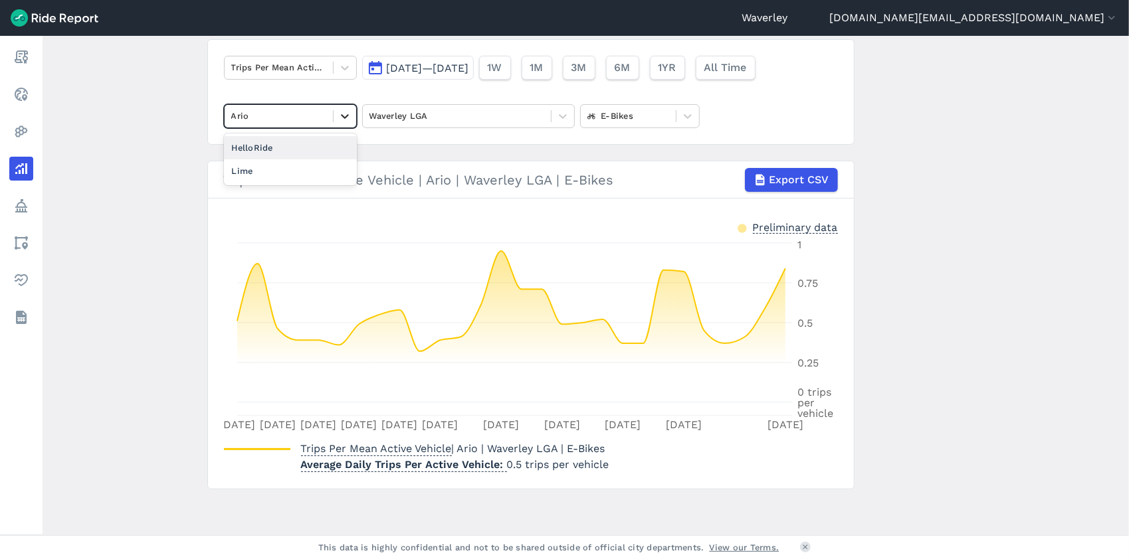
click at [345, 115] on icon at bounding box center [345, 116] width 8 height 5
click at [292, 145] on div "HelloRide" at bounding box center [290, 147] width 133 height 23
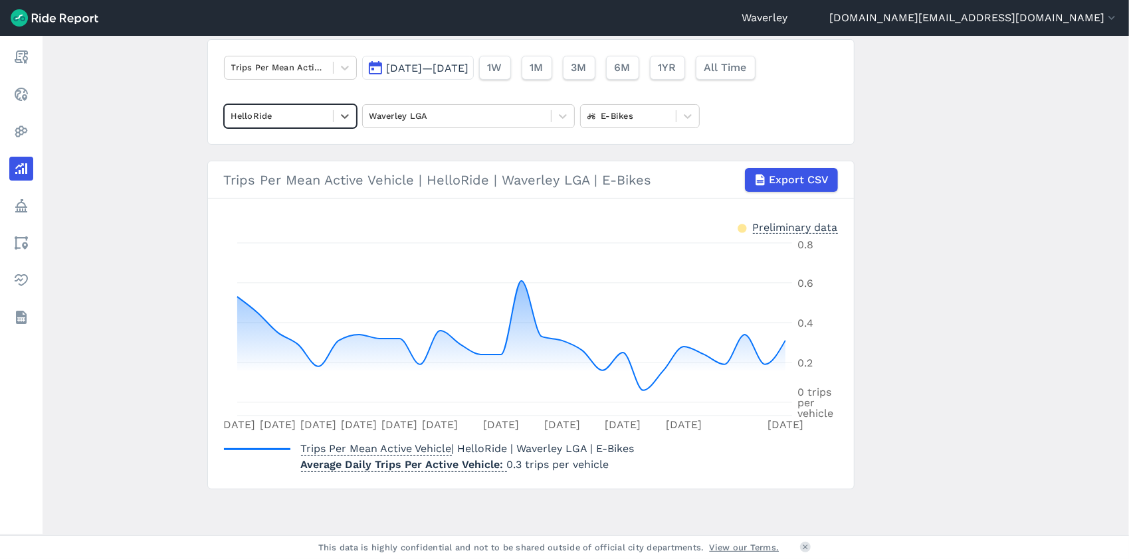
click at [375, 68] on button "[DATE]—[DATE]" at bounding box center [418, 68] width 112 height 24
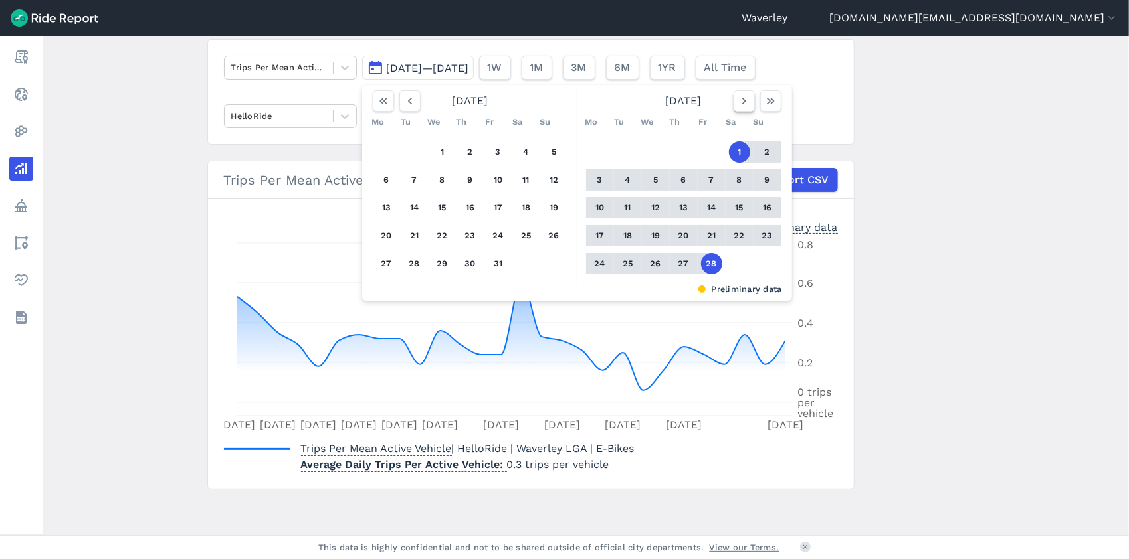
click at [741, 101] on icon "button" at bounding box center [743, 100] width 13 height 13
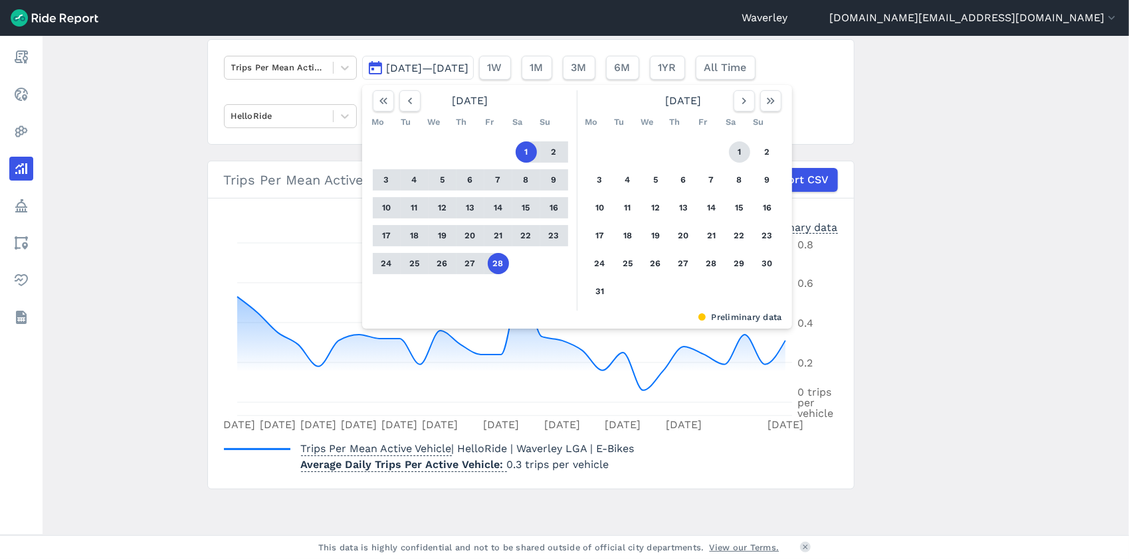
click at [737, 154] on button "1" at bounding box center [739, 151] width 21 height 21
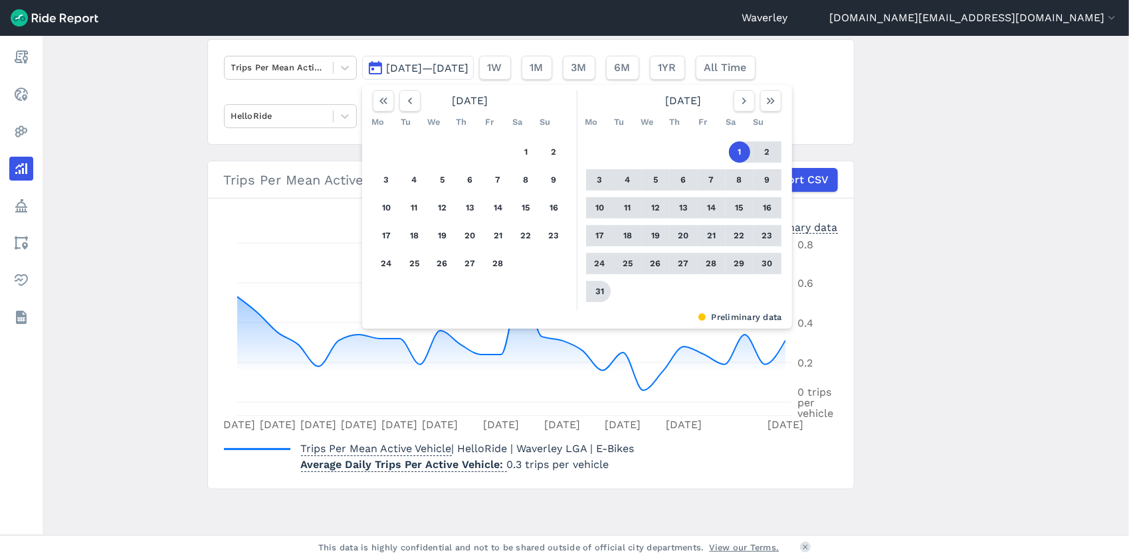
click at [597, 290] on button "31" at bounding box center [599, 291] width 21 height 21
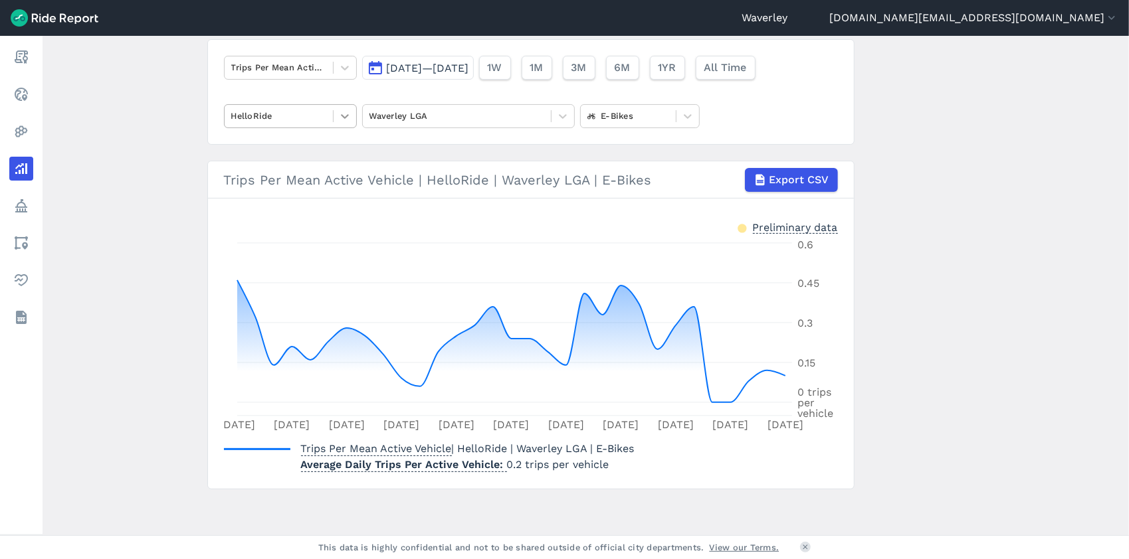
click at [343, 113] on icon at bounding box center [344, 116] width 13 height 13
click at [302, 149] on div "Ario" at bounding box center [290, 147] width 133 height 23
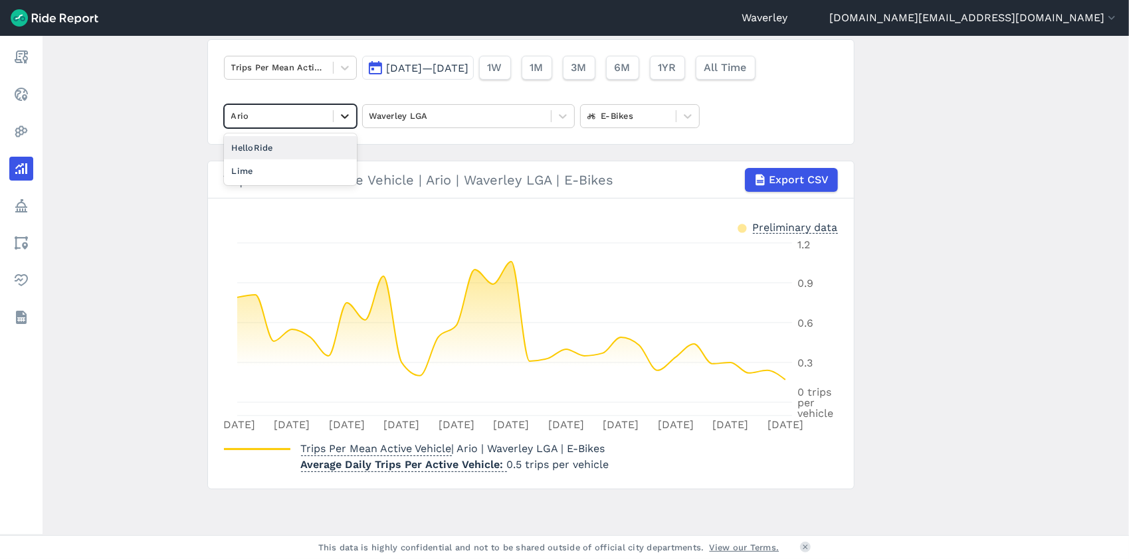
click at [342, 116] on icon at bounding box center [344, 116] width 13 height 13
click at [258, 173] on div "Lime" at bounding box center [290, 170] width 133 height 23
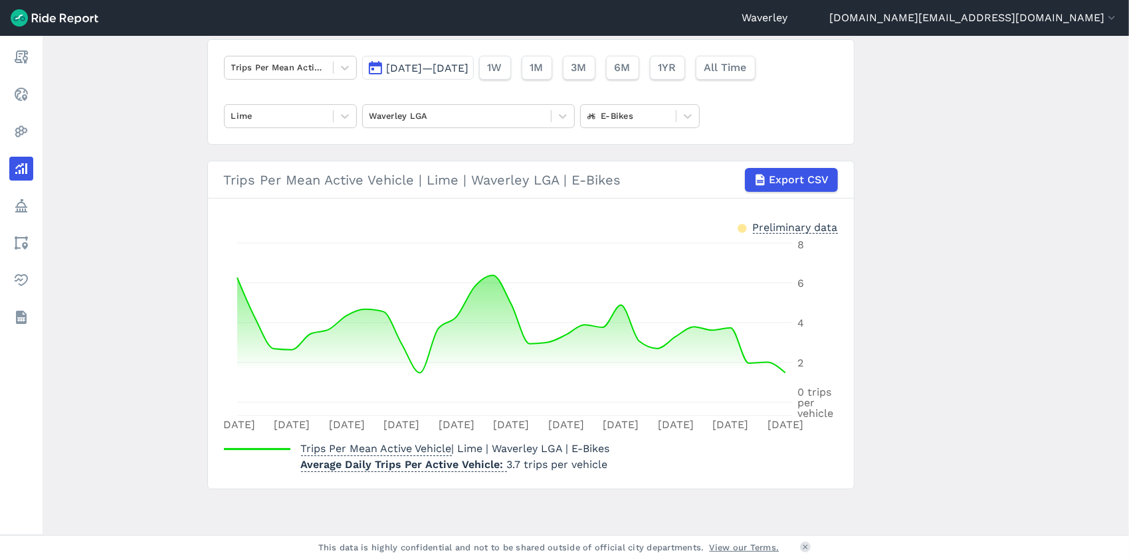
click at [371, 65] on button "[DATE]—[DATE]" at bounding box center [418, 68] width 112 height 24
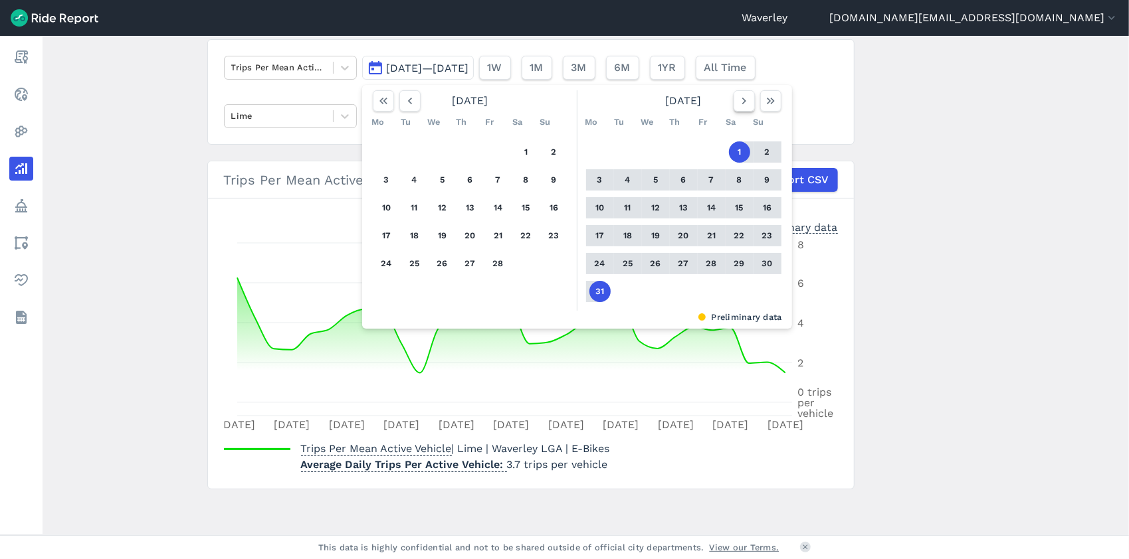
click at [739, 102] on icon "button" at bounding box center [743, 100] width 13 height 13
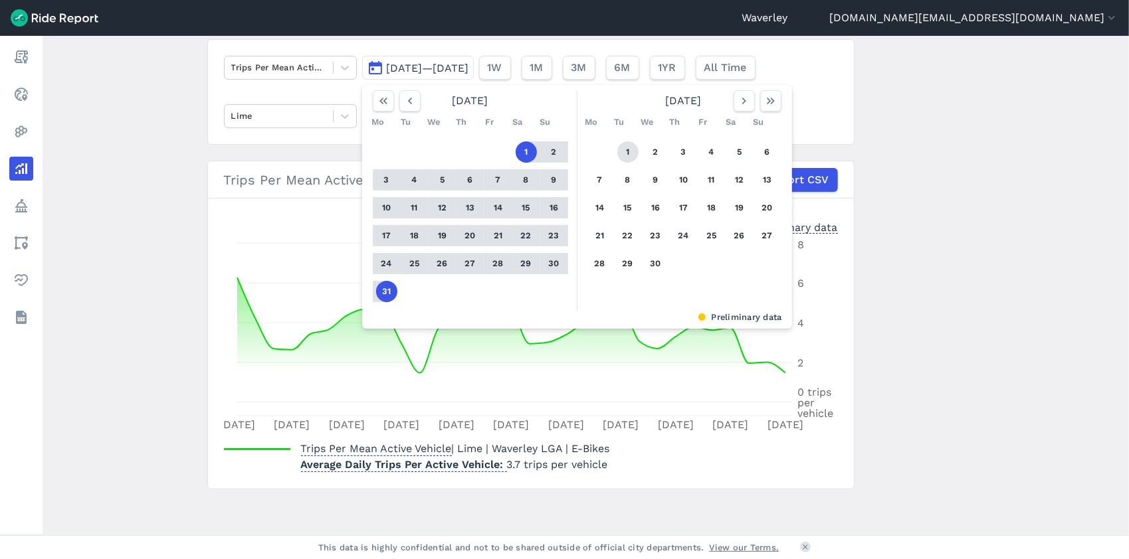
click at [624, 149] on button "1" at bounding box center [627, 151] width 21 height 21
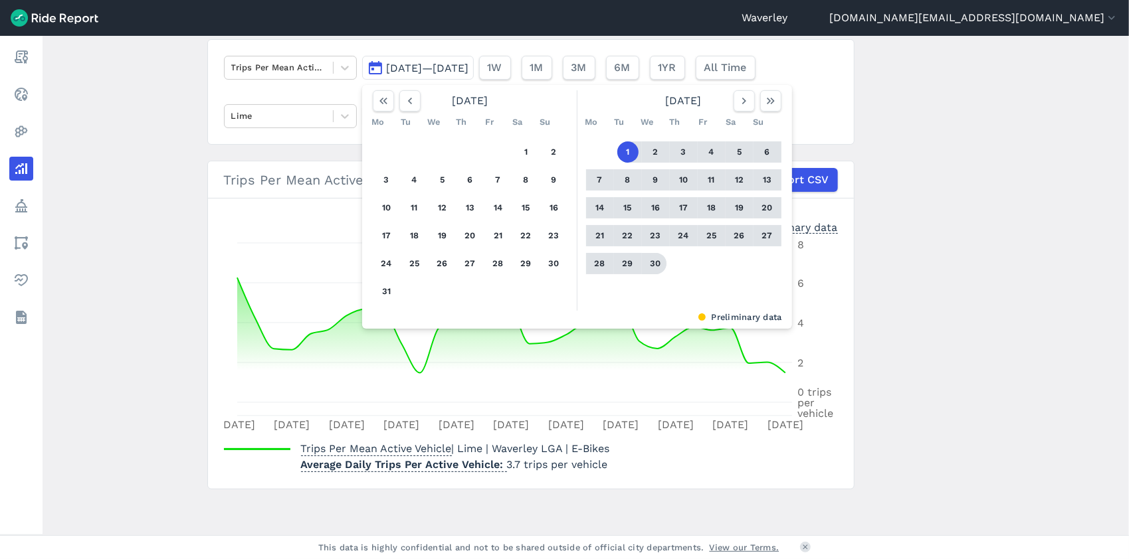
click at [657, 265] on button "30" at bounding box center [655, 263] width 21 height 21
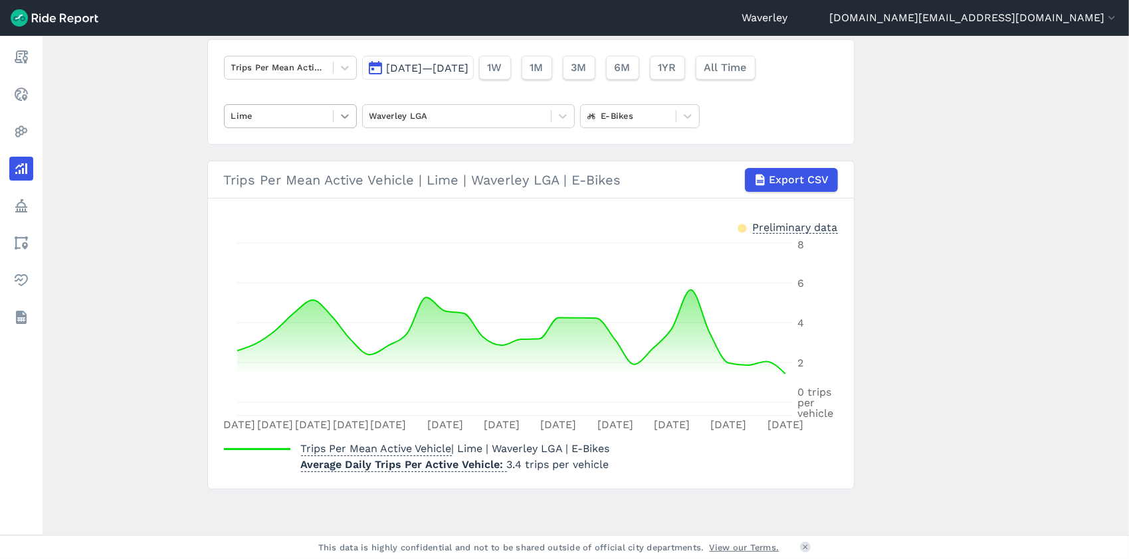
click at [342, 117] on icon at bounding box center [345, 116] width 8 height 5
click at [271, 145] on div "Ario" at bounding box center [290, 147] width 133 height 23
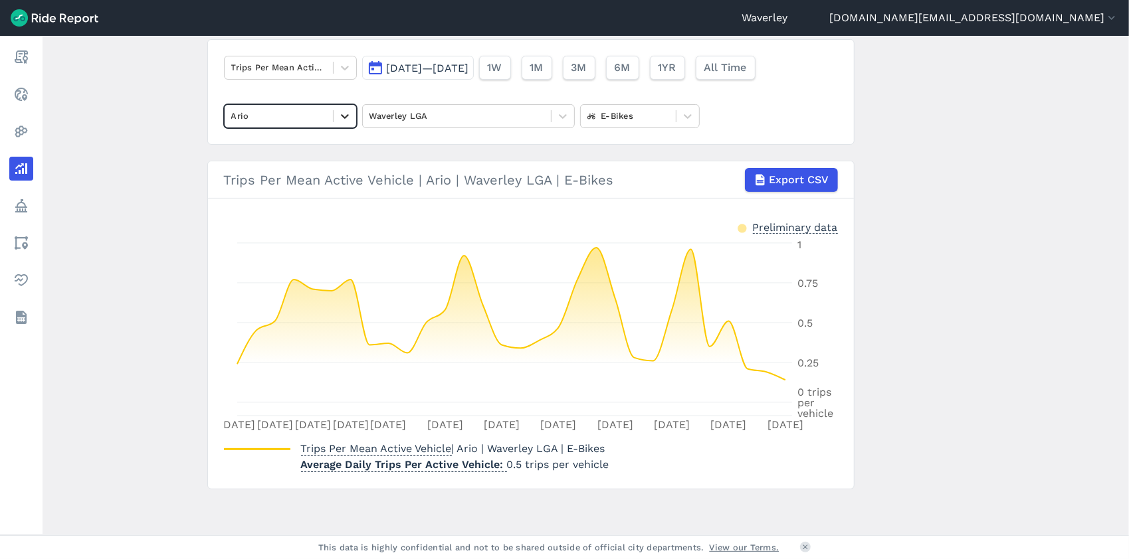
click at [342, 116] on icon at bounding box center [344, 116] width 13 height 13
drag, startPoint x: 279, startPoint y: 145, endPoint x: 290, endPoint y: 145, distance: 10.6
click at [280, 145] on div "HelloRide" at bounding box center [290, 147] width 133 height 23
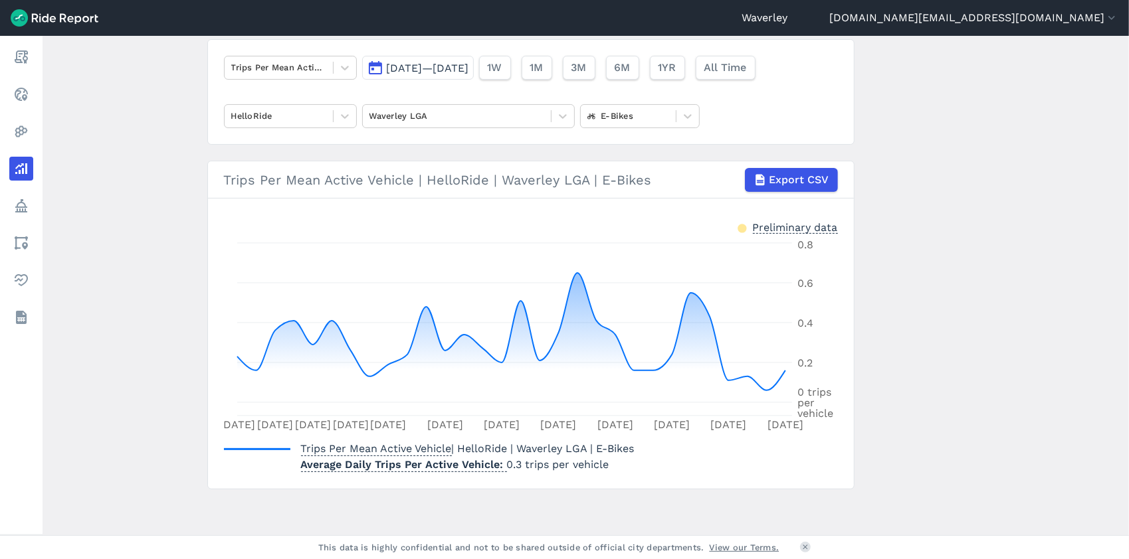
click at [375, 65] on button "[DATE]—[DATE]" at bounding box center [418, 68] width 112 height 24
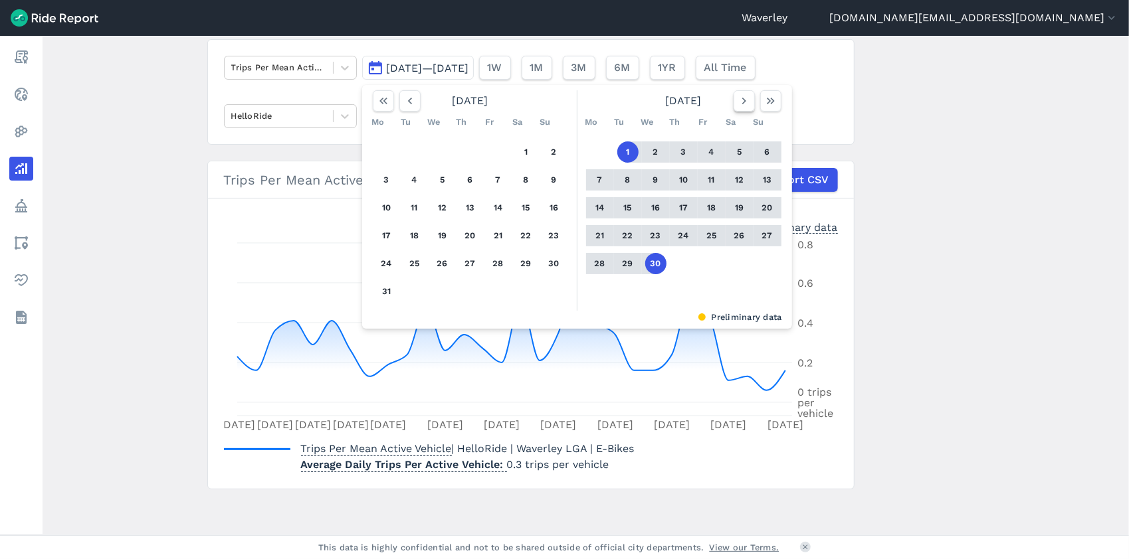
click at [746, 102] on icon "button" at bounding box center [743, 100] width 13 height 13
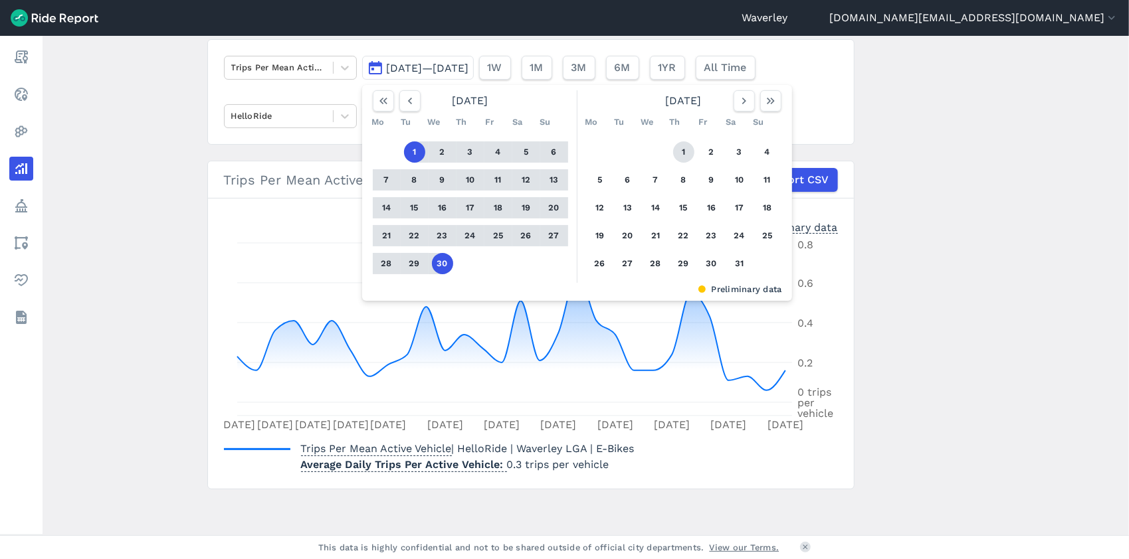
click at [682, 150] on button "1" at bounding box center [683, 151] width 21 height 21
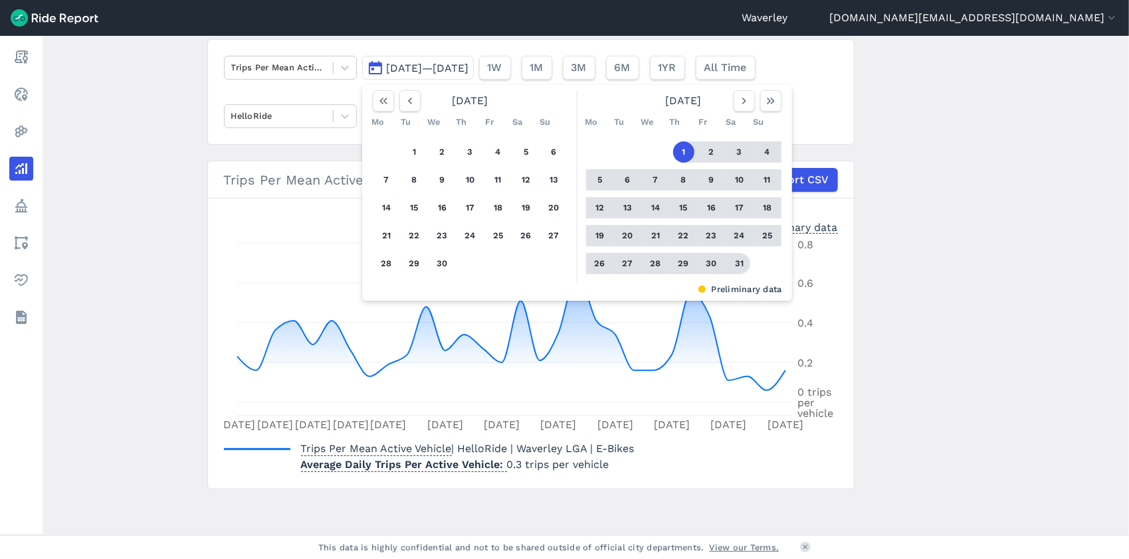
click at [742, 266] on button "31" at bounding box center [739, 263] width 21 height 21
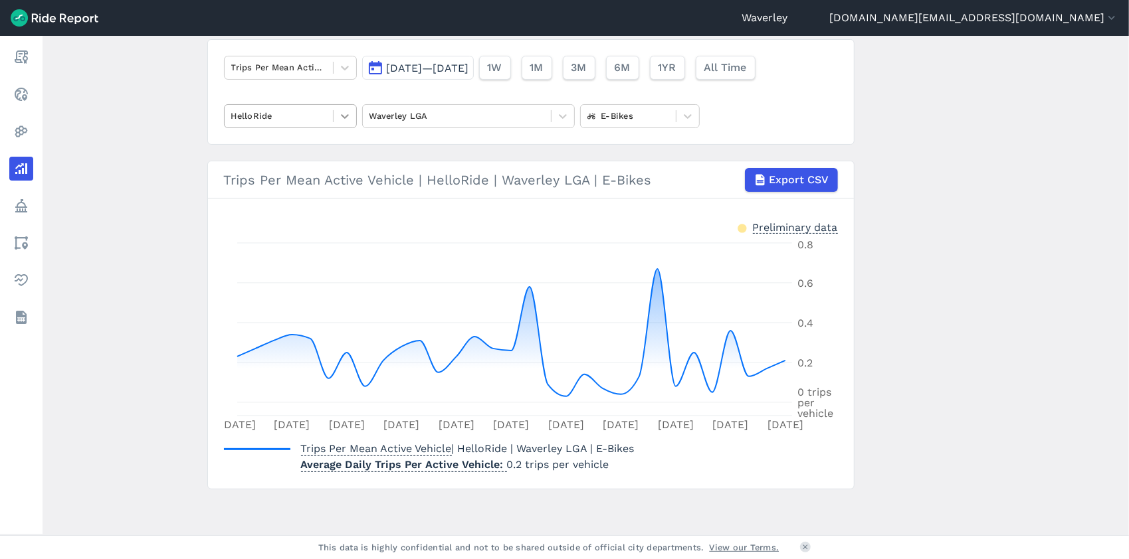
click at [343, 117] on icon at bounding box center [345, 116] width 8 height 5
click at [307, 141] on div "Ario" at bounding box center [290, 147] width 133 height 23
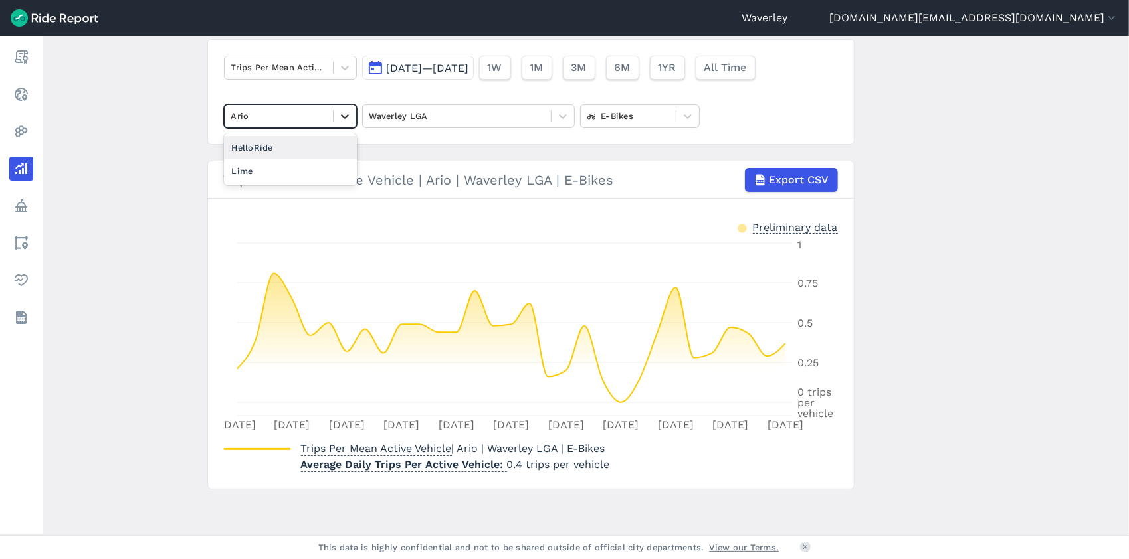
click at [345, 116] on icon at bounding box center [344, 116] width 13 height 13
click at [270, 168] on div "Lime" at bounding box center [290, 170] width 133 height 23
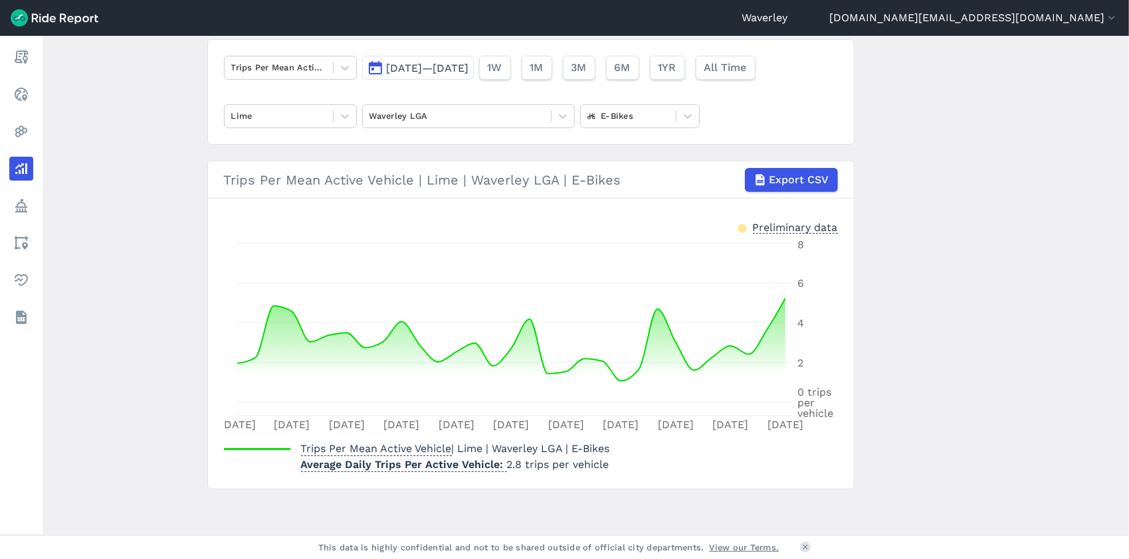
click at [372, 65] on button "[DATE]—[DATE]" at bounding box center [418, 68] width 112 height 24
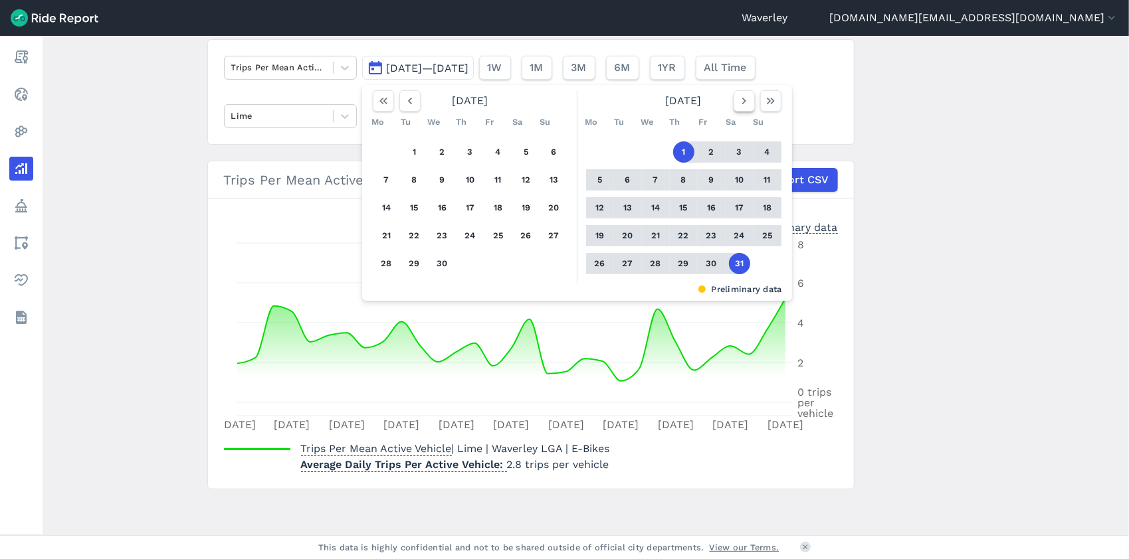
click at [741, 100] on use "button" at bounding box center [743, 101] width 4 height 7
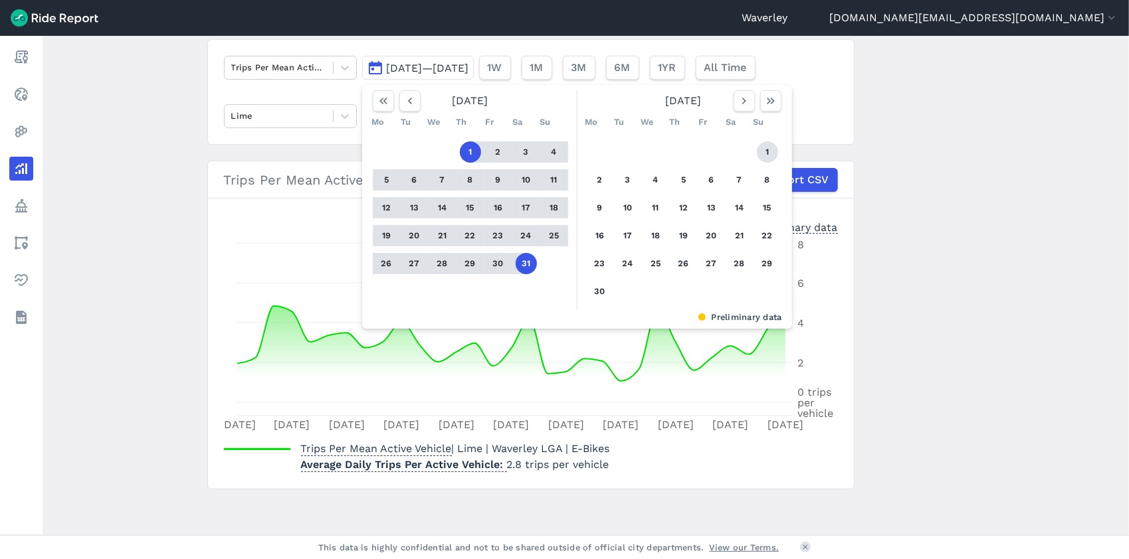
click at [763, 150] on button "1" at bounding box center [767, 151] width 21 height 21
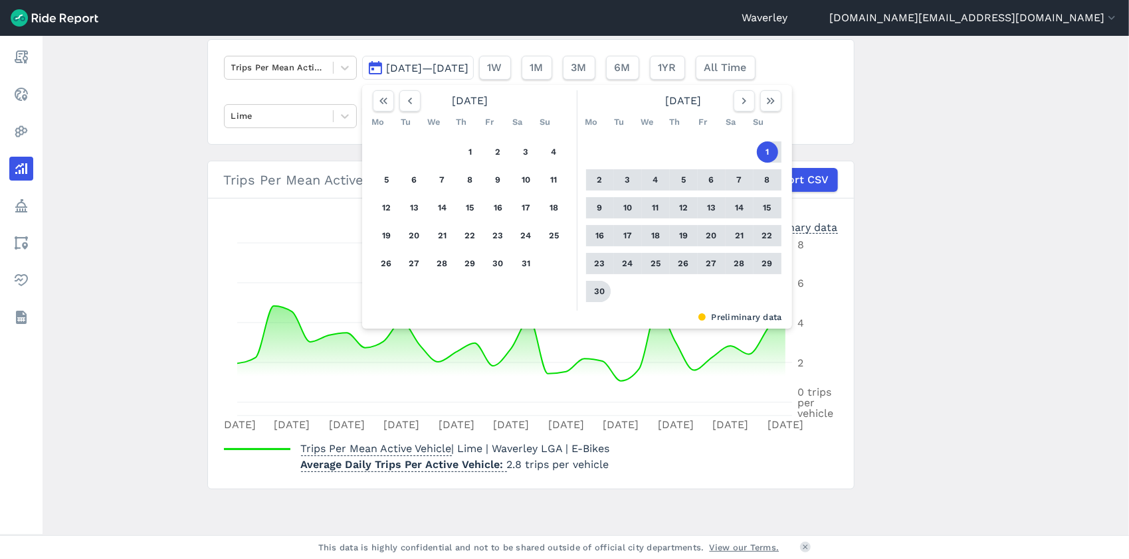
click at [602, 291] on button "30" at bounding box center [599, 291] width 21 height 21
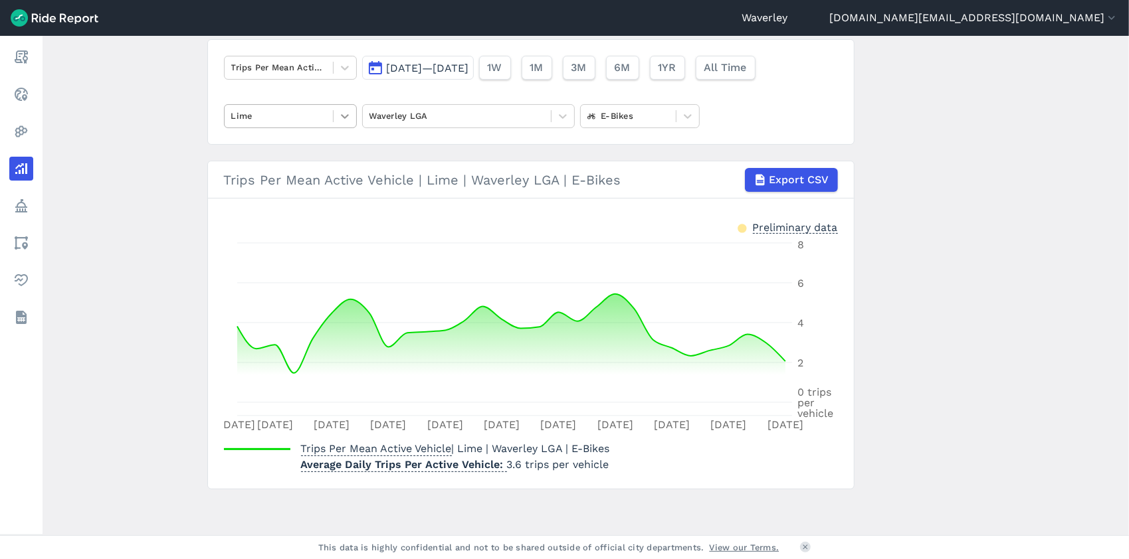
click at [343, 118] on icon at bounding box center [344, 116] width 13 height 13
click at [276, 146] on div "Ario" at bounding box center [290, 147] width 133 height 23
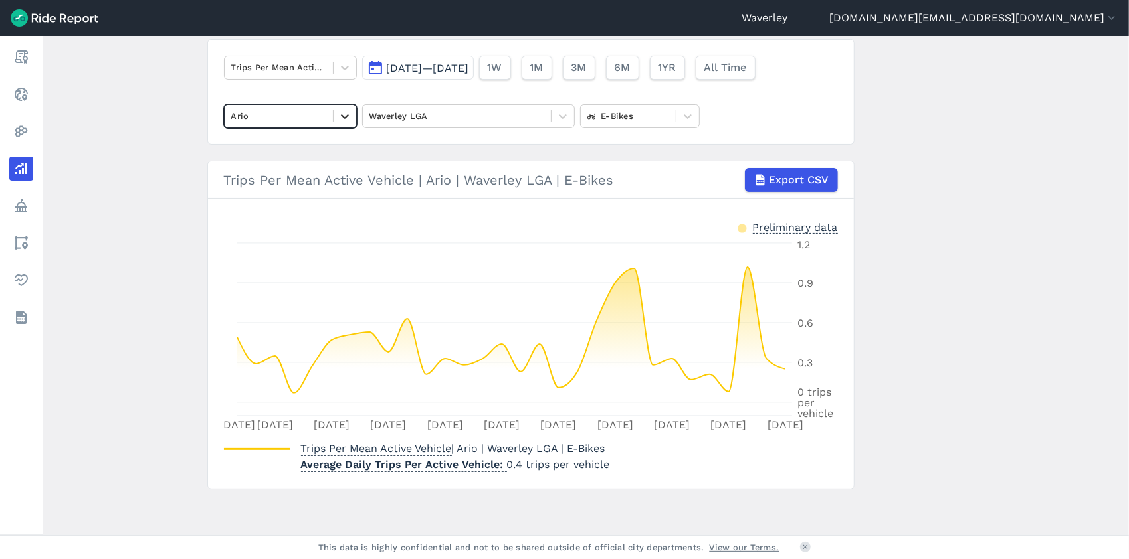
click at [340, 116] on icon at bounding box center [344, 116] width 13 height 13
click at [276, 146] on div "HelloRide" at bounding box center [290, 147] width 133 height 23
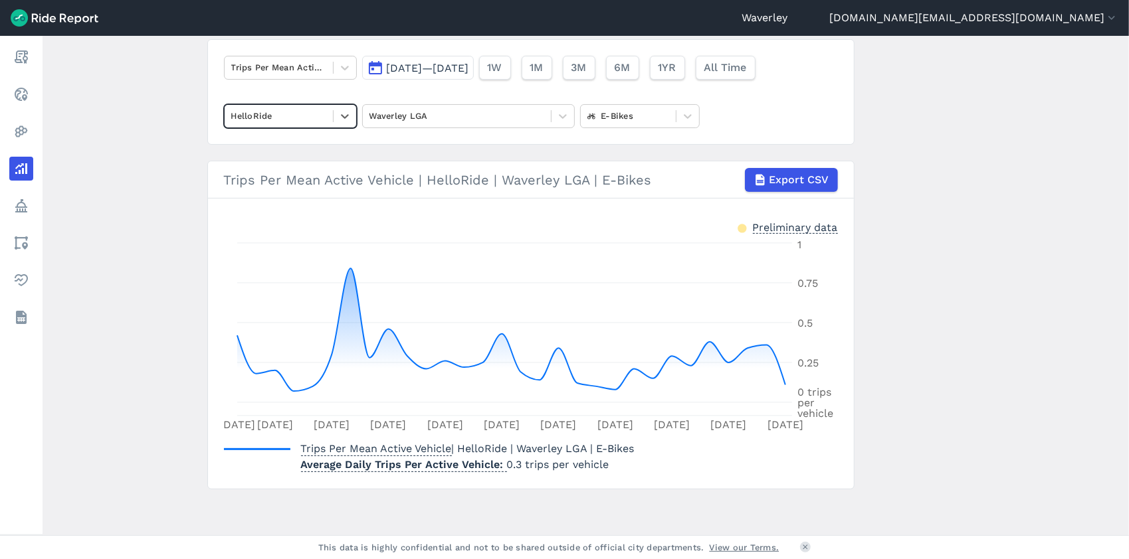
click at [374, 65] on button "[DATE]—[DATE]" at bounding box center [418, 68] width 112 height 24
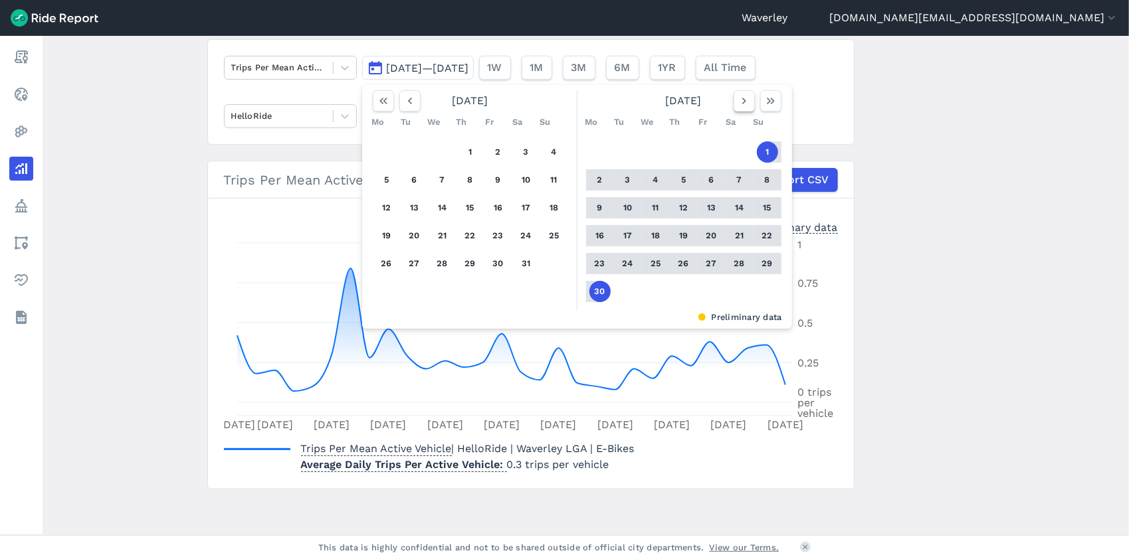
click at [741, 102] on use "button" at bounding box center [743, 101] width 4 height 7
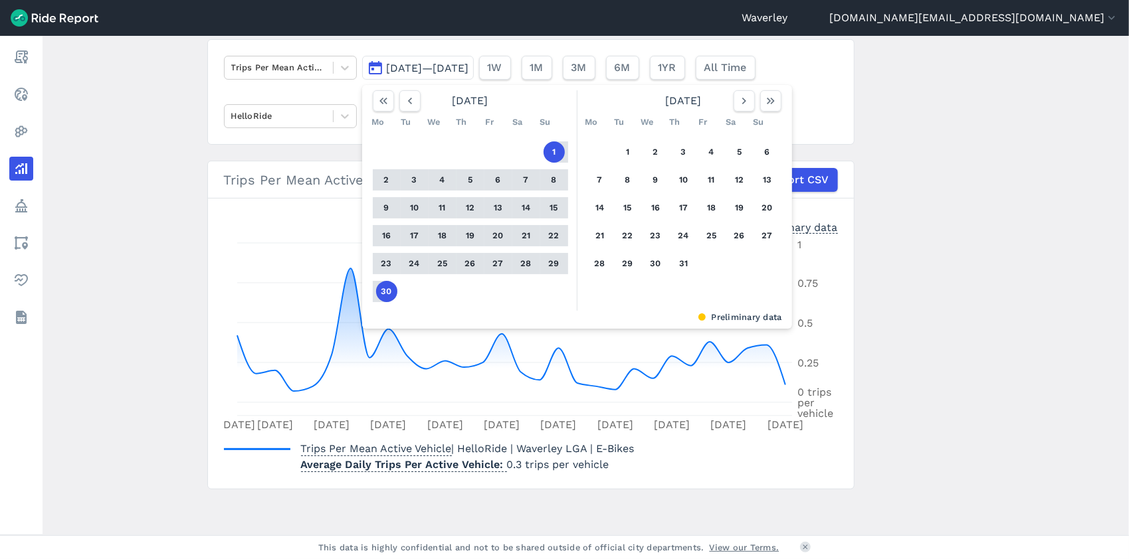
drag, startPoint x: 740, startPoint y: 102, endPoint x: 728, endPoint y: 106, distance: 12.6
click at [741, 103] on icon "button" at bounding box center [743, 100] width 13 height 13
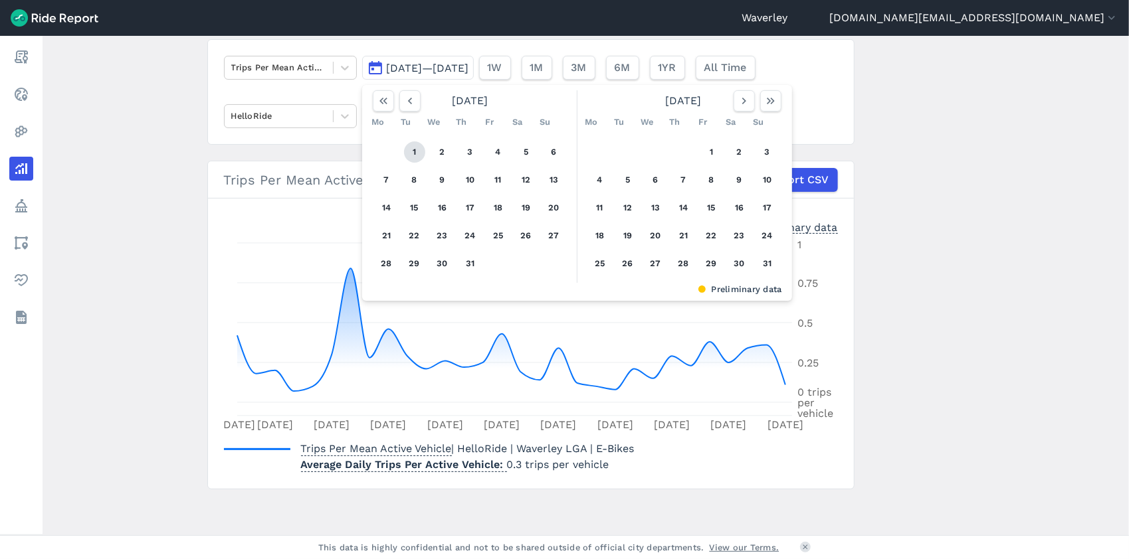
click at [413, 150] on button "1" at bounding box center [414, 151] width 21 height 21
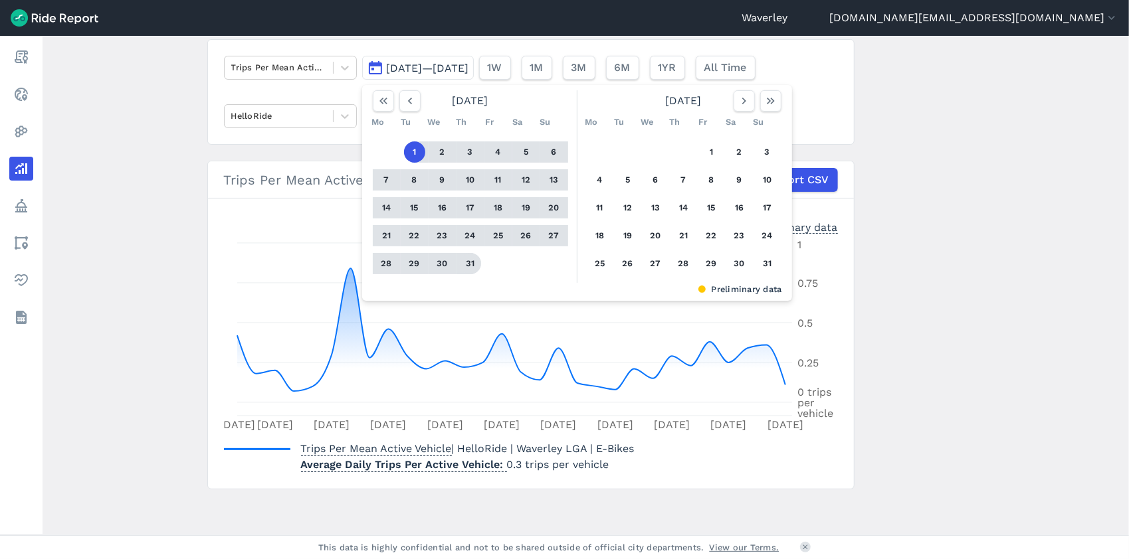
click at [474, 267] on button "31" at bounding box center [470, 263] width 21 height 21
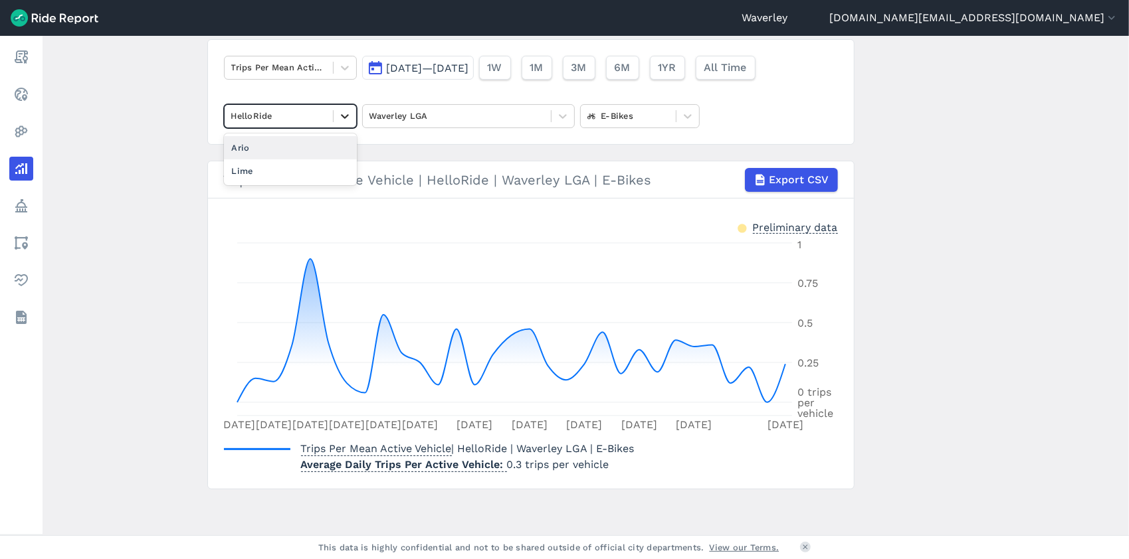
click at [341, 115] on icon at bounding box center [344, 116] width 13 height 13
click at [293, 145] on div "Ario" at bounding box center [290, 147] width 133 height 23
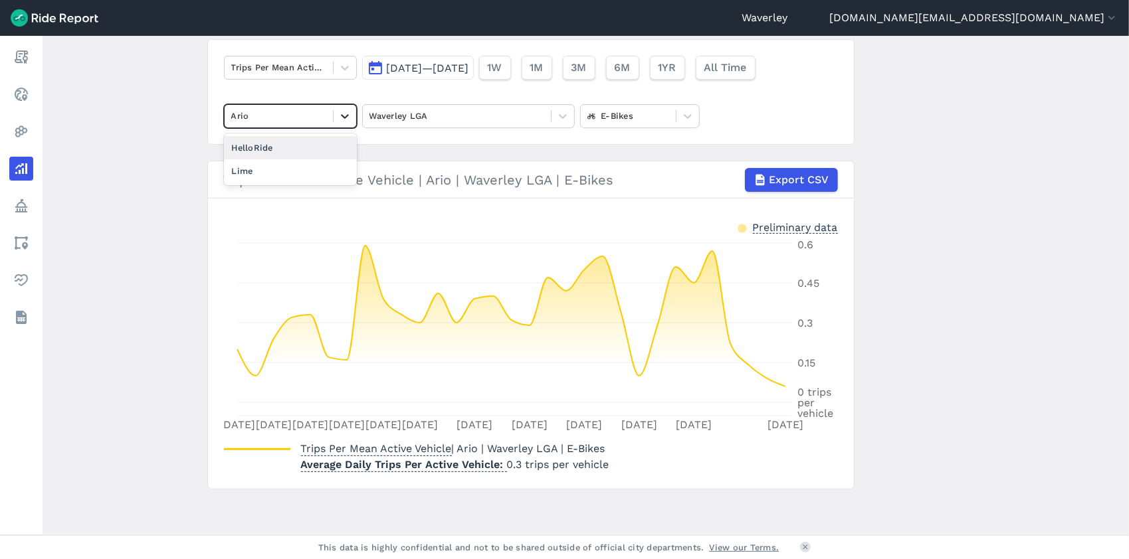
click at [344, 114] on icon at bounding box center [344, 116] width 13 height 13
click at [252, 172] on div "Lime" at bounding box center [290, 170] width 133 height 23
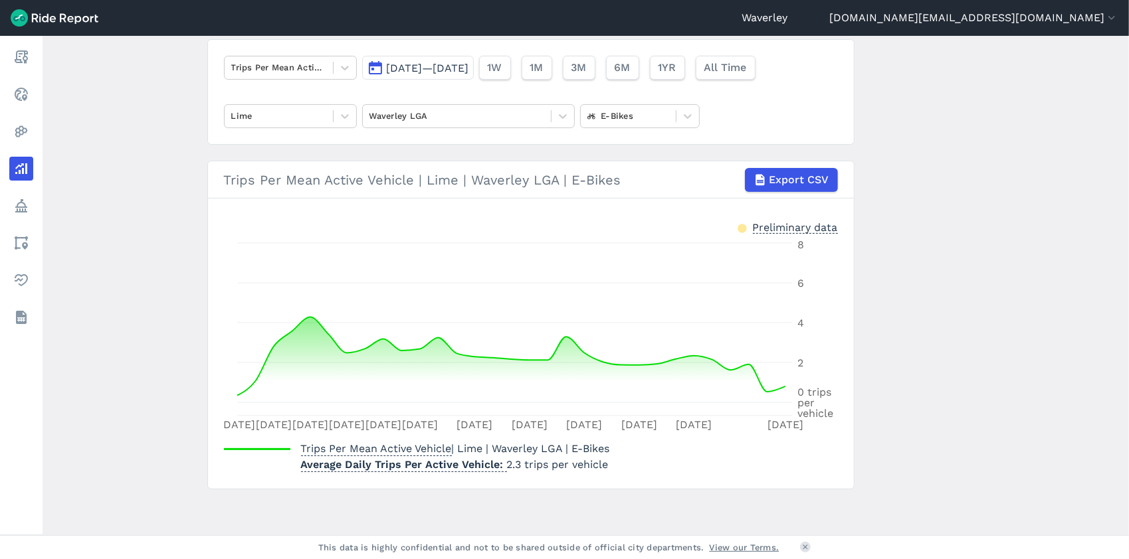
click at [372, 68] on button "[DATE]—[DATE]" at bounding box center [418, 68] width 112 height 24
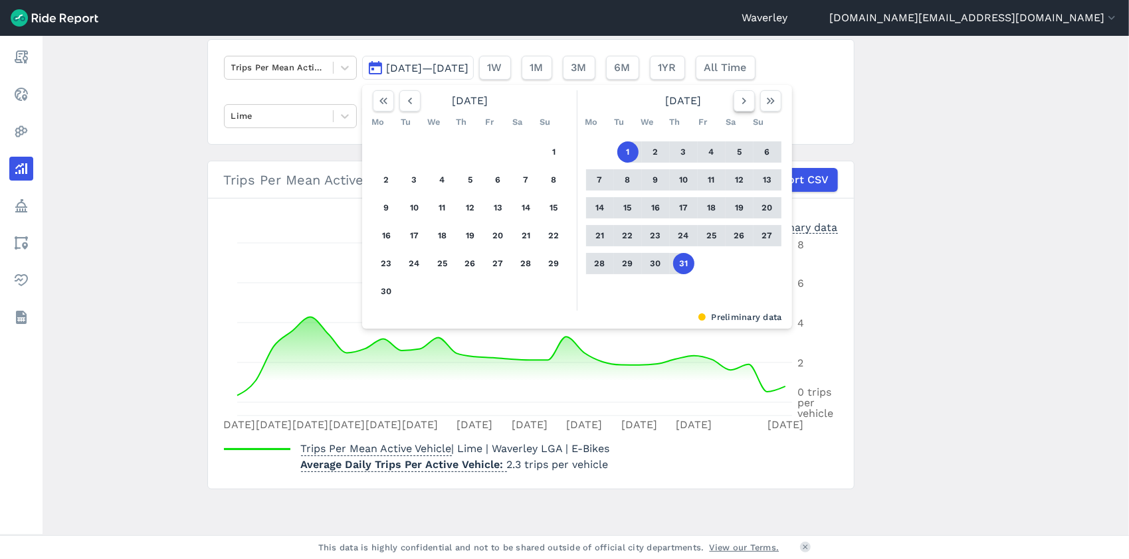
click at [743, 101] on icon "button" at bounding box center [743, 100] width 13 height 13
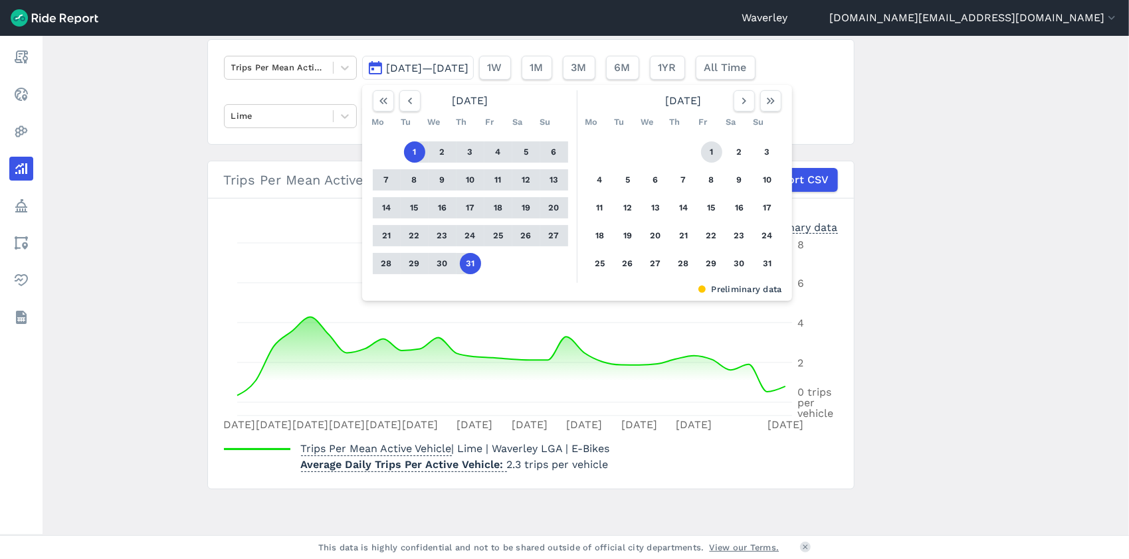
click at [705, 150] on button "1" at bounding box center [711, 151] width 21 height 21
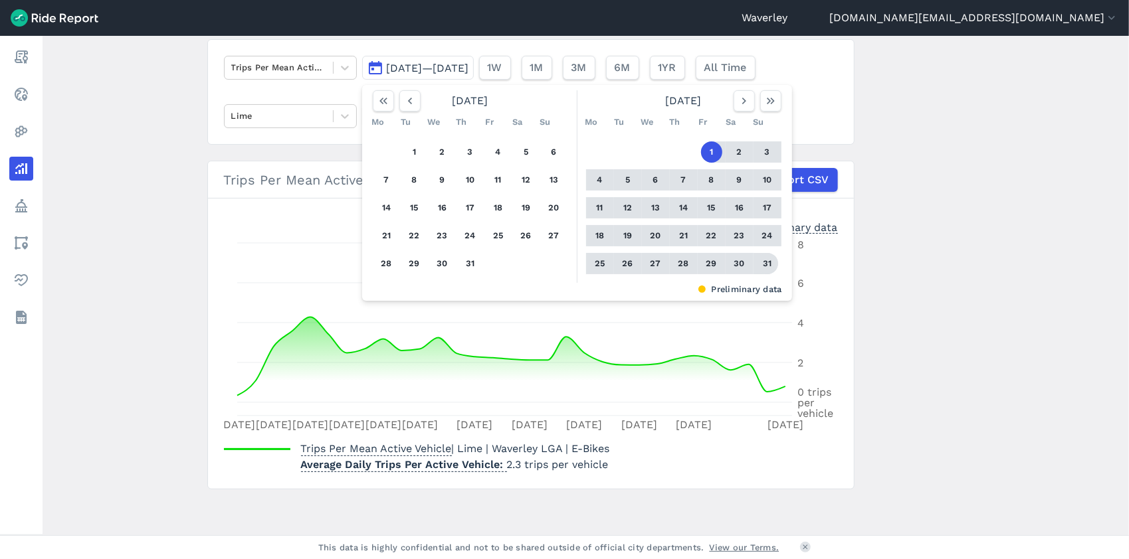
click at [763, 264] on button "31" at bounding box center [767, 263] width 21 height 21
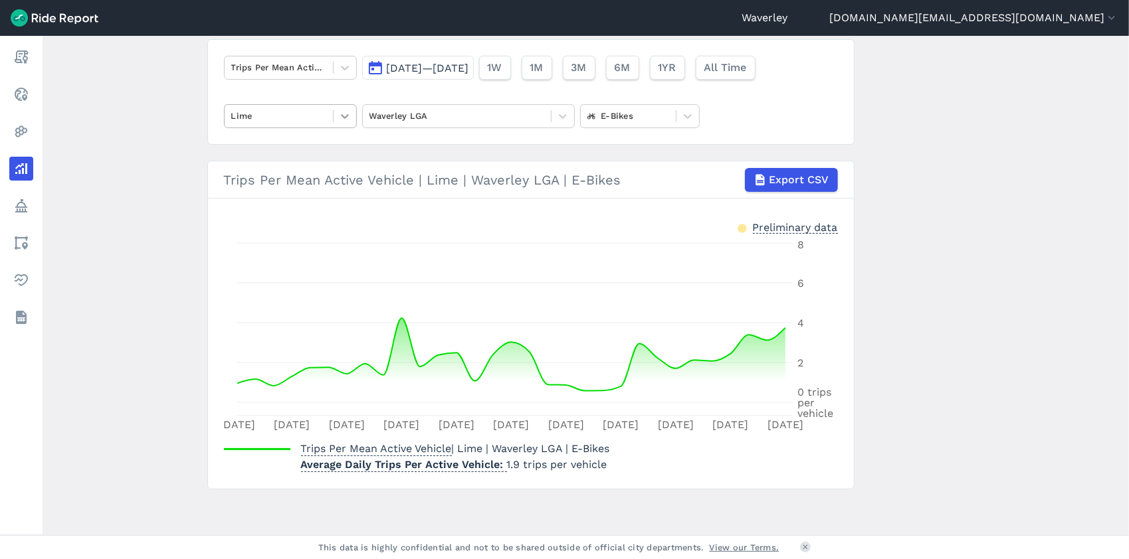
click at [345, 115] on icon at bounding box center [344, 116] width 13 height 13
drag, startPoint x: 281, startPoint y: 149, endPoint x: 290, endPoint y: 147, distance: 8.7
click at [283, 149] on div "Ario" at bounding box center [290, 147] width 133 height 23
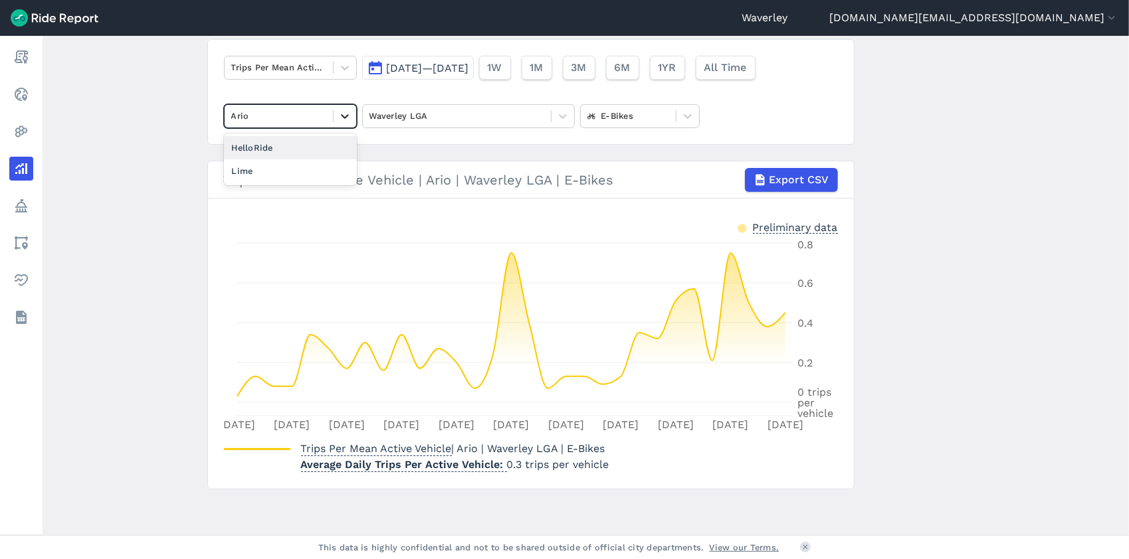
click at [344, 112] on icon at bounding box center [344, 116] width 13 height 13
drag, startPoint x: 272, startPoint y: 145, endPoint x: 310, endPoint y: 145, distance: 37.9
click at [272, 145] on div "HelloRide" at bounding box center [290, 147] width 133 height 23
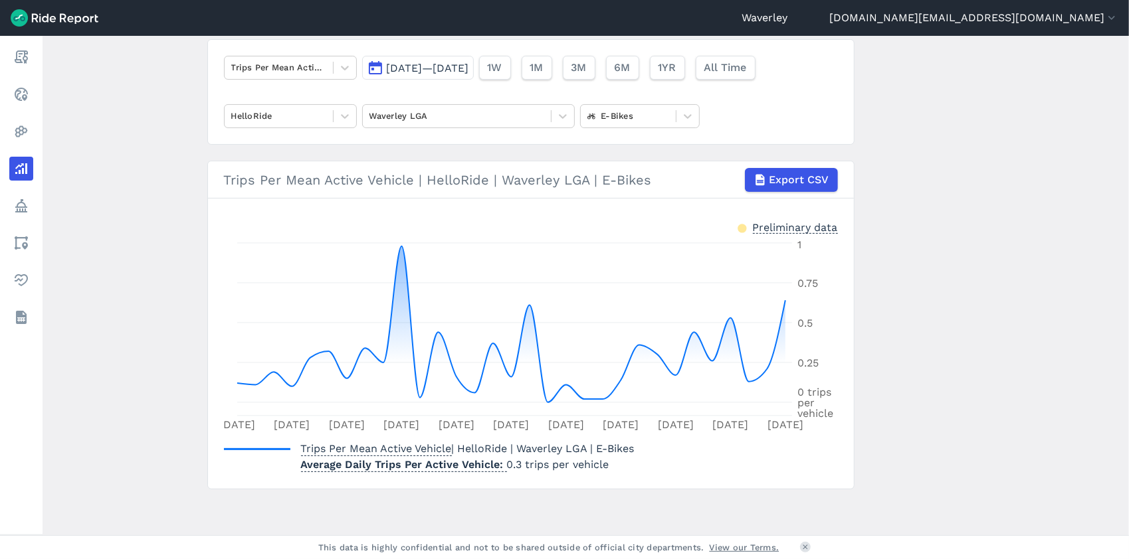
click at [379, 69] on button "[DATE]—[DATE]" at bounding box center [418, 68] width 112 height 24
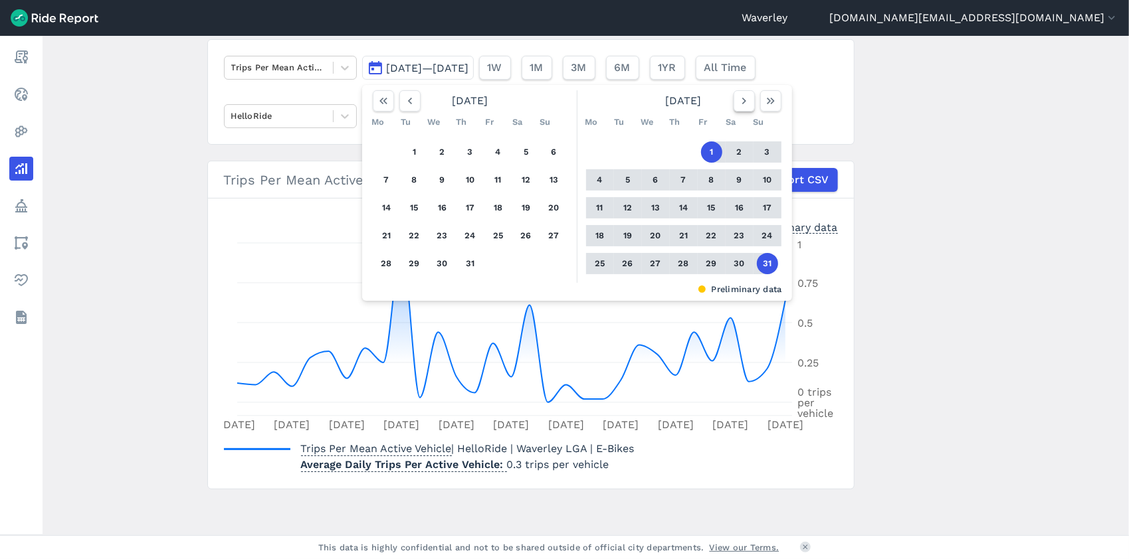
click at [740, 100] on icon "button" at bounding box center [743, 100] width 13 height 13
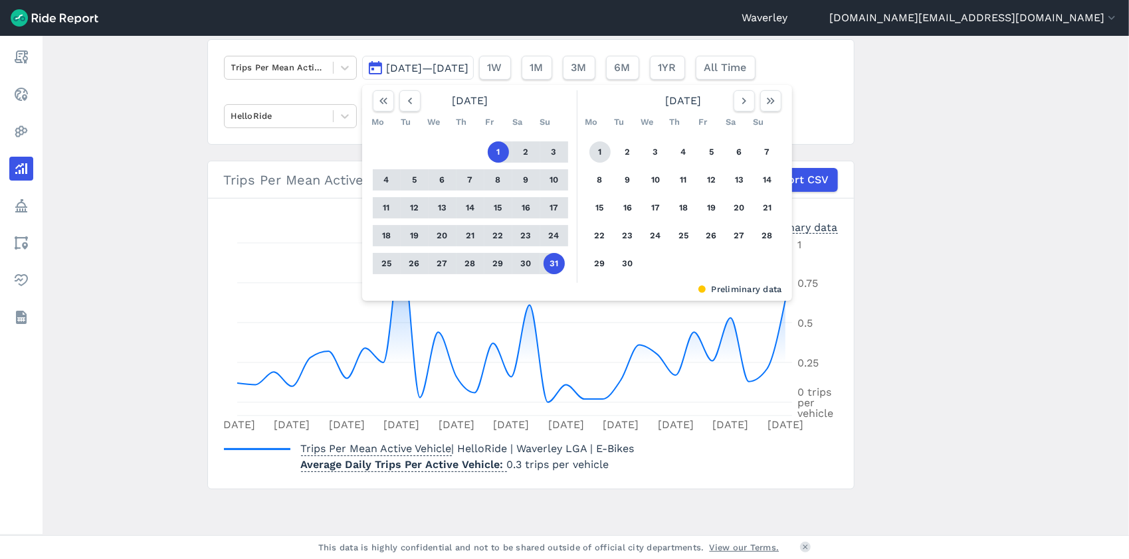
click at [602, 150] on button "1" at bounding box center [599, 151] width 21 height 21
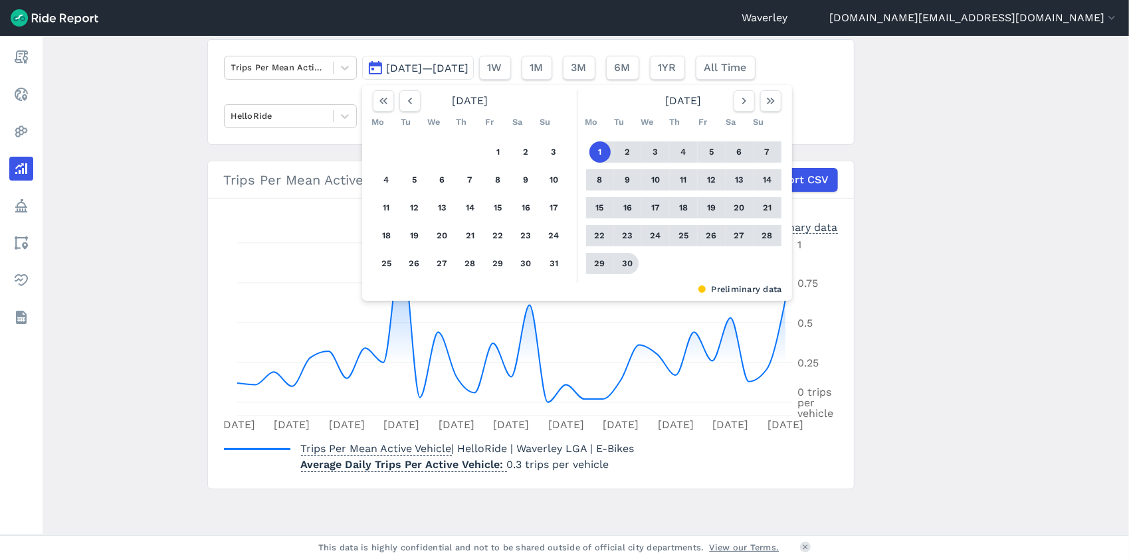
click at [629, 262] on button "30" at bounding box center [627, 263] width 21 height 21
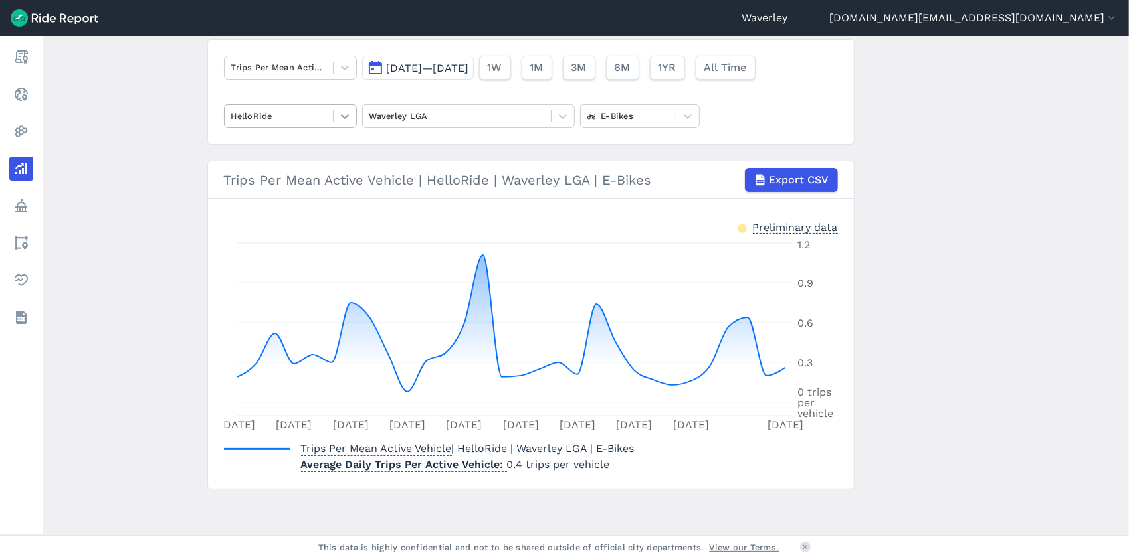
click at [342, 116] on icon at bounding box center [345, 116] width 8 height 5
click at [273, 147] on div "Ario" at bounding box center [290, 147] width 133 height 23
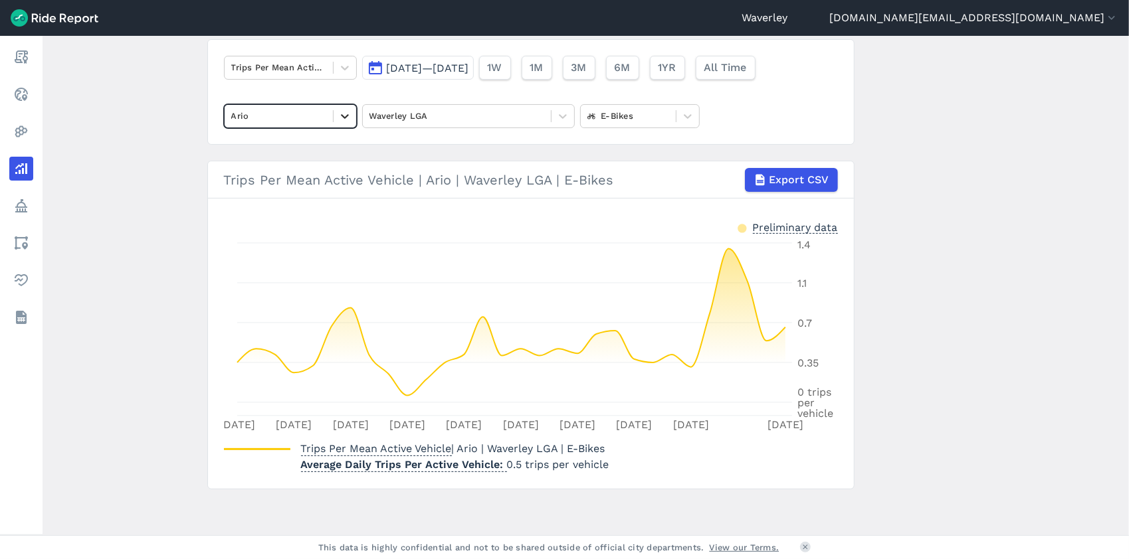
click at [341, 114] on icon at bounding box center [344, 116] width 13 height 13
click at [255, 169] on div "Lime" at bounding box center [290, 170] width 133 height 23
